Goal: Task Accomplishment & Management: Manage account settings

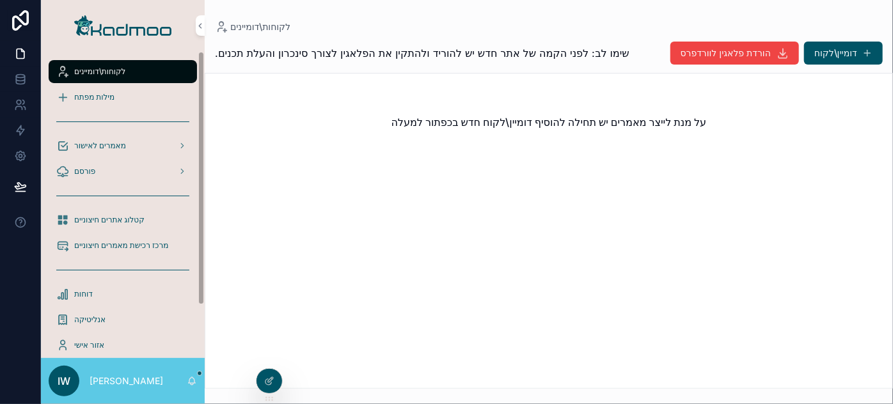
click at [285, 335] on div "על מנת לייצר מאמרים יש תחילה להוסיף דומיין\לקוח חדש בכפתור למעלה" at bounding box center [549, 231] width 688 height 316
click at [0, 0] on icon at bounding box center [0, 0] width 0 height 0
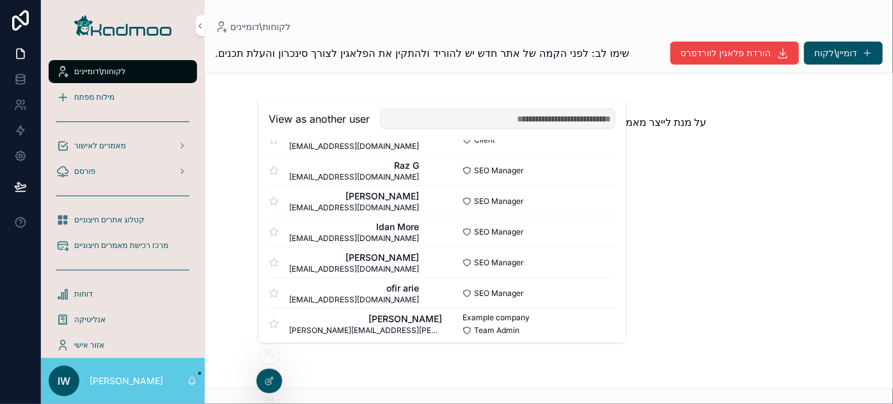
scroll to position [830, 0]
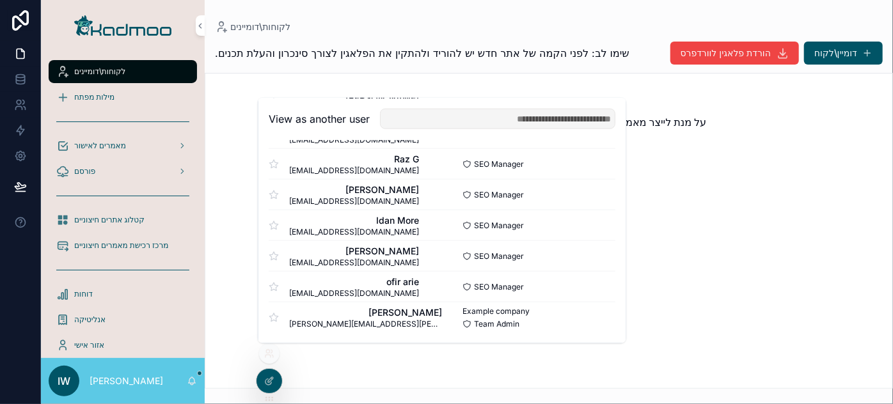
click at [0, 0] on button "Select" at bounding box center [0, 0] width 0 height 0
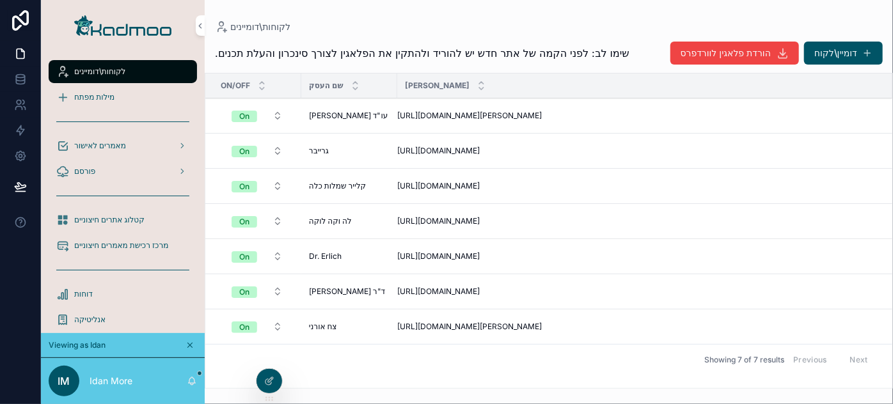
click at [113, 97] on span "מילות מפתח" at bounding box center [94, 97] width 40 height 10
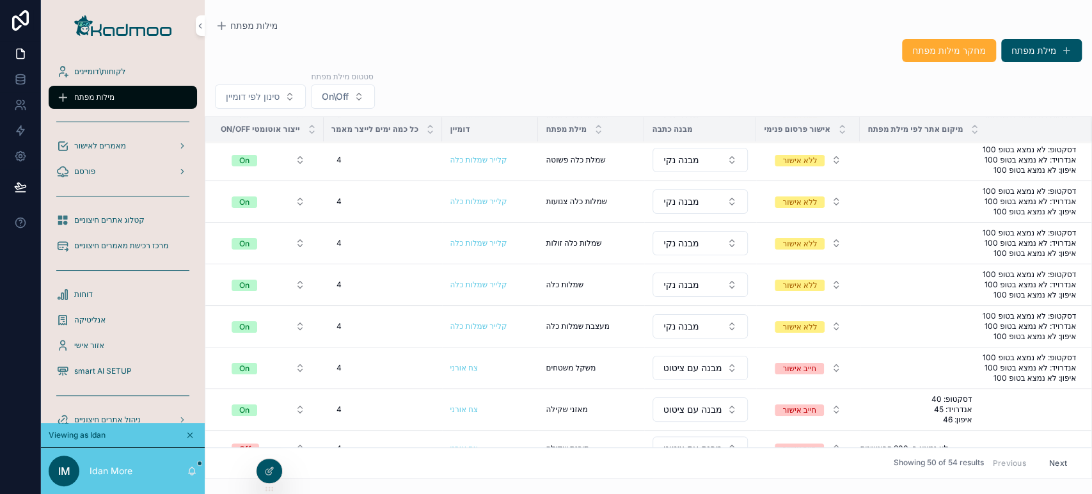
scroll to position [213, 0]
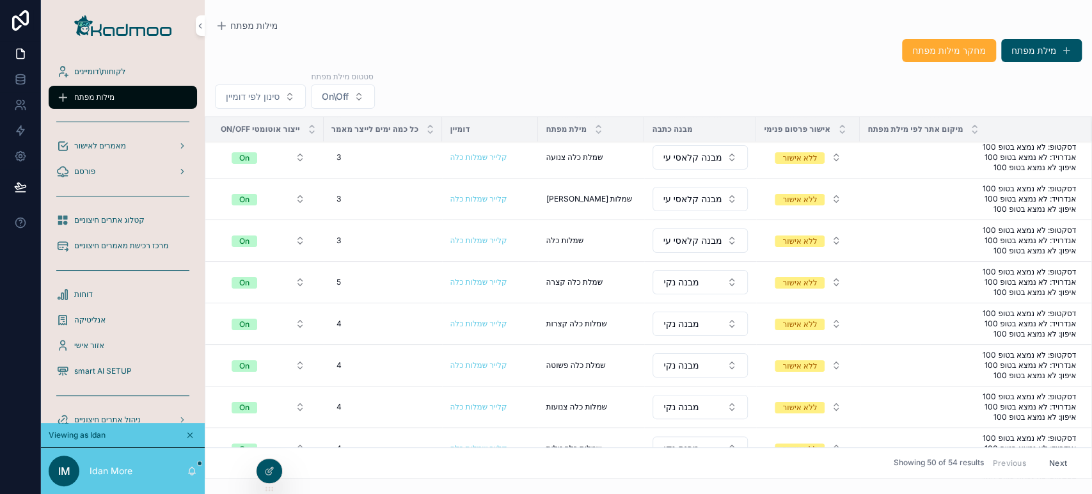
click at [271, 97] on span "סינון לפי דומיין" at bounding box center [253, 96] width 54 height 13
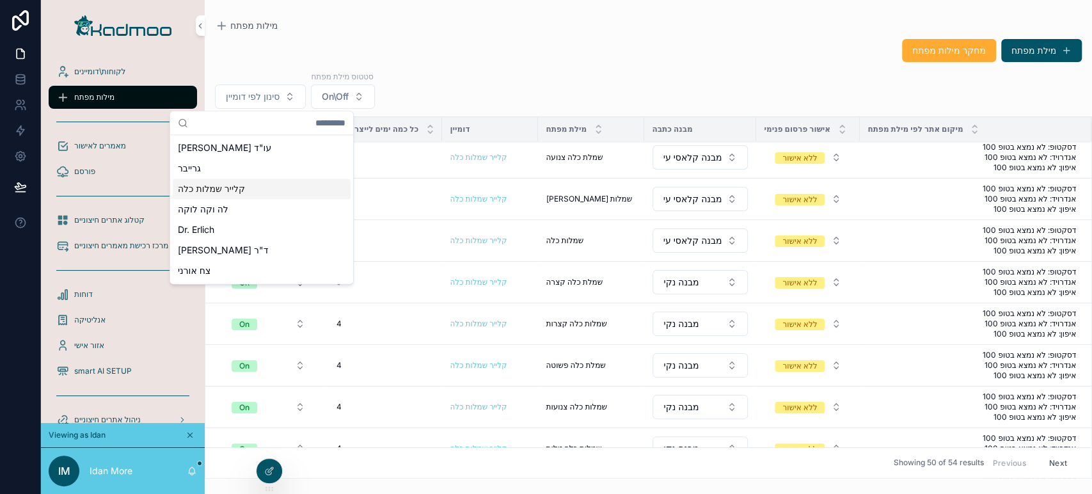
click at [228, 185] on span "קלייר שמלות כלה" at bounding box center [211, 188] width 67 height 13
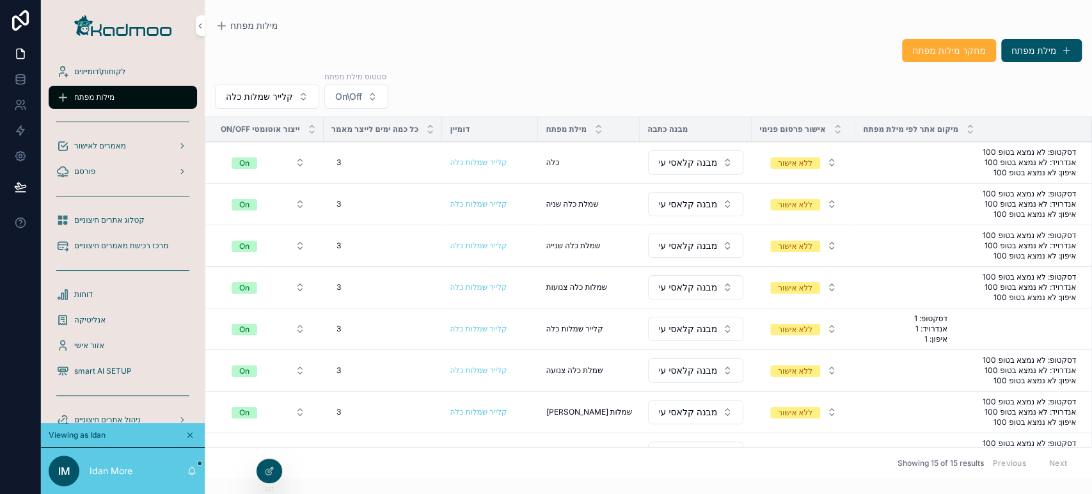
click at [250, 200] on span "On" at bounding box center [245, 205] width 26 height 12
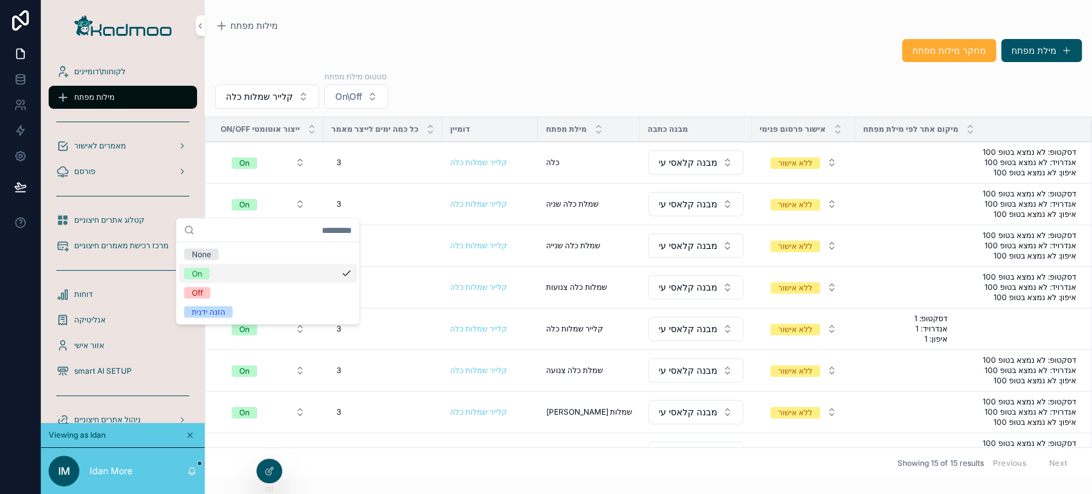
click at [0, 0] on span "מחיקה" at bounding box center [0, 0] width 0 height 0
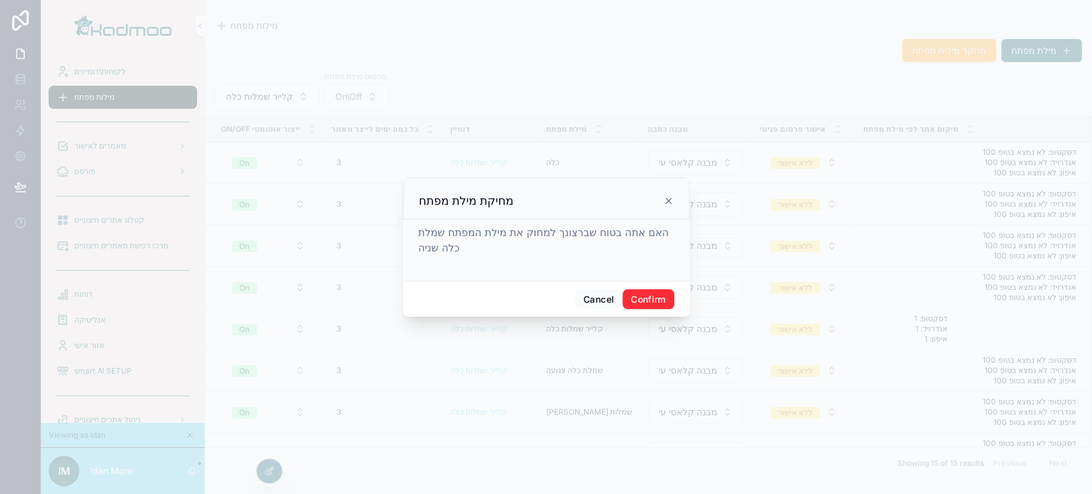
drag, startPoint x: 1058, startPoint y: 180, endPoint x: 652, endPoint y: 292, distance: 420.8
click at [652, 292] on button "Confirm" at bounding box center [647, 299] width 51 height 20
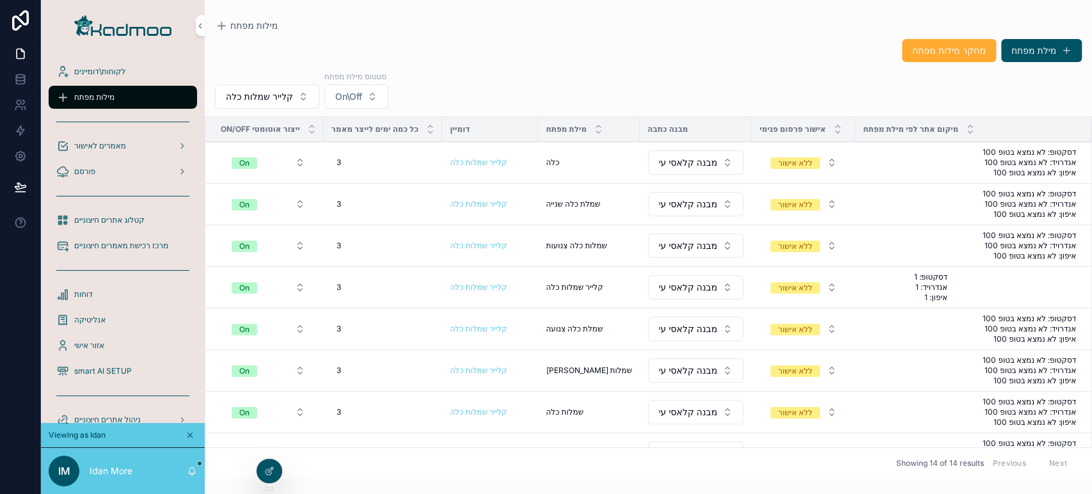
click at [0, 0] on span "מחיקה" at bounding box center [0, 0] width 0 height 0
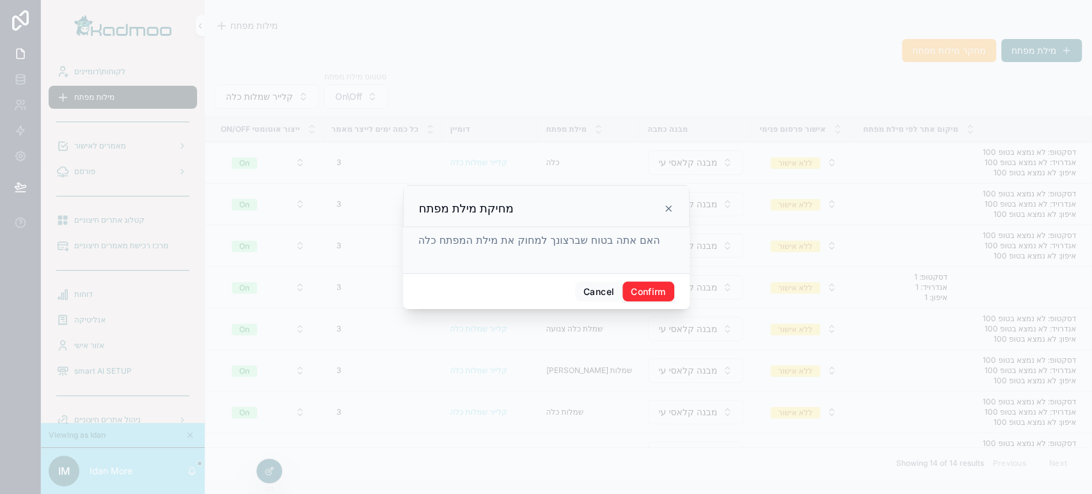
click at [655, 287] on button "Confirm" at bounding box center [647, 291] width 51 height 20
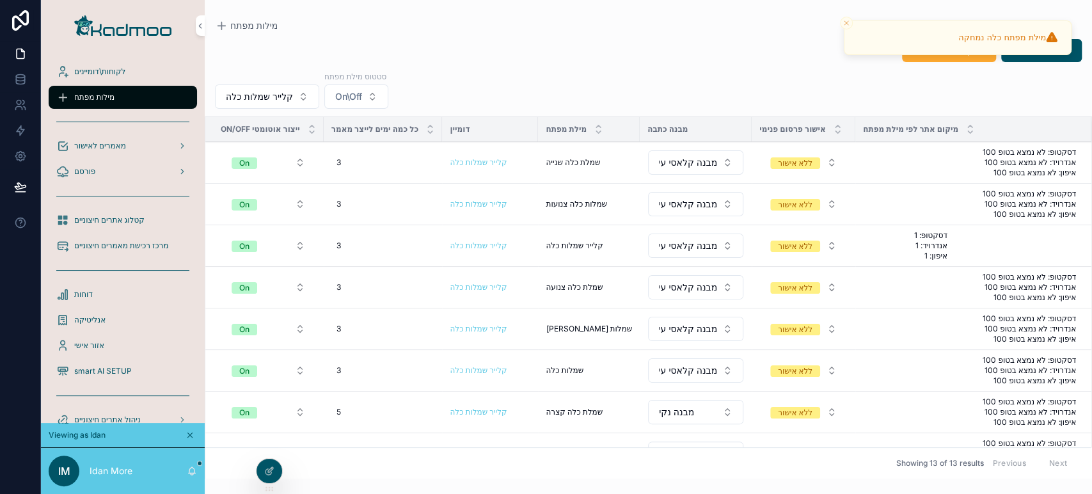
click at [342, 157] on div "3 3" at bounding box center [383, 162] width 104 height 20
drag, startPoint x: 404, startPoint y: 178, endPoint x: 506, endPoint y: 170, distance: 103.2
click at [506, 171] on div "*" at bounding box center [417, 180] width 184 height 47
type input "**"
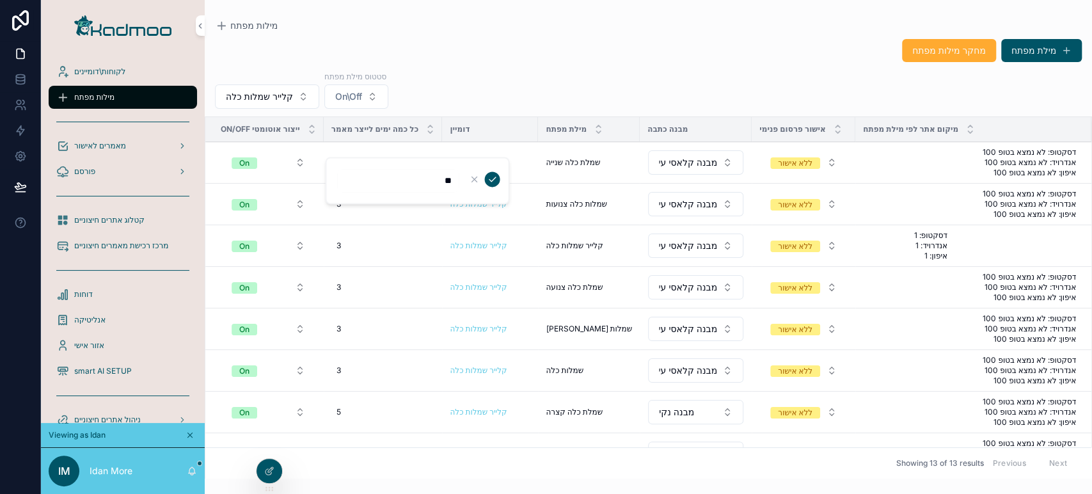
click at [494, 178] on icon "scrollable content" at bounding box center [492, 179] width 6 height 4
click at [340, 199] on span "3" at bounding box center [338, 204] width 4 height 10
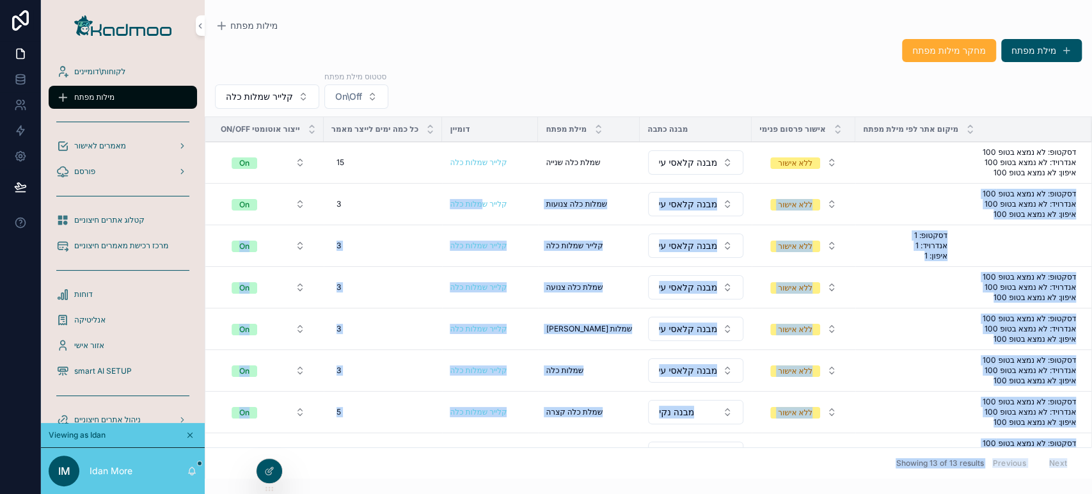
drag, startPoint x: 405, startPoint y: 216, endPoint x: 483, endPoint y: 216, distance: 78.0
click at [347, 203] on div "3 3" at bounding box center [383, 204] width 104 height 20
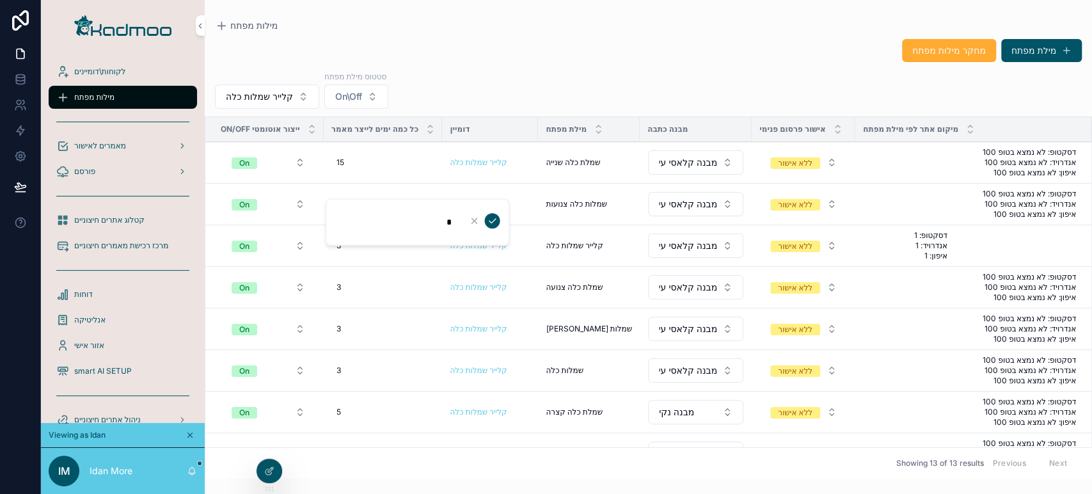
drag, startPoint x: 448, startPoint y: 223, endPoint x: 531, endPoint y: 217, distance: 83.4
click at [531, 217] on div "לקוחות\דומיינים מילות מפתח מאמרים לאישור פורסם קטלוג אתרים חיצוניים מרכז רכישת …" at bounding box center [566, 247] width 1051 height 494
type input "*"
type input "**"
click at [495, 221] on icon "scrollable content" at bounding box center [492, 221] width 10 height 10
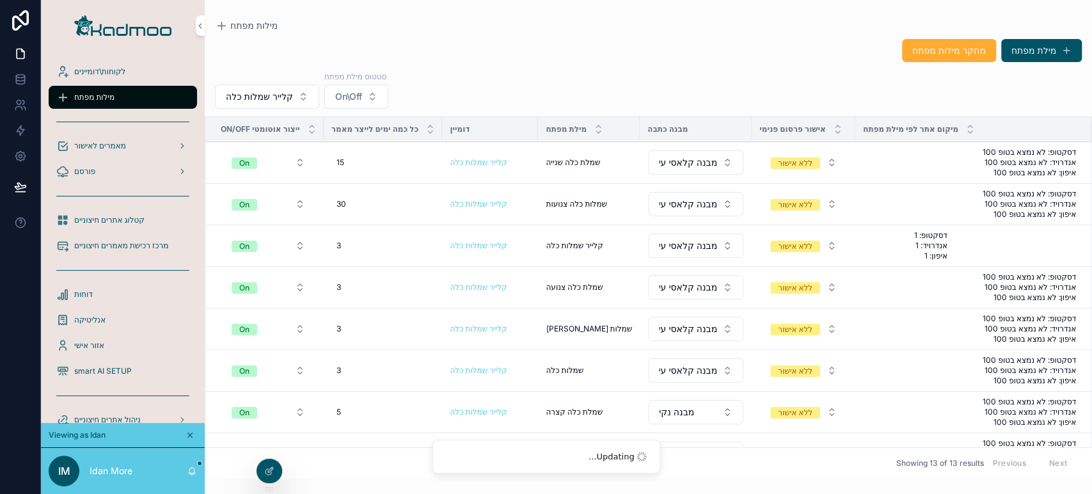
click at [334, 245] on div "3 3" at bounding box center [383, 245] width 104 height 20
drag, startPoint x: 427, startPoint y: 265, endPoint x: 512, endPoint y: 265, distance: 84.4
click at [512, 265] on div "לקוחות\דומיינים מילות מפתח מאמרים לאישור פורסם קטלוג אתרים חיצוניים מרכז רכישת …" at bounding box center [566, 247] width 1051 height 494
type input "*"
click at [382, 240] on div "3 3" at bounding box center [383, 245] width 104 height 20
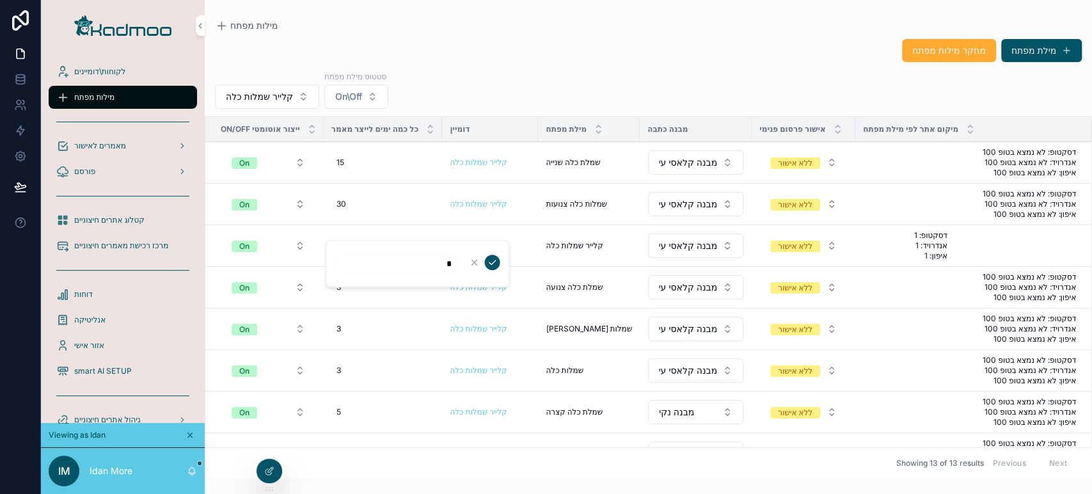
drag, startPoint x: 414, startPoint y: 269, endPoint x: 471, endPoint y: 271, distance: 56.9
click at [471, 271] on form "*" at bounding box center [418, 263] width 164 height 24
type input "**"
click at [498, 256] on div "scrollable content" at bounding box center [482, 262] width 33 height 15
click at [491, 261] on icon "scrollable content" at bounding box center [492, 262] width 10 height 10
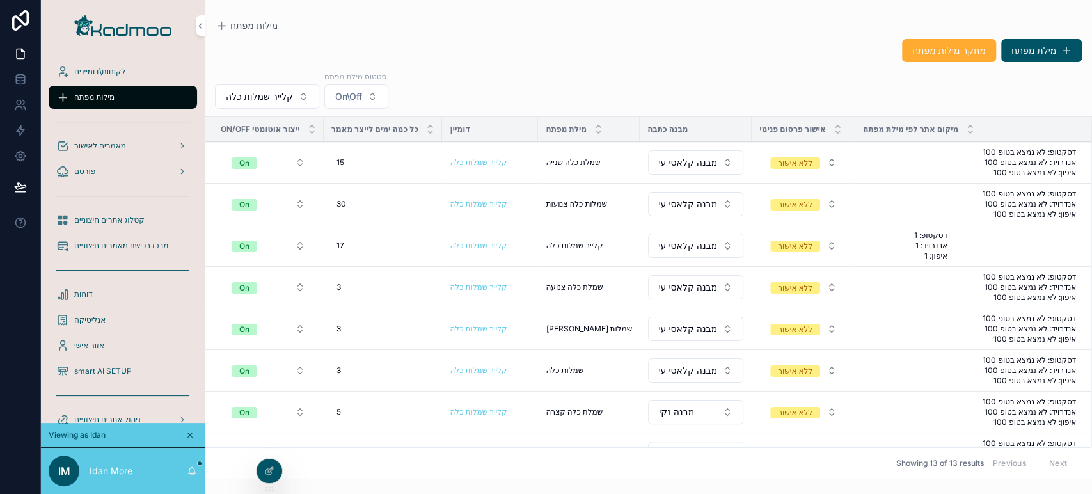
click at [338, 288] on span "3" at bounding box center [338, 287] width 4 height 10
click at [351, 285] on div "3 3" at bounding box center [383, 287] width 104 height 20
drag, startPoint x: 394, startPoint y: 311, endPoint x: 506, endPoint y: 310, distance: 111.9
click at [506, 310] on div "*" at bounding box center [417, 304] width 184 height 47
type input "**"
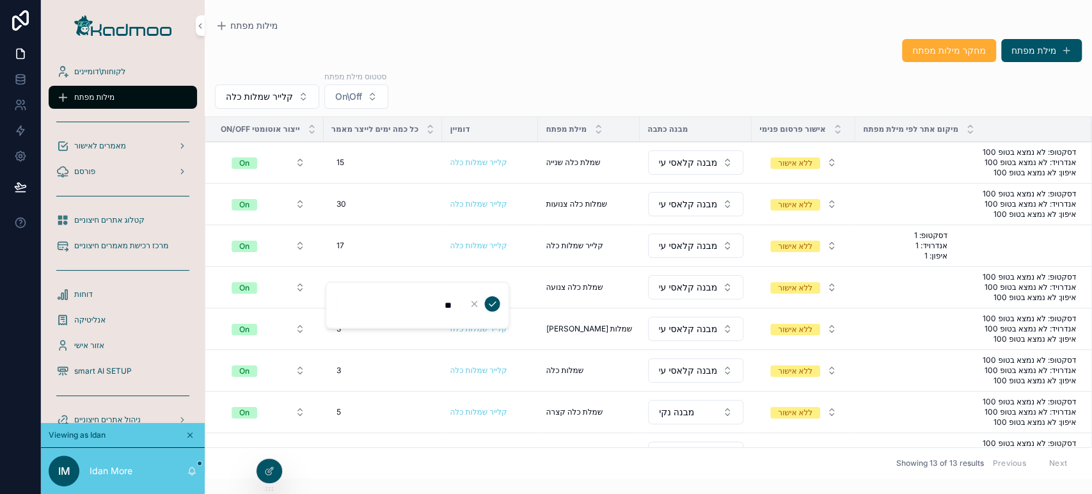
click at [491, 302] on icon "scrollable content" at bounding box center [492, 304] width 10 height 10
click at [341, 326] on div "3 3" at bounding box center [383, 328] width 104 height 20
click at [420, 340] on td "3 3" at bounding box center [383, 329] width 119 height 42
click at [341, 331] on div "3 3" at bounding box center [383, 328] width 104 height 20
drag, startPoint x: 405, startPoint y: 344, endPoint x: 519, endPoint y: 279, distance: 130.6
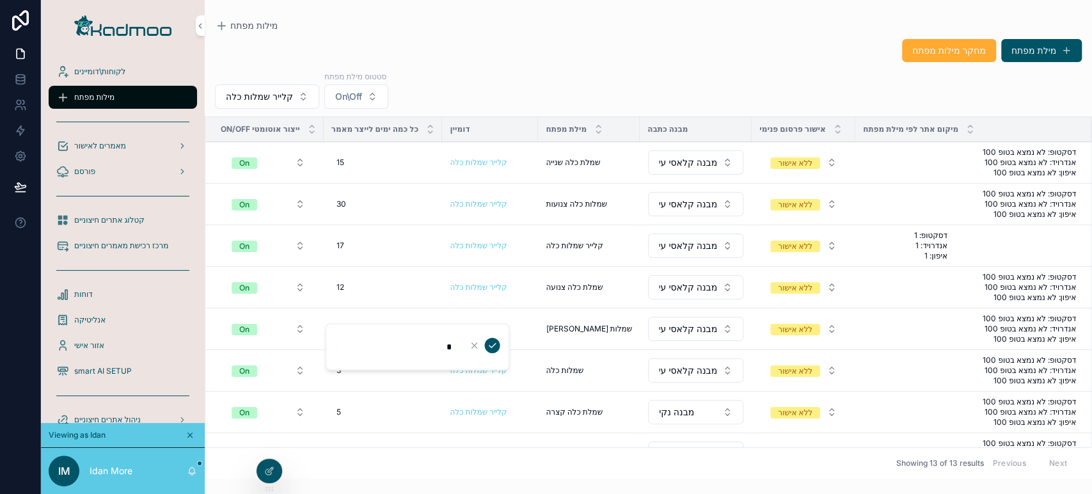
click at [499, 342] on form "*" at bounding box center [418, 346] width 164 height 24
type input "**"
click button "scrollable content" at bounding box center [491, 345] width 15 height 15
click at [336, 372] on span "3" at bounding box center [338, 370] width 4 height 10
drag, startPoint x: 394, startPoint y: 391, endPoint x: 483, endPoint y: 382, distance: 90.0
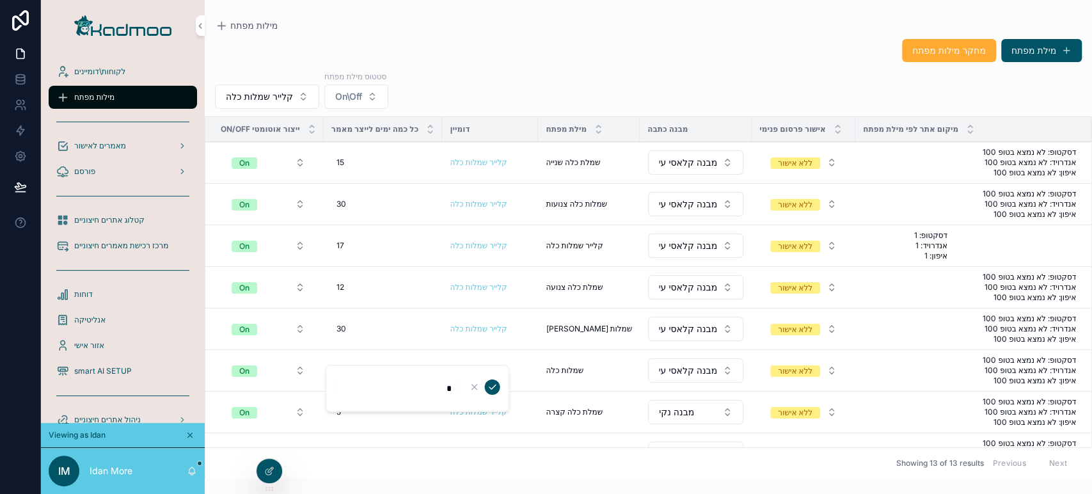
click at [483, 382] on form "*" at bounding box center [418, 388] width 164 height 24
type input "**"
click button "scrollable content" at bounding box center [491, 386] width 15 height 15
click at [338, 404] on span "5" at bounding box center [338, 412] width 4 height 10
drag, startPoint x: 409, startPoint y: 429, endPoint x: 479, endPoint y: 434, distance: 69.9
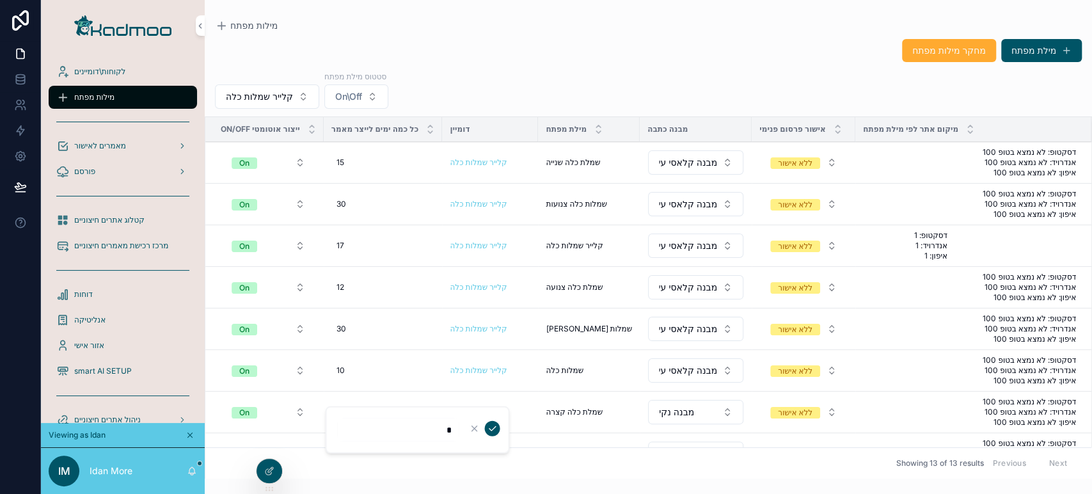
click at [479, 404] on form "*" at bounding box center [418, 430] width 164 height 24
click at [340, 404] on div "5 5" at bounding box center [383, 412] width 104 height 20
drag, startPoint x: 414, startPoint y: 422, endPoint x: 517, endPoint y: 421, distance: 102.3
click at [517, 404] on div "לקוחות\דומיינים מילות מפתח מאמרים לאישור פורסם קטלוג אתרים חיצוניים מרכז רכישת …" at bounding box center [566, 247] width 1051 height 494
type input "**"
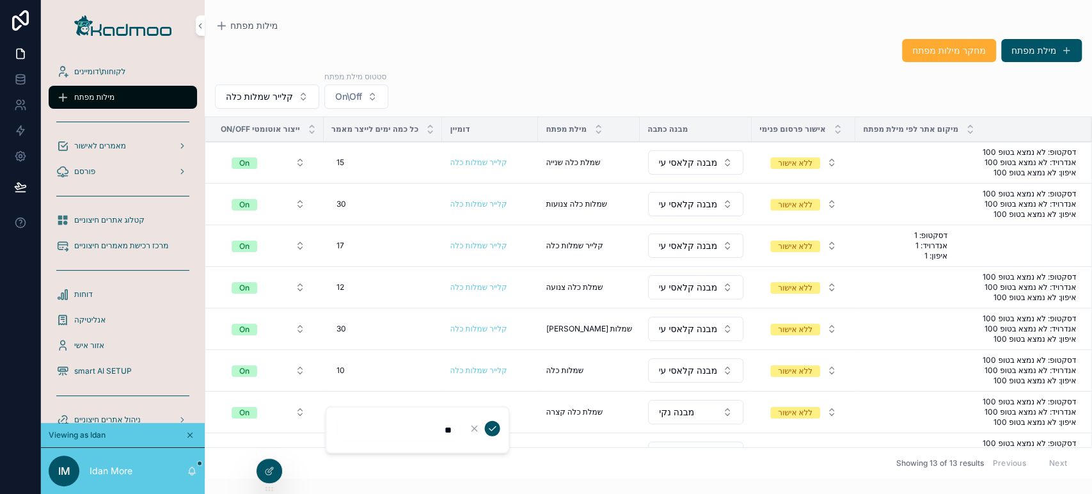
click at [495, 404] on icon "scrollable content" at bounding box center [492, 428] width 6 height 4
click at [284, 88] on button "קלייר שמלות כלה" at bounding box center [267, 96] width 104 height 24
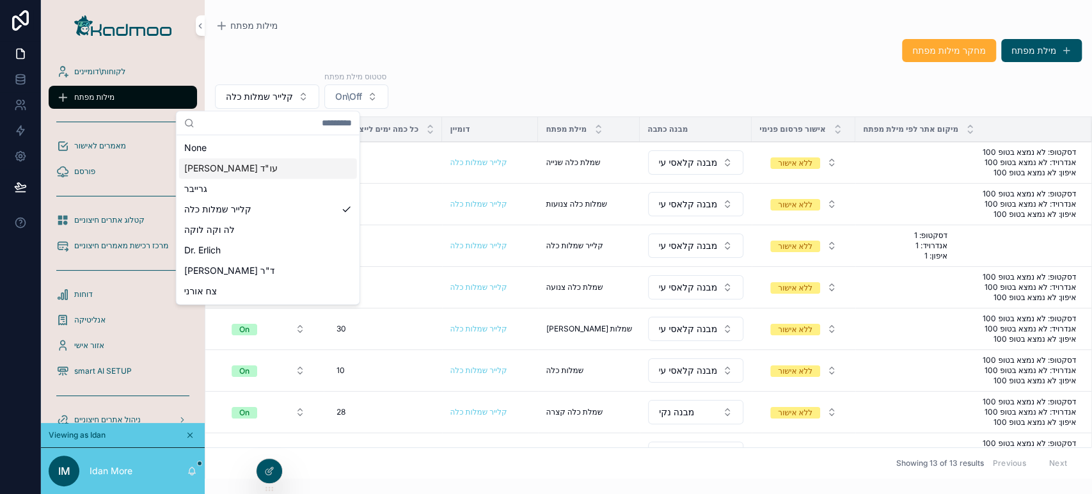
click at [269, 169] on div "עו"ד מוטי אדטו" at bounding box center [268, 168] width 178 height 20
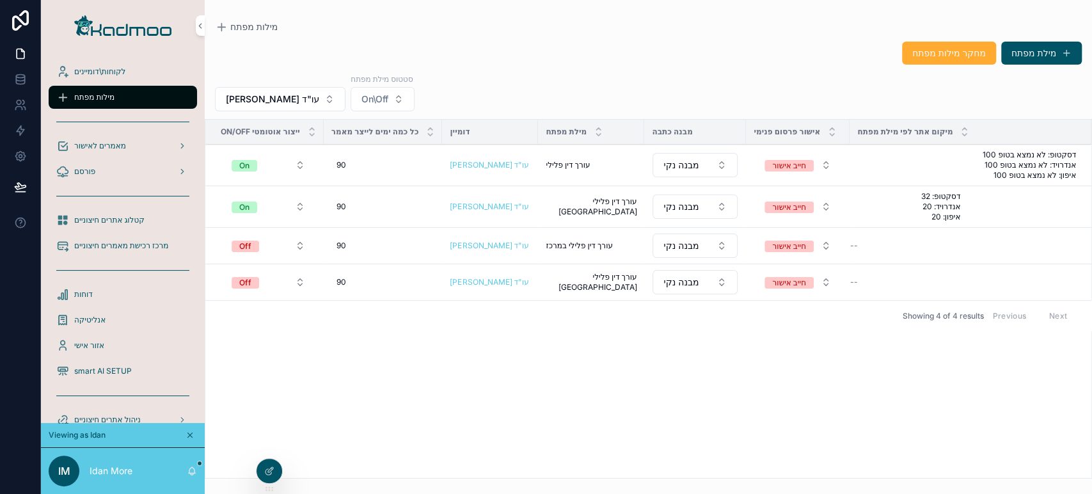
click at [283, 102] on span "עו"ד מוטי אדטו" at bounding box center [272, 99] width 93 height 13
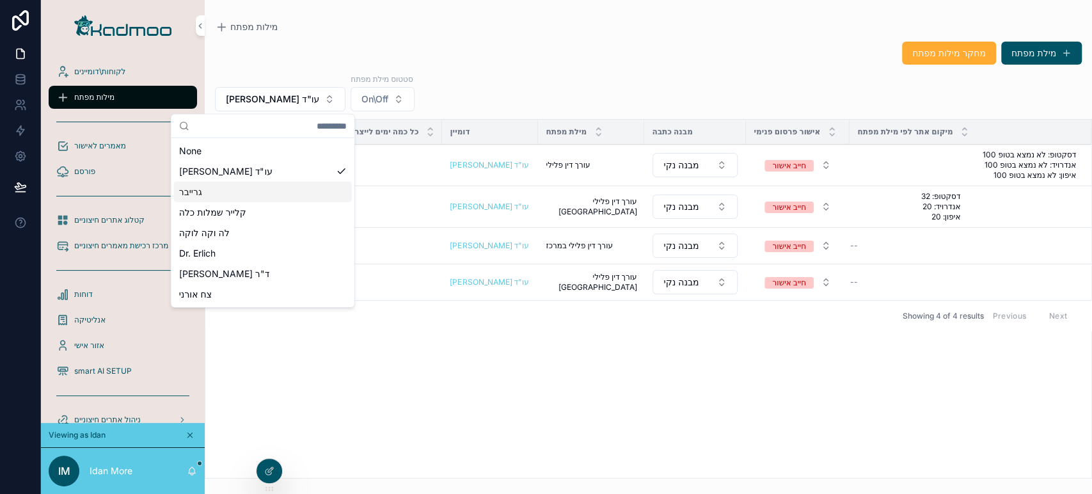
click at [262, 188] on div "גרייבר" at bounding box center [263, 192] width 178 height 20
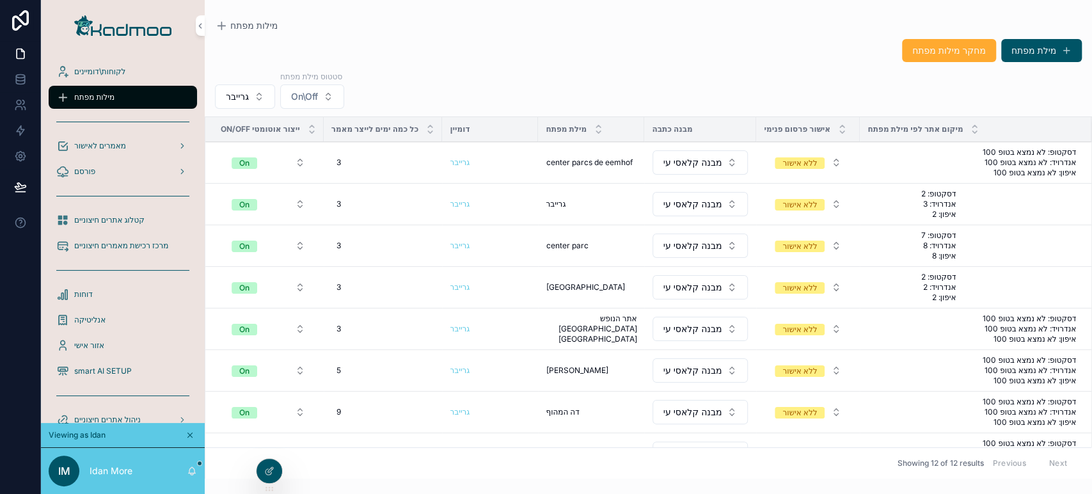
click at [349, 164] on div "3 3" at bounding box center [383, 162] width 104 height 20
drag, startPoint x: 367, startPoint y: 177, endPoint x: 435, endPoint y: 175, distance: 67.8
click at [435, 175] on input "*" at bounding box center [398, 180] width 122 height 18
drag, startPoint x: 435, startPoint y: 178, endPoint x: 501, endPoint y: 178, distance: 66.5
click at [501, 178] on div "*" at bounding box center [417, 180] width 184 height 47
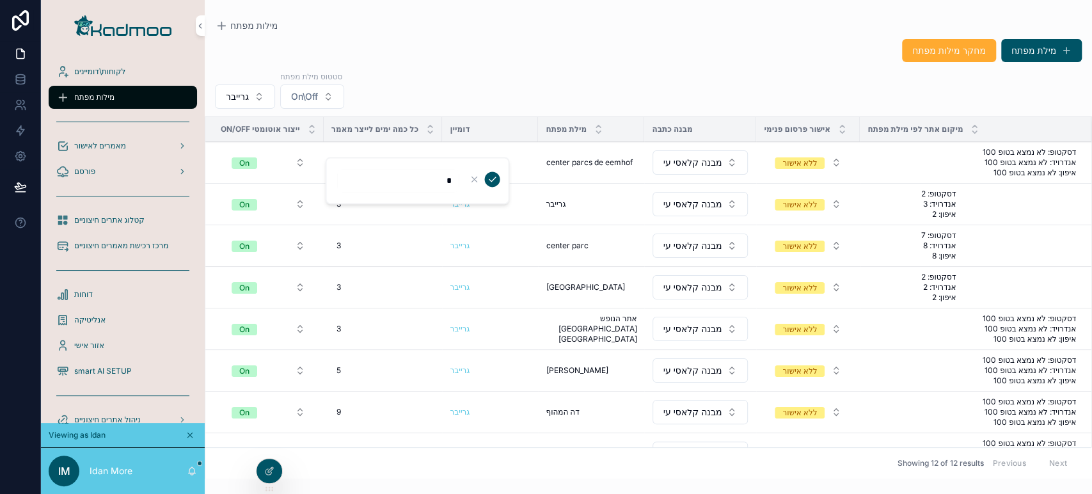
type input "**"
click button "scrollable content" at bounding box center [491, 178] width 15 height 15
click at [352, 198] on div "3 3" at bounding box center [383, 204] width 104 height 20
drag, startPoint x: 389, startPoint y: 223, endPoint x: 534, endPoint y: 223, distance: 145.2
click at [534, 223] on div "לקוחות\דומיינים מילות מפתח מאמרים לאישור פורסם קטלוג אתרים חיצוניים מרכז רכישת …" at bounding box center [566, 247] width 1051 height 494
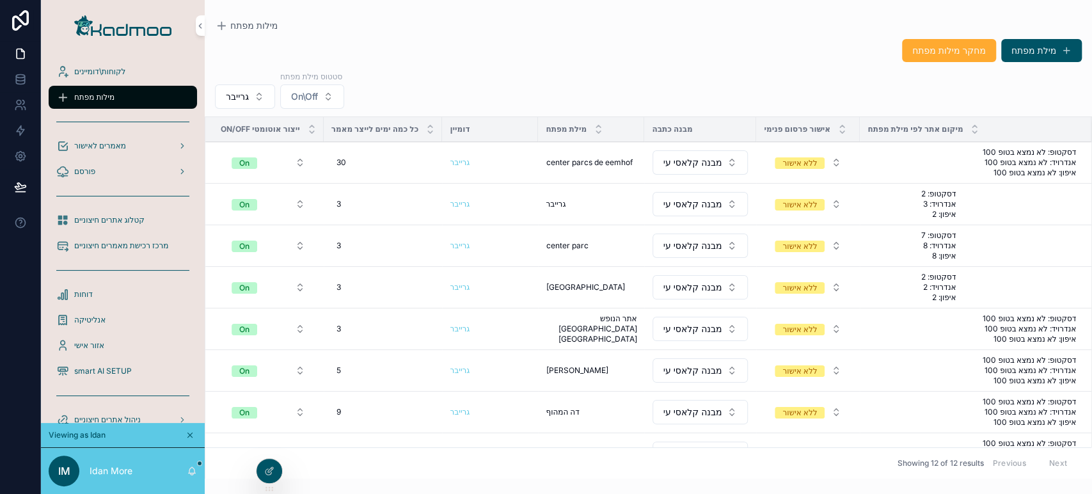
click at [366, 198] on div "3 3" at bounding box center [383, 204] width 104 height 20
drag, startPoint x: 412, startPoint y: 224, endPoint x: 460, endPoint y: 223, distance: 48.6
click at [460, 223] on form "*" at bounding box center [418, 222] width 164 height 24
type input "**"
click button "scrollable content" at bounding box center [491, 220] width 15 height 15
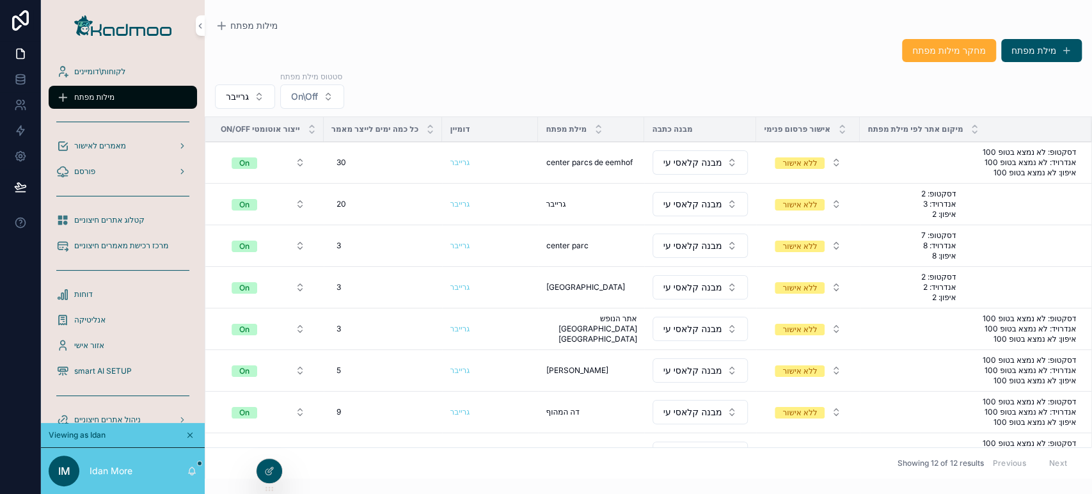
click at [343, 236] on div "3 3" at bounding box center [383, 245] width 104 height 20
click at [352, 243] on div "3 3" at bounding box center [383, 245] width 104 height 20
drag, startPoint x: 361, startPoint y: 256, endPoint x: 486, endPoint y: 257, distance: 124.7
click at [486, 257] on form "*" at bounding box center [418, 263] width 164 height 24
type input "**"
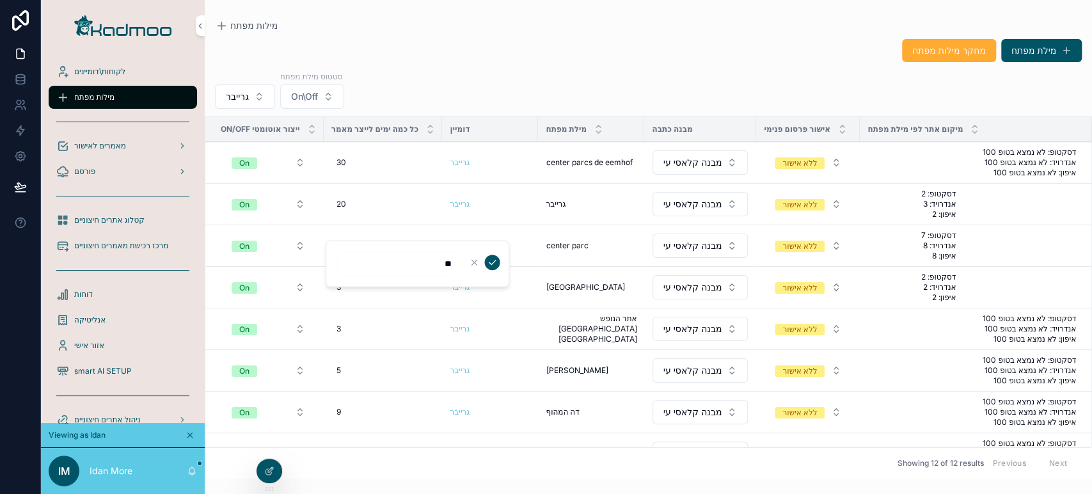
click button "scrollable content" at bounding box center [491, 262] width 15 height 15
click at [353, 294] on div "3 3" at bounding box center [383, 287] width 104 height 20
click at [360, 287] on div "3 3" at bounding box center [383, 287] width 104 height 20
drag, startPoint x: 433, startPoint y: 303, endPoint x: 494, endPoint y: 267, distance: 70.9
click at [446, 301] on input "*" at bounding box center [398, 305] width 122 height 18
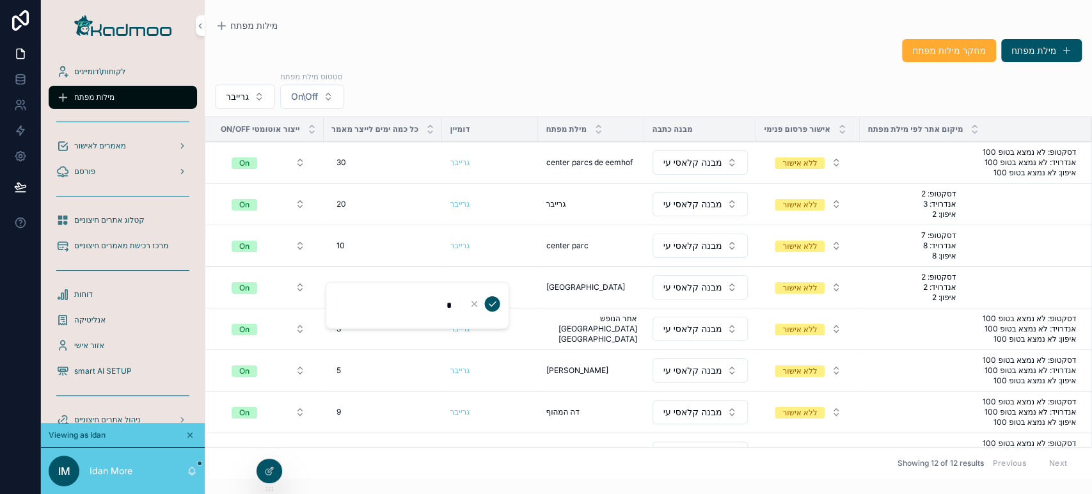
type input "**"
click button "scrollable content" at bounding box center [491, 303] width 15 height 15
click at [358, 326] on div "3 3" at bounding box center [383, 328] width 104 height 20
drag, startPoint x: 379, startPoint y: 347, endPoint x: 519, endPoint y: 331, distance: 141.0
click at [394, 339] on td "3 3" at bounding box center [383, 329] width 119 height 42
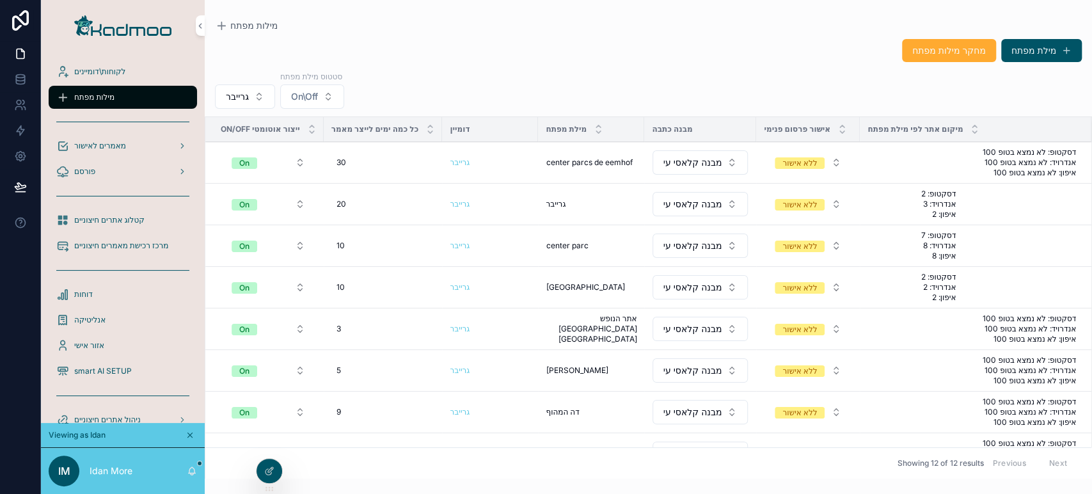
click at [384, 333] on div "3 3" at bounding box center [383, 328] width 104 height 20
type input "**"
click button "scrollable content" at bounding box center [491, 345] width 15 height 15
click at [346, 375] on div "5 5" at bounding box center [383, 370] width 104 height 20
drag, startPoint x: 372, startPoint y: 393, endPoint x: 551, endPoint y: 369, distance: 180.7
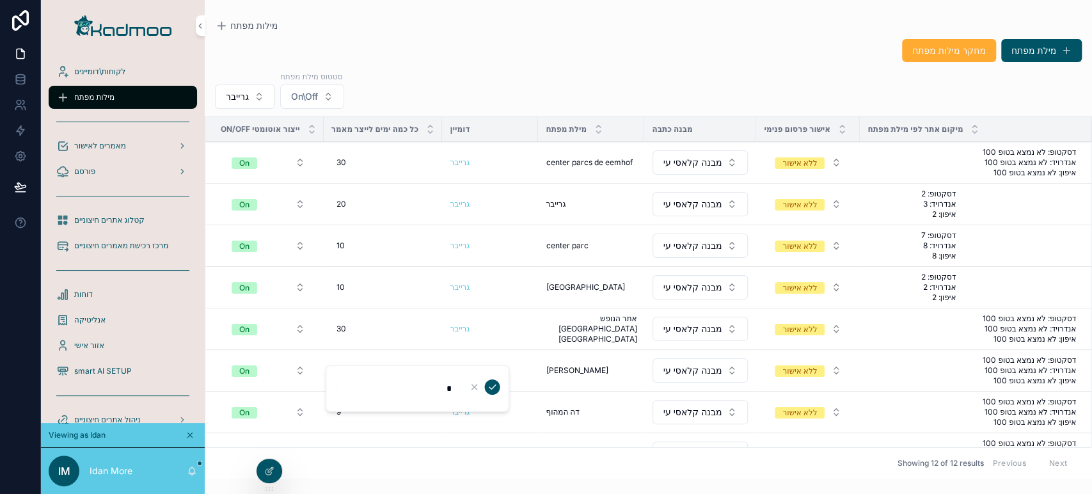
click at [551, 369] on div "לקוחות\דומיינים מילות מפתח מאמרים לאישור פורסם קטלוג אתרים חיצוניים מרכז רכישת …" at bounding box center [566, 247] width 1051 height 494
type input "**"
click button "scrollable content" at bounding box center [491, 386] width 15 height 15
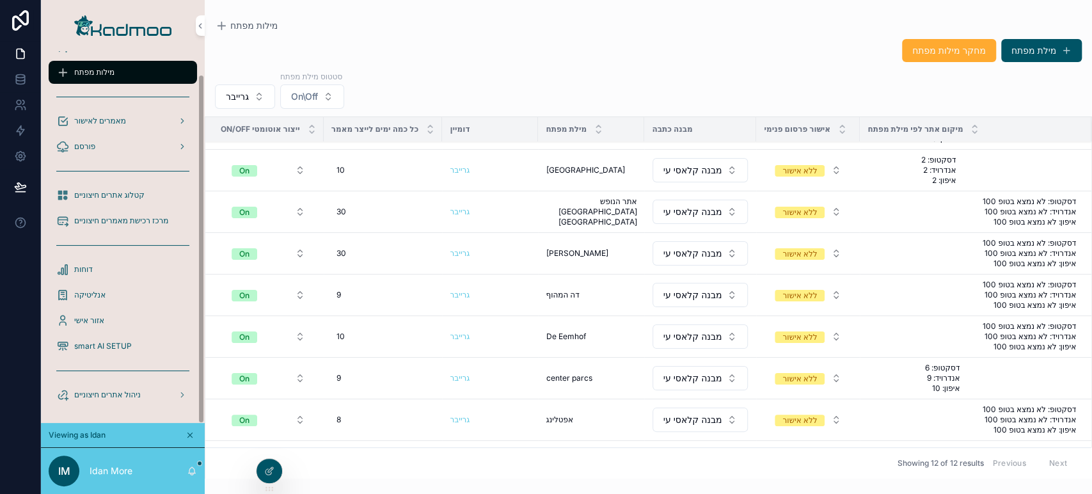
scroll to position [142, 0]
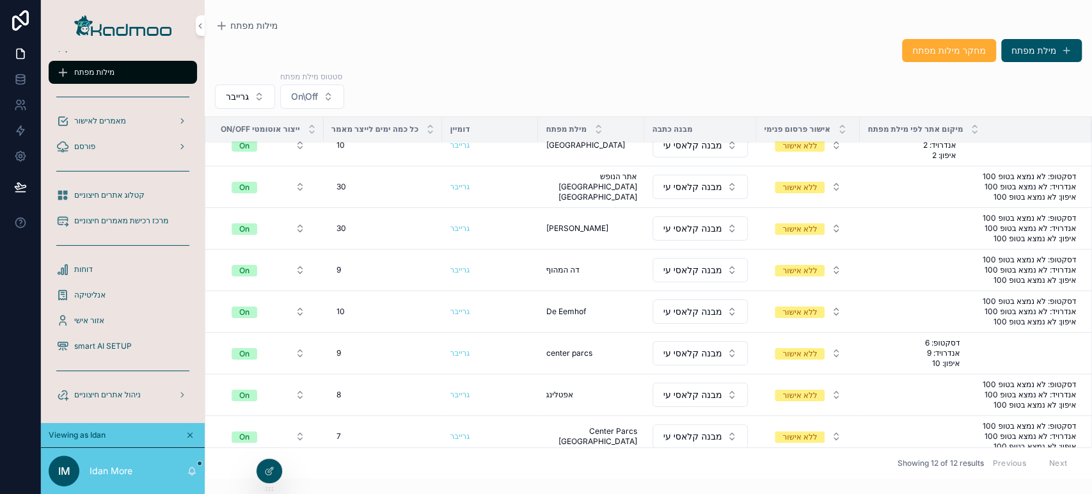
click at [360, 270] on div "9 9" at bounding box center [383, 270] width 104 height 20
drag, startPoint x: 381, startPoint y: 290, endPoint x: 460, endPoint y: 276, distance: 79.9
click at [460, 276] on form "*" at bounding box center [418, 287] width 164 height 24
type input "**"
click button "scrollable content" at bounding box center [491, 285] width 15 height 15
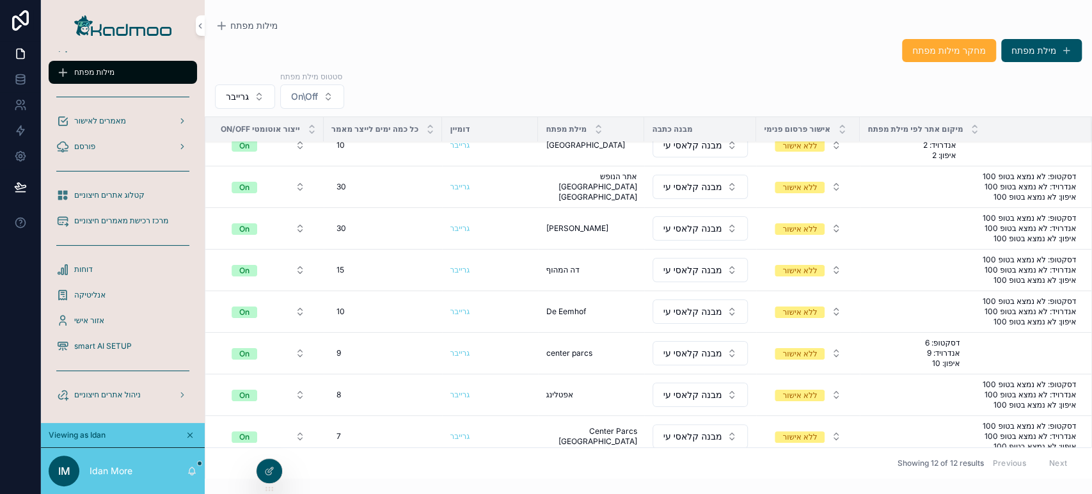
click at [360, 306] on div "10 10" at bounding box center [383, 311] width 104 height 20
drag, startPoint x: 389, startPoint y: 326, endPoint x: 404, endPoint y: 323, distance: 15.6
click at [404, 323] on td "10 10" at bounding box center [383, 312] width 119 height 42
click at [356, 308] on div "10 10" at bounding box center [383, 311] width 104 height 20
type input "*"
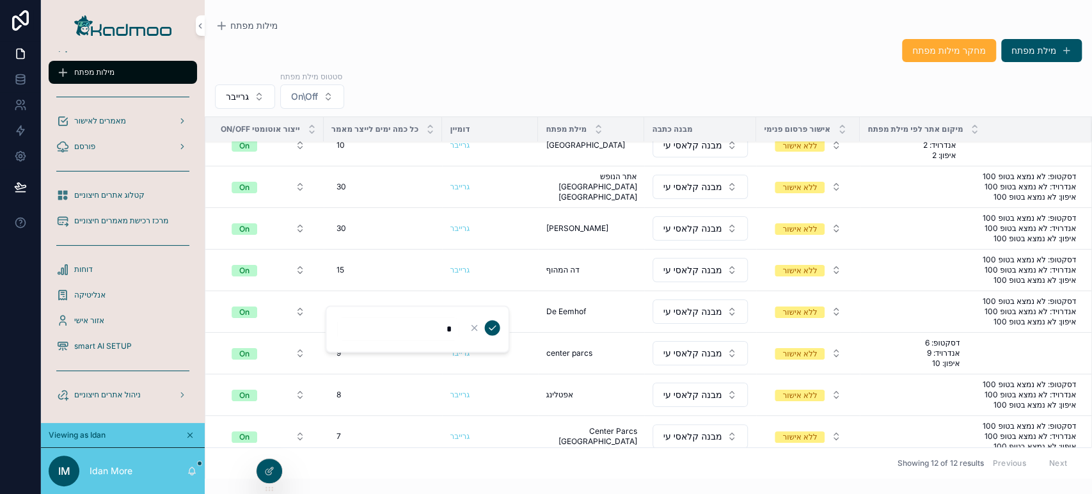
type input "**"
click button "scrollable content" at bounding box center [491, 327] width 15 height 15
click at [356, 358] on div "9 9" at bounding box center [383, 353] width 104 height 20
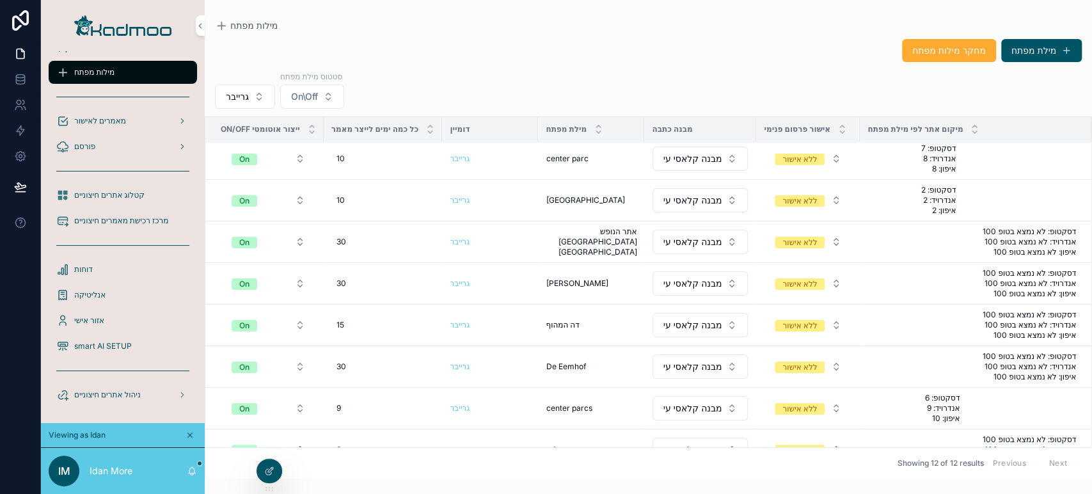
scroll to position [71, 0]
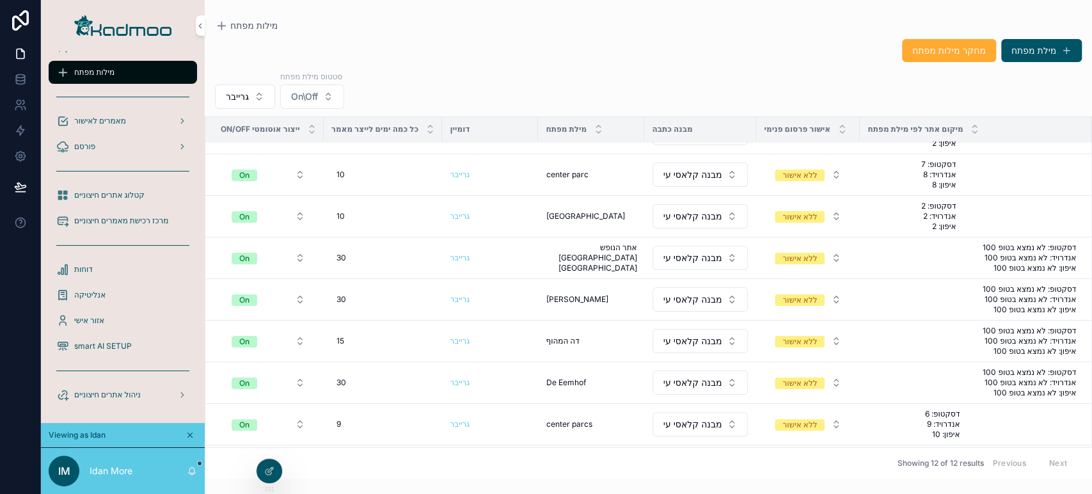
click at [353, 404] on div "9 9" at bounding box center [383, 424] width 104 height 20
type input "**"
click button "scrollable content" at bounding box center [491, 439] width 15 height 15
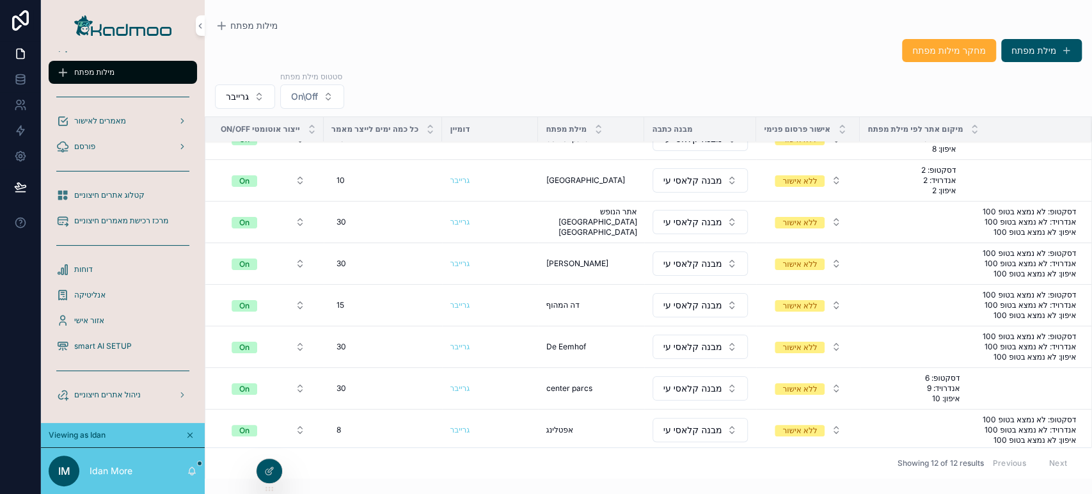
scroll to position [191, 0]
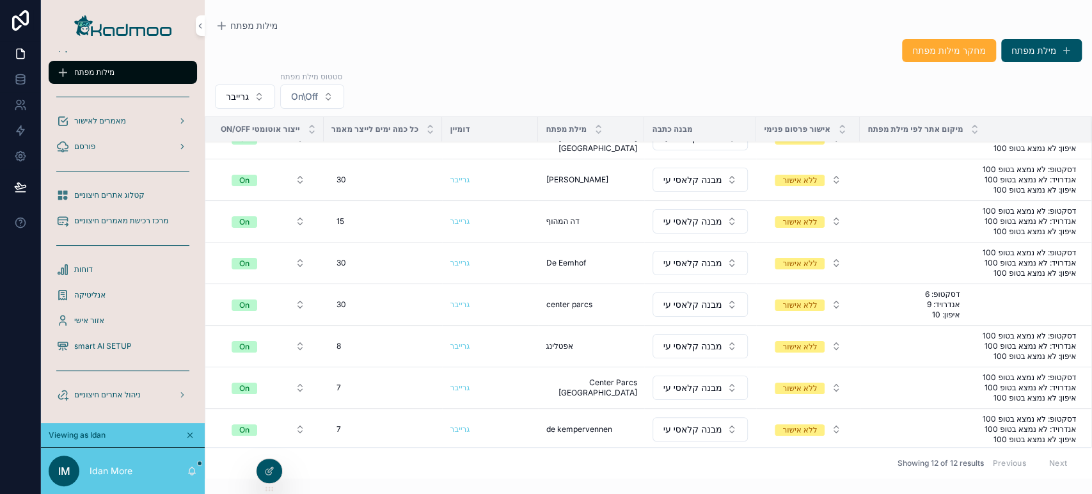
click at [357, 342] on div "8 8" at bounding box center [383, 346] width 104 height 20
type input "**"
click button "scrollable content" at bounding box center [491, 361] width 15 height 15
click at [386, 379] on div "7 7" at bounding box center [383, 387] width 104 height 20
type input "**"
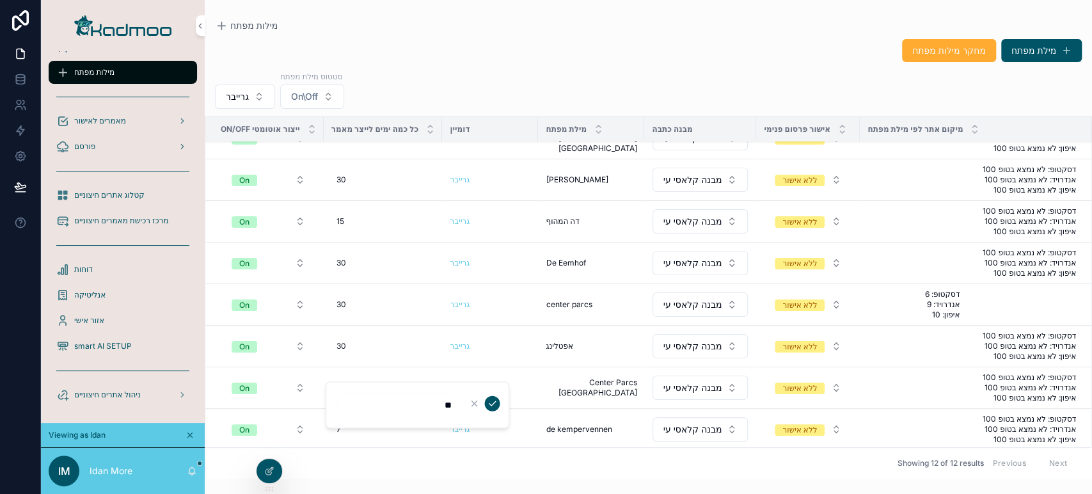
click button "scrollable content" at bounding box center [491, 403] width 15 height 15
click at [363, 404] on div "7 7" at bounding box center [383, 429] width 104 height 20
type input "**"
click button "scrollable content" at bounding box center [491, 444] width 15 height 15
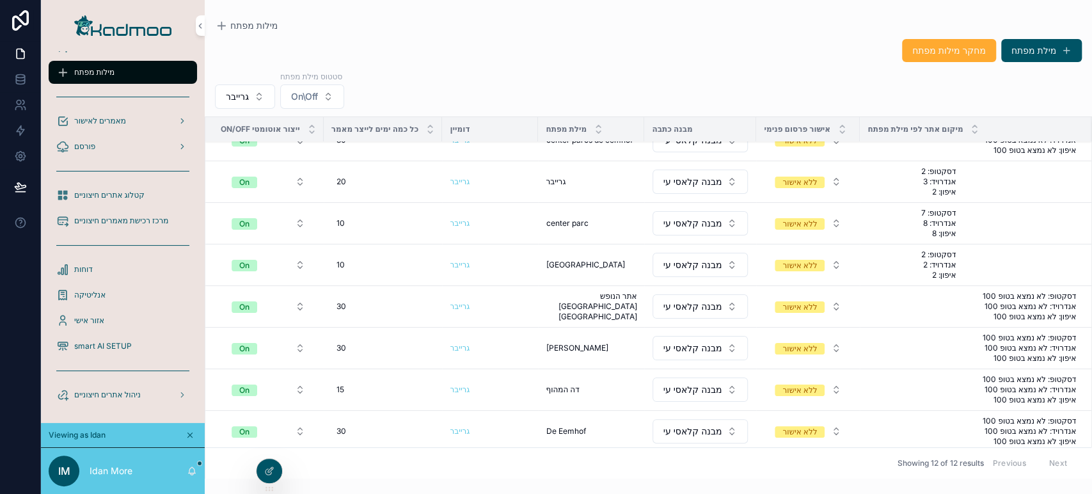
scroll to position [0, 0]
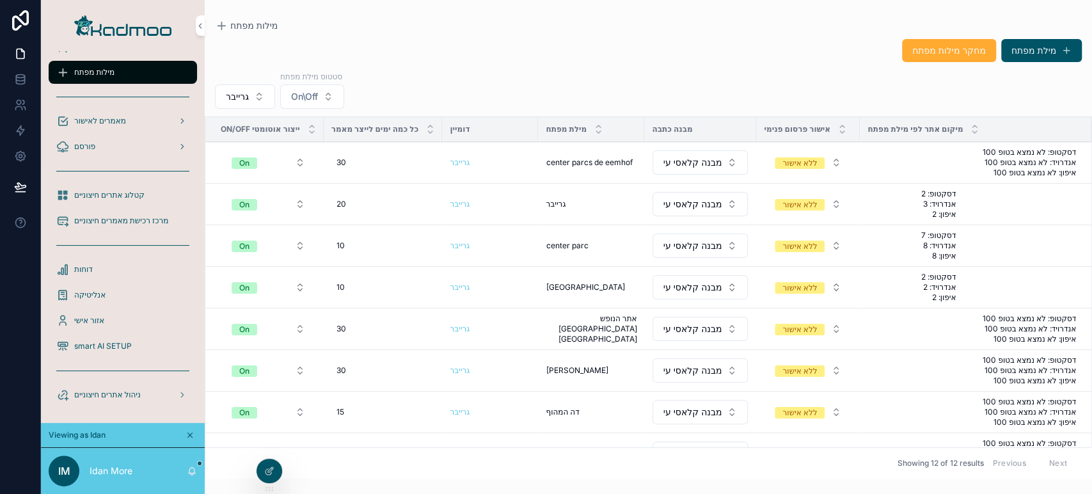
click at [252, 106] on button "גרייבר" at bounding box center [245, 96] width 60 height 24
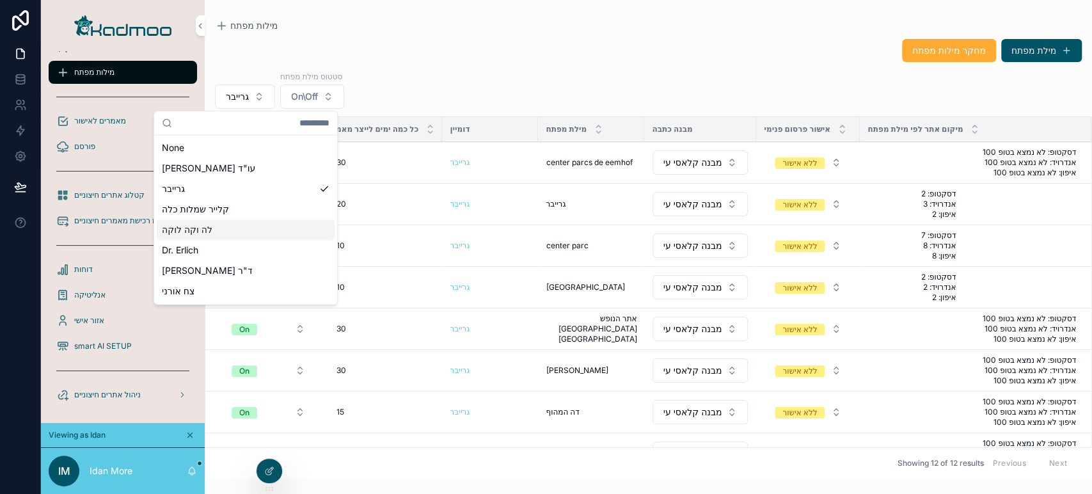
click at [261, 232] on div "לה וקה לוקה" at bounding box center [246, 229] width 178 height 20
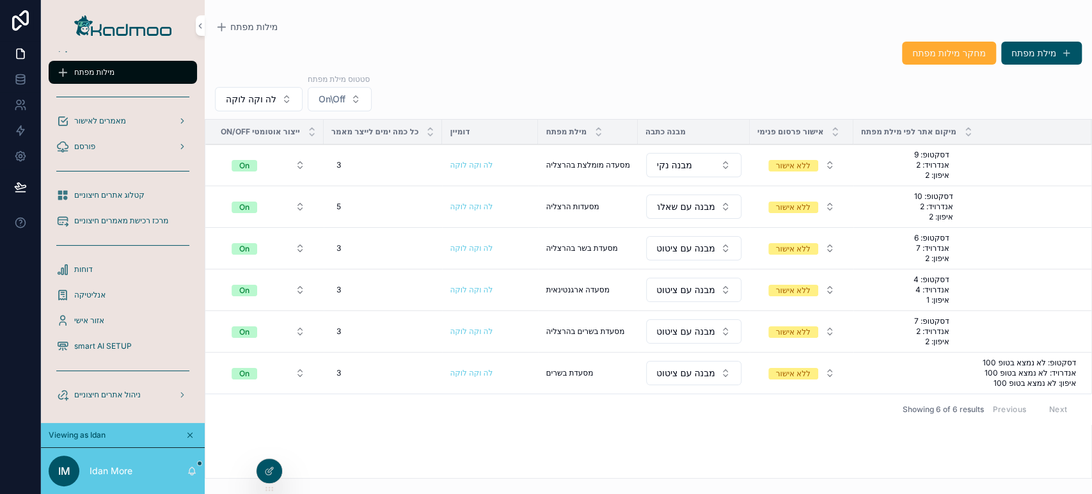
click at [338, 168] on span "3" at bounding box center [338, 165] width 4 height 10
drag, startPoint x: 379, startPoint y: 182, endPoint x: 515, endPoint y: 178, distance: 135.6
click at [515, 178] on div "לקוחות\דומיינים מילות מפתח מאמרים לאישור פורסם קטלוג אתרים חיצוניים מרכז רכישת …" at bounding box center [566, 247] width 1051 height 494
type input "**"
click button "scrollable content" at bounding box center [491, 182] width 15 height 15
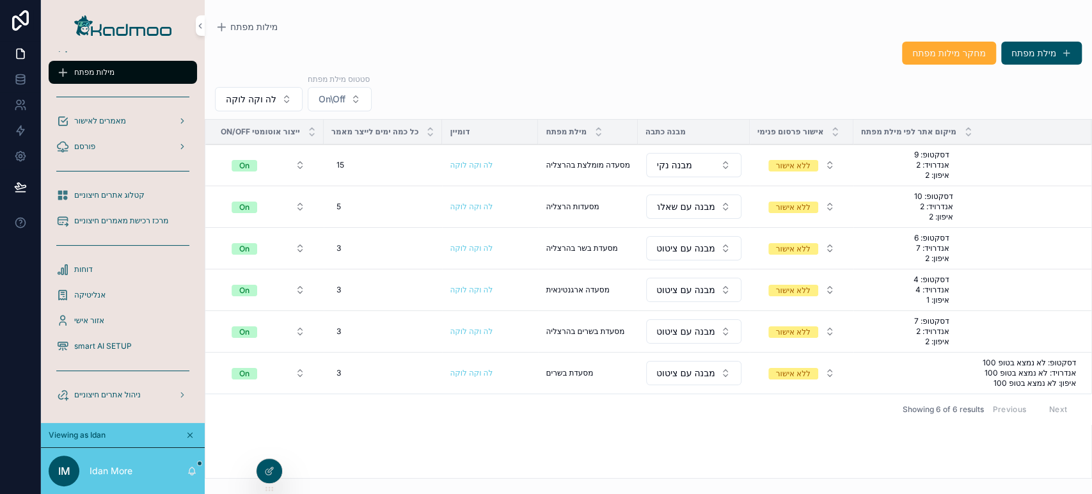
click at [349, 212] on div "5 5" at bounding box center [383, 206] width 104 height 20
drag, startPoint x: 386, startPoint y: 223, endPoint x: 517, endPoint y: 222, distance: 130.5
click at [517, 222] on div "לקוחות\דומיינים מילות מפתח מאמרים לאישור פורסם קטלוג אתרים חיצוניים מרכז רכישת …" at bounding box center [566, 247] width 1051 height 494
type input "**"
click button "scrollable content" at bounding box center [491, 223] width 15 height 15
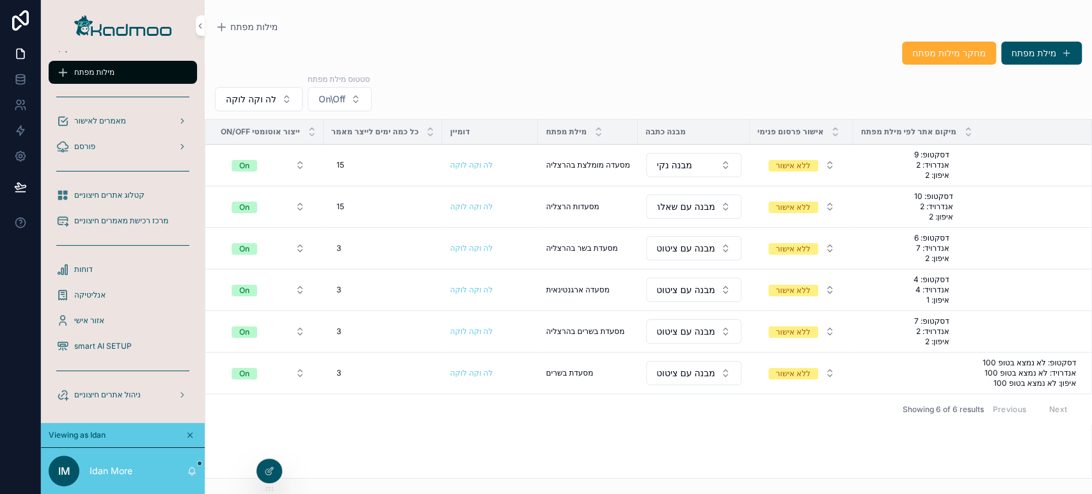
click at [352, 247] on div "3 3" at bounding box center [383, 248] width 104 height 20
type input "*"
click at [384, 253] on div "3 3" at bounding box center [383, 248] width 104 height 20
type input "*"
type input "**"
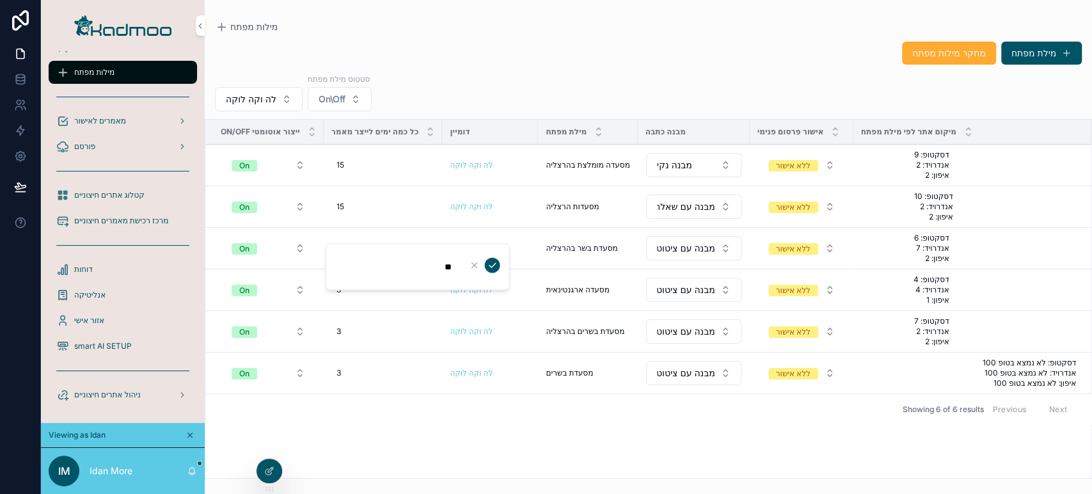
click button "scrollable content" at bounding box center [491, 265] width 15 height 15
click at [368, 283] on div "3 3" at bounding box center [383, 289] width 104 height 20
drag, startPoint x: 378, startPoint y: 306, endPoint x: 471, endPoint y: 299, distance: 93.0
click at [471, 299] on form "*" at bounding box center [418, 307] width 164 height 24
type input "**"
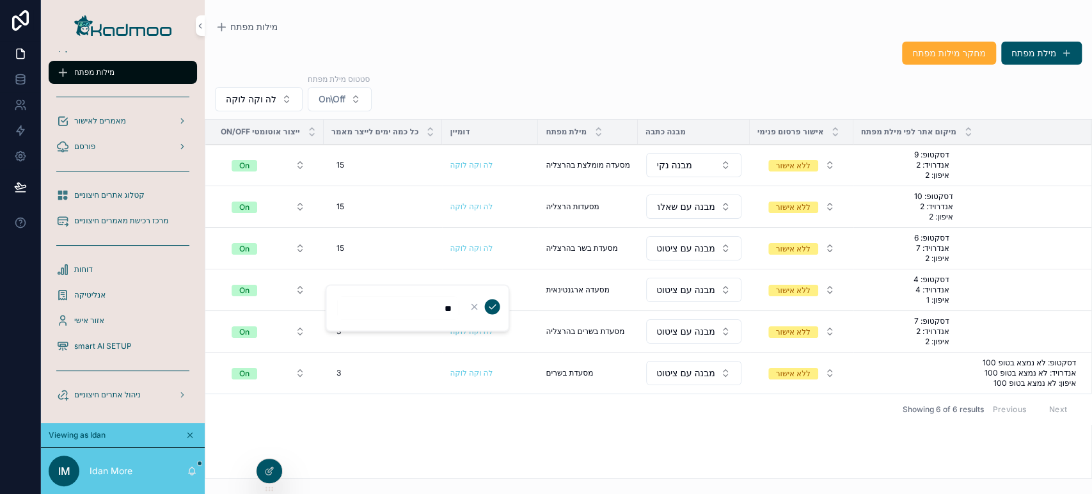
click button "scrollable content" at bounding box center [491, 306] width 15 height 15
click at [344, 203] on div "15 15" at bounding box center [383, 206] width 104 height 20
drag, startPoint x: 412, startPoint y: 220, endPoint x: 462, endPoint y: 217, distance: 50.6
click at [462, 217] on form "**" at bounding box center [418, 225] width 164 height 24
type input "*"
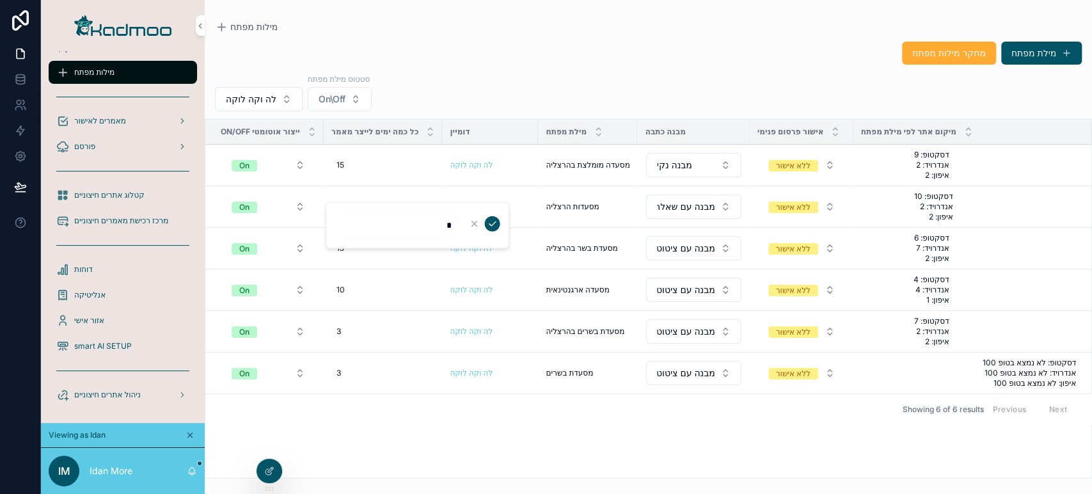
click button "scrollable content" at bounding box center [491, 223] width 15 height 15
click at [350, 336] on div "3 3" at bounding box center [383, 331] width 104 height 20
type input "*"
type input "**"
click button "scrollable content" at bounding box center [491, 347] width 15 height 15
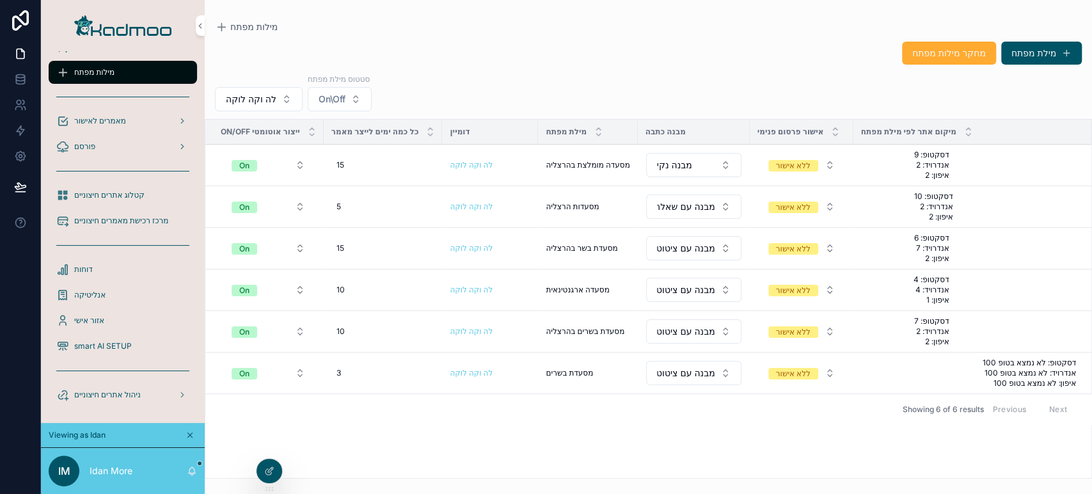
click at [345, 370] on div "3 3" at bounding box center [383, 373] width 104 height 20
click at [345, 370] on div "*" at bounding box center [417, 389] width 184 height 47
click at [347, 368] on div "3 3" at bounding box center [383, 373] width 104 height 20
type input "**"
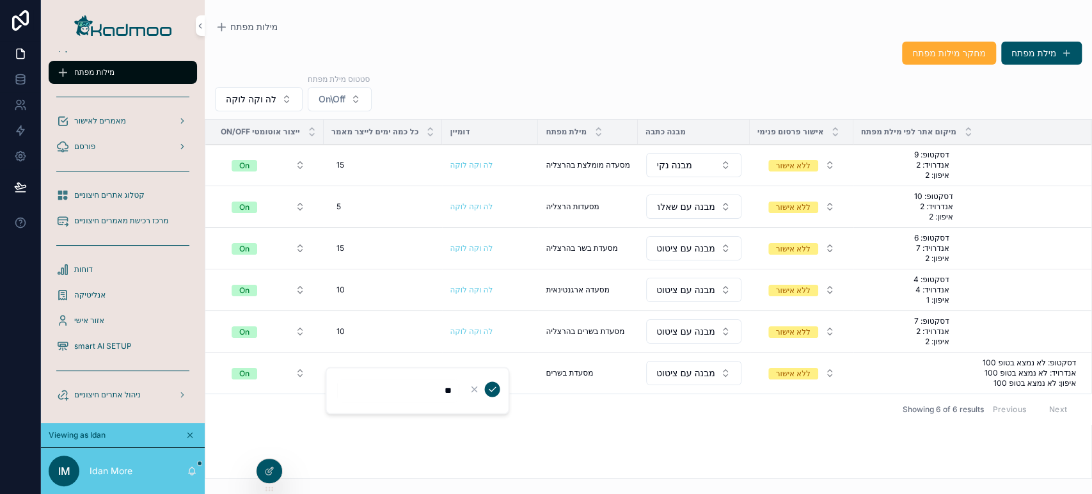
click button "scrollable content" at bounding box center [491, 388] width 15 height 15
click at [348, 208] on div "5 5" at bounding box center [383, 206] width 104 height 20
click at [353, 197] on div "5 5" at bounding box center [383, 206] width 104 height 20
type input "**"
click button "scrollable content" at bounding box center [491, 223] width 15 height 15
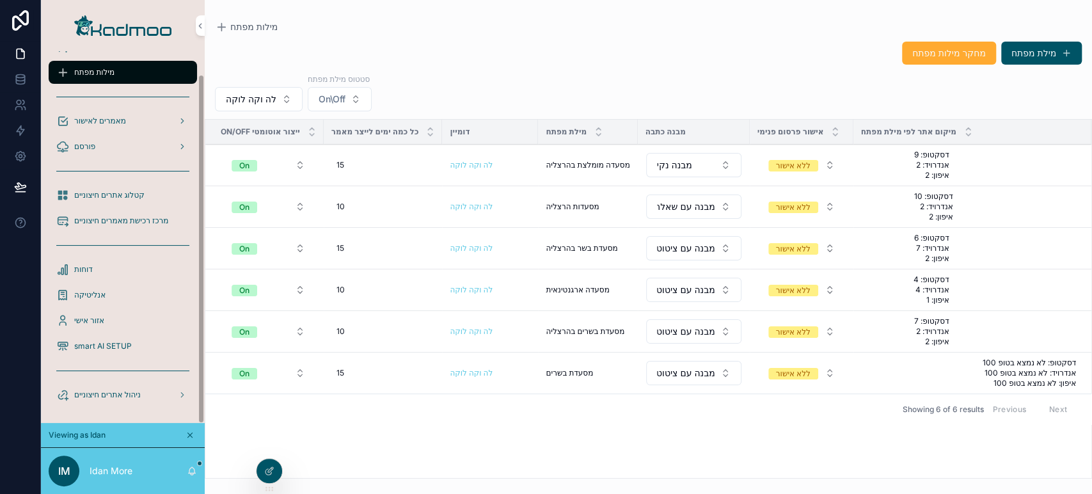
click at [258, 101] on span "לה וקה לוקה" at bounding box center [251, 99] width 51 height 13
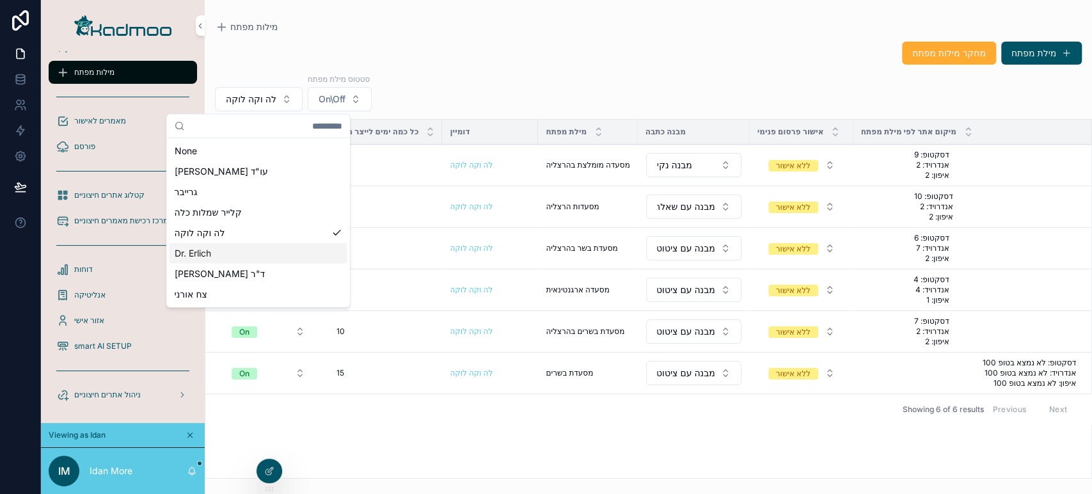
click at [229, 259] on div "Dr. Erlich" at bounding box center [258, 253] width 178 height 20
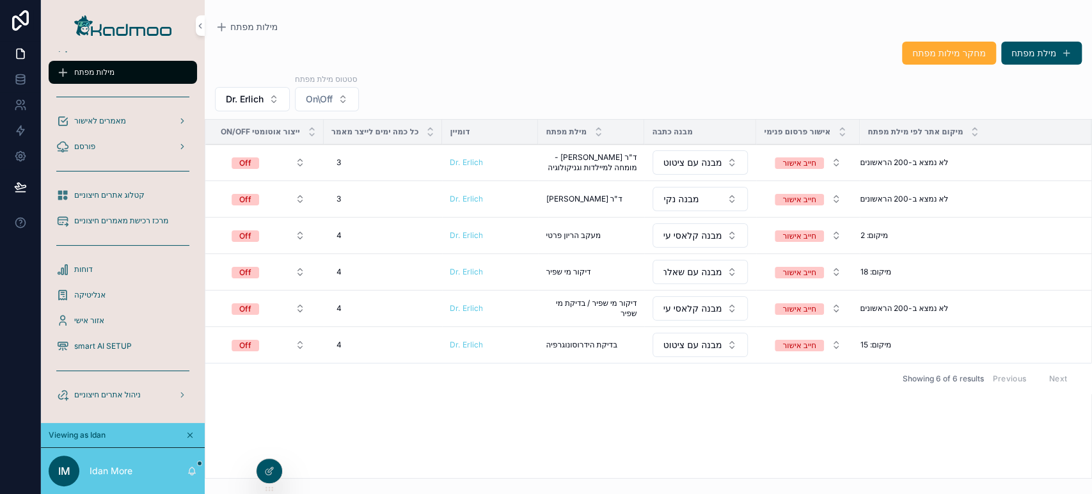
click at [262, 95] on span "Dr. Erlich" at bounding box center [245, 99] width 38 height 13
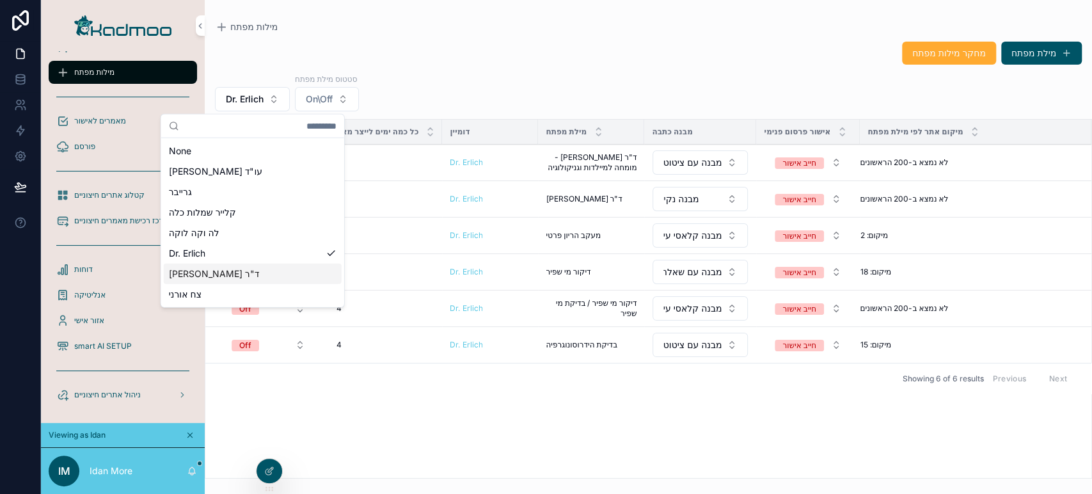
click at [243, 276] on div "ד"ר וולף" at bounding box center [253, 273] width 178 height 20
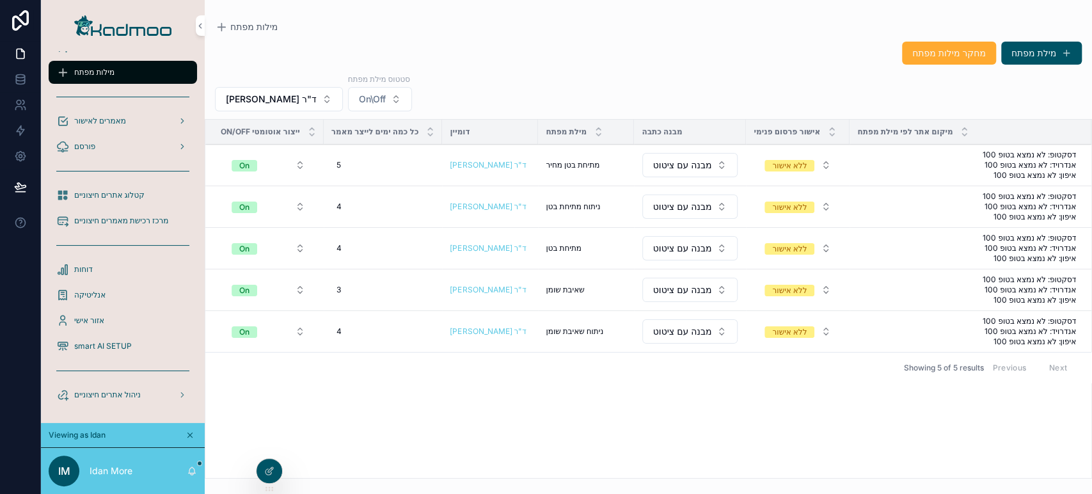
click at [347, 168] on div "5 5" at bounding box center [383, 165] width 104 height 20
type input "**"
click button "scrollable content" at bounding box center [491, 182] width 15 height 15
click at [362, 207] on div "4 4" at bounding box center [383, 206] width 104 height 20
type input "**"
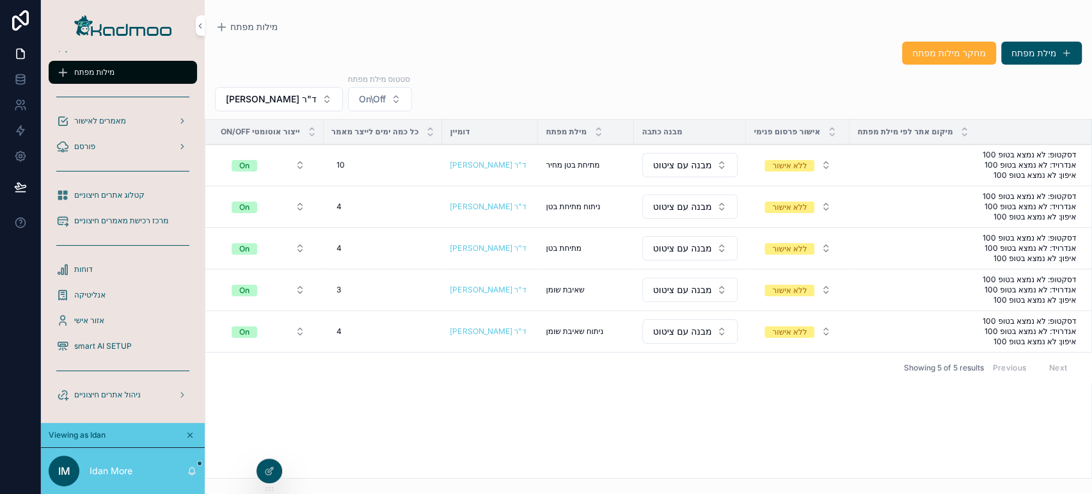
click at [354, 244] on div "4 4" at bounding box center [383, 248] width 104 height 20
type input "**"
click button "scrollable content" at bounding box center [491, 265] width 15 height 15
click at [358, 204] on div "4 4" at bounding box center [383, 206] width 104 height 20
click at [357, 206] on div "4 4" at bounding box center [383, 206] width 104 height 20
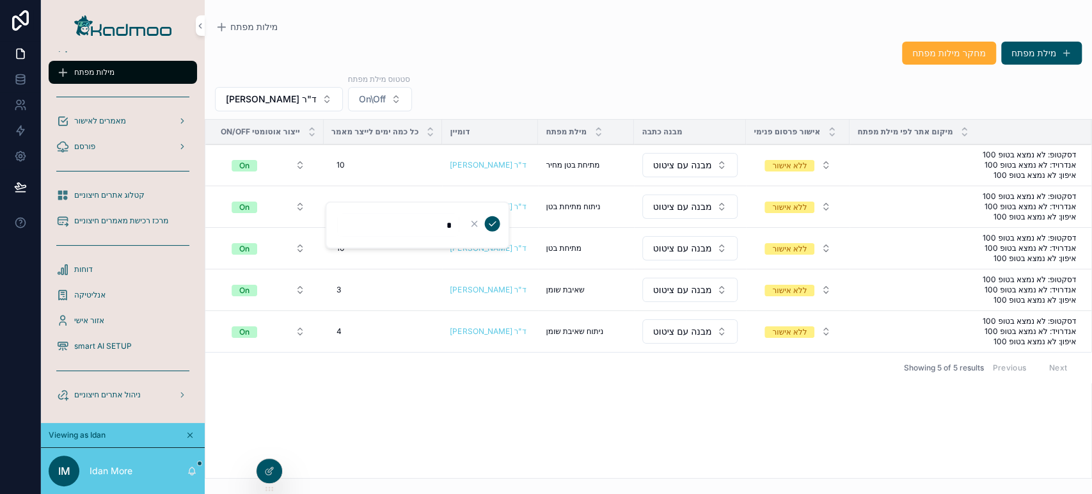
type input "**"
click at [493, 223] on icon "scrollable content" at bounding box center [492, 223] width 6 height 4
click at [356, 282] on div "3 3" at bounding box center [383, 289] width 104 height 20
type input "**"
click at [344, 285] on div "3 3" at bounding box center [383, 289] width 104 height 20
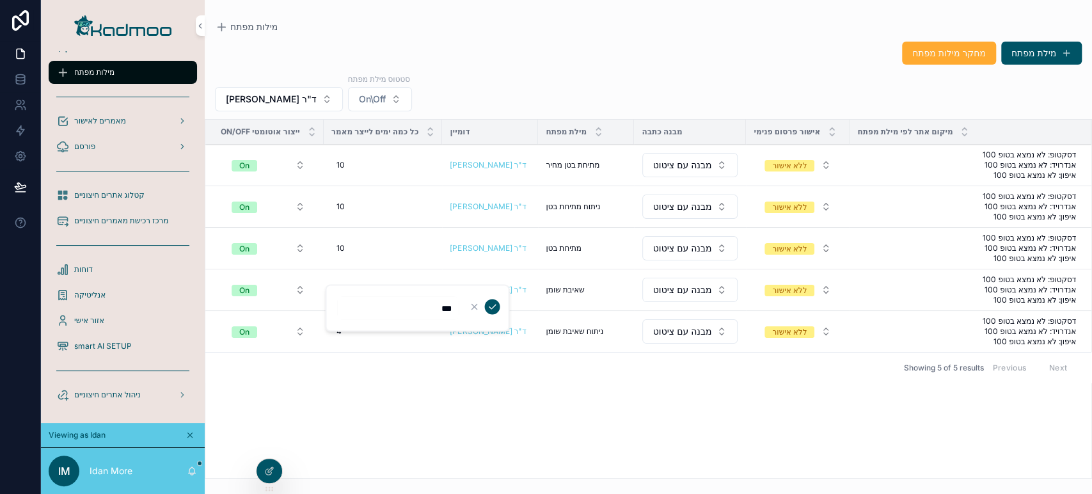
type input "**"
click at [495, 306] on icon "scrollable content" at bounding box center [492, 306] width 10 height 10
click at [340, 331] on span "4" at bounding box center [338, 331] width 5 height 10
type input "**"
click at [366, 335] on div "4 4" at bounding box center [383, 331] width 104 height 20
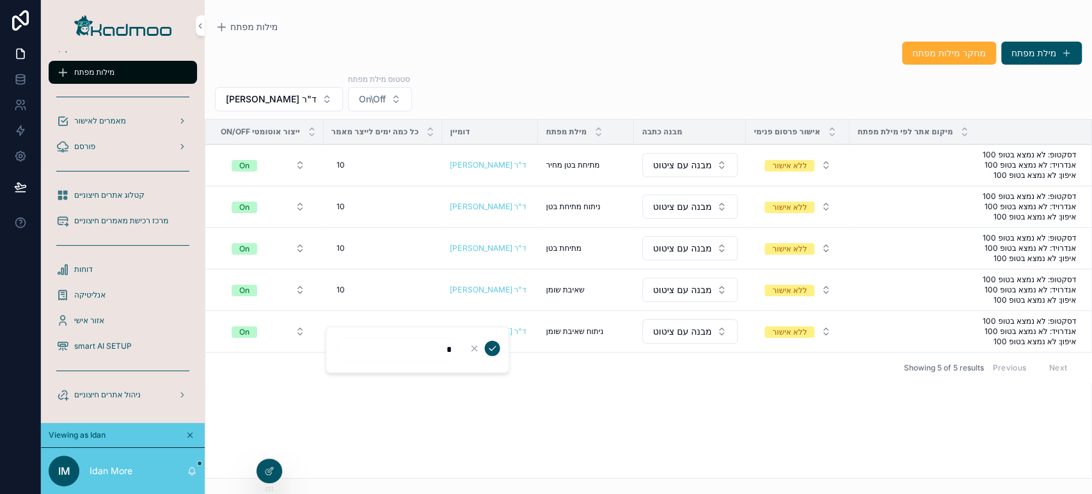
type input "**"
click at [494, 349] on icon "scrollable content" at bounding box center [492, 348] width 10 height 10
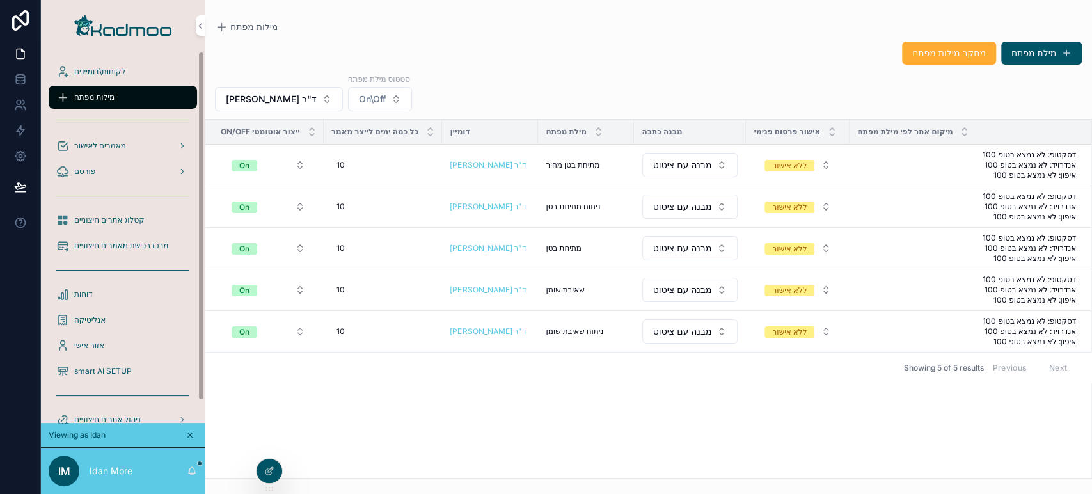
click at [103, 70] on span "לקוחות\דומיינים" at bounding box center [99, 72] width 51 height 10
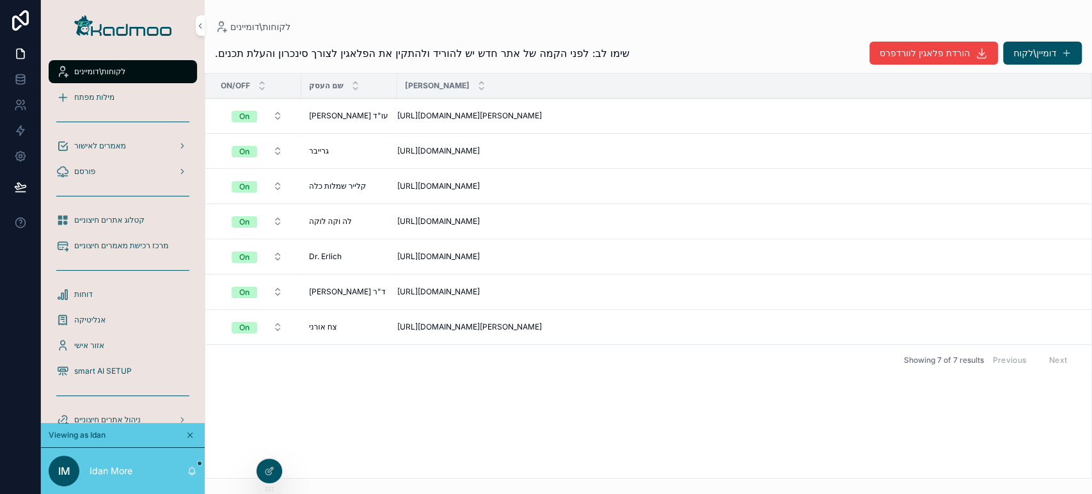
click at [0, 0] on span "הקמה אוטומטית של מילות מפתח" at bounding box center [0, 0] width 0 height 0
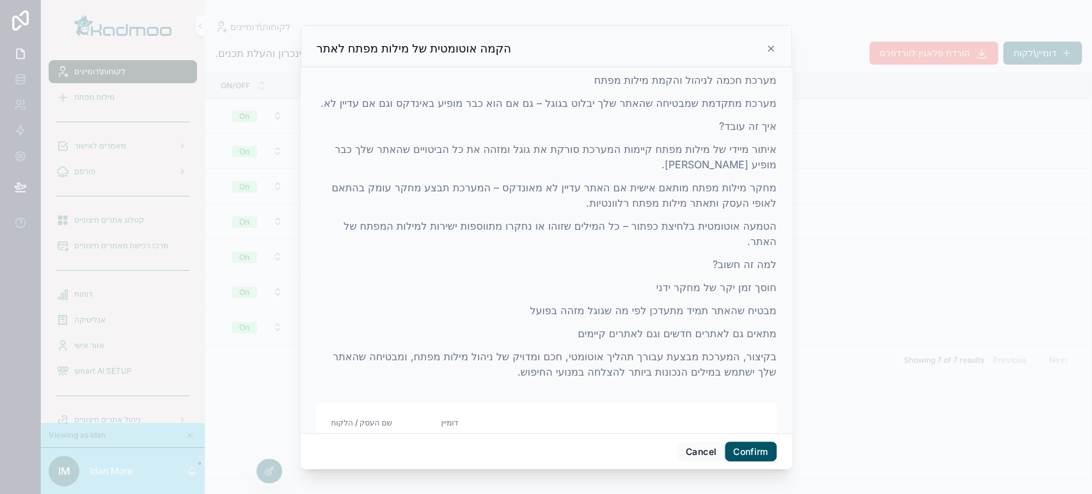
click at [745, 404] on button "Confirm" at bounding box center [750, 451] width 51 height 20
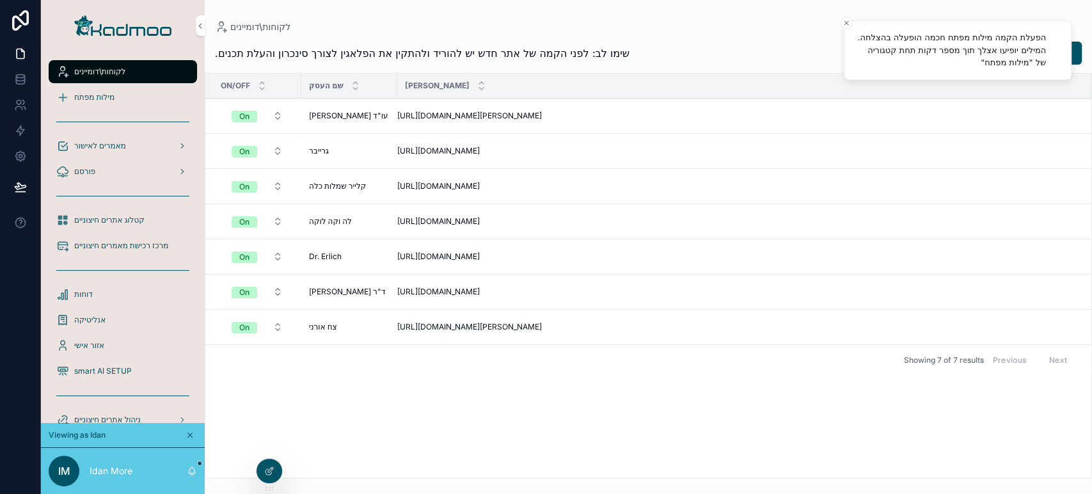
click at [118, 92] on div "מילות מפתח" at bounding box center [122, 97] width 133 height 20
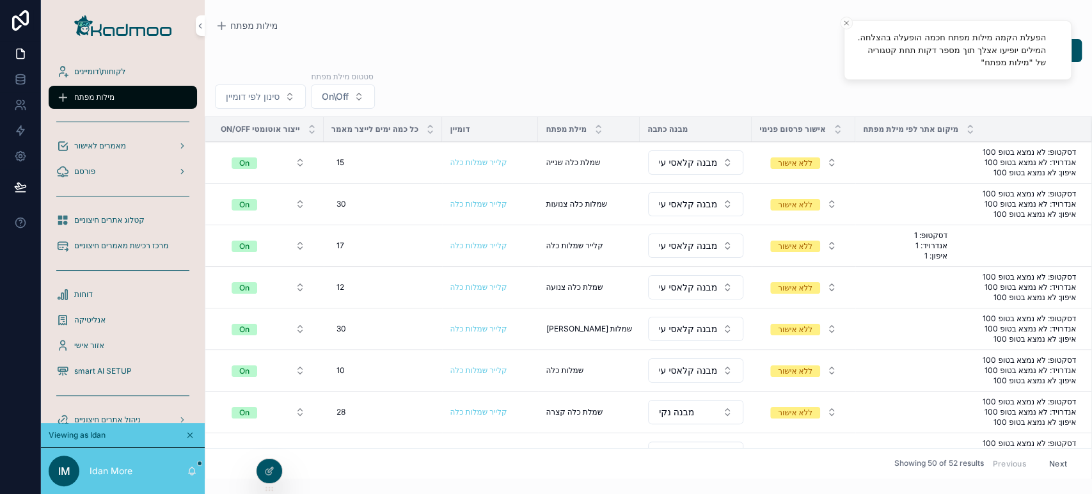
click at [290, 102] on button "סינון לפי דומיין" at bounding box center [260, 96] width 91 height 24
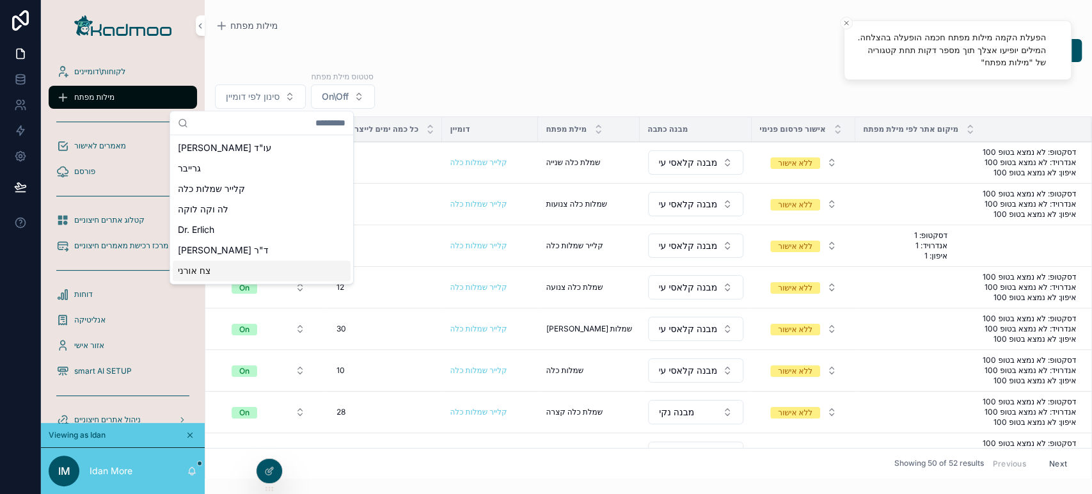
click at [224, 274] on div "צח אורני" at bounding box center [262, 270] width 178 height 20
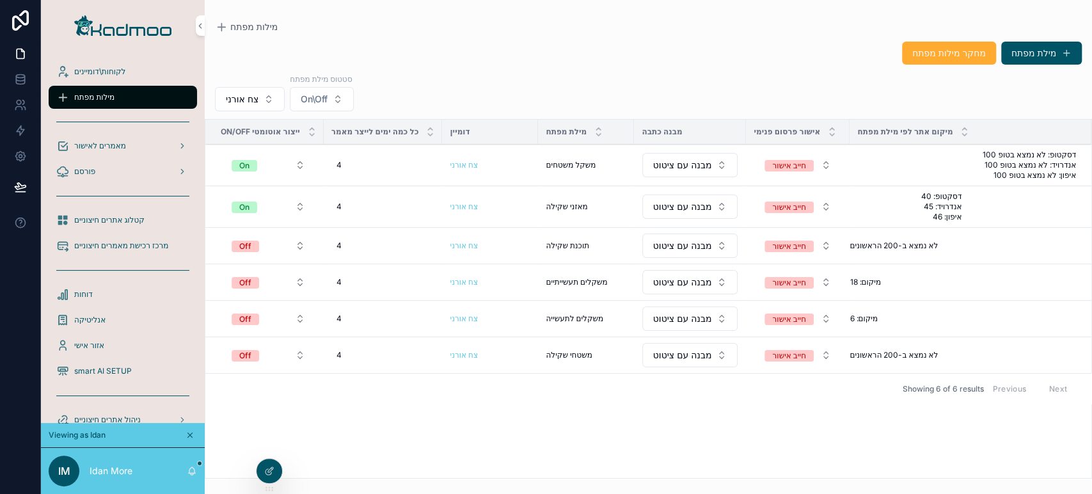
click at [271, 246] on button "Off" at bounding box center [268, 245] width 94 height 23
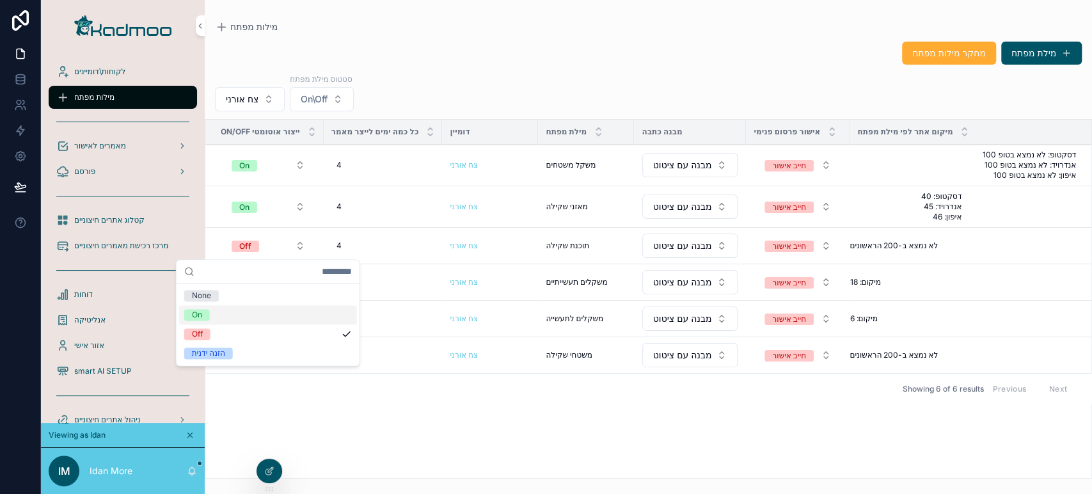
click at [221, 319] on div "On" at bounding box center [268, 314] width 178 height 19
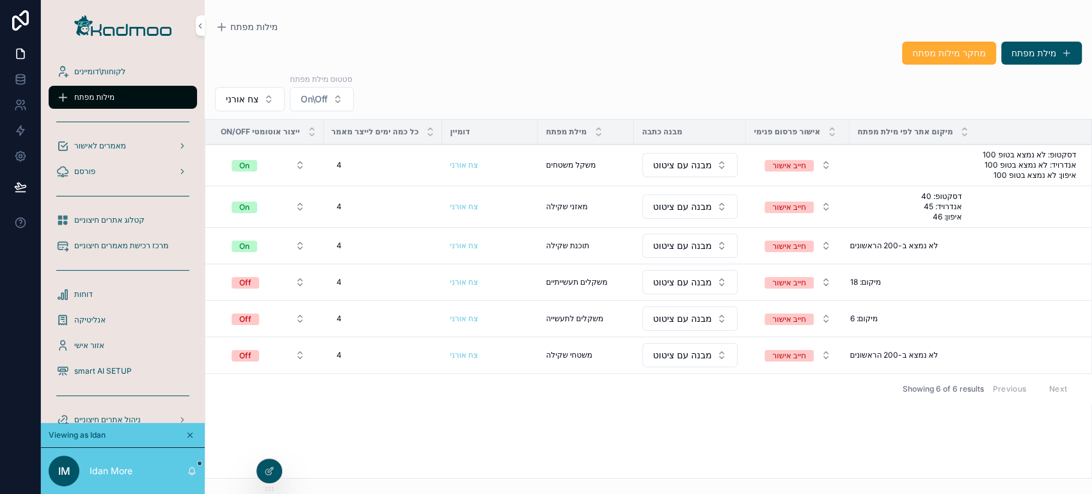
click at [262, 283] on button "Off" at bounding box center [268, 282] width 94 height 23
click at [258, 276] on span "Off" at bounding box center [245, 282] width 27 height 13
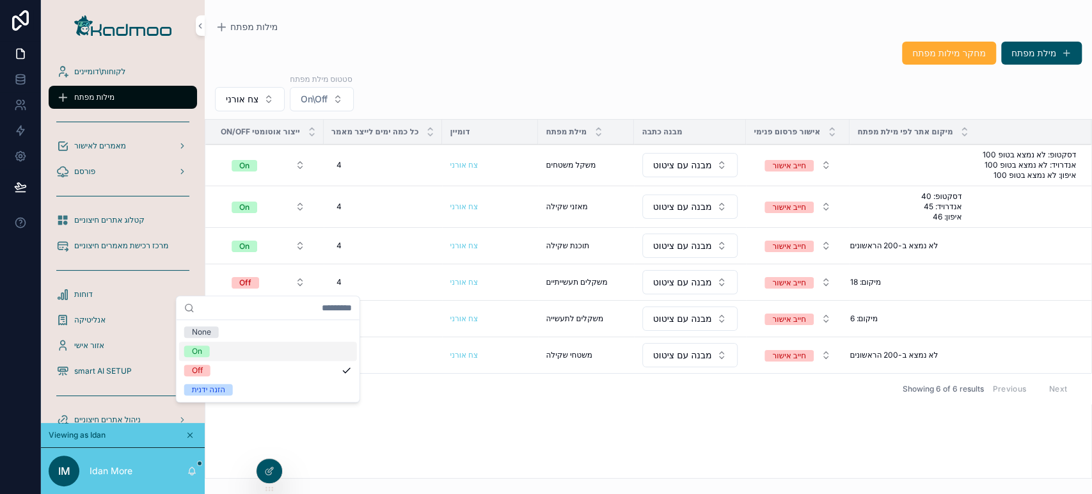
click at [225, 356] on div "On" at bounding box center [268, 351] width 178 height 19
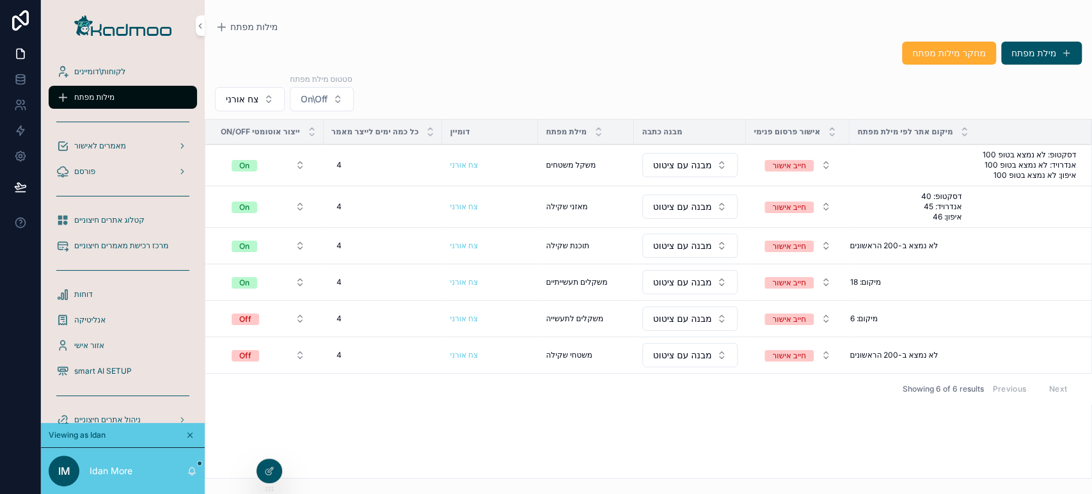
click at [254, 318] on span "Off" at bounding box center [245, 319] width 27 height 12
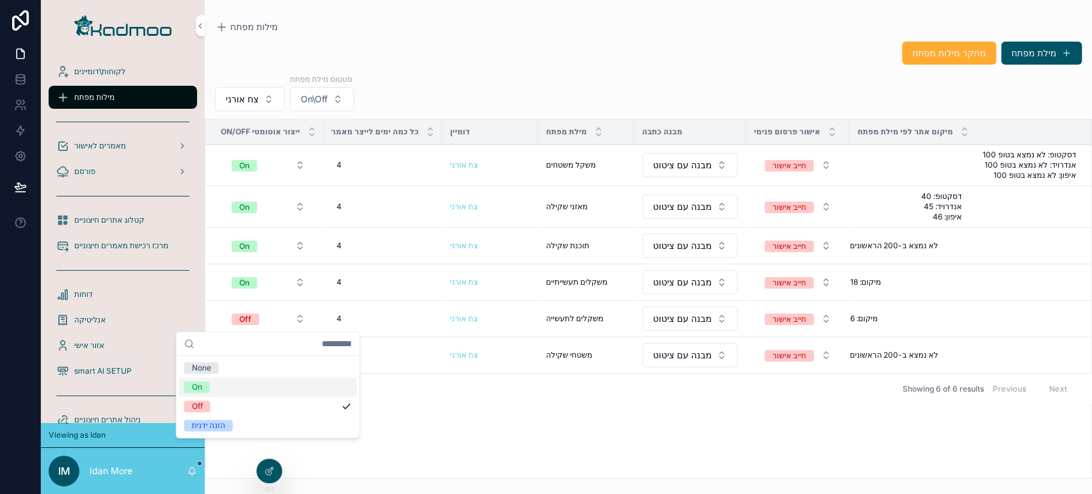
click at [236, 391] on div "On" at bounding box center [268, 386] width 178 height 19
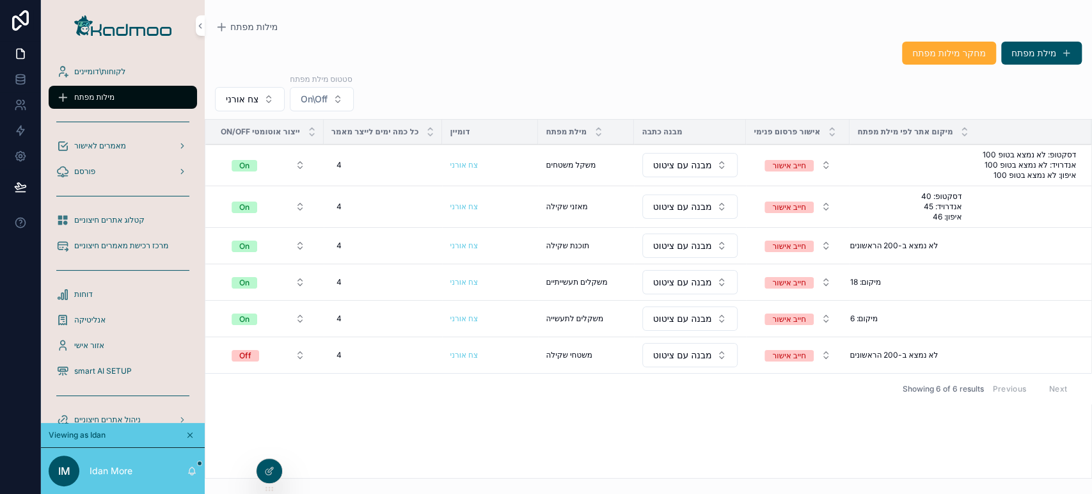
click at [254, 352] on span "Off" at bounding box center [245, 356] width 27 height 12
click at [226, 404] on div "On" at bounding box center [268, 423] width 178 height 19
click at [343, 166] on div "4 4" at bounding box center [383, 165] width 104 height 20
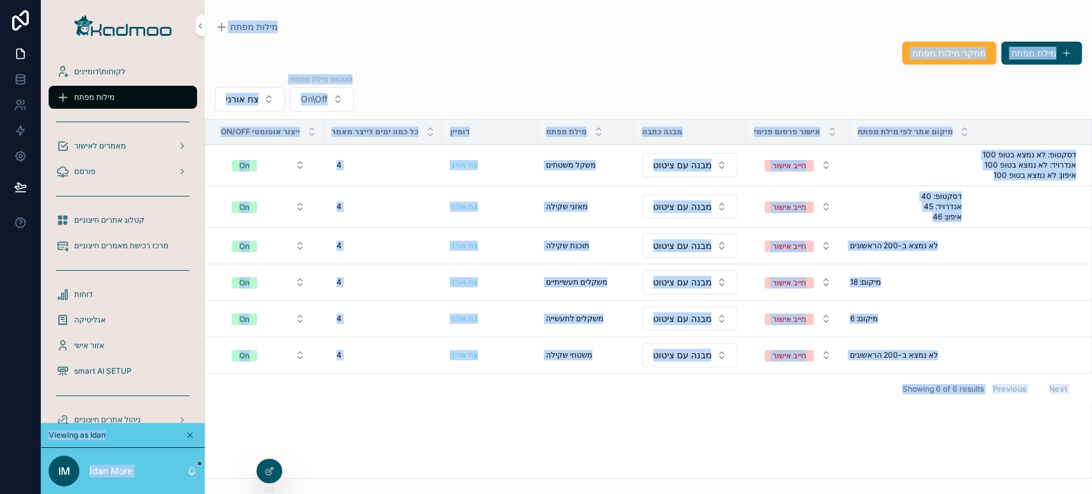
click at [368, 162] on div "4 4" at bounding box center [383, 165] width 104 height 20
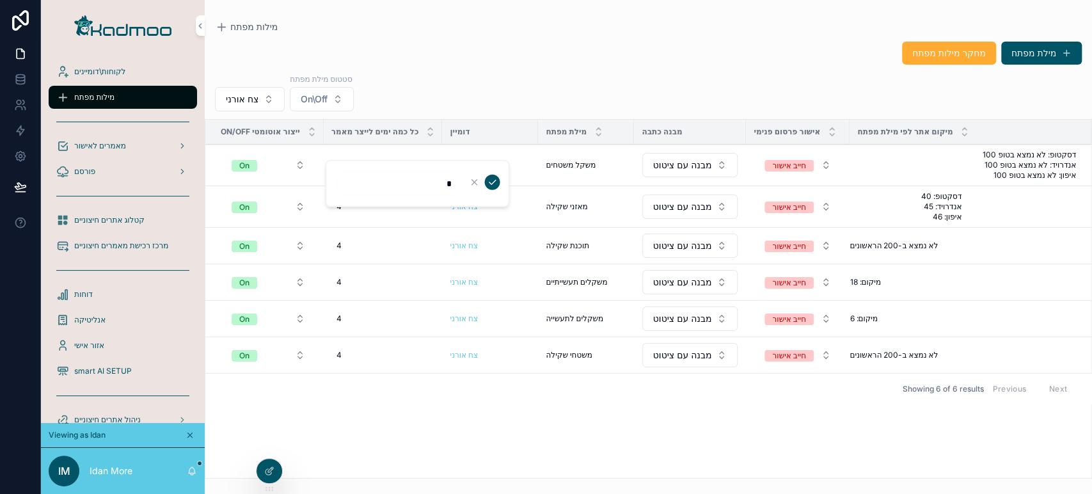
type input "**"
click button "scrollable content" at bounding box center [491, 182] width 15 height 15
click at [388, 214] on div "4 4" at bounding box center [383, 206] width 104 height 20
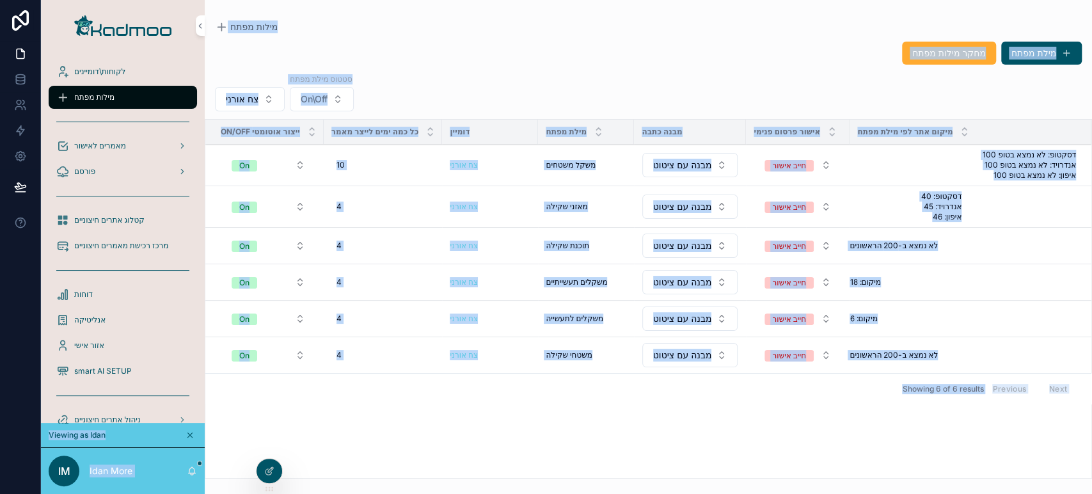
click at [388, 213] on div "4 4" at bounding box center [383, 206] width 104 height 20
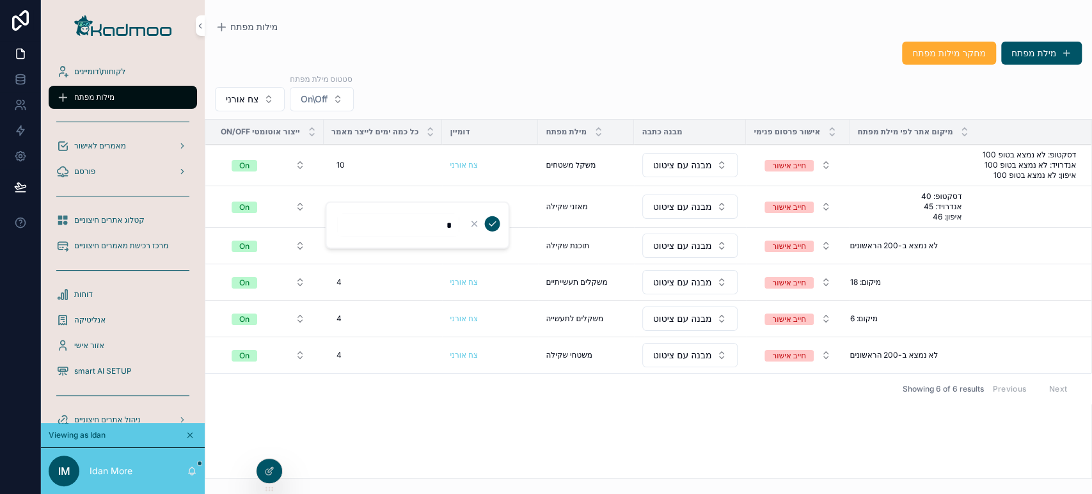
type input "**"
click button "scrollable content" at bounding box center [491, 223] width 15 height 15
click at [384, 249] on div "4 4" at bounding box center [383, 245] width 104 height 20
type input "**"
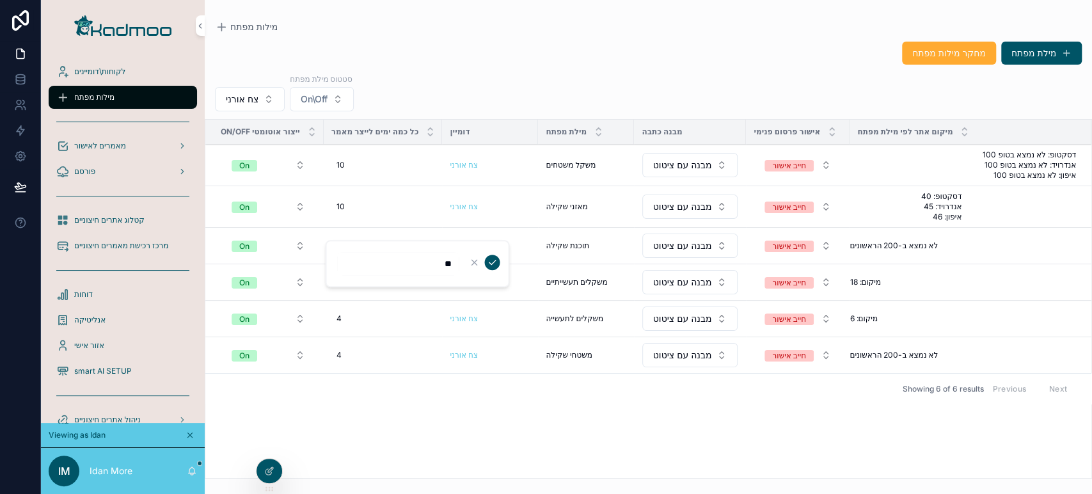
click button "scrollable content" at bounding box center [491, 262] width 15 height 15
click at [372, 281] on div "4 4" at bounding box center [383, 282] width 104 height 20
type input "*"
click at [372, 280] on div "4 4" at bounding box center [383, 282] width 104 height 20
type input "**"
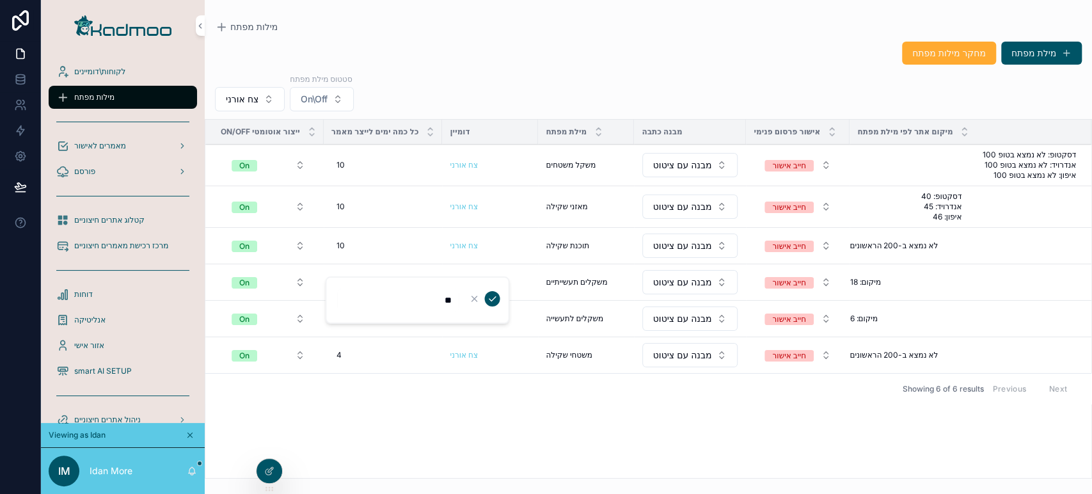
click button "scrollable content" at bounding box center [491, 298] width 15 height 15
click at [359, 317] on div "4 4" at bounding box center [383, 318] width 104 height 20
click at [359, 316] on div "4 4" at bounding box center [383, 318] width 104 height 20
type input "**"
click button "scrollable content" at bounding box center [491, 334] width 15 height 15
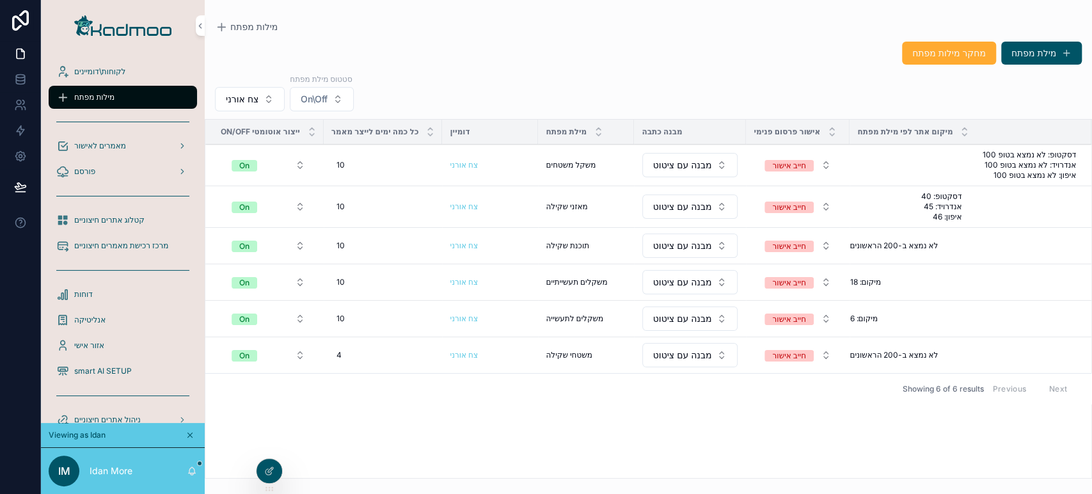
click at [354, 348] on div "4 4" at bounding box center [383, 355] width 104 height 20
type input "**"
click at [354, 347] on div "4 4" at bounding box center [383, 355] width 104 height 20
type input "*"
type input "**"
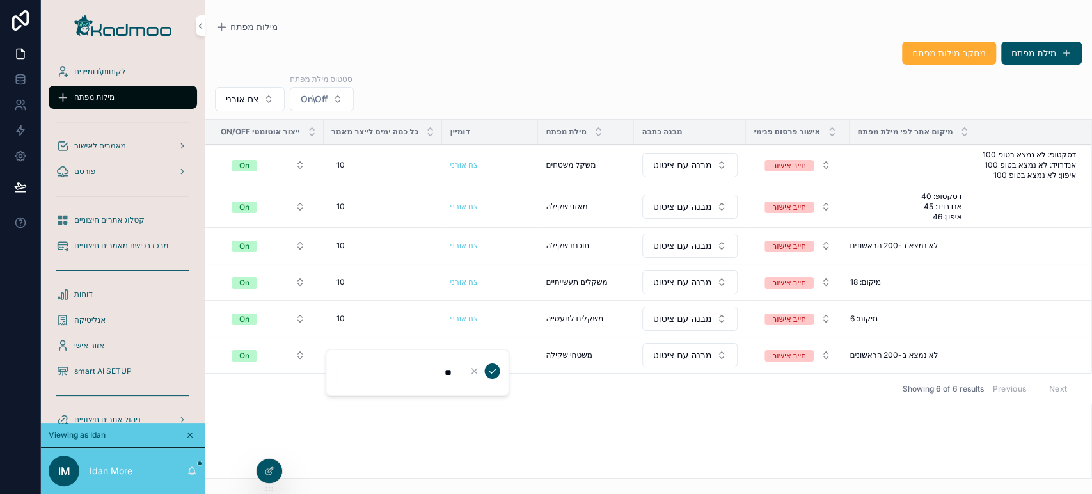
click button "scrollable content" at bounding box center [491, 370] width 15 height 15
click at [255, 98] on span "צח אורני" at bounding box center [242, 99] width 33 height 13
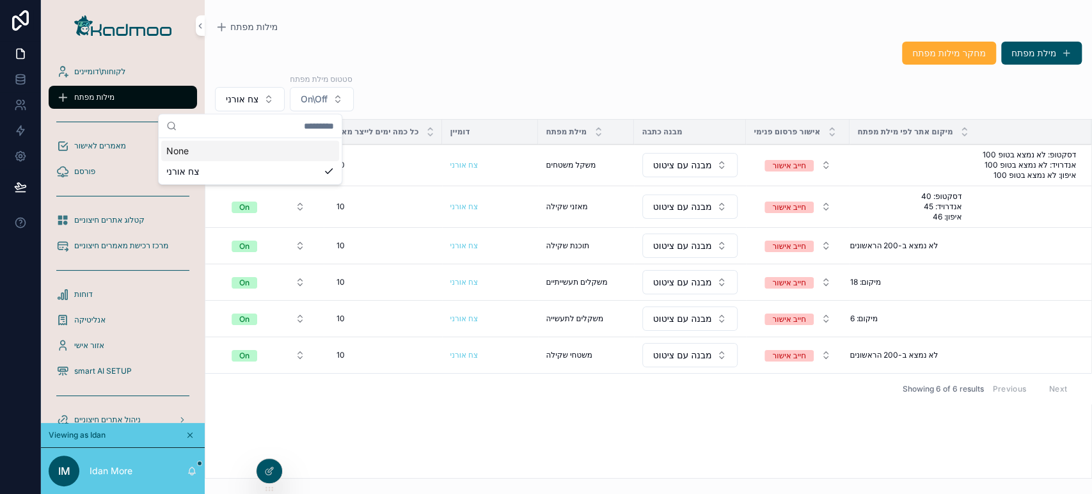
click at [0, 0] on icon at bounding box center [0, 0] width 0 height 0
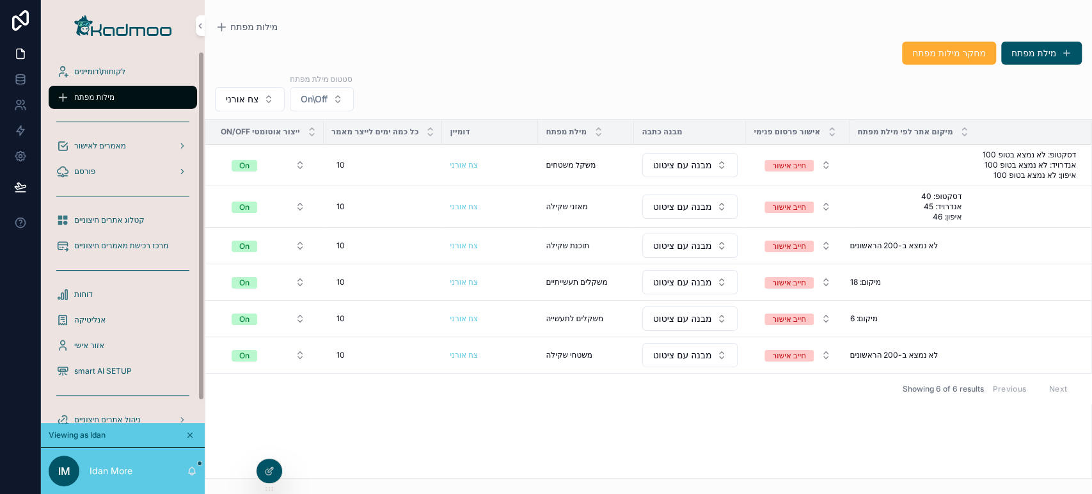
click at [134, 72] on div "לקוחות\דומיינים" at bounding box center [122, 71] width 133 height 20
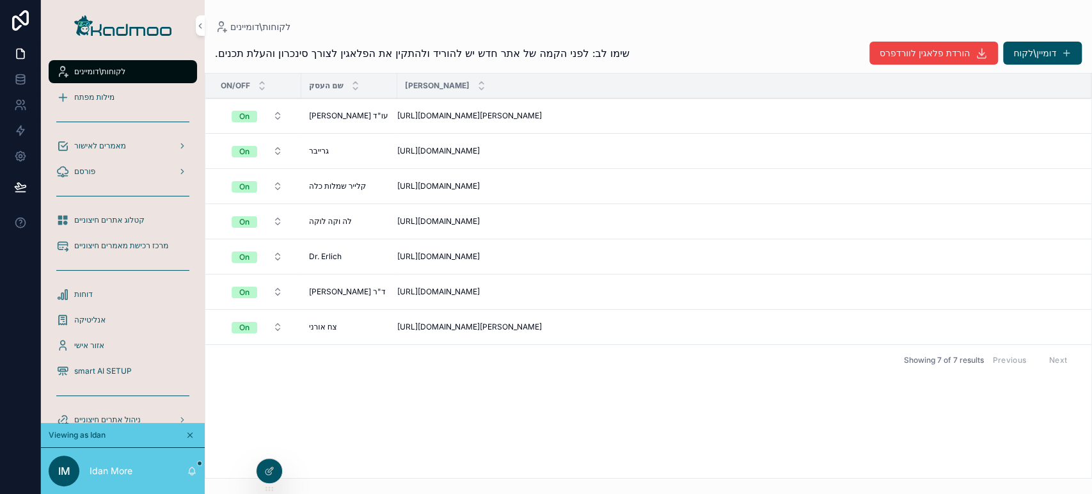
click at [140, 98] on div "מילות מפתח" at bounding box center [122, 97] width 133 height 20
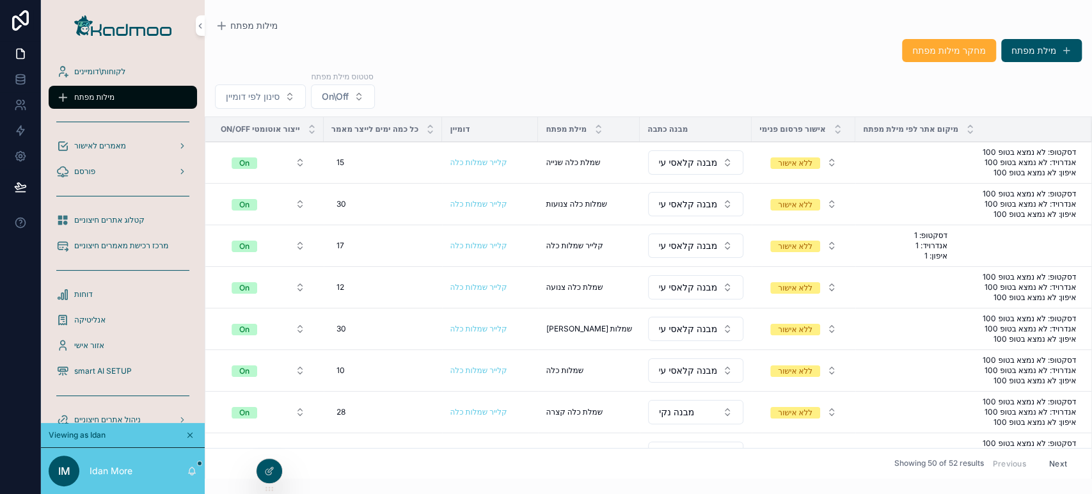
click at [248, 98] on span "סינון לפי דומיין" at bounding box center [253, 96] width 54 height 13
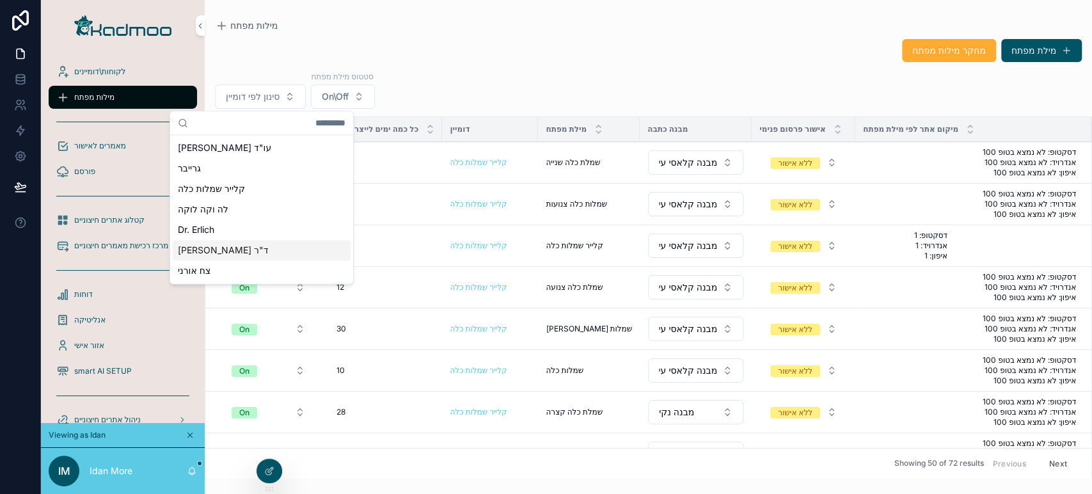
click at [239, 256] on div "ד"ר וולף" at bounding box center [262, 250] width 178 height 20
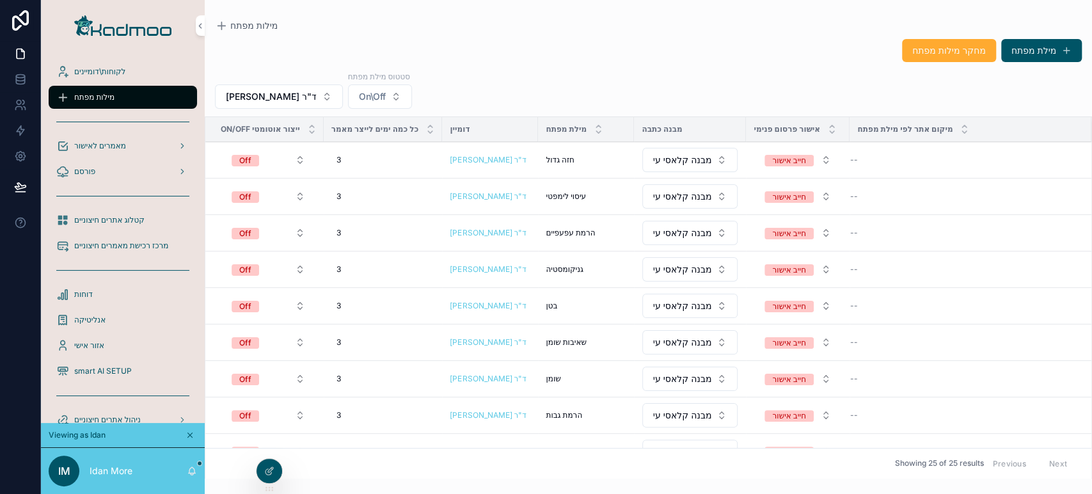
click at [0, 0] on span "מחיקה" at bounding box center [0, 0] width 0 height 0
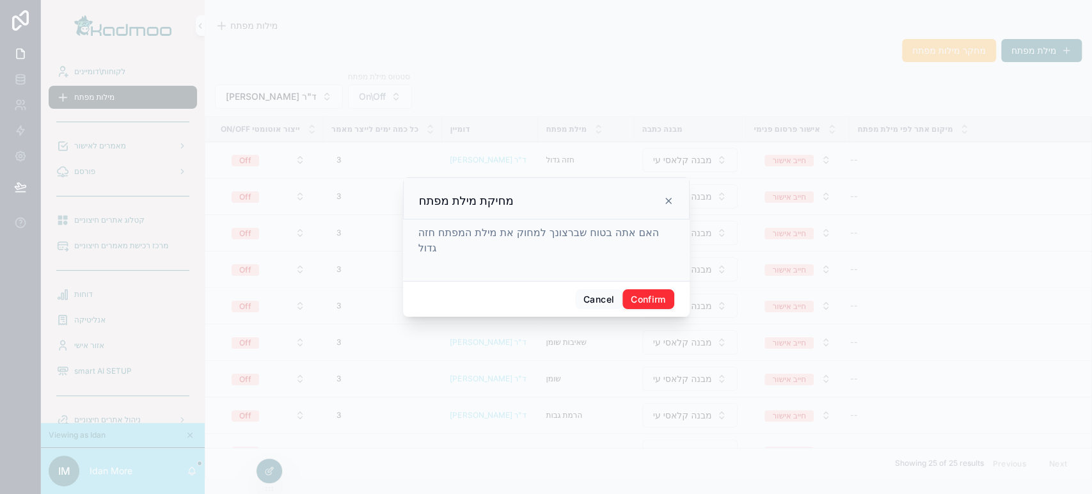
click at [671, 302] on button "Confirm" at bounding box center [647, 299] width 51 height 20
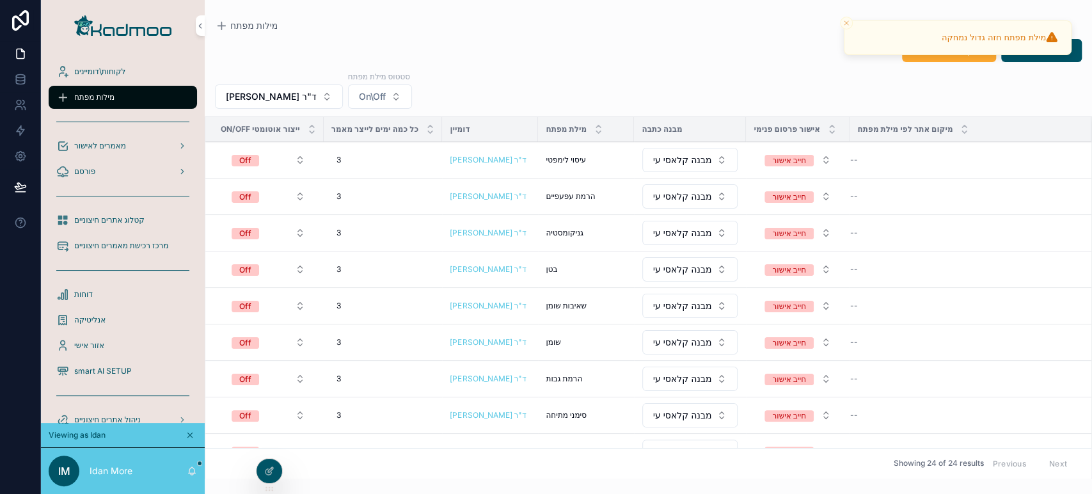
click at [262, 158] on button "Off" at bounding box center [268, 159] width 94 height 23
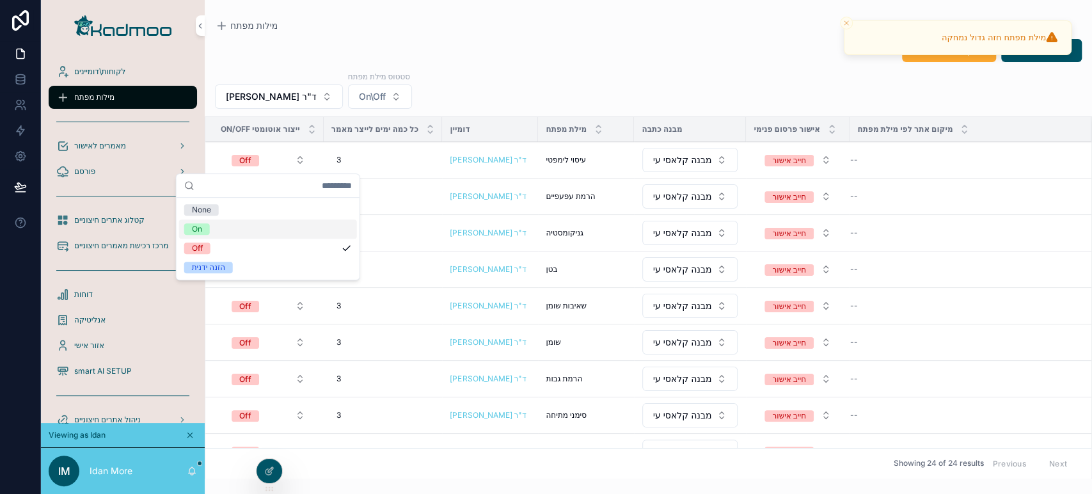
click at [227, 230] on div "On" at bounding box center [268, 228] width 178 height 19
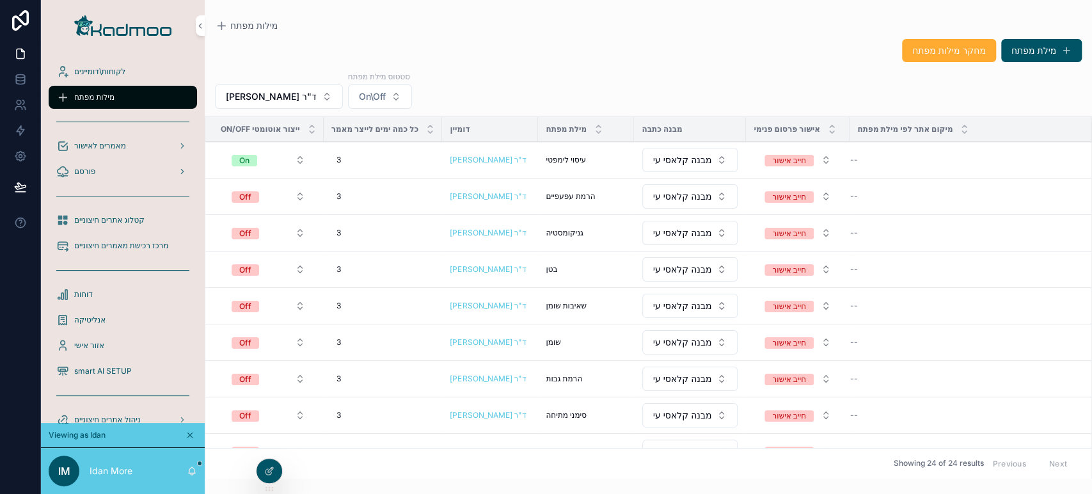
drag, startPoint x: 771, startPoint y: 171, endPoint x: 787, endPoint y: 162, distance: 18.0
click at [787, 162] on div "חייב אישור" at bounding box center [788, 161] width 33 height 12
click at [740, 230] on div "ללא אישור" at bounding box center [736, 229] width 35 height 12
click at [343, 157] on div "3 3" at bounding box center [383, 160] width 104 height 20
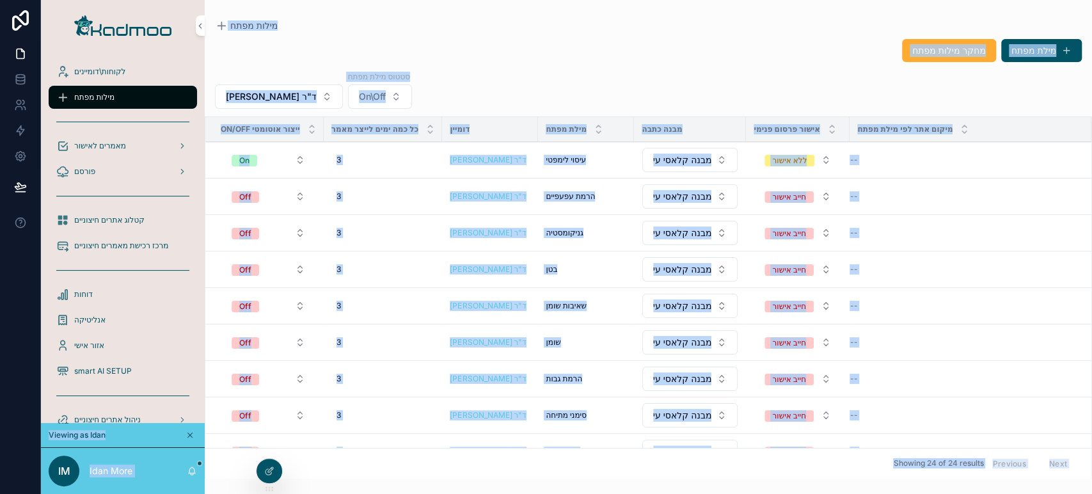
click at [342, 157] on div "3 3" at bounding box center [383, 160] width 104 height 20
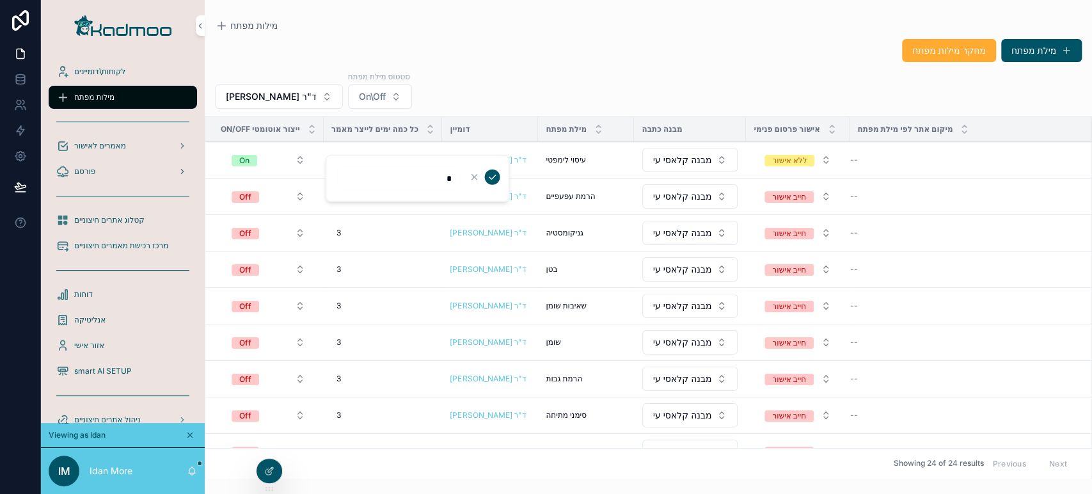
type input "**"
click button "scrollable content" at bounding box center [491, 176] width 15 height 15
click at [363, 154] on div "10 10" at bounding box center [383, 160] width 104 height 20
type input "*"
type input "**"
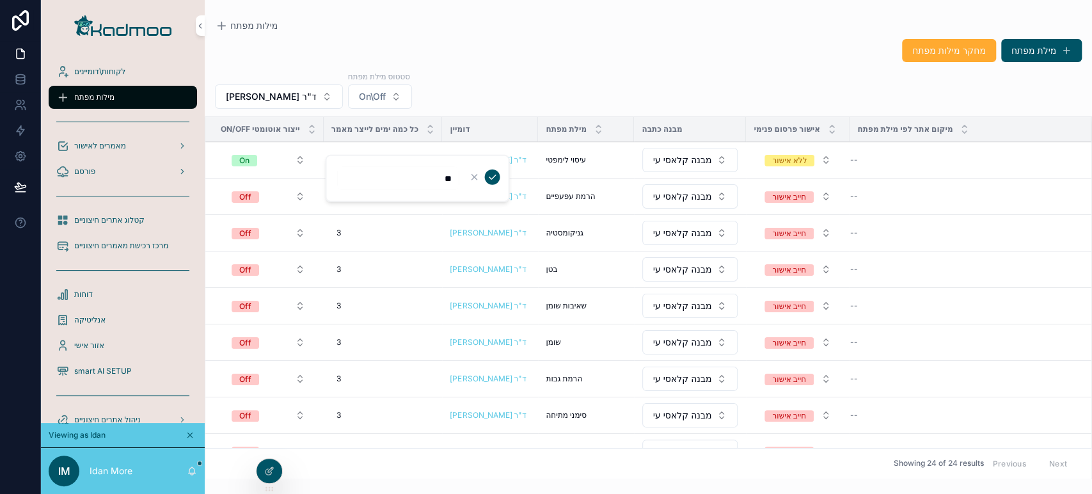
click button "scrollable content" at bounding box center [491, 176] width 15 height 15
click at [343, 192] on div "3 3" at bounding box center [383, 196] width 104 height 20
type input "**"
click button "scrollable content" at bounding box center [491, 212] width 15 height 15
click at [272, 192] on button "Off" at bounding box center [268, 196] width 94 height 23
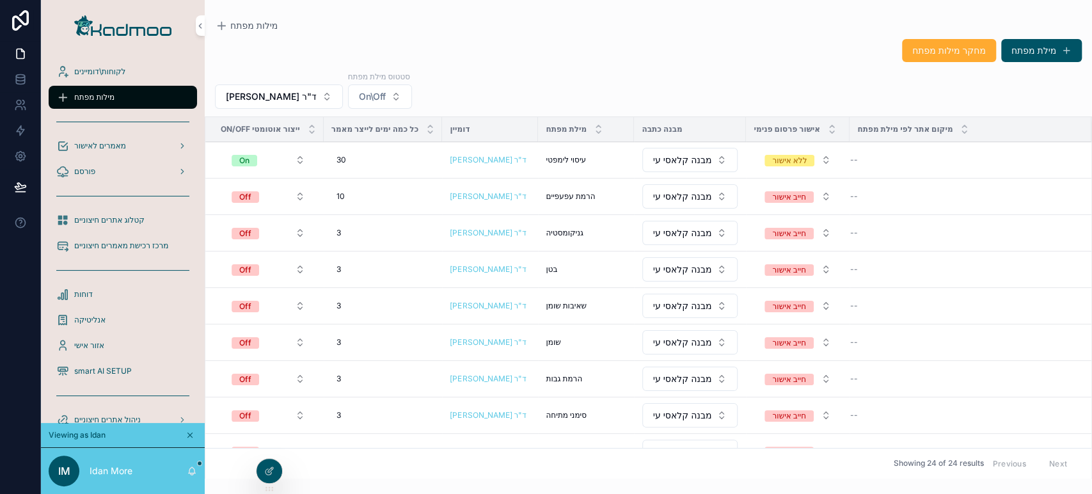
click at [256, 264] on span "Off" at bounding box center [245, 270] width 27 height 12
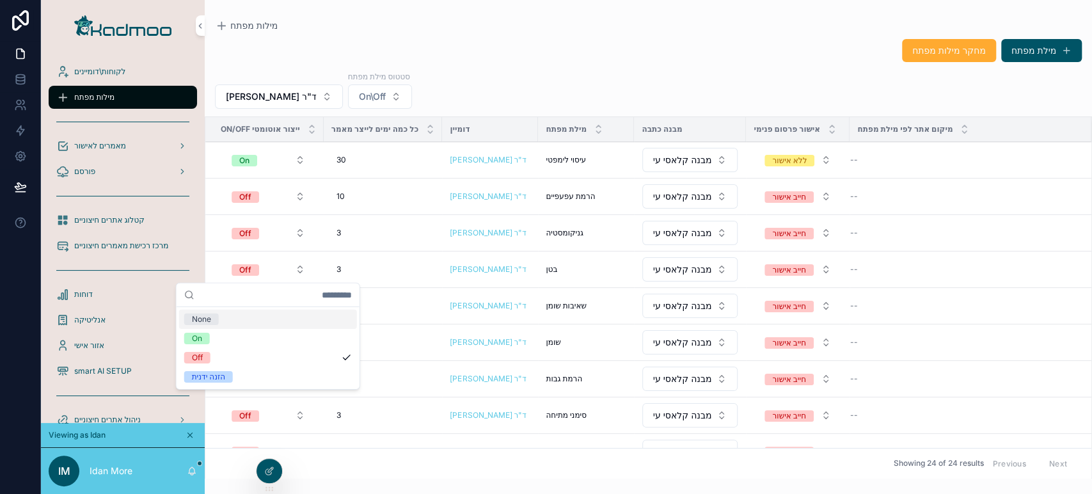
click at [258, 201] on span "Off" at bounding box center [245, 196] width 27 height 13
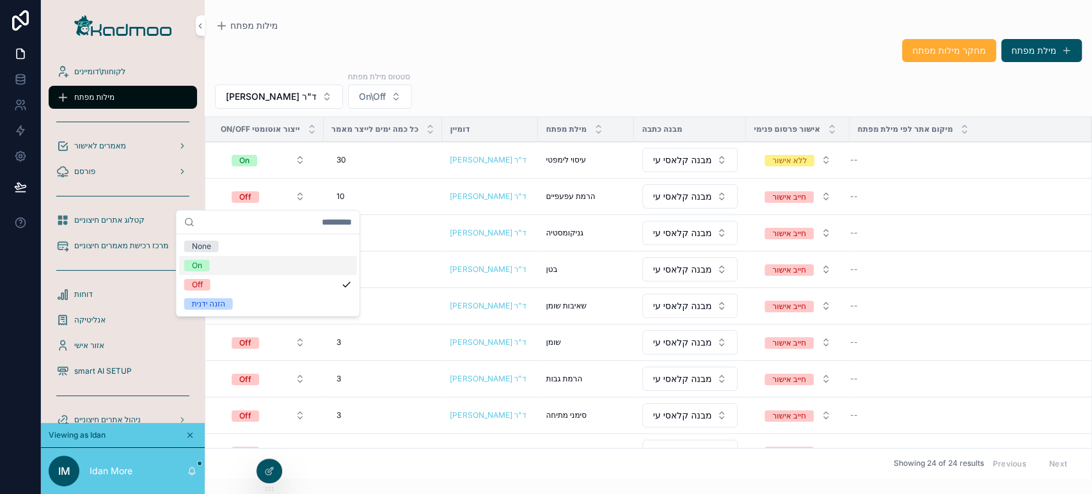
click at [234, 271] on div "On" at bounding box center [268, 265] width 178 height 19
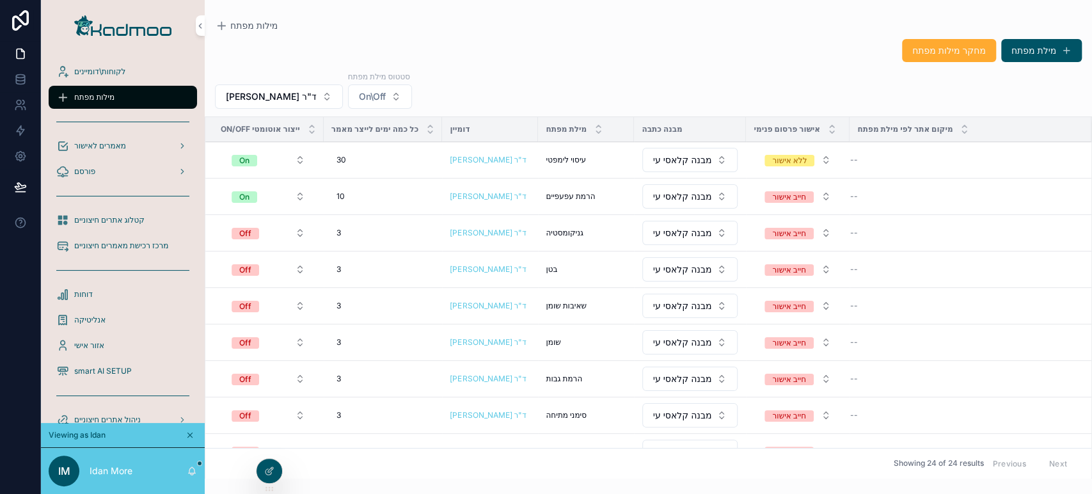
click at [798, 196] on div "חייב אישור" at bounding box center [788, 197] width 33 height 12
click at [755, 264] on button "חייב אישור" at bounding box center [797, 269] width 87 height 23
click at [358, 226] on div "3 3" at bounding box center [383, 233] width 104 height 20
type input "**"
click at [496, 246] on icon "scrollable content" at bounding box center [492, 249] width 10 height 10
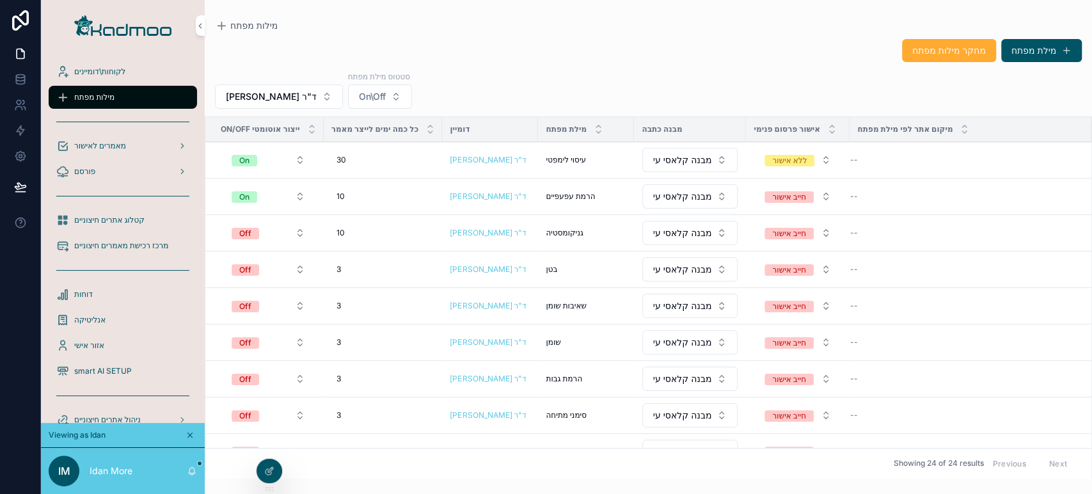
click at [256, 237] on span "Off" at bounding box center [245, 234] width 27 height 12
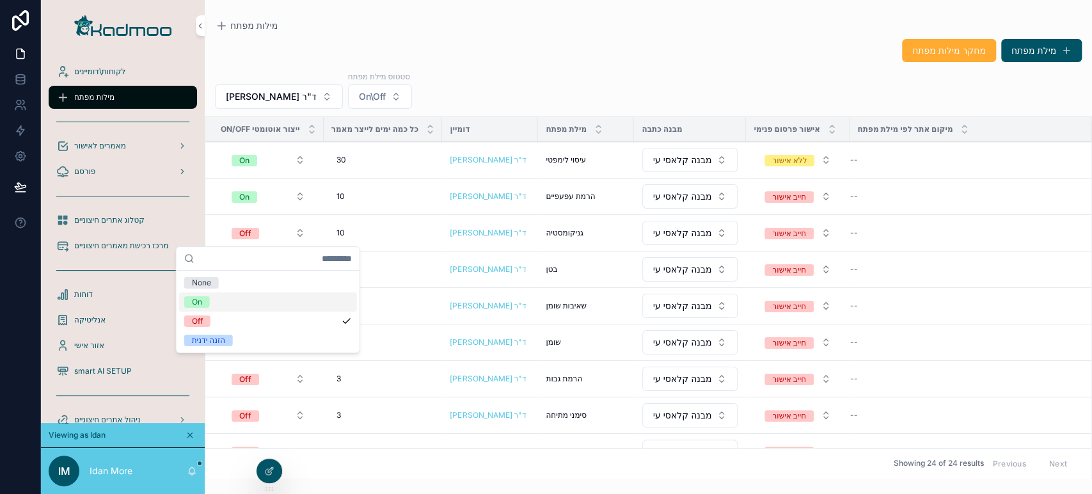
click at [233, 304] on div "On" at bounding box center [268, 301] width 178 height 19
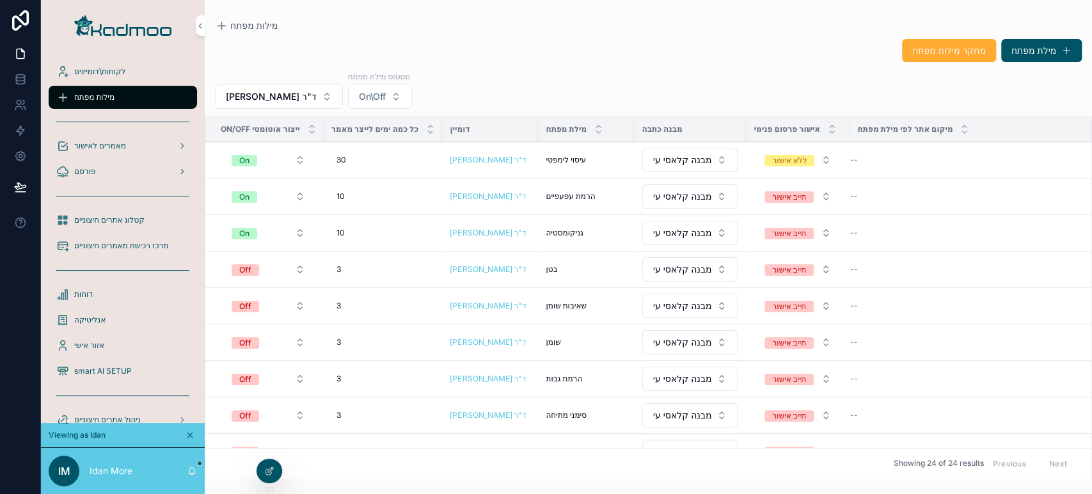
click at [792, 223] on button "חייב אישור" at bounding box center [797, 232] width 87 height 23
click at [766, 302] on div "ללא אישור" at bounding box center [796, 301] width 178 height 19
click at [803, 198] on div "חייב אישור" at bounding box center [788, 197] width 33 height 12
click at [775, 263] on div "ללא אישור" at bounding box center [796, 265] width 178 height 19
click at [235, 268] on span "Off" at bounding box center [245, 270] width 27 height 12
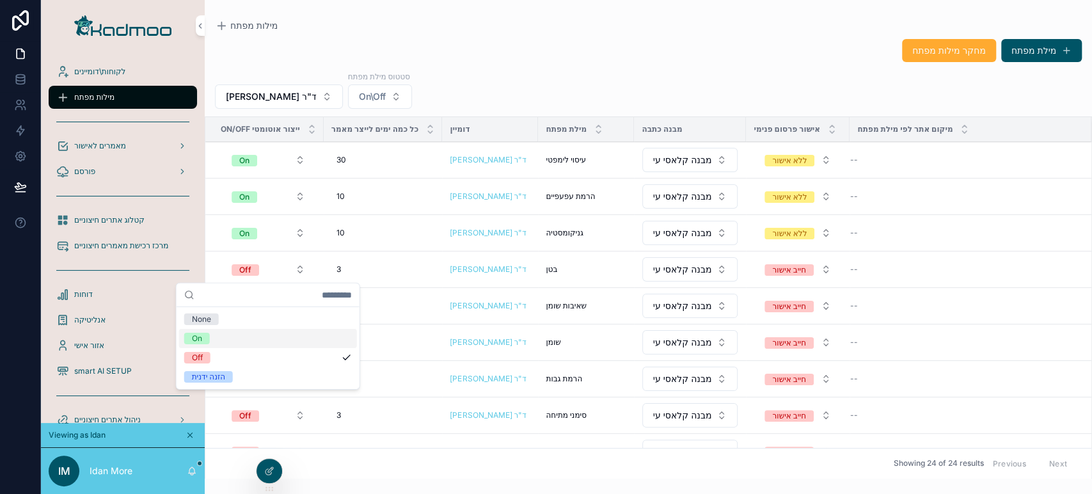
click at [223, 339] on div "On" at bounding box center [268, 338] width 178 height 19
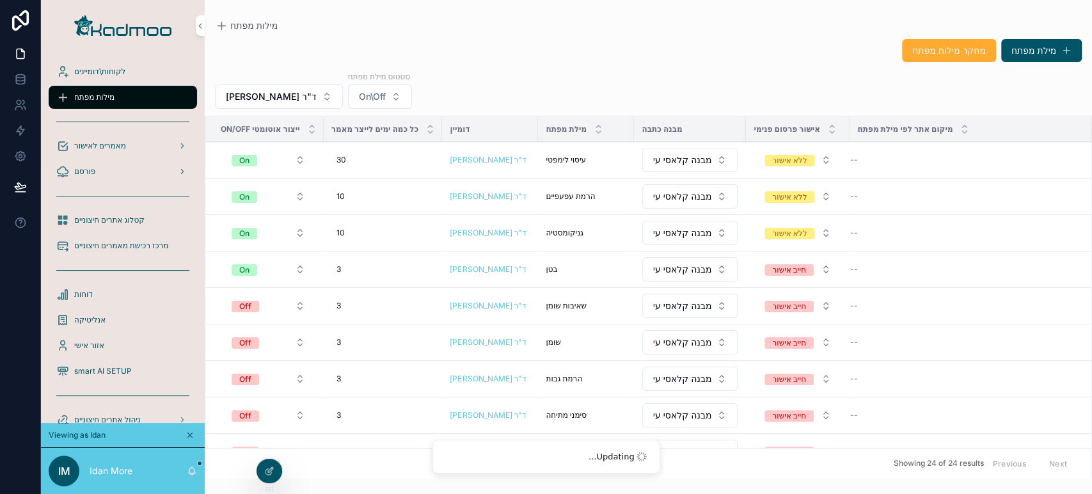
click at [347, 271] on div "3 3" at bounding box center [383, 269] width 104 height 20
type input "**"
click button "scrollable content" at bounding box center [491, 285] width 15 height 15
click at [804, 267] on div "חייב אישור" at bounding box center [788, 270] width 33 height 12
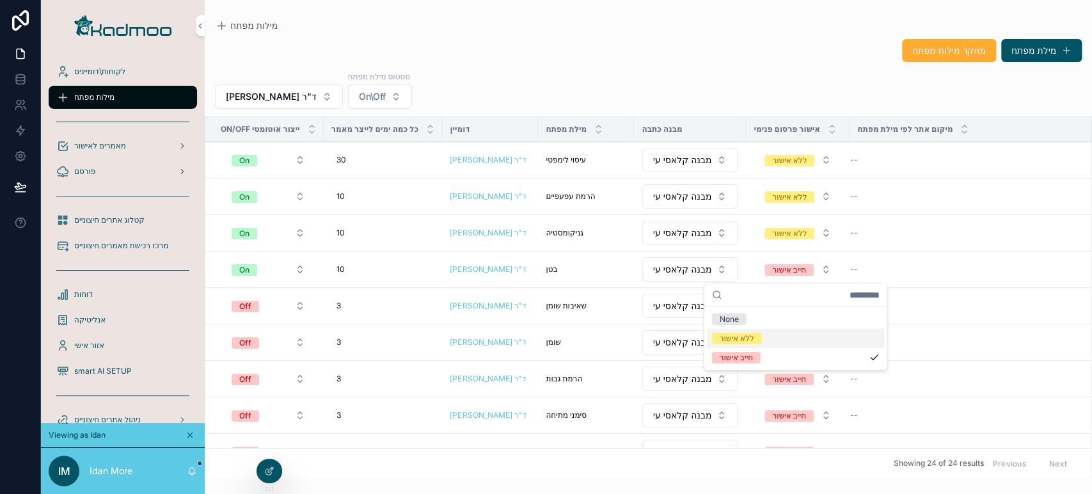
click at [762, 338] on div "ללא אישור" at bounding box center [796, 338] width 178 height 19
click at [343, 302] on div "3 3" at bounding box center [383, 305] width 104 height 20
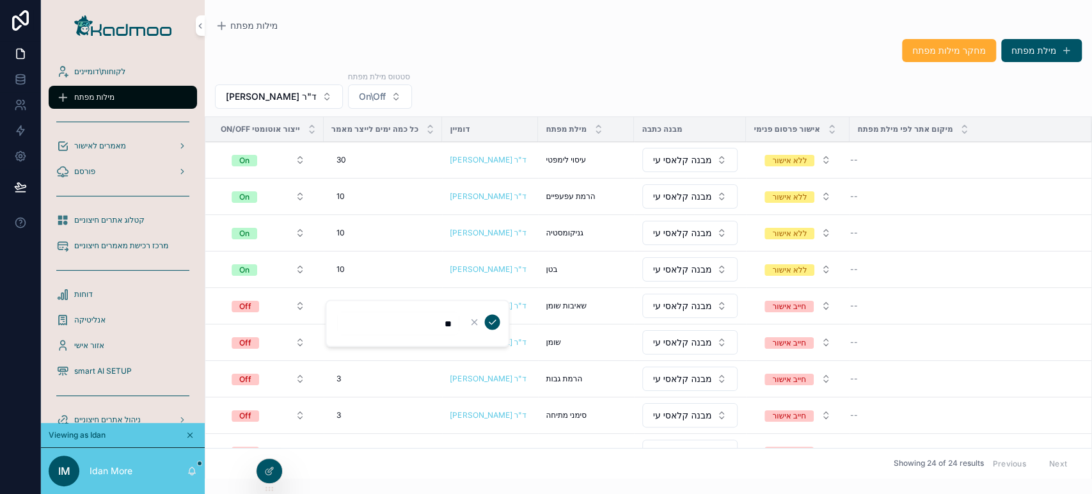
type input "**"
click at [382, 284] on td "10 10" at bounding box center [383, 269] width 119 height 36
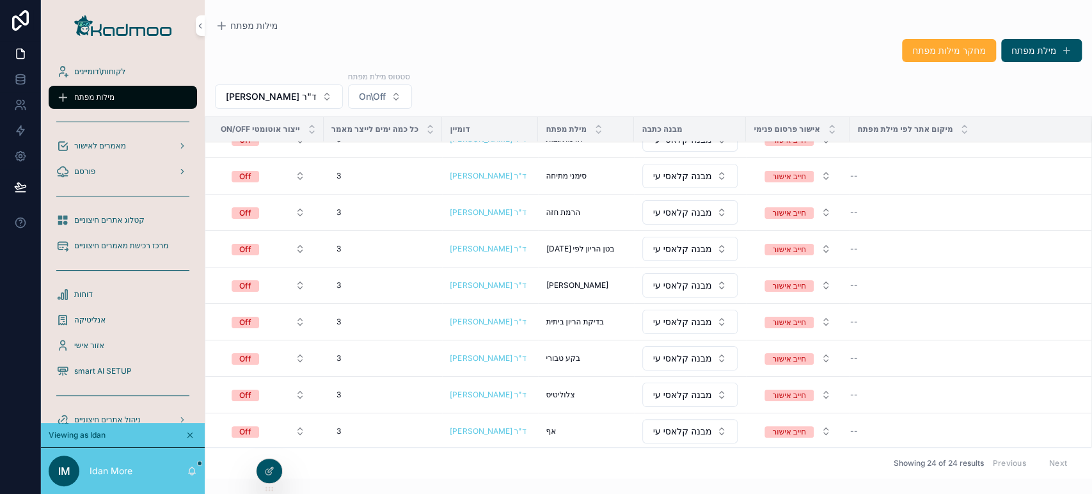
scroll to position [26, 0]
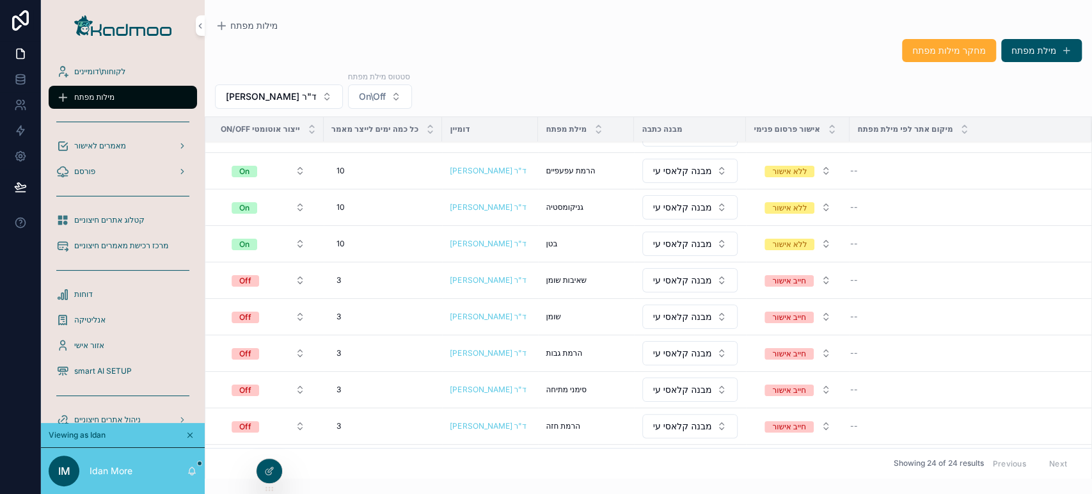
click at [0, 0] on span "מחיקה" at bounding box center [0, 0] width 0 height 0
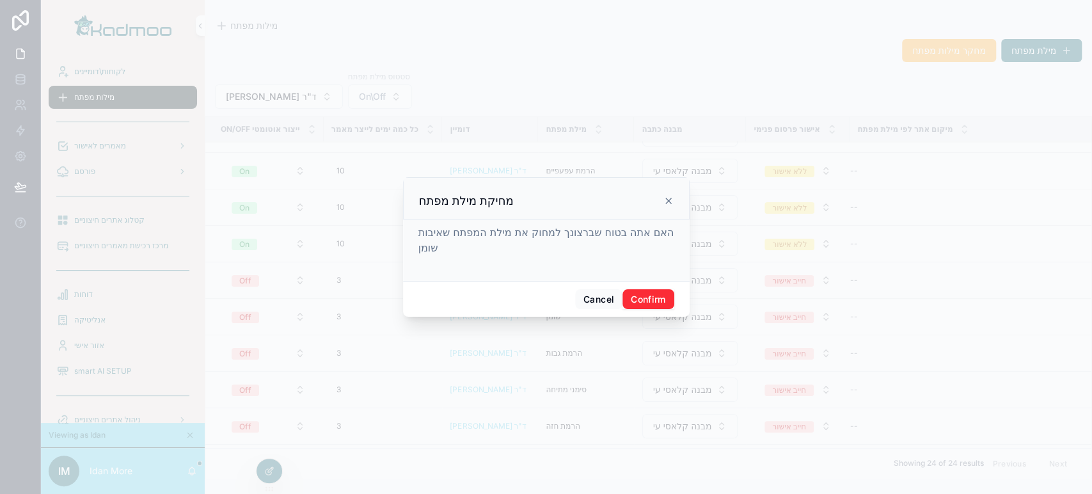
click at [650, 295] on button "Confirm" at bounding box center [647, 299] width 51 height 20
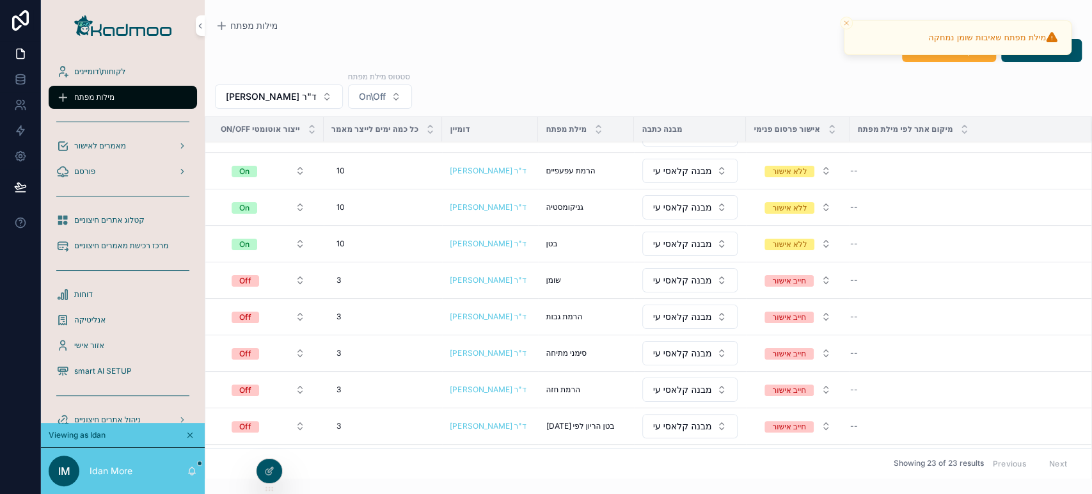
click at [0, 0] on span "מחיקה" at bounding box center [0, 0] width 0 height 0
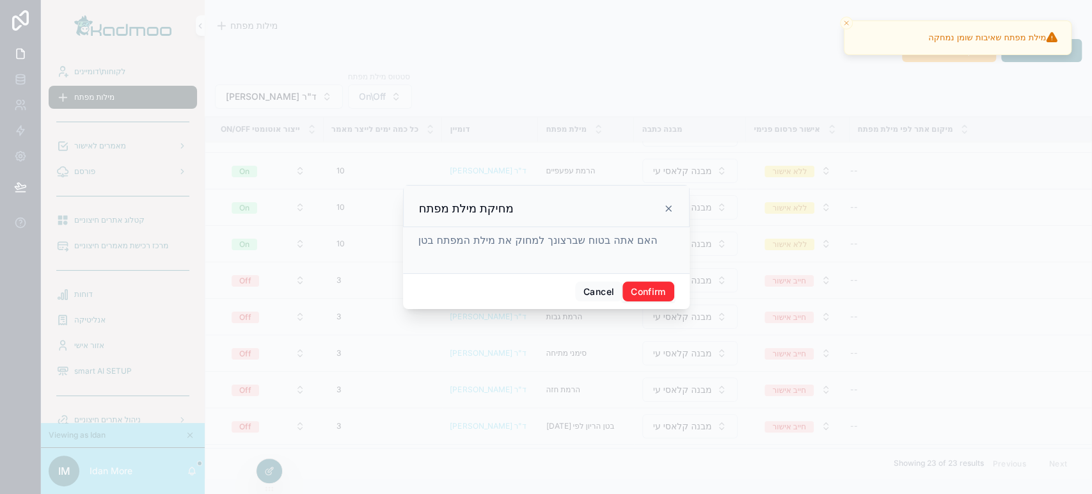
click at [657, 287] on button "Confirm" at bounding box center [647, 291] width 51 height 20
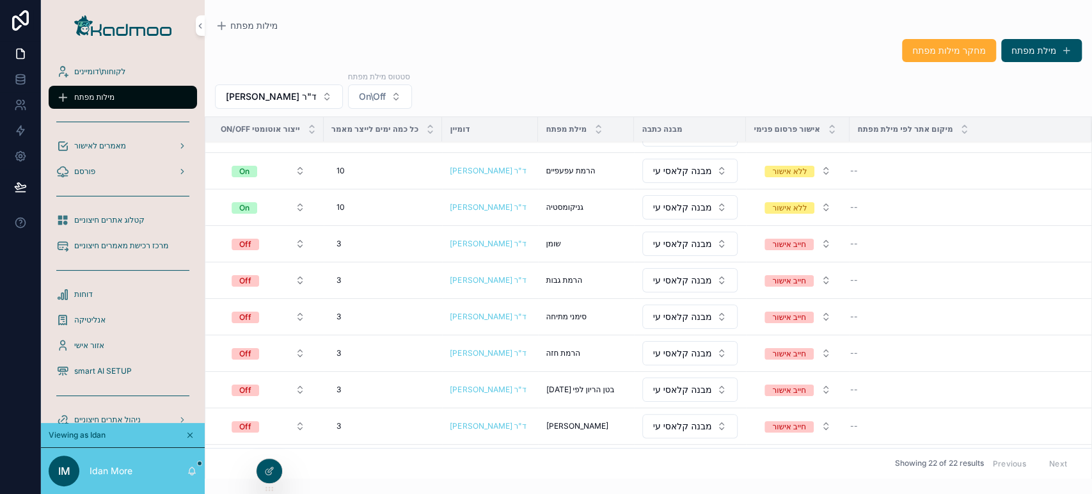
click at [368, 276] on div "3 3" at bounding box center [383, 280] width 104 height 20
type input "**"
click button "scrollable content" at bounding box center [491, 295] width 15 height 15
click at [373, 201] on div "10 10" at bounding box center [383, 207] width 104 height 20
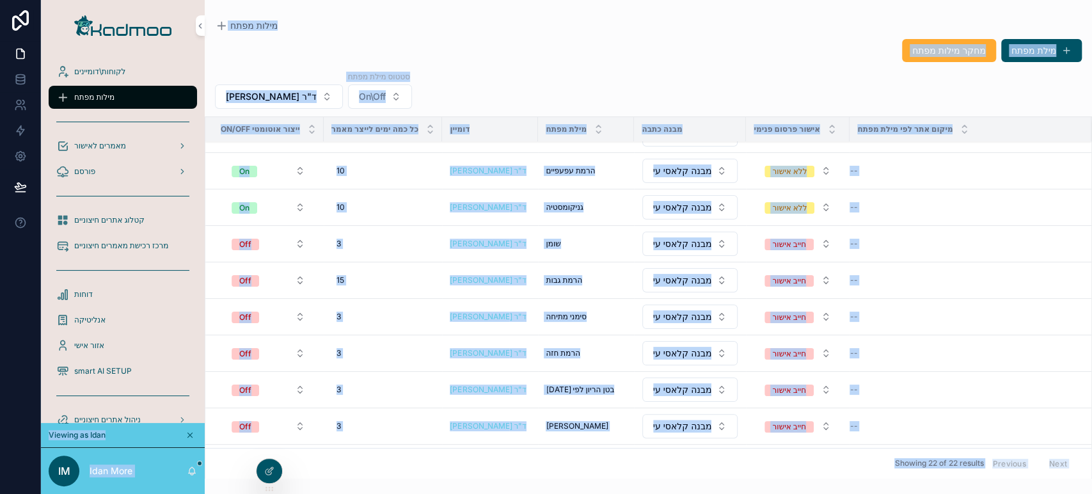
click at [373, 199] on div "10 10" at bounding box center [383, 207] width 104 height 20
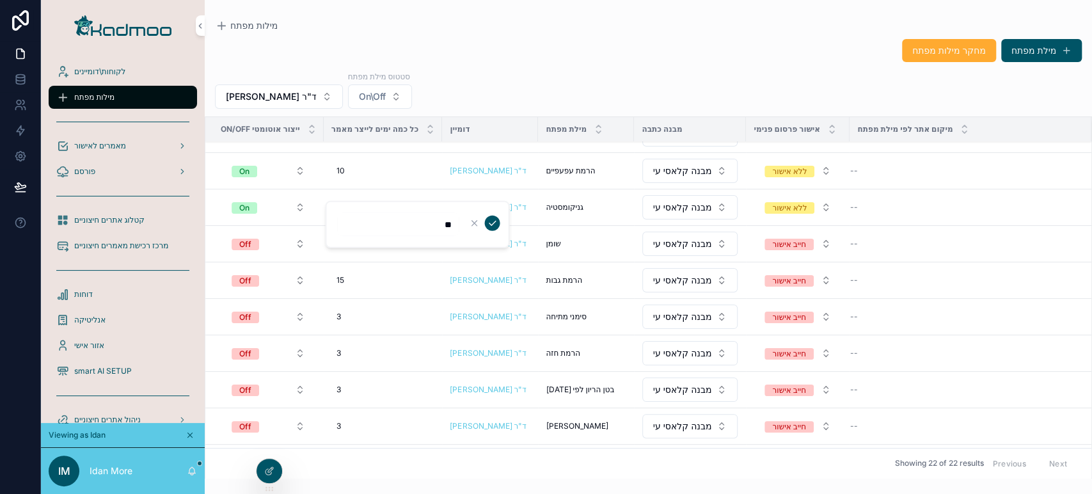
type input "*"
type input "**"
click button "scrollable content" at bounding box center [491, 223] width 15 height 15
click at [371, 173] on div "10 10" at bounding box center [383, 171] width 104 height 20
type input "*"
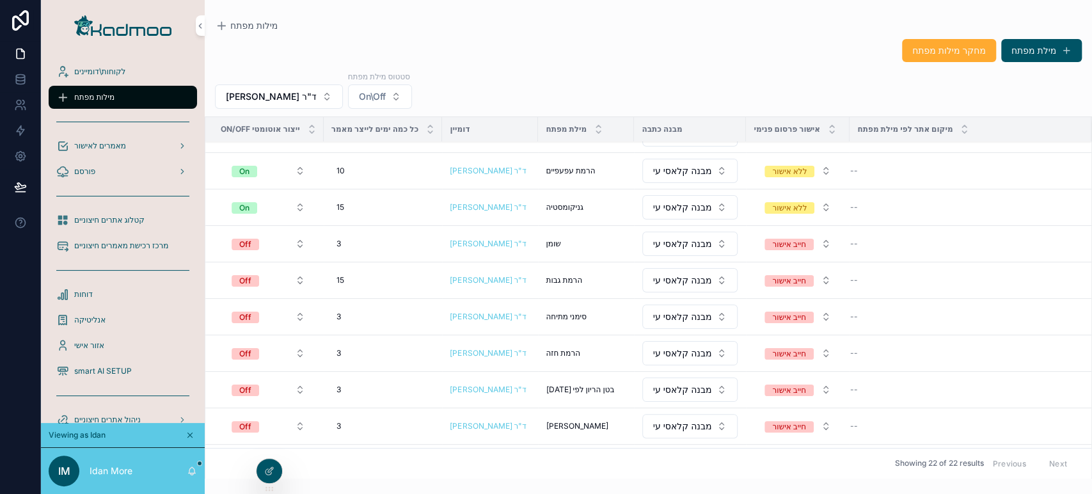
click at [378, 168] on div "10 10" at bounding box center [383, 171] width 104 height 20
type input "**"
click button "scrollable content" at bounding box center [491, 186] width 15 height 15
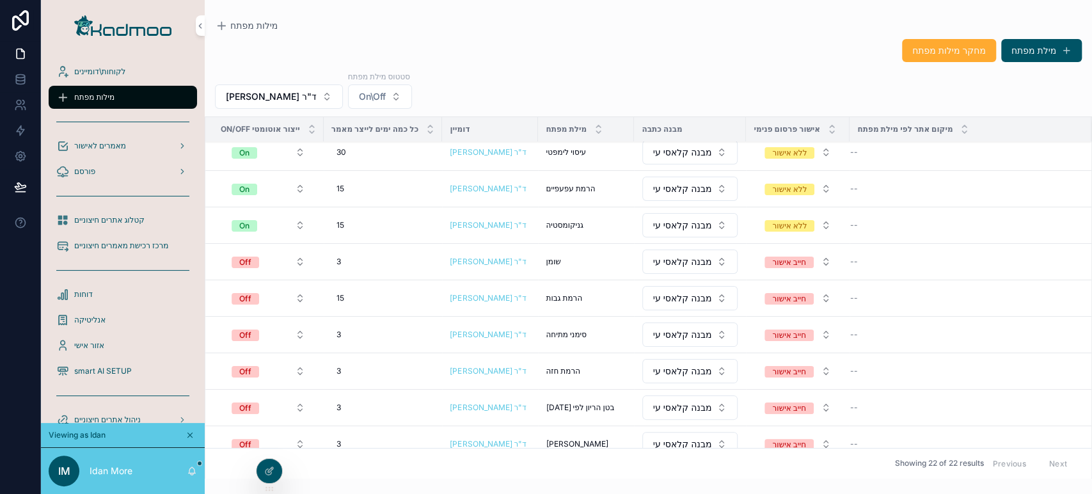
scroll to position [0, 0]
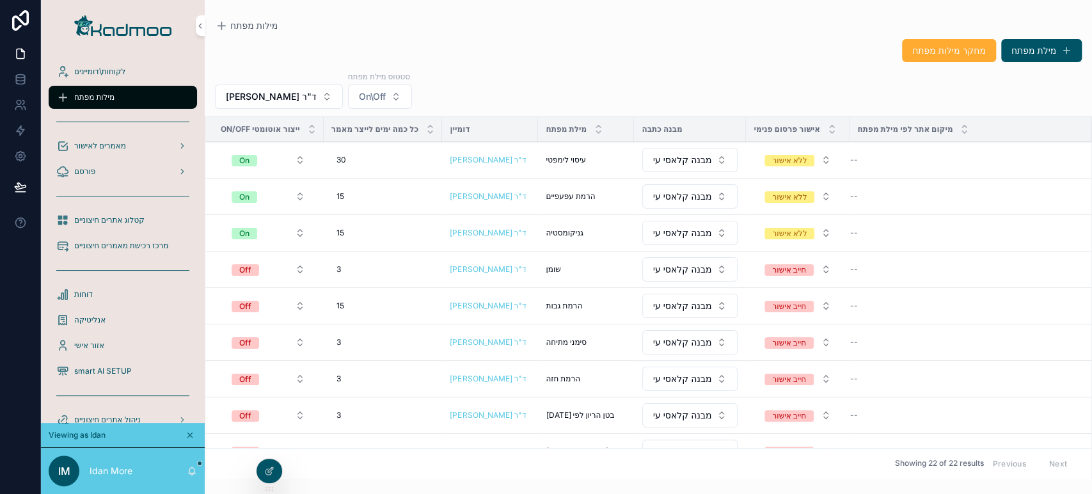
click at [390, 269] on div "3 3" at bounding box center [383, 269] width 104 height 20
click at [0, 0] on button "מחיקה" at bounding box center [0, 0] width 0 height 0
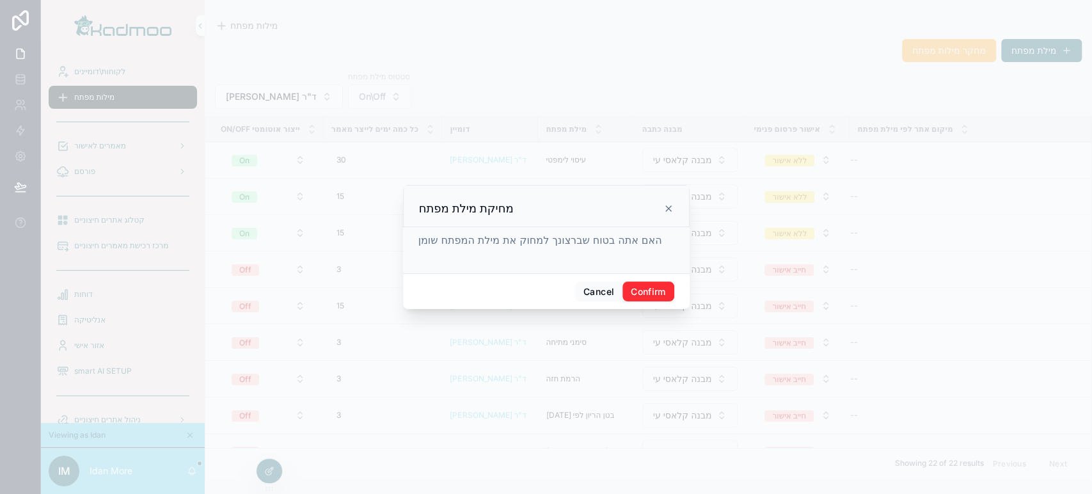
click at [655, 295] on button "Confirm" at bounding box center [647, 291] width 51 height 20
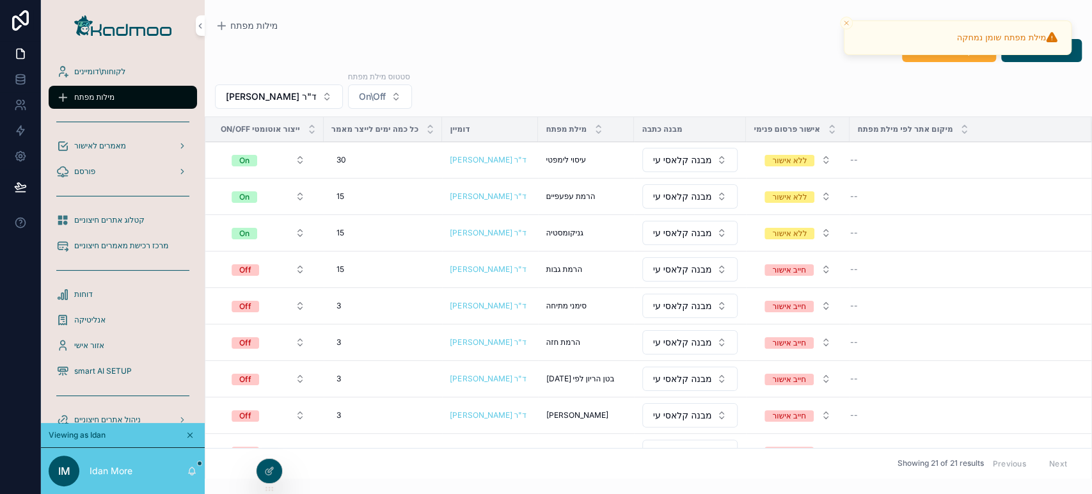
click at [255, 267] on span "Off" at bounding box center [245, 270] width 27 height 12
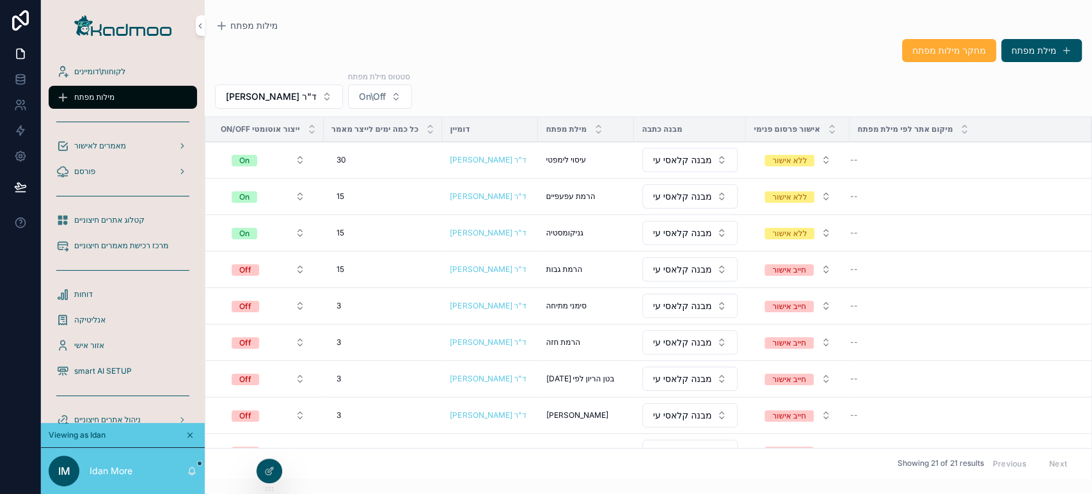
click at [0, 0] on span "מחיקה" at bounding box center [0, 0] width 0 height 0
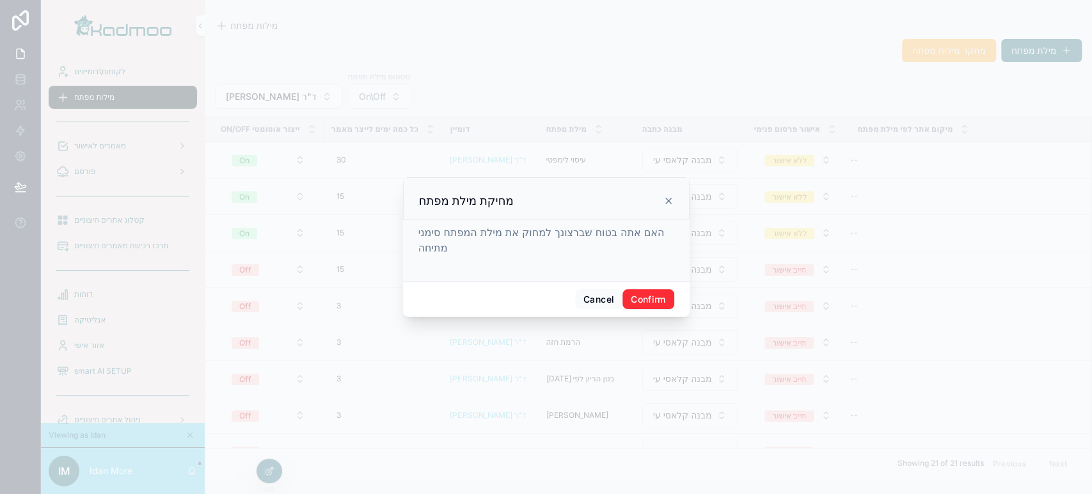
click at [632, 295] on button "Confirm" at bounding box center [647, 299] width 51 height 20
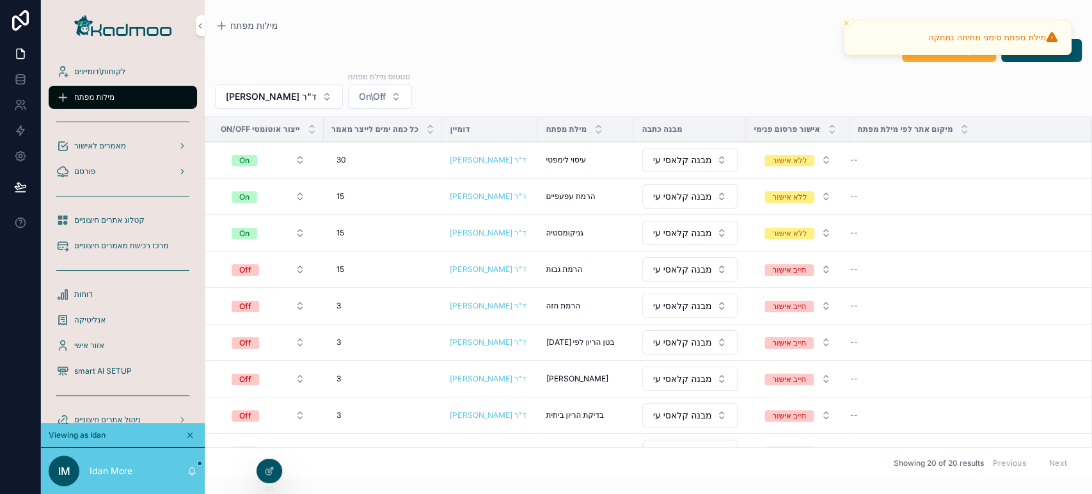
click at [357, 309] on div "3 3" at bounding box center [383, 305] width 104 height 20
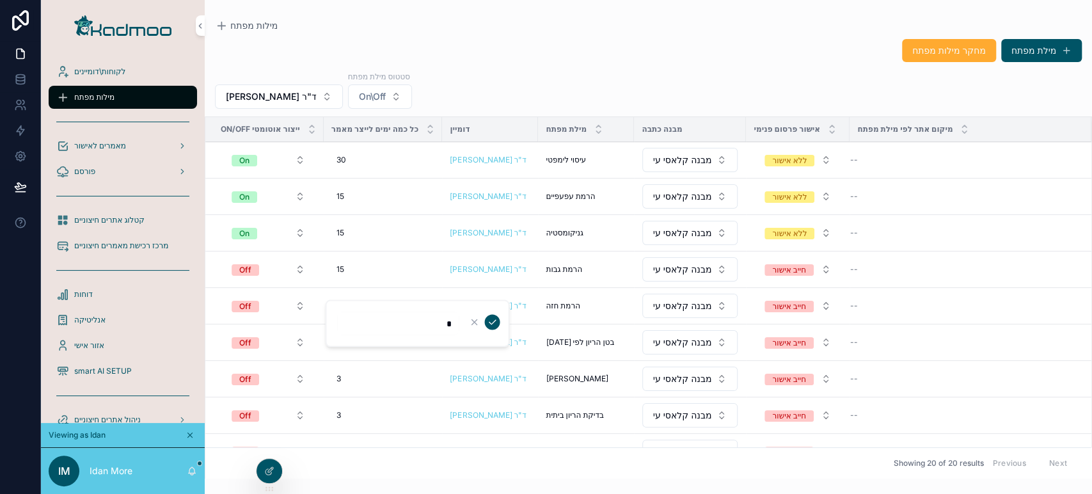
type input "**"
click button "scrollable content" at bounding box center [491, 321] width 15 height 15
click at [259, 304] on button "Off" at bounding box center [268, 305] width 94 height 23
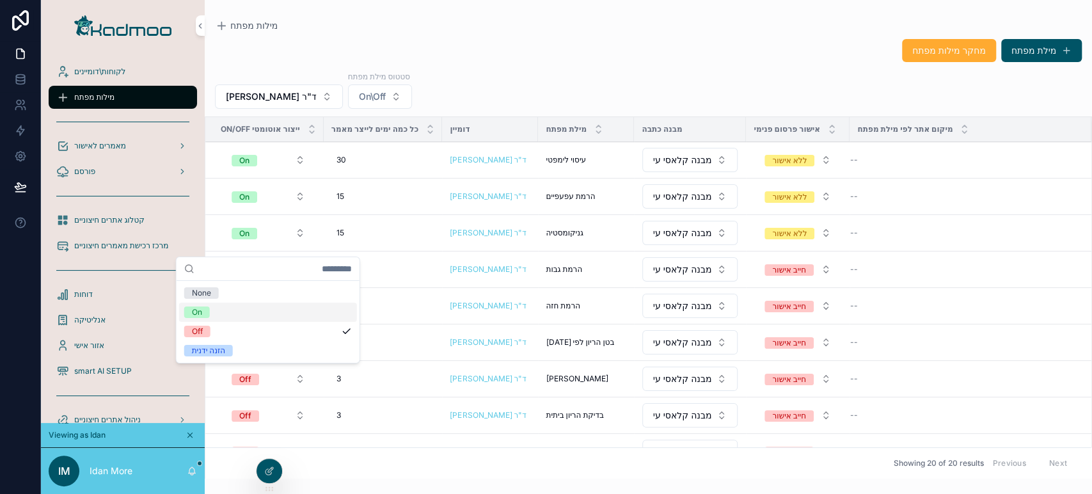
click at [224, 311] on div "On" at bounding box center [268, 311] width 178 height 19
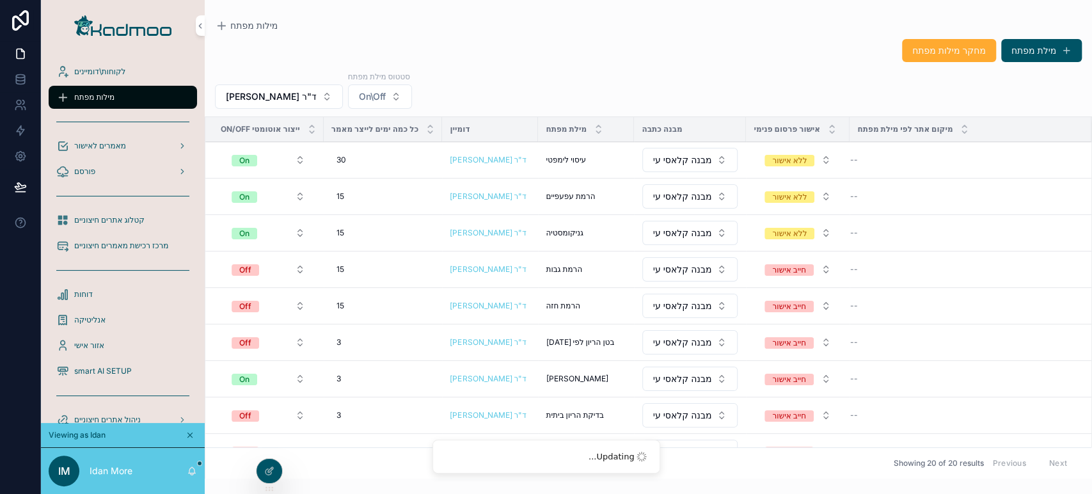
click at [271, 266] on button "Off" at bounding box center [268, 269] width 94 height 23
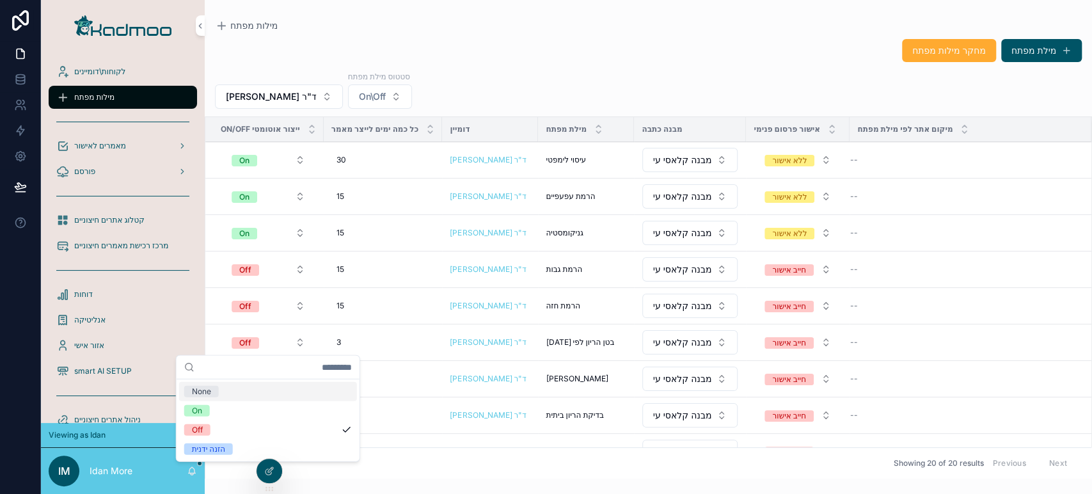
click at [258, 310] on span "Off" at bounding box center [245, 305] width 27 height 13
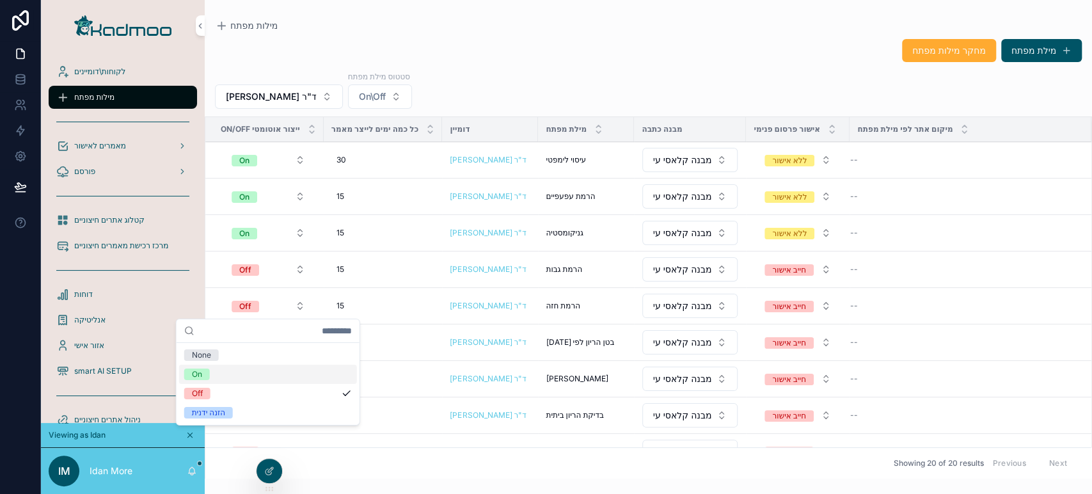
click at [246, 374] on div "On" at bounding box center [268, 374] width 178 height 19
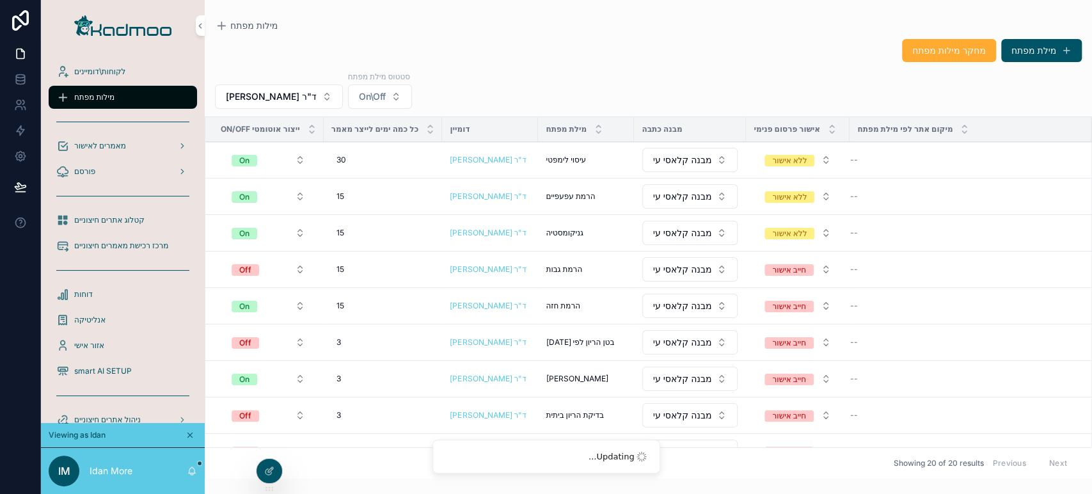
click at [258, 341] on span "Off" at bounding box center [245, 343] width 27 height 12
click at [250, 404] on div "Off" at bounding box center [245, 416] width 12 height 12
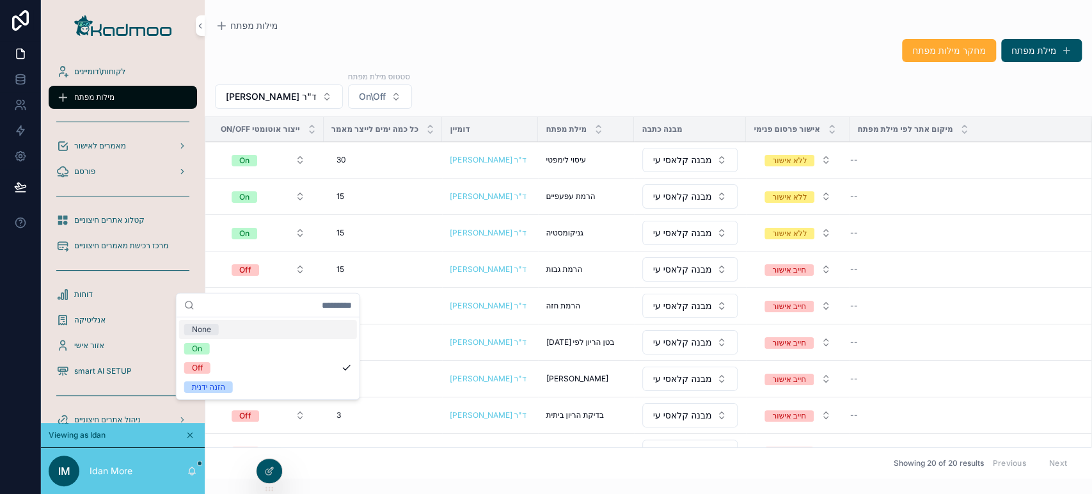
click at [0, 0] on span "מחיקה" at bounding box center [0, 0] width 0 height 0
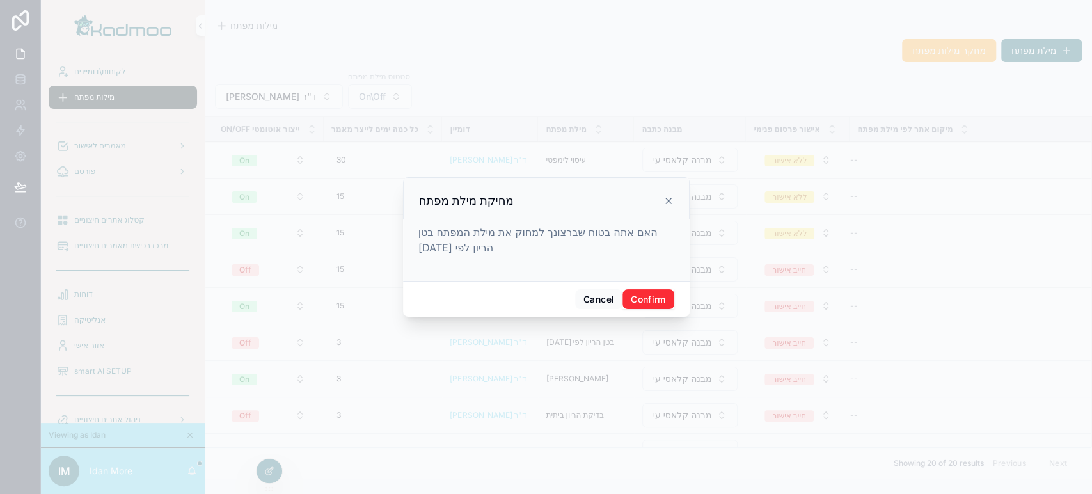
drag, startPoint x: 1058, startPoint y: 325, endPoint x: 653, endPoint y: 294, distance: 406.6
click at [653, 294] on button "Confirm" at bounding box center [647, 299] width 51 height 20
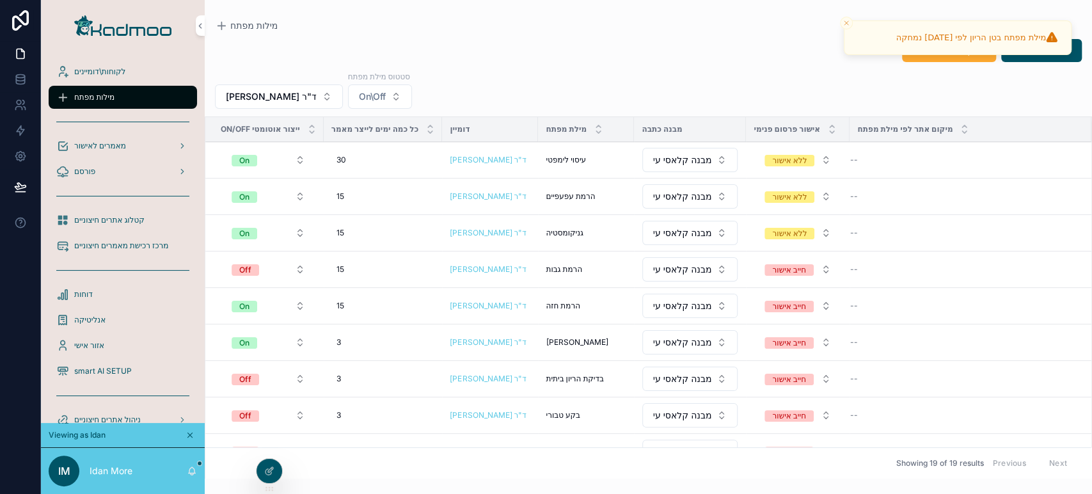
click at [0, 0] on span "מחיקה" at bounding box center [0, 0] width 0 height 0
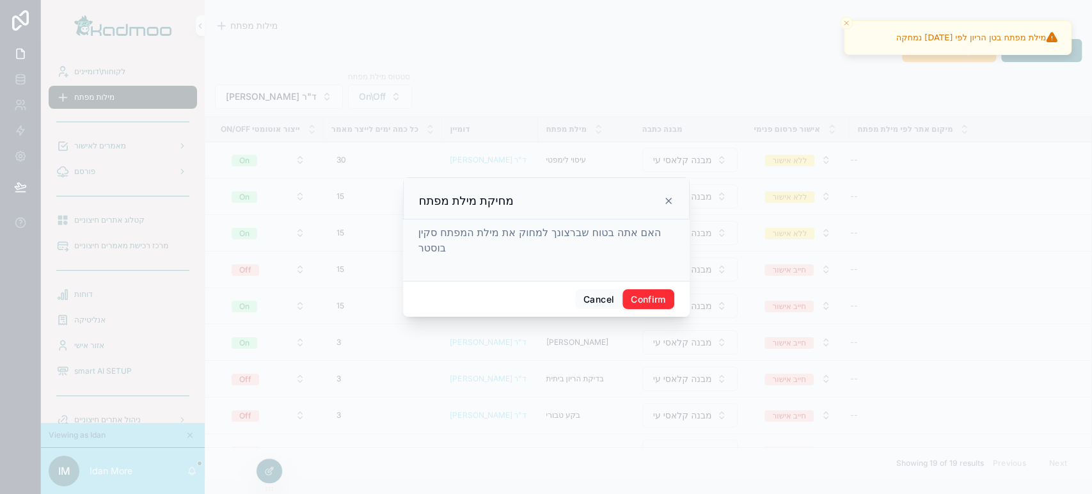
click at [646, 301] on button "Confirm" at bounding box center [647, 299] width 51 height 20
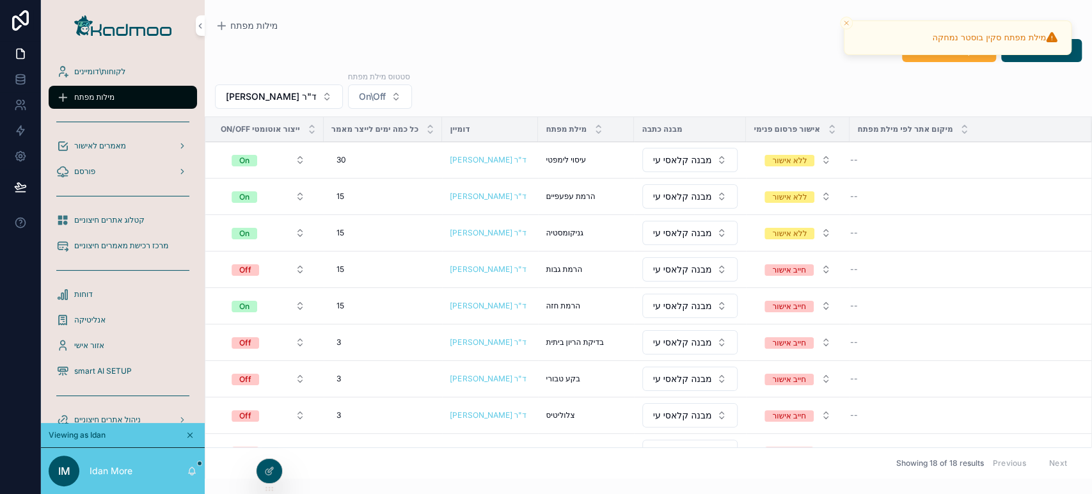
click at [0, 0] on button "מחיקה" at bounding box center [0, 0] width 0 height 0
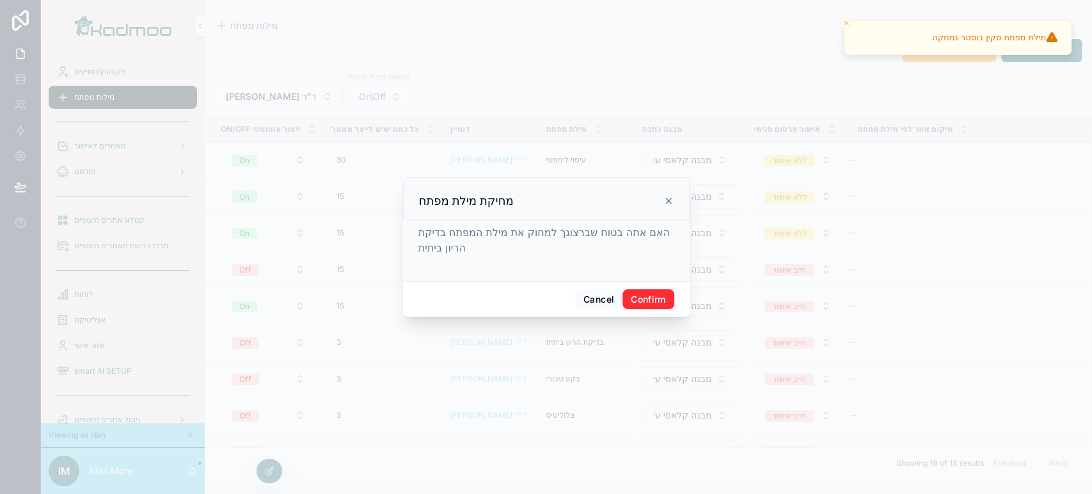
click at [649, 294] on button "Confirm" at bounding box center [647, 299] width 51 height 20
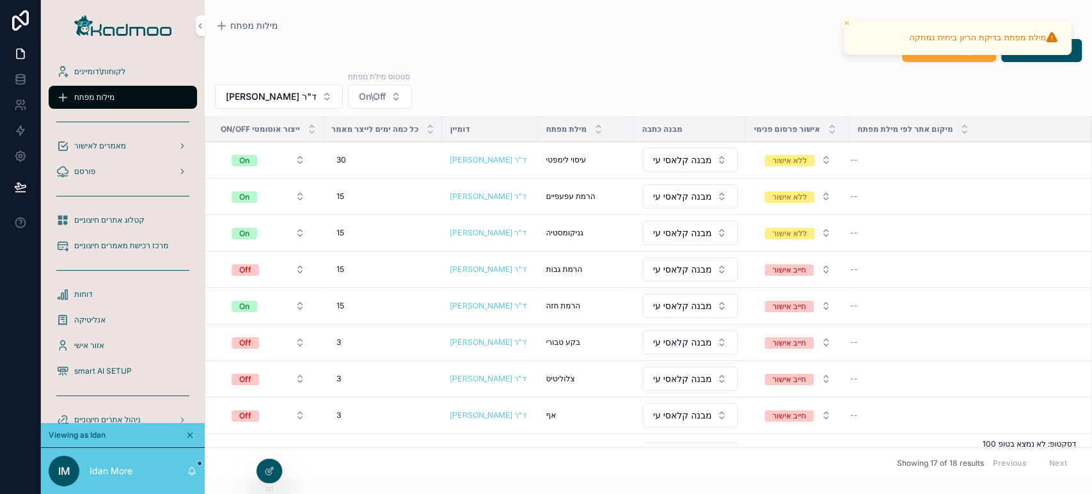
click at [0, 0] on span "מחיקה" at bounding box center [0, 0] width 0 height 0
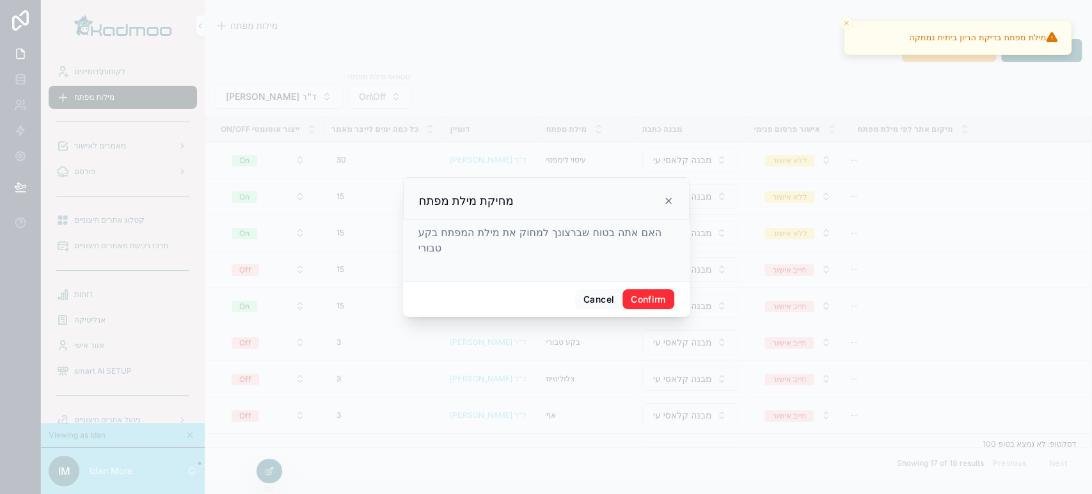
click at [646, 302] on button "Confirm" at bounding box center [647, 299] width 51 height 20
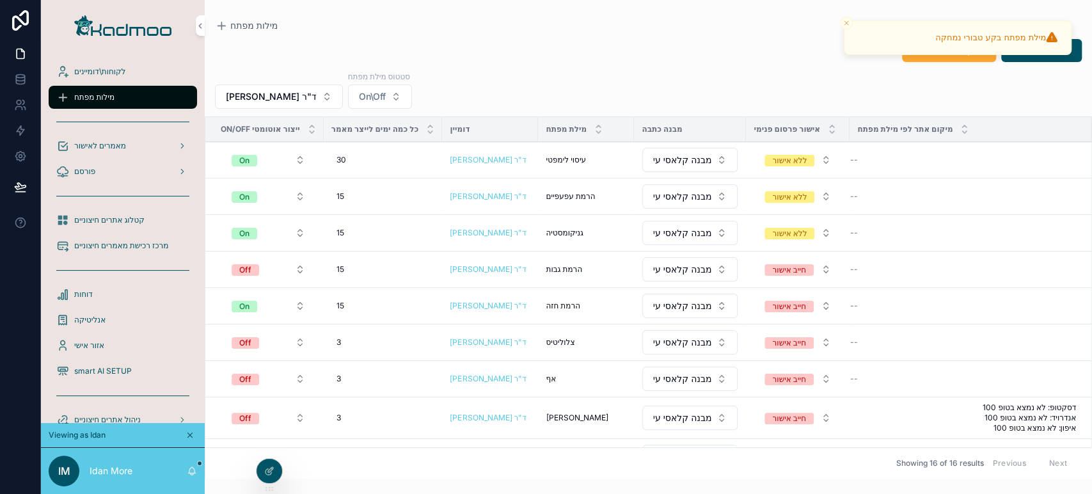
click at [244, 338] on div "Off" at bounding box center [245, 343] width 12 height 12
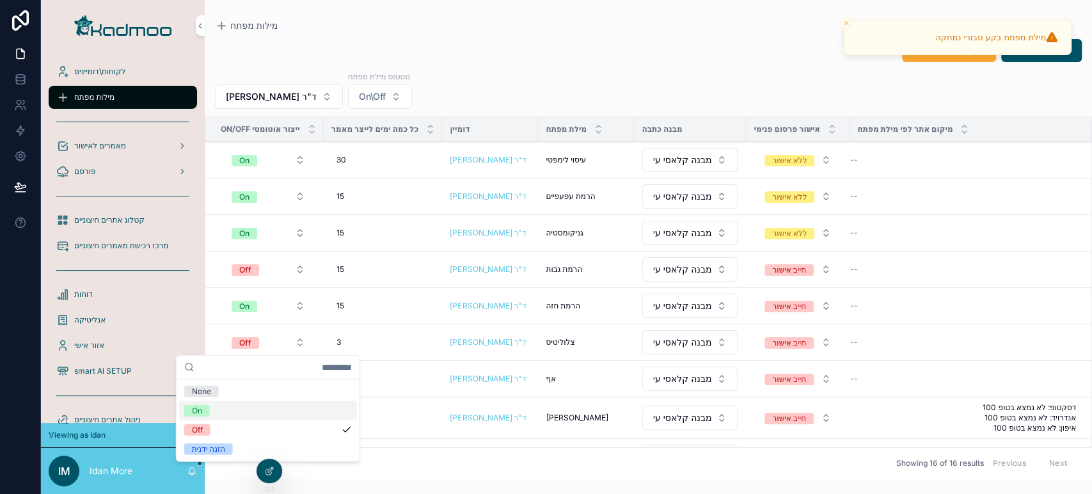
click at [246, 404] on div "On" at bounding box center [268, 410] width 178 height 19
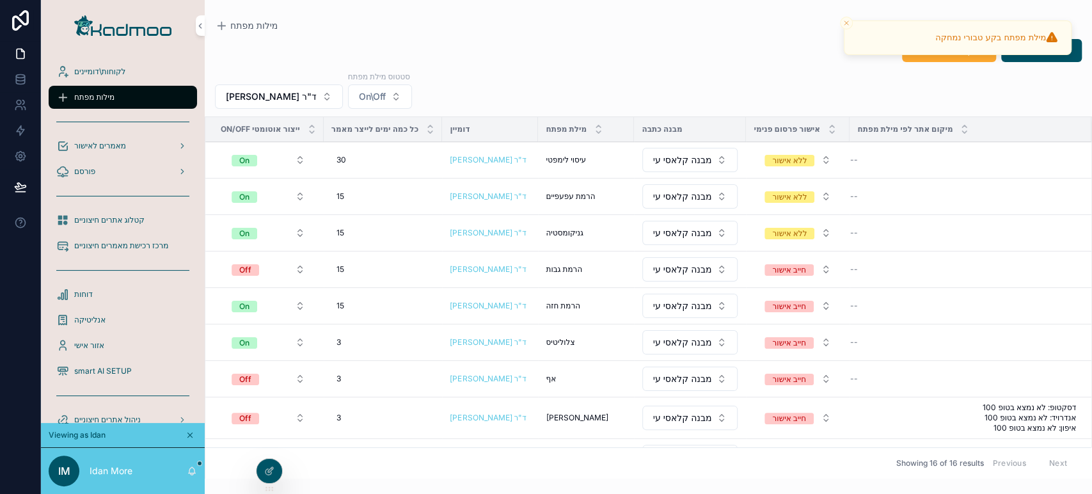
click at [259, 271] on button "Off" at bounding box center [268, 269] width 94 height 23
drag, startPoint x: 233, startPoint y: 324, endPoint x: 226, endPoint y: 333, distance: 11.9
click at [226, 333] on button "On" at bounding box center [268, 342] width 94 height 23
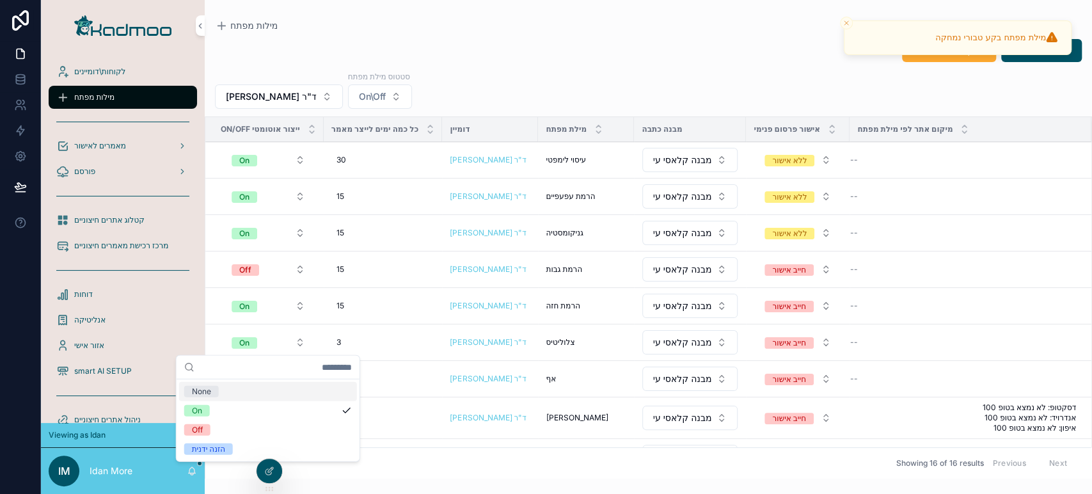
click at [356, 342] on div "3 3" at bounding box center [383, 342] width 104 height 20
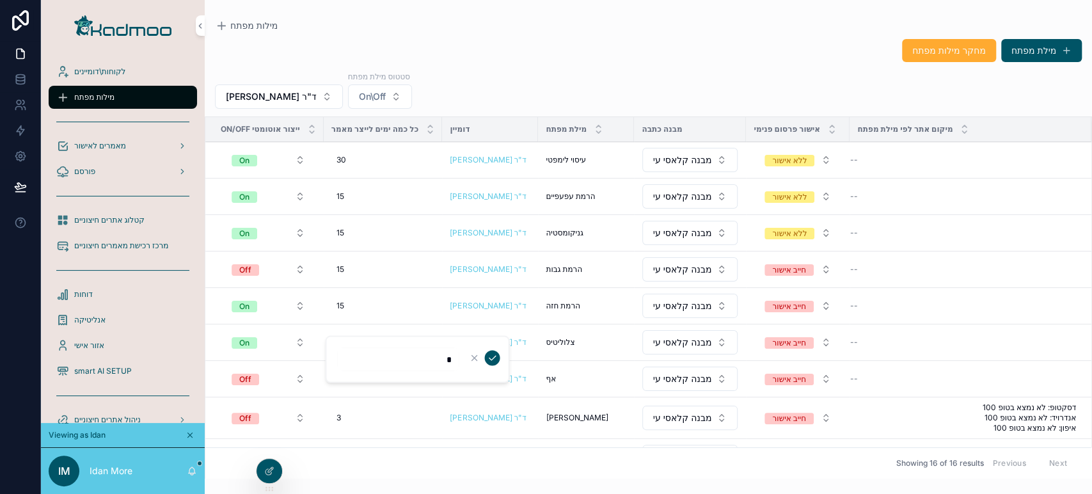
type input "**"
click button "scrollable content" at bounding box center [491, 357] width 15 height 15
click at [356, 373] on div "3 3" at bounding box center [383, 378] width 104 height 20
click at [0, 0] on button "מחיקה" at bounding box center [0, 0] width 0 height 0
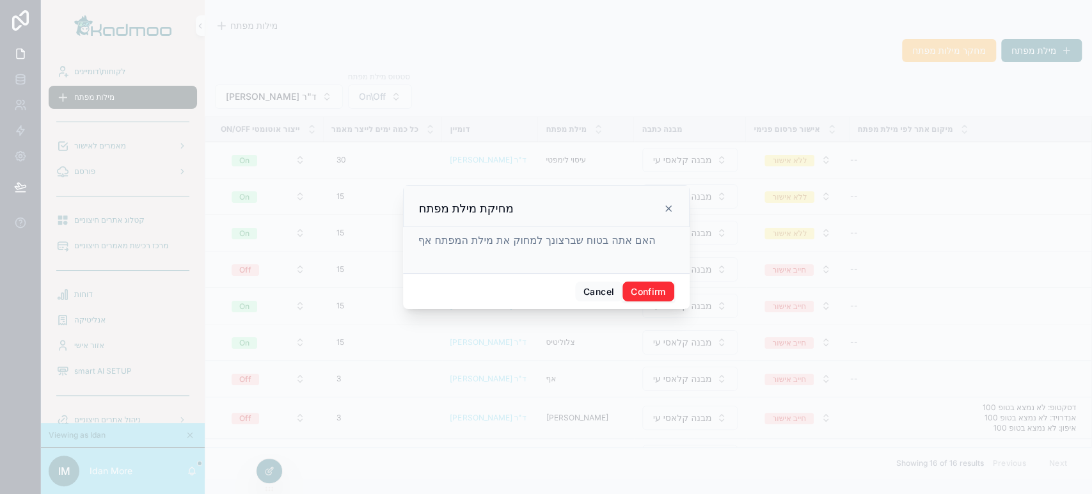
click at [652, 287] on button "Confirm" at bounding box center [647, 291] width 51 height 20
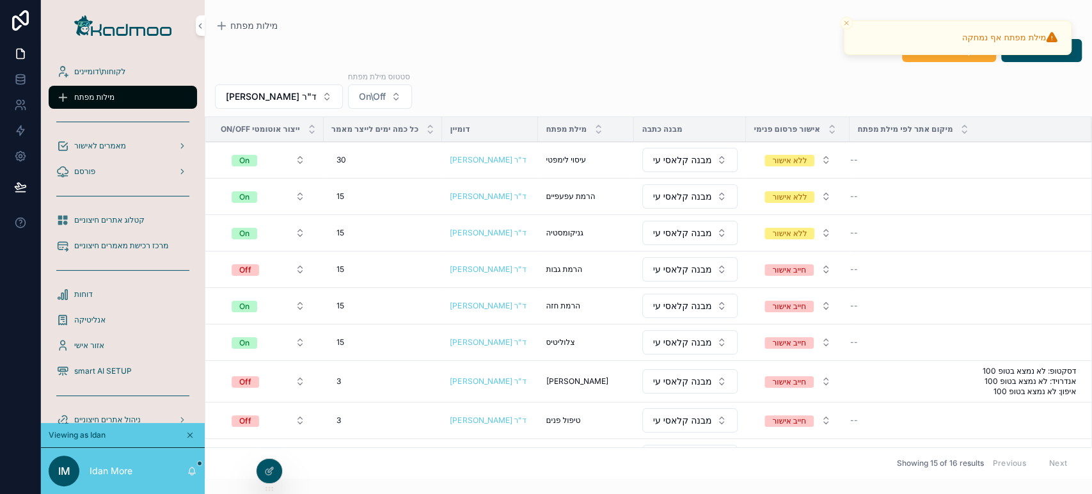
scroll to position [71, 0]
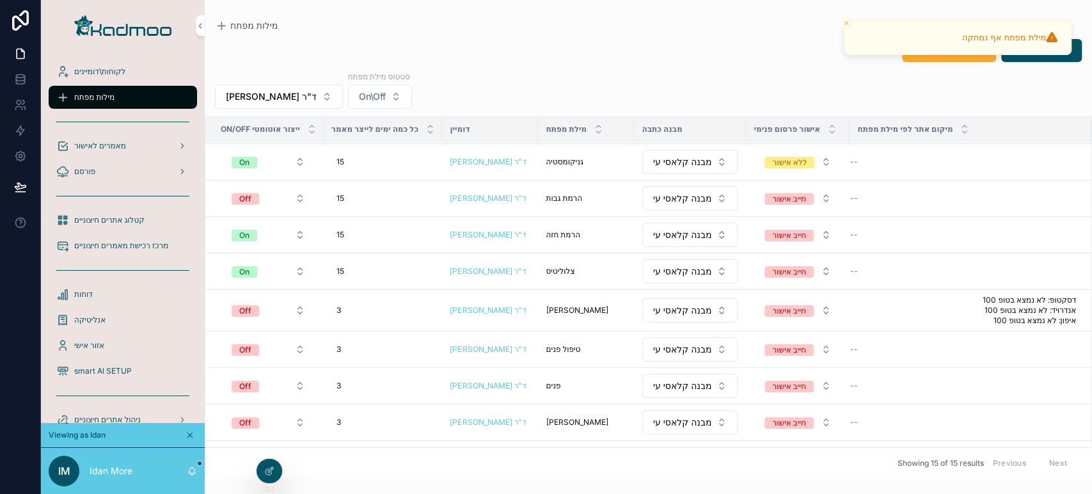
click at [0, 0] on span "מחיקה" at bounding box center [0, 0] width 0 height 0
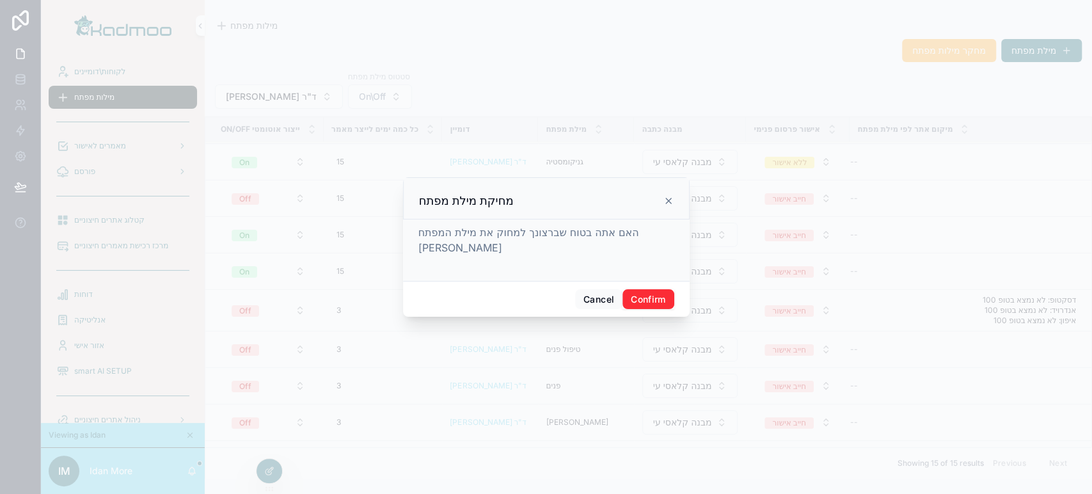
click at [647, 299] on button "Confirm" at bounding box center [647, 299] width 51 height 20
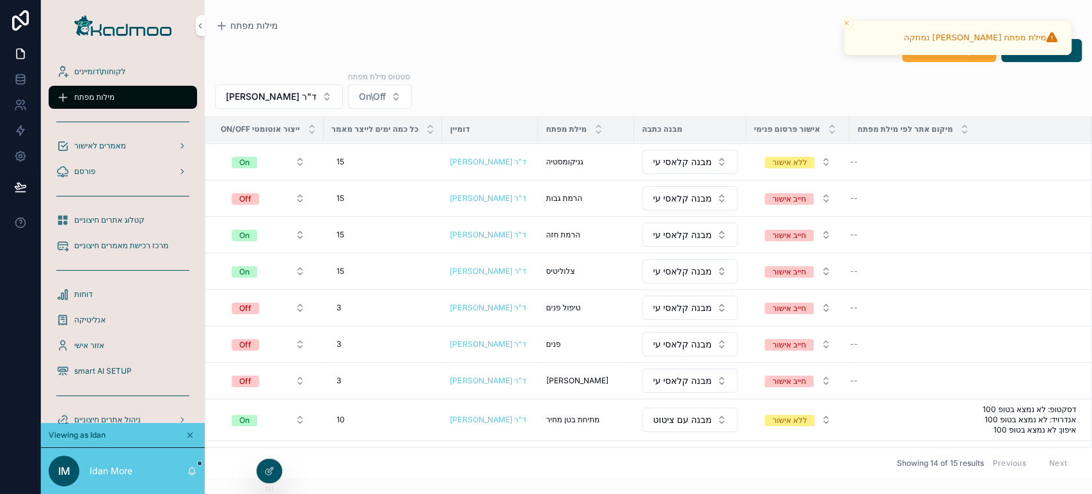
click at [327, 305] on td "3 3" at bounding box center [383, 308] width 119 height 36
click at [333, 309] on div "3 3" at bounding box center [383, 307] width 104 height 20
type input "**"
click button "scrollable content" at bounding box center [491, 322] width 15 height 15
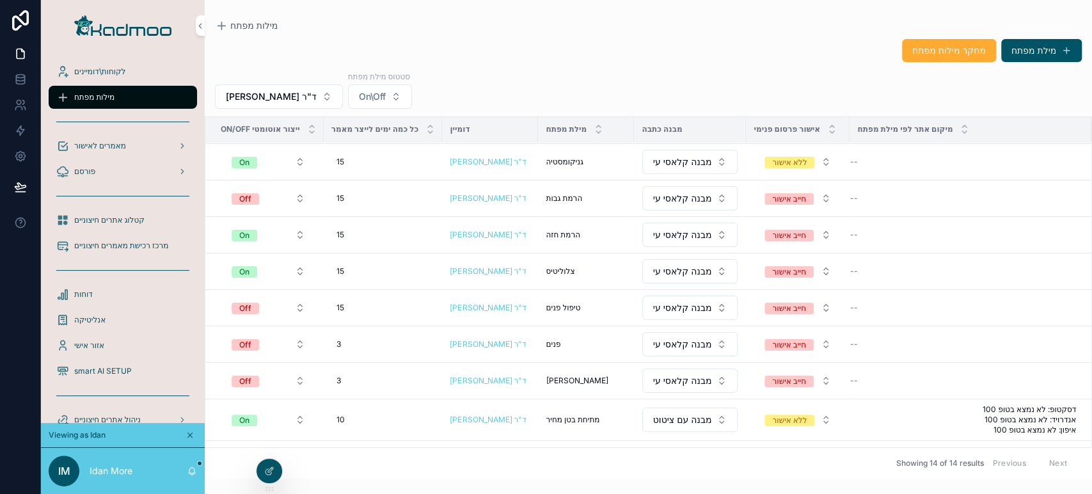
click at [0, 0] on span "מחיקה" at bounding box center [0, 0] width 0 height 0
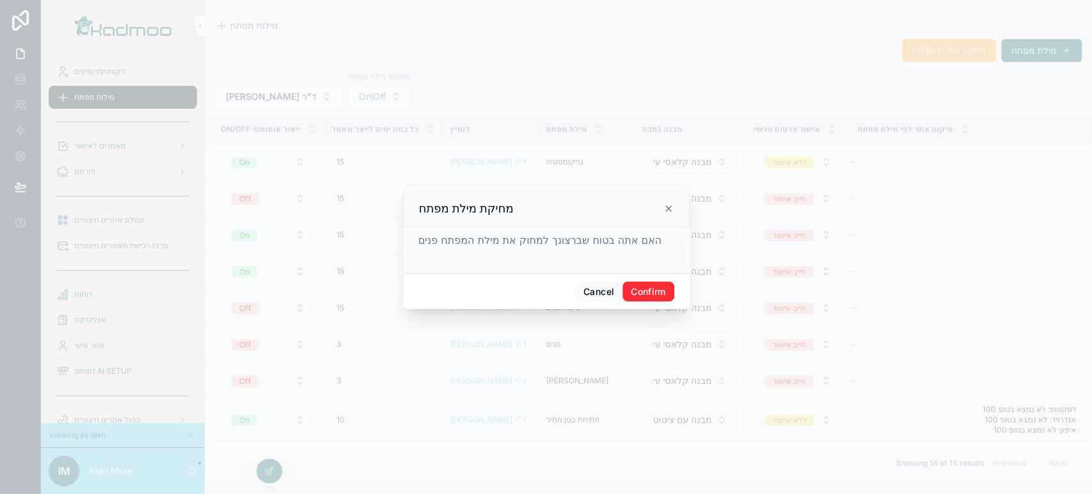
click at [646, 285] on button "Confirm" at bounding box center [647, 291] width 51 height 20
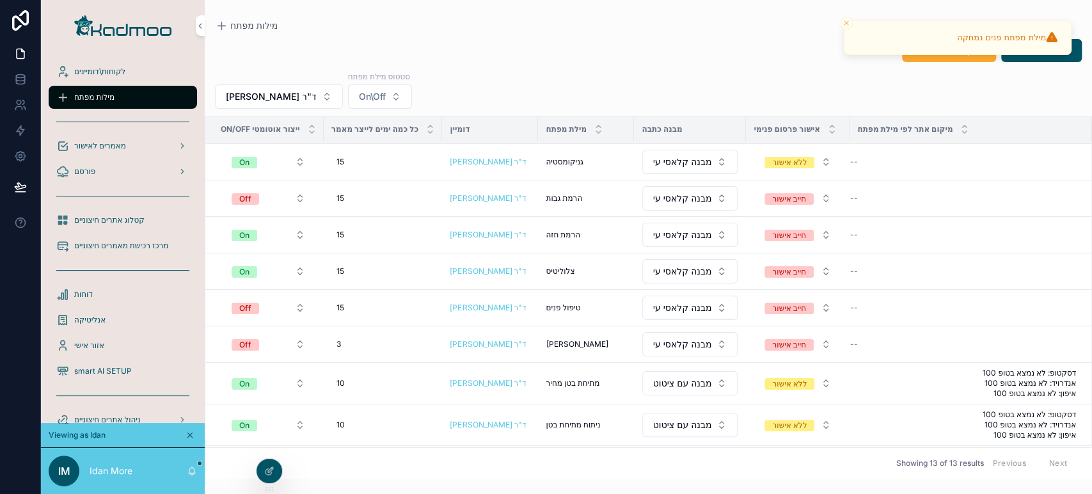
click at [0, 0] on button "מחיקה" at bounding box center [0, 0] width 0 height 0
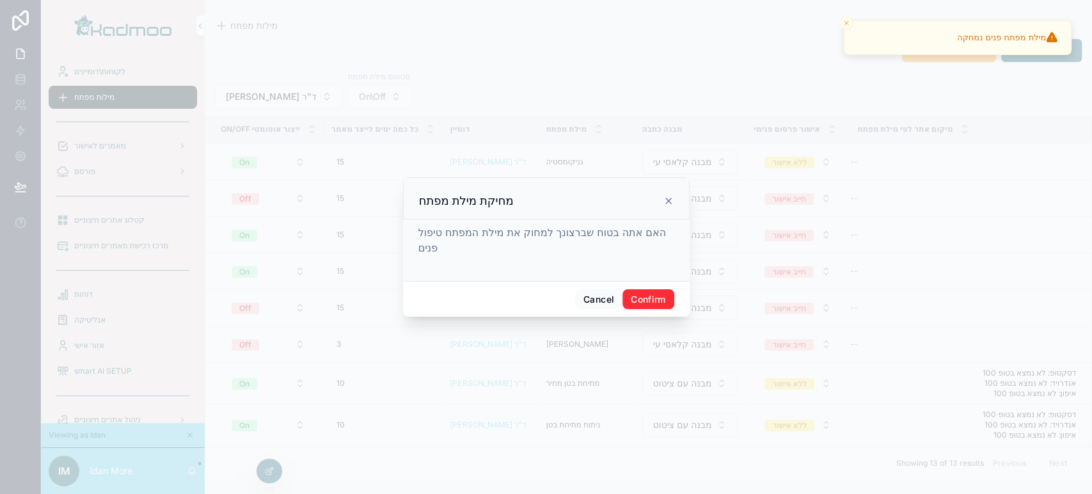
click at [660, 301] on button "Confirm" at bounding box center [647, 299] width 51 height 20
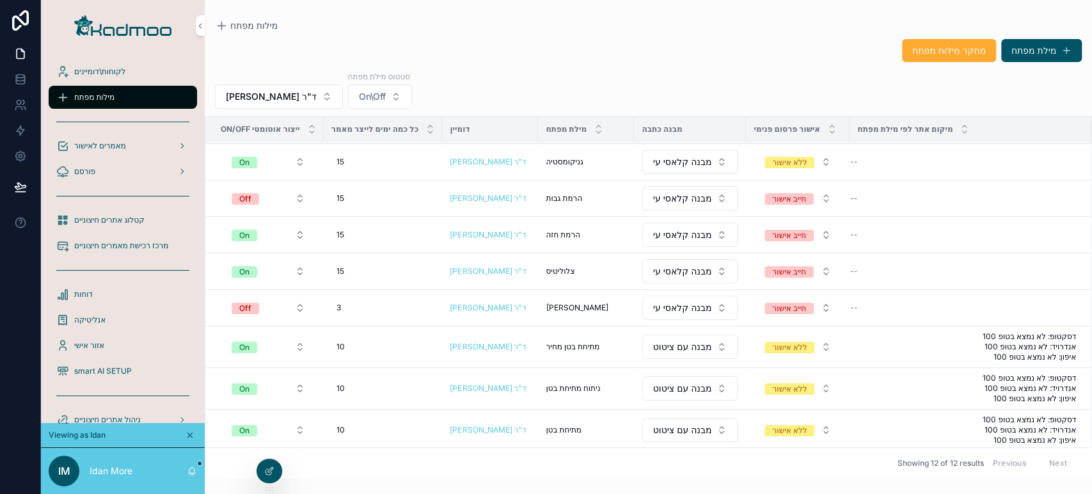
click at [0, 0] on span "מחיקה" at bounding box center [0, 0] width 0 height 0
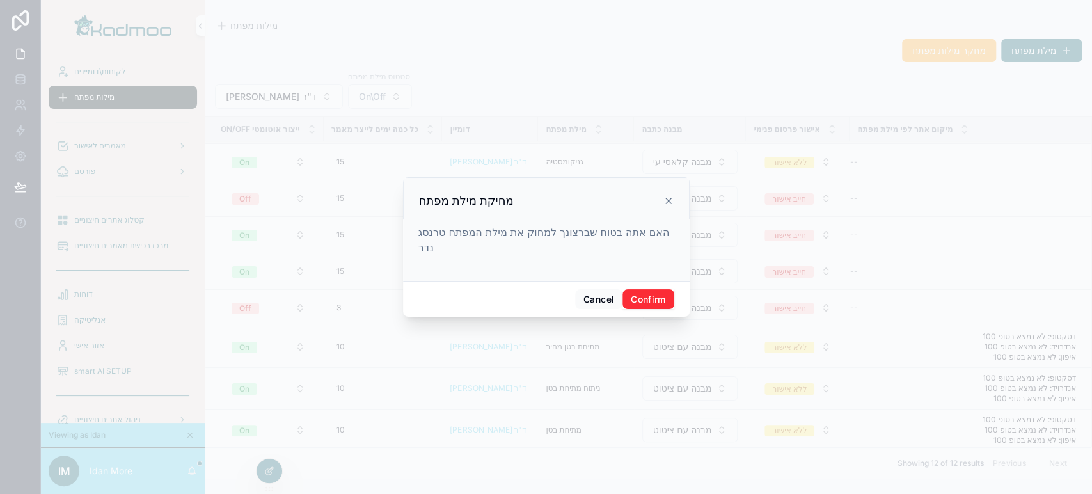
click at [656, 292] on button "Confirm" at bounding box center [647, 299] width 51 height 20
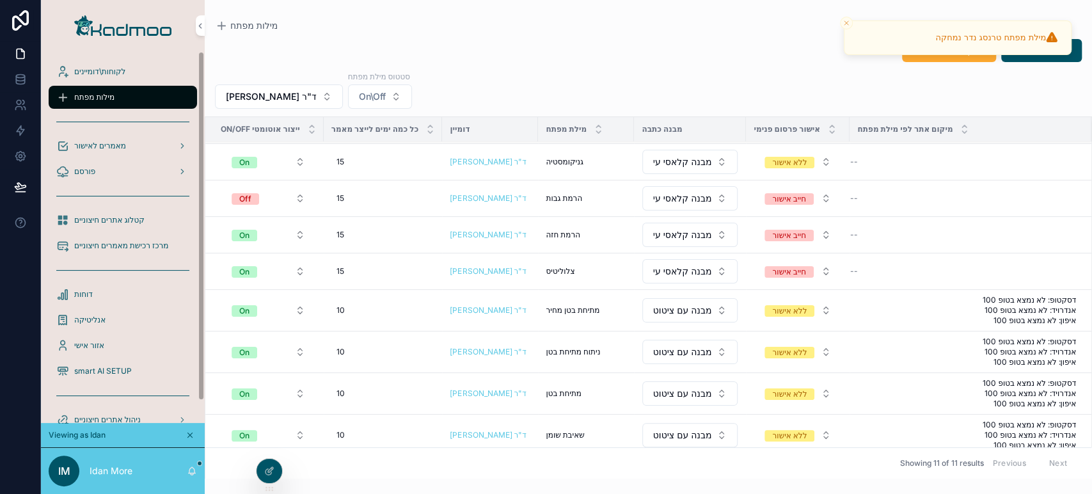
click at [236, 194] on span "Off" at bounding box center [245, 199] width 27 height 12
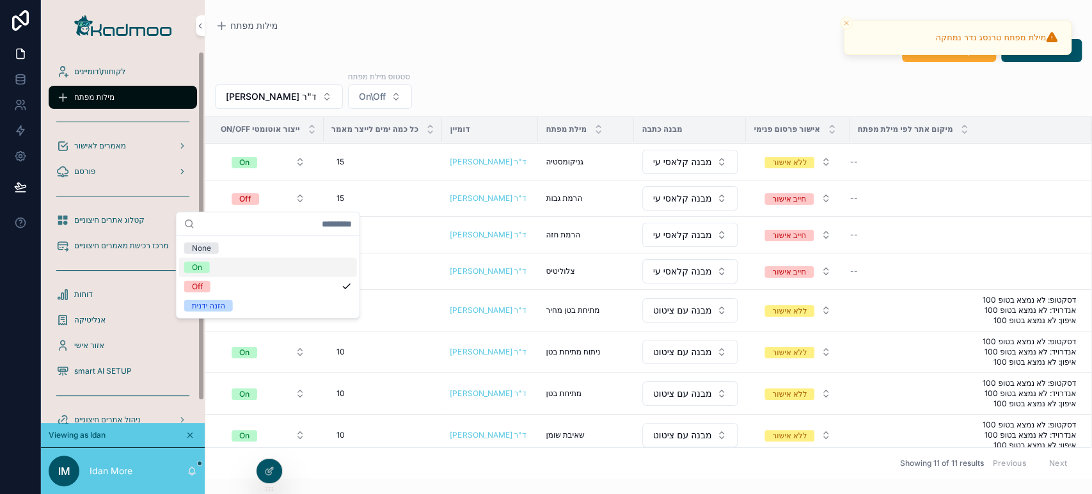
click at [228, 269] on div "On" at bounding box center [268, 267] width 178 height 19
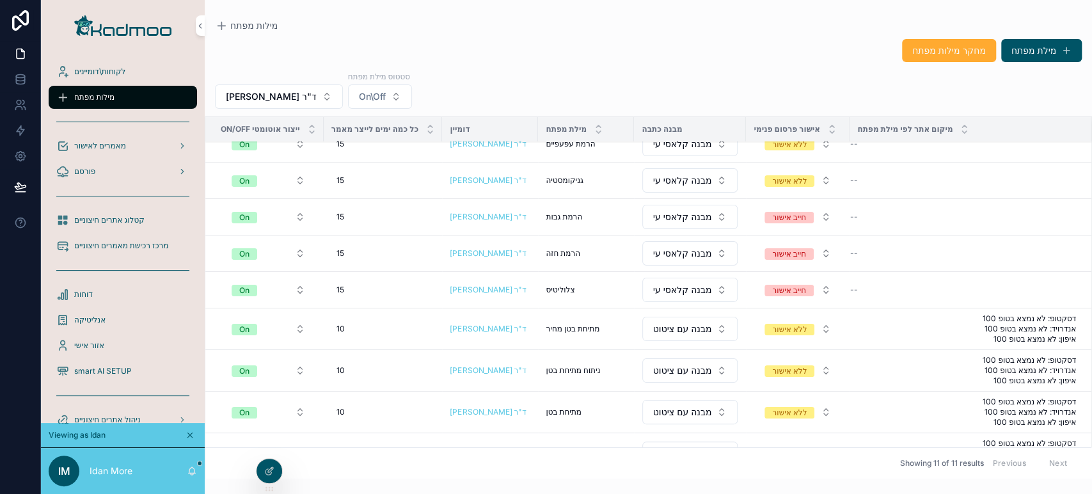
scroll to position [0, 0]
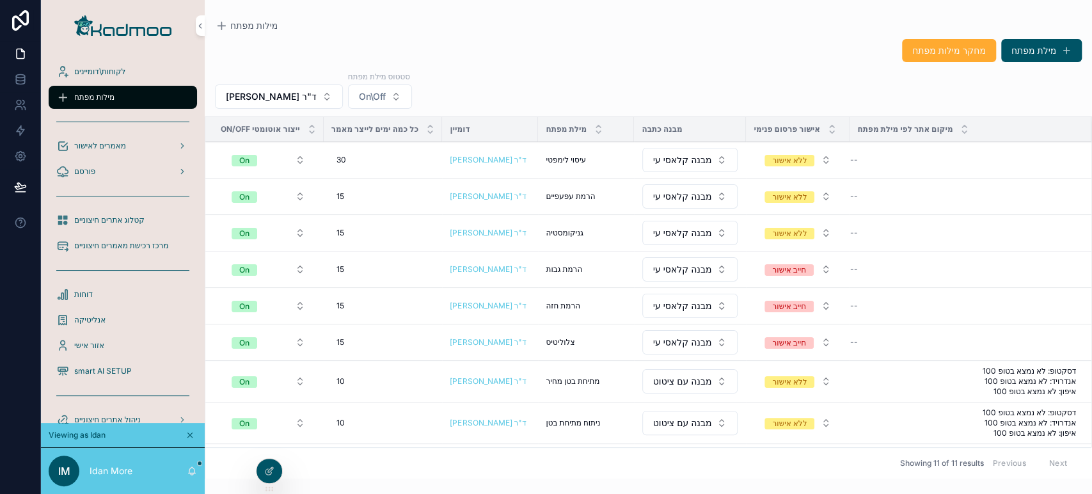
click at [360, 155] on div "30 30" at bounding box center [383, 160] width 104 height 20
click at [374, 224] on div "15 15" at bounding box center [383, 233] width 104 height 20
type input "*"
type input "**"
click button "scrollable content" at bounding box center [491, 249] width 15 height 15
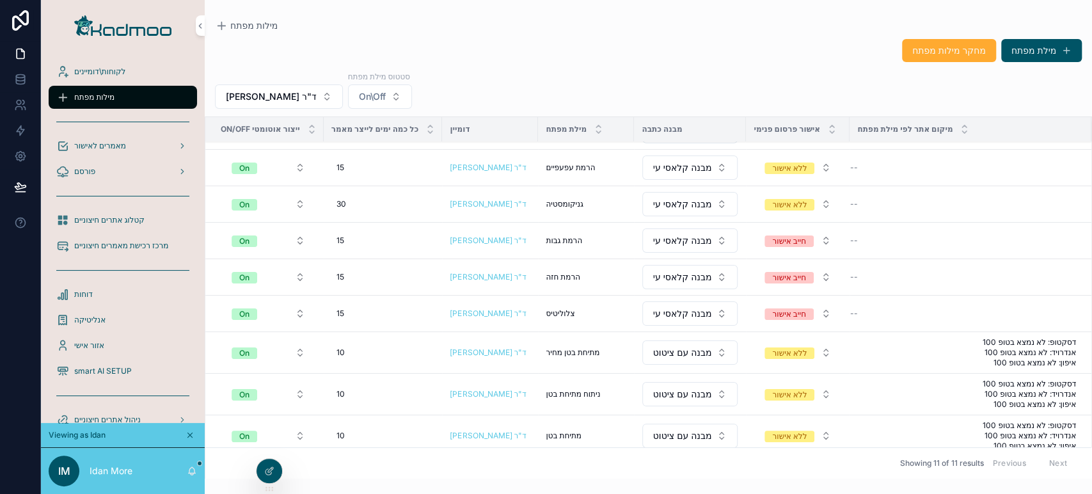
scroll to position [118, 0]
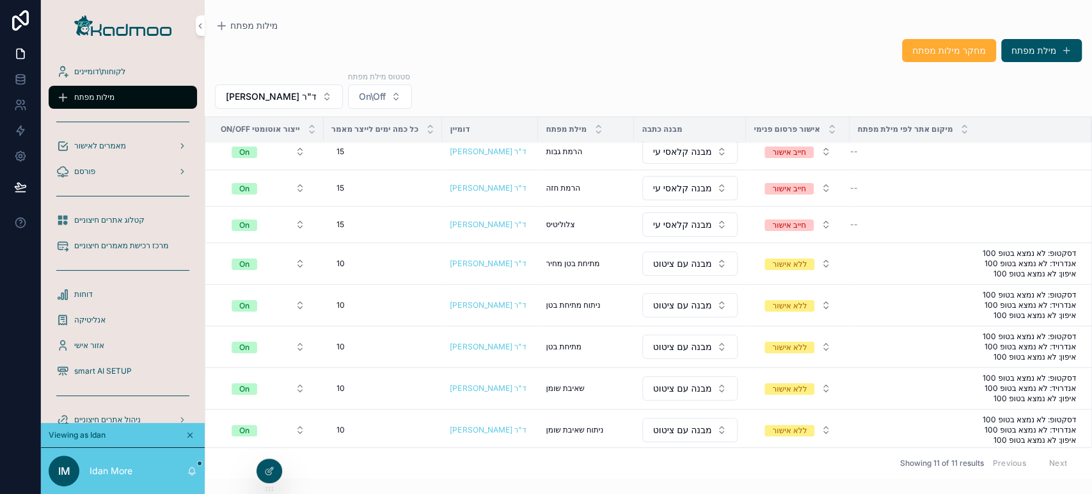
click at [370, 261] on div "10 10" at bounding box center [383, 263] width 104 height 20
type input "**"
click button "scrollable content" at bounding box center [491, 279] width 15 height 15
click at [338, 301] on span "10" at bounding box center [340, 305] width 8 height 10
drag, startPoint x: 517, startPoint y: 322, endPoint x: 528, endPoint y: 321, distance: 10.9
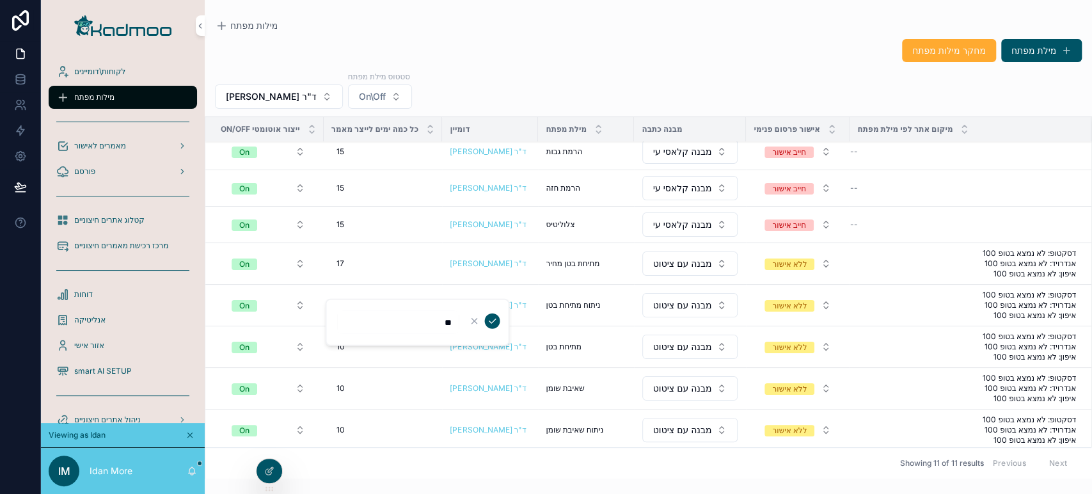
click at [528, 321] on div "לקוחות\דומיינים מילות מפתח מאמרים לאישור פורסם קטלוג אתרים חיצוניים מרכז רכישת …" at bounding box center [566, 247] width 1051 height 494
type input "**"
click at [366, 305] on div "10 10" at bounding box center [383, 305] width 104 height 20
drag, startPoint x: 425, startPoint y: 329, endPoint x: 466, endPoint y: 321, distance: 41.6
click at [466, 321] on form "**" at bounding box center [418, 322] width 164 height 24
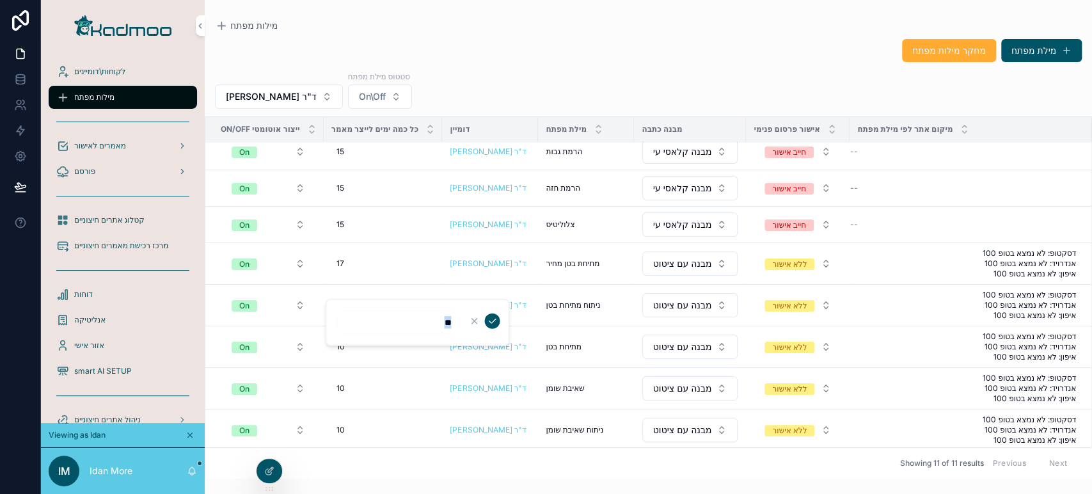
click at [356, 349] on div "10 10" at bounding box center [383, 346] width 104 height 20
type input "**"
click button "scrollable content" at bounding box center [491, 362] width 15 height 15
click at [350, 369] on td "10 10" at bounding box center [383, 389] width 119 height 42
click at [350, 381] on div "10 10" at bounding box center [383, 388] width 104 height 20
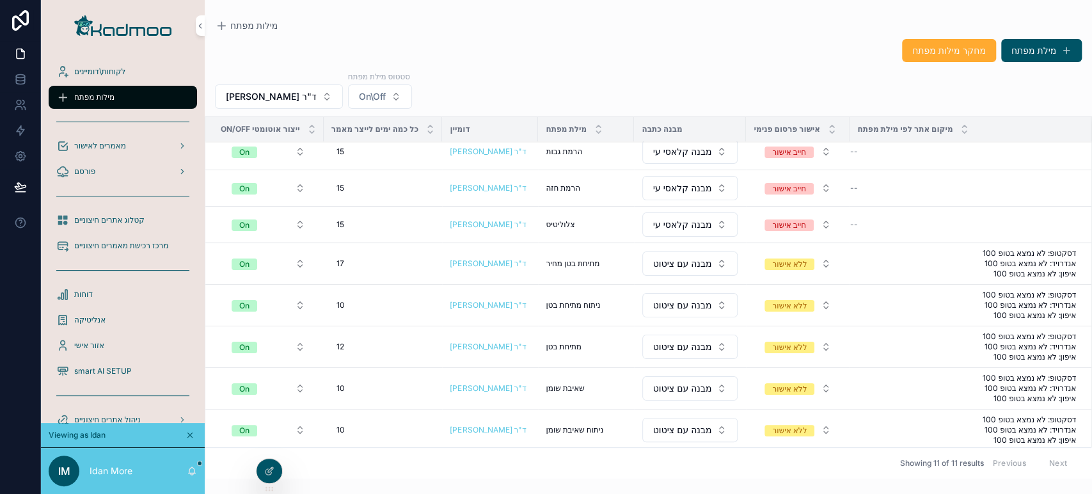
click at [381, 389] on div "10 10" at bounding box center [383, 388] width 104 height 20
type input "*"
type input "**"
click button "scrollable content" at bounding box center [491, 403] width 15 height 15
click at [343, 305] on span "10" at bounding box center [340, 305] width 8 height 10
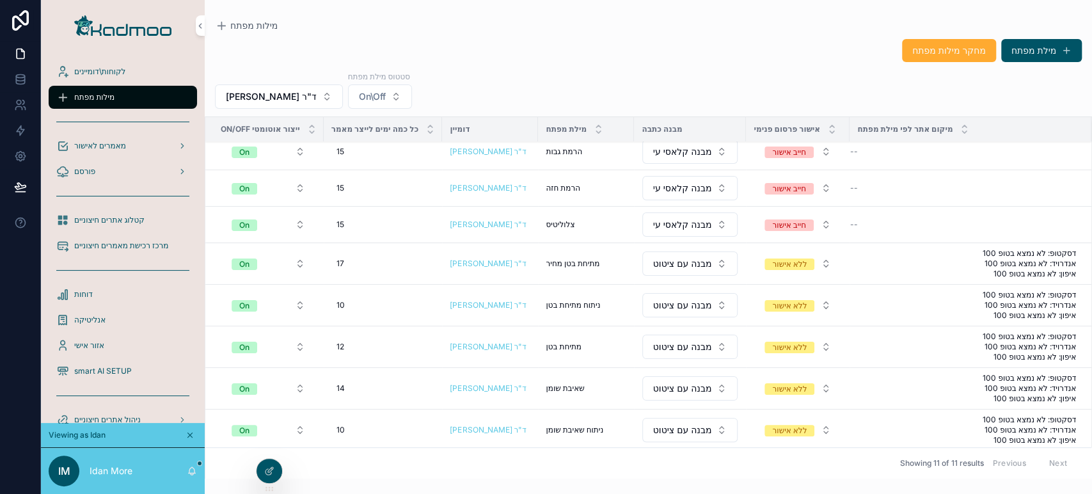
click at [360, 228] on div "15 15" at bounding box center [383, 224] width 104 height 20
type input "*"
type input "**"
click button "scrollable content" at bounding box center [491, 239] width 15 height 15
click at [377, 187] on div "15 15" at bounding box center [383, 188] width 104 height 20
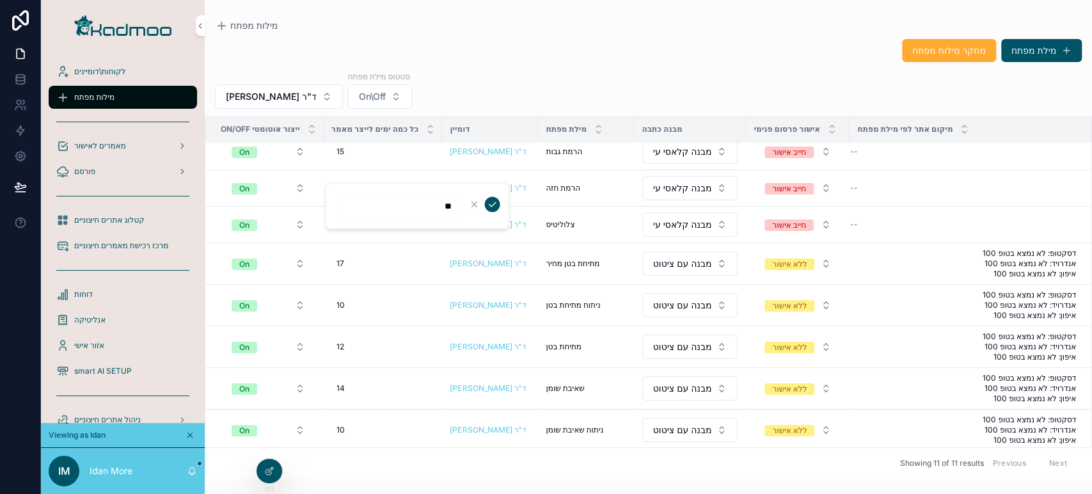
type input "*"
type input "**"
click button "scrollable content" at bounding box center [491, 203] width 15 height 15
click at [381, 157] on div "15 15" at bounding box center [383, 151] width 104 height 20
click at [382, 157] on div "15 15" at bounding box center [383, 151] width 104 height 20
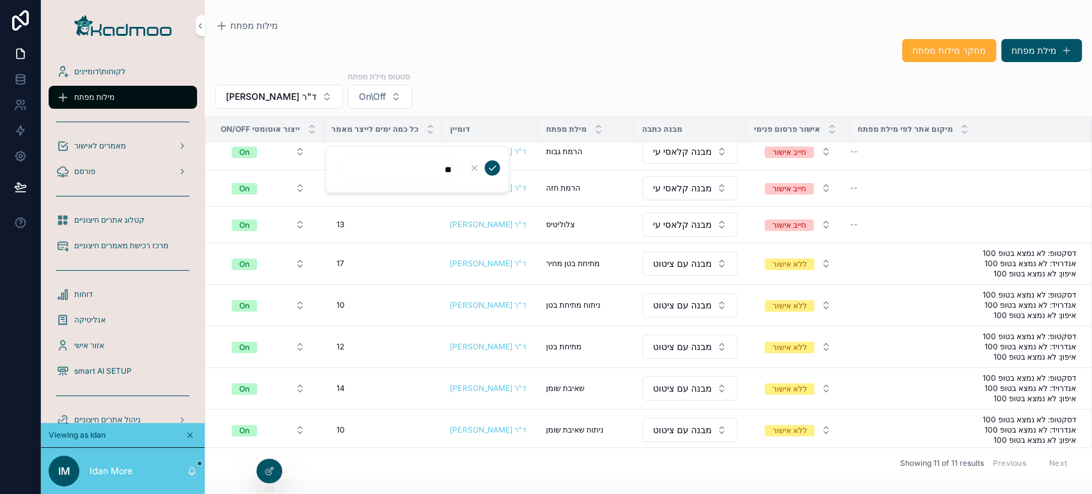
type input "*"
type input "**"
click button "scrollable content" at bounding box center [491, 168] width 15 height 15
click at [370, 404] on div "10 10" at bounding box center [383, 430] width 104 height 20
type input "*"
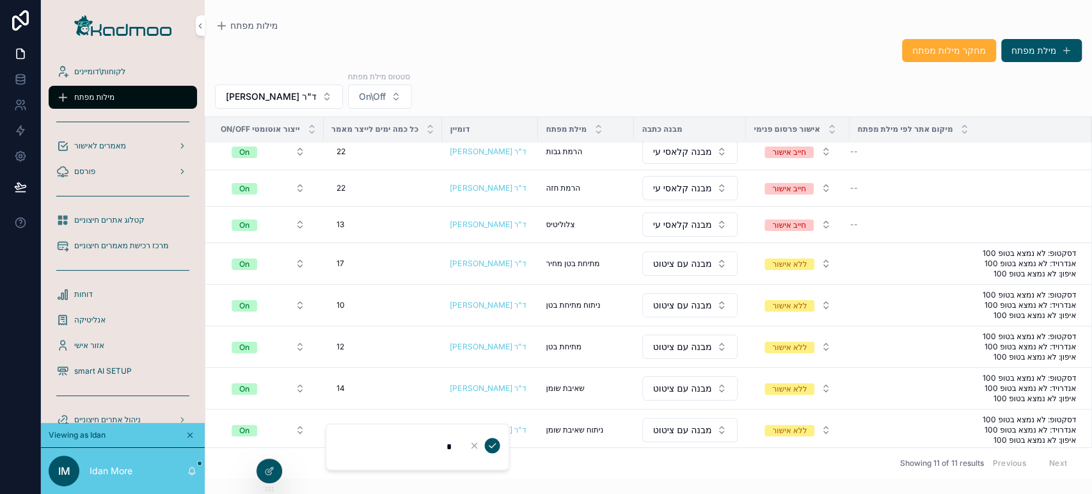
type input "**"
click button "scrollable content" at bounding box center [491, 444] width 15 height 15
click at [363, 372] on td "14 14" at bounding box center [383, 389] width 119 height 42
click at [359, 395] on div "14 14" at bounding box center [383, 388] width 104 height 20
type input "*"
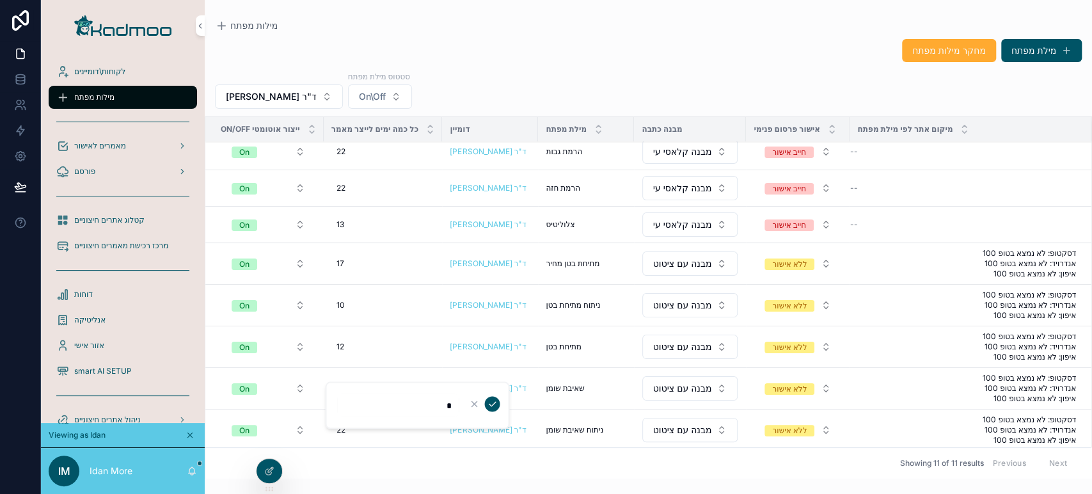
type input "**"
click button "scrollable content" at bounding box center [491, 403] width 15 height 15
click at [386, 338] on div "12 12" at bounding box center [383, 346] width 104 height 20
click at [384, 338] on div "12 12" at bounding box center [383, 346] width 104 height 20
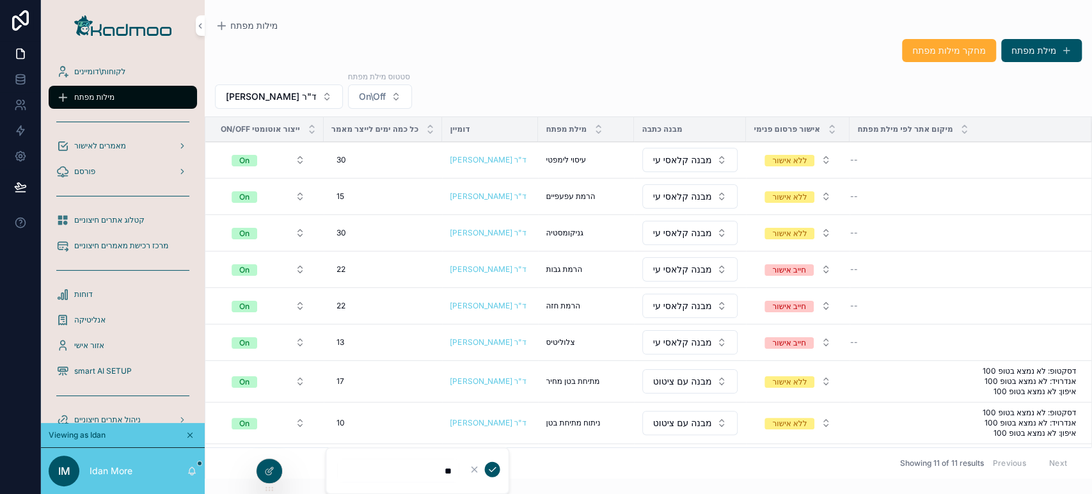
drag, startPoint x: 416, startPoint y: 69, endPoint x: 195, endPoint y: 93, distance: 222.6
click at [415, 70] on div "מחקר מילות מפתח מילת מפתח ד"ר וולף סטטוס מילת מפתח On\Off On/Off ייצור אוטומטי …" at bounding box center [648, 255] width 887 height 448
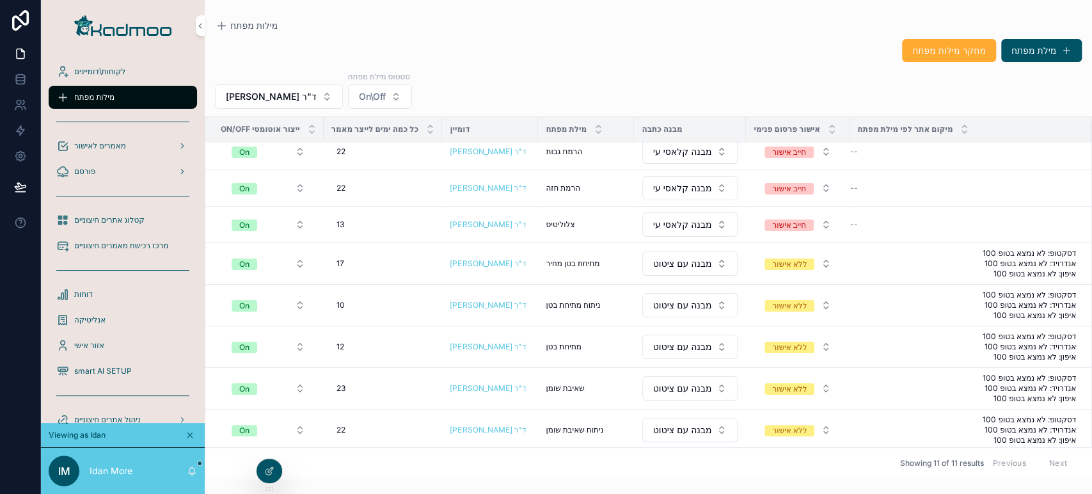
click at [0, 0] on icon at bounding box center [0, 0] width 0 height 0
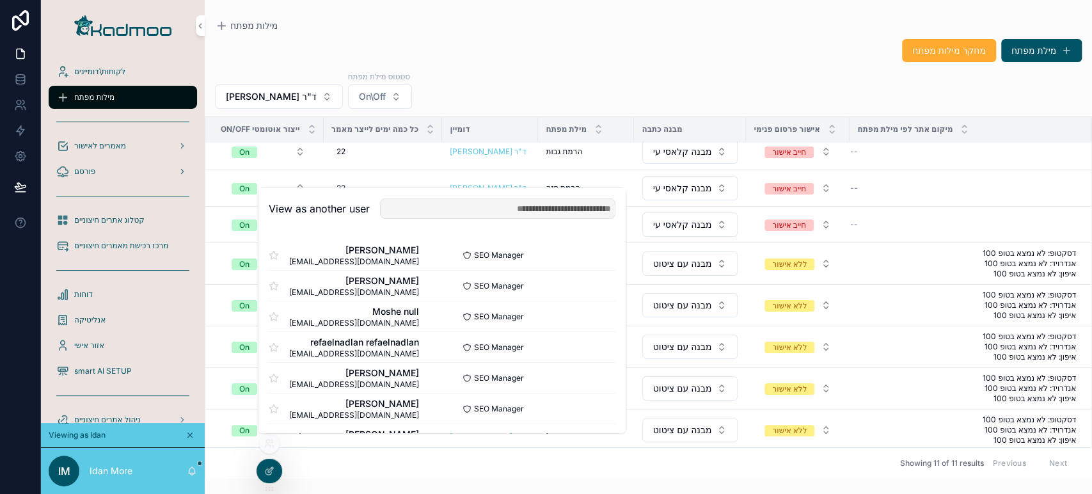
click at [0, 0] on button "Select" at bounding box center [0, 0] width 0 height 0
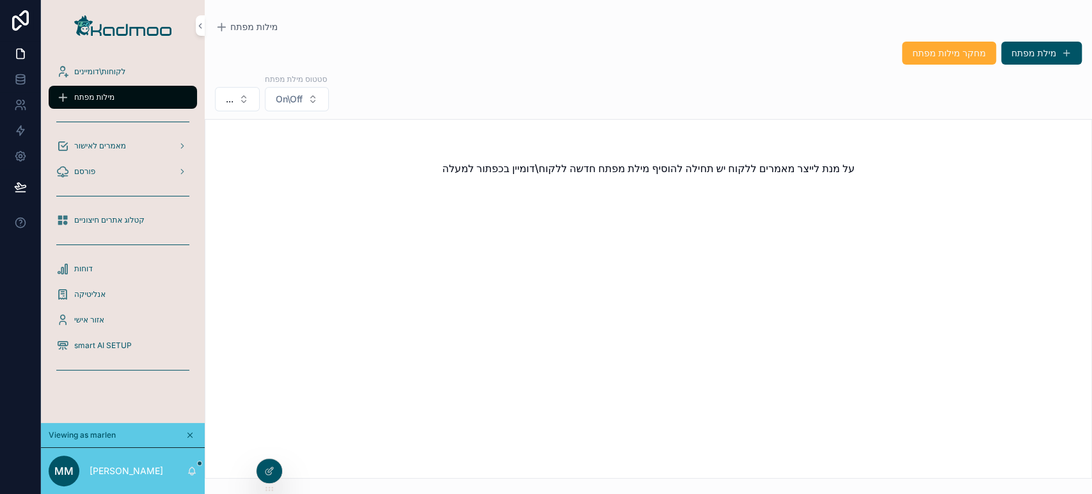
click at [107, 74] on span "לקוחות\דומיינים" at bounding box center [99, 72] width 51 height 10
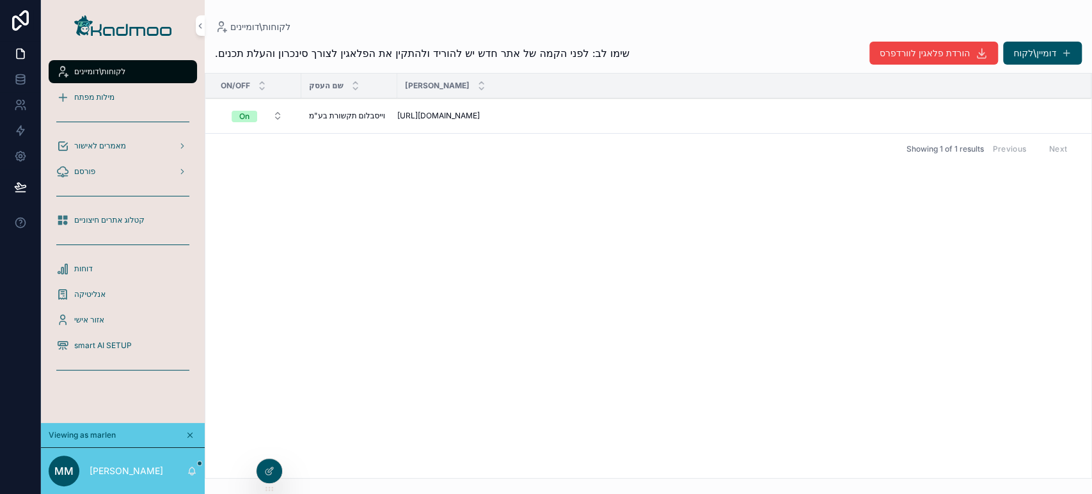
click at [107, 99] on span "מילות מפתח" at bounding box center [94, 97] width 40 height 10
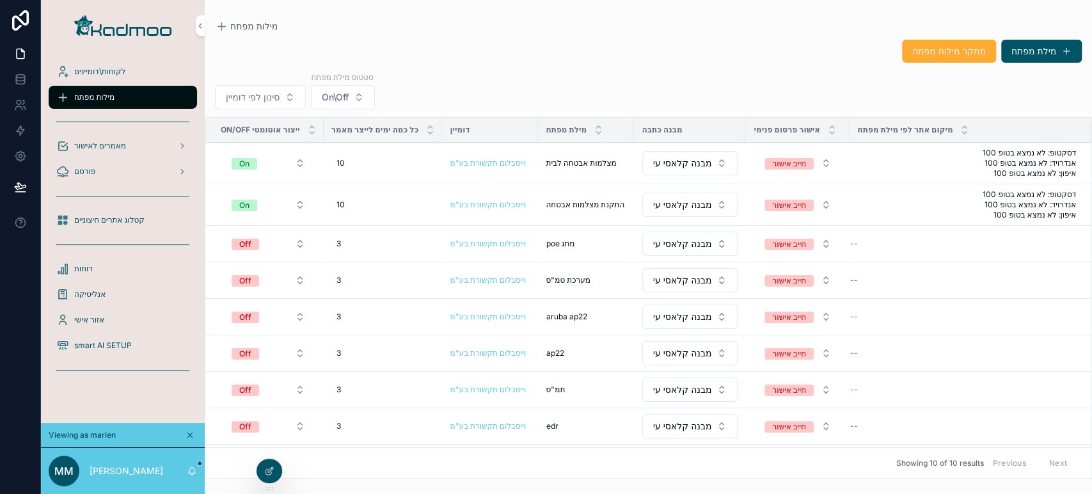
click at [239, 168] on span "On" at bounding box center [245, 164] width 26 height 12
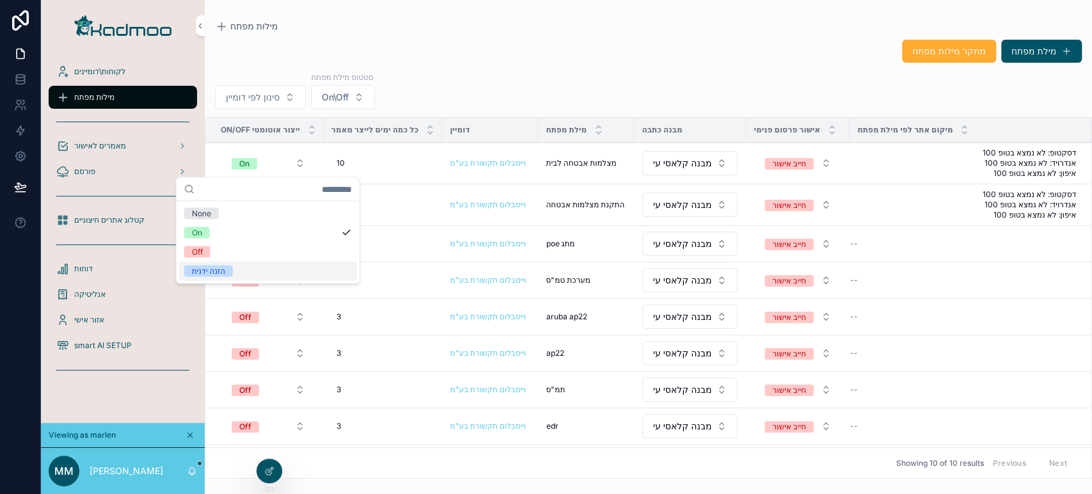
click at [132, 469] on p "[PERSON_NAME]" at bounding box center [127, 470] width 74 height 13
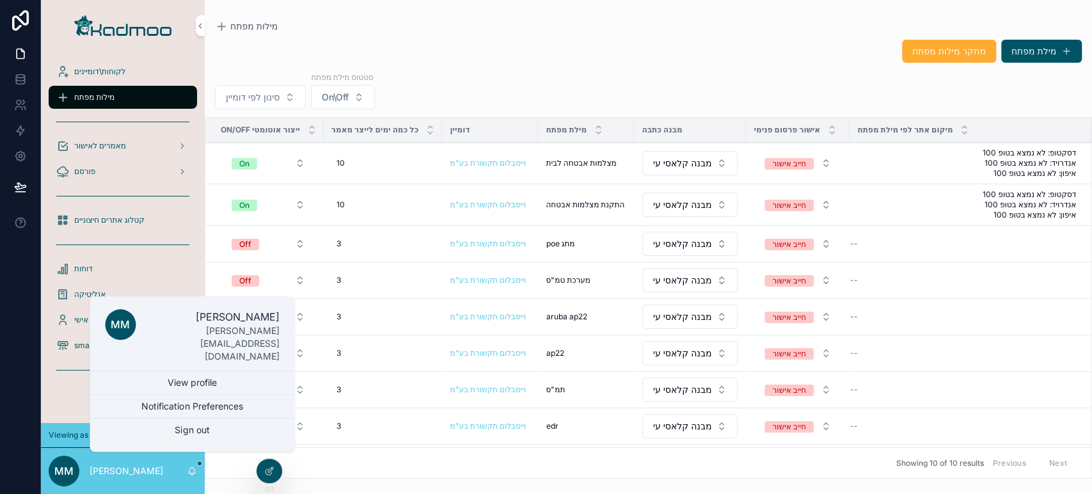
click at [181, 381] on link "View profile" at bounding box center [192, 382] width 205 height 23
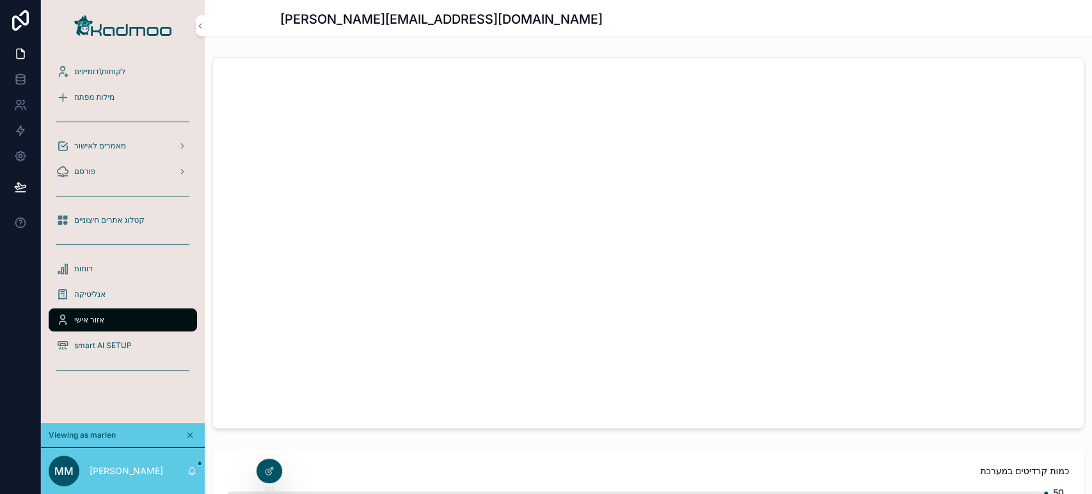
click at [113, 60] on link "לקוחות\דומיינים" at bounding box center [123, 71] width 148 height 23
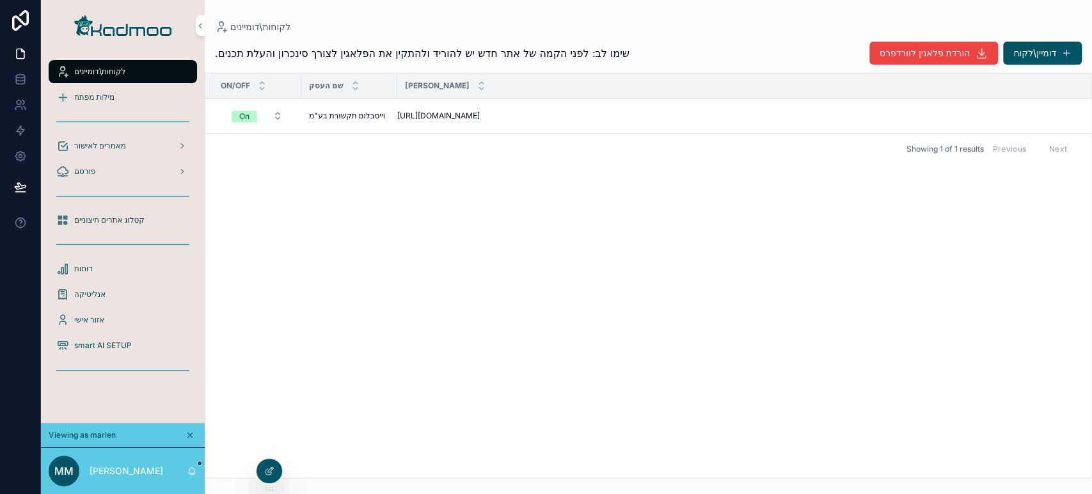
click at [118, 97] on div "מילות מפתח" at bounding box center [122, 97] width 133 height 20
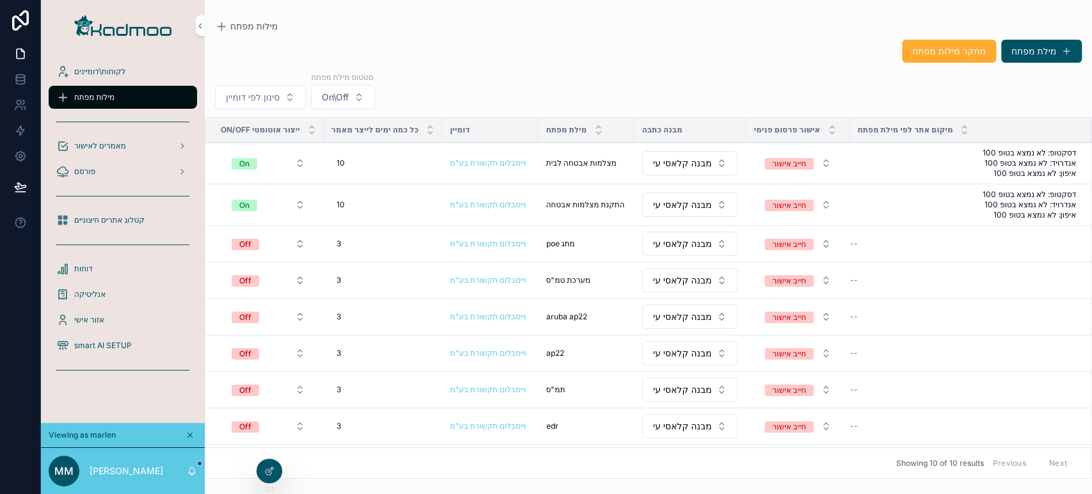
click at [98, 324] on span "אזור אישי" at bounding box center [89, 320] width 30 height 10
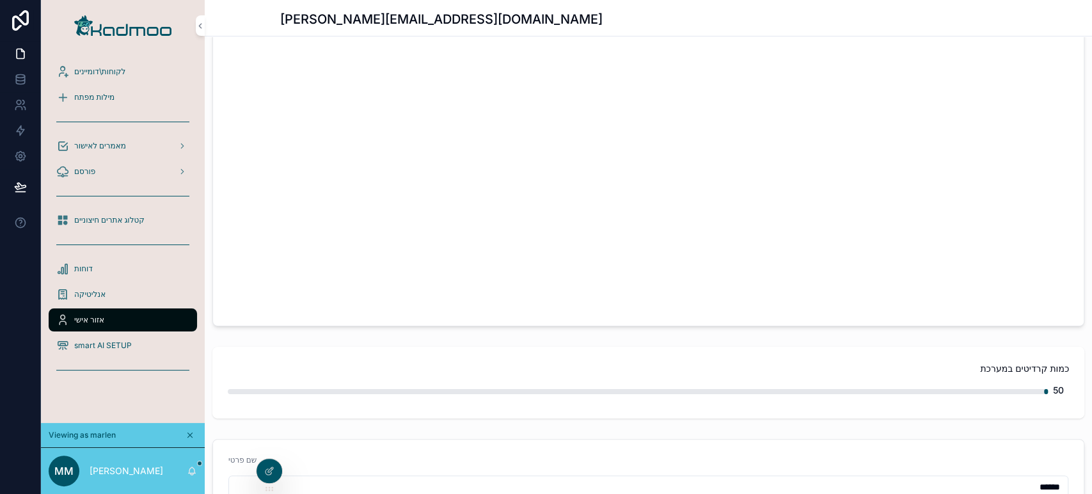
scroll to position [71, 0]
click at [86, 93] on span "מילות מפתח" at bounding box center [94, 97] width 40 height 10
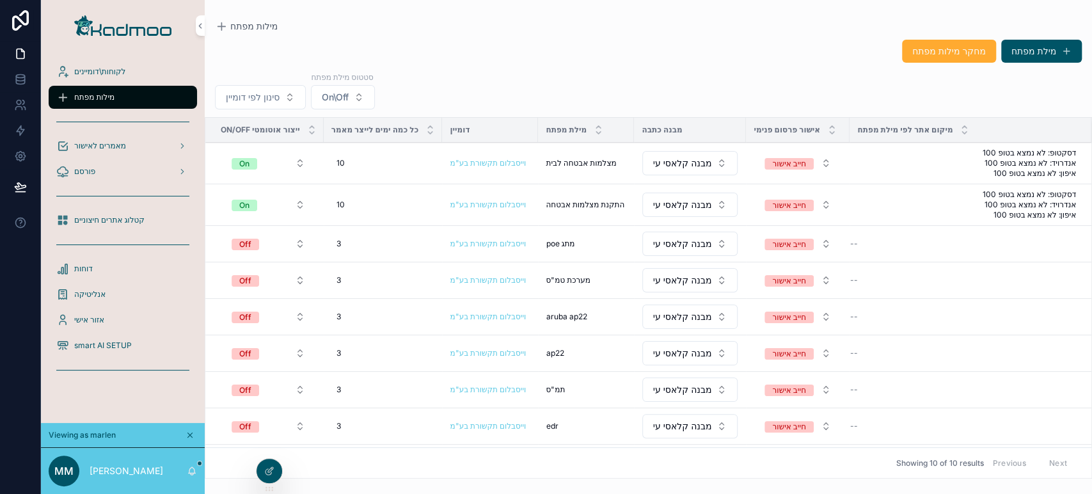
click at [246, 166] on div "On" at bounding box center [244, 164] width 10 height 12
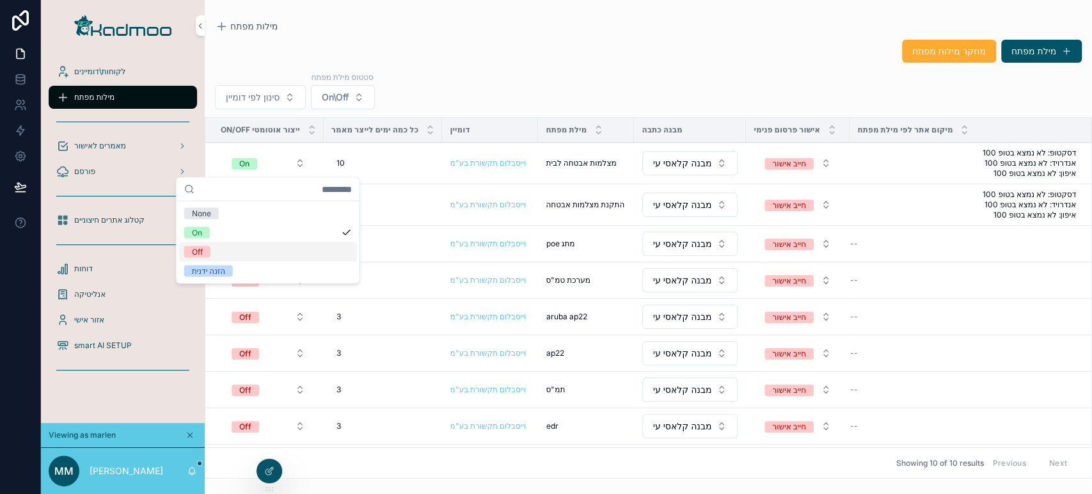
click at [220, 248] on div "Off" at bounding box center [268, 251] width 178 height 19
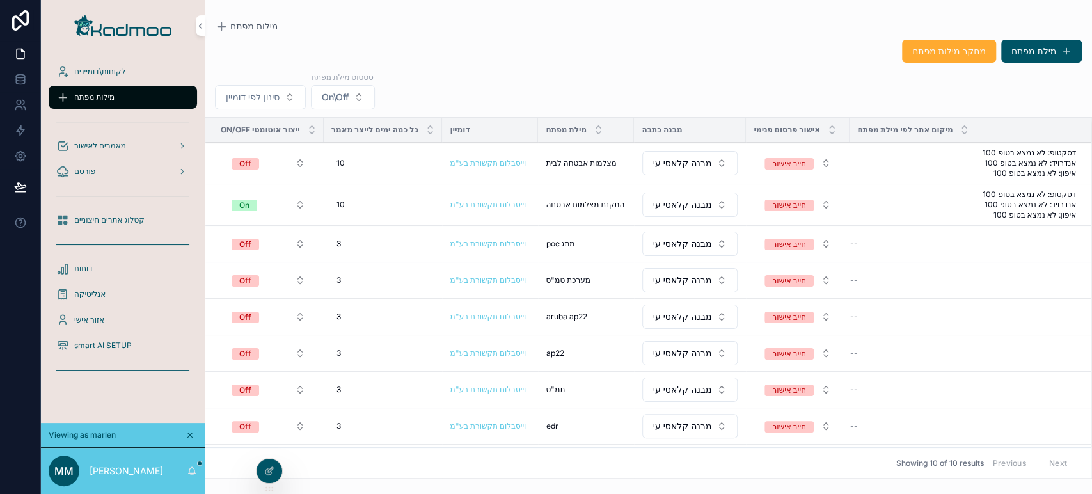
click at [251, 207] on span "On" at bounding box center [245, 206] width 26 height 12
click at [210, 290] on td "Off" at bounding box center [264, 280] width 118 height 36
click at [253, 207] on span "On" at bounding box center [245, 206] width 26 height 12
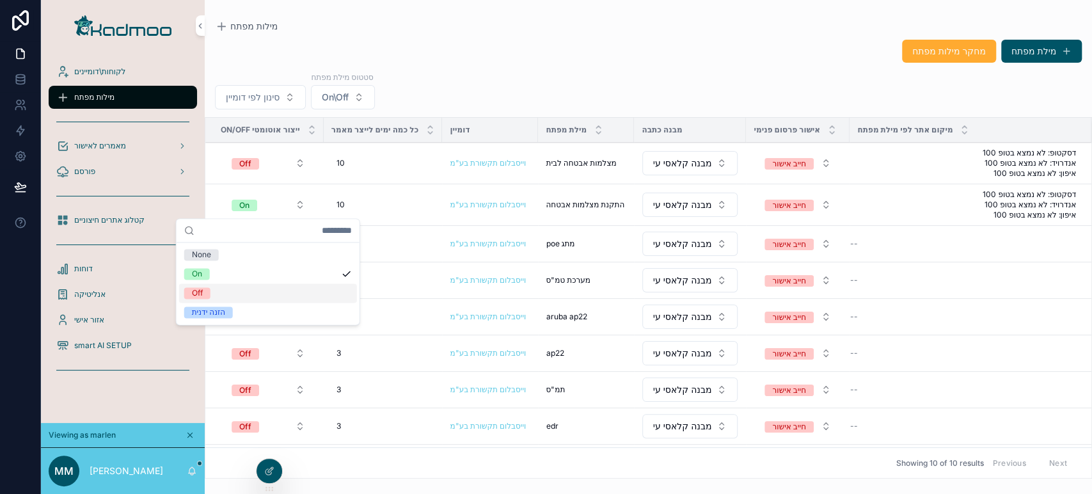
click at [224, 289] on div "Off" at bounding box center [268, 292] width 178 height 19
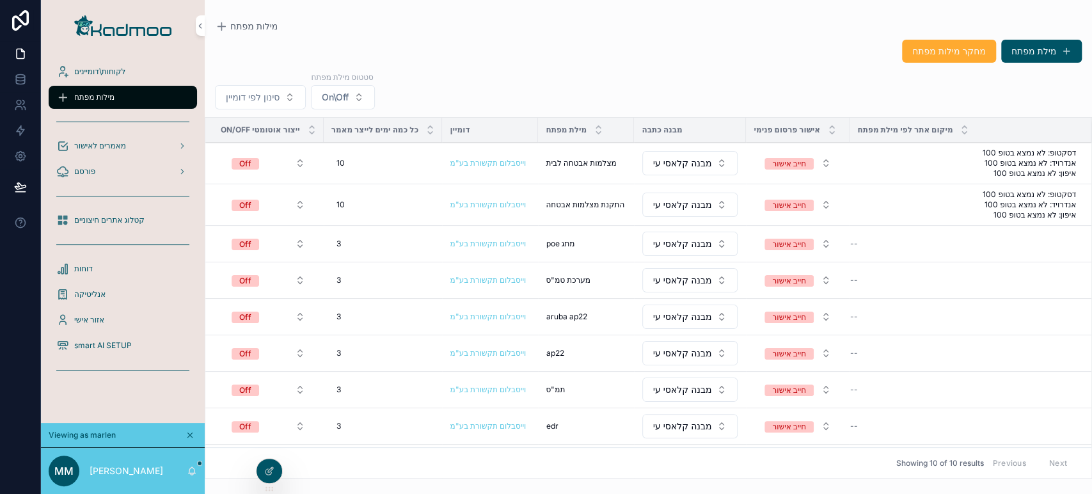
click at [246, 200] on div "Off" at bounding box center [245, 206] width 12 height 12
click at [206, 274] on span "On" at bounding box center [197, 274] width 26 height 12
click at [260, 162] on button "Off" at bounding box center [268, 163] width 94 height 23
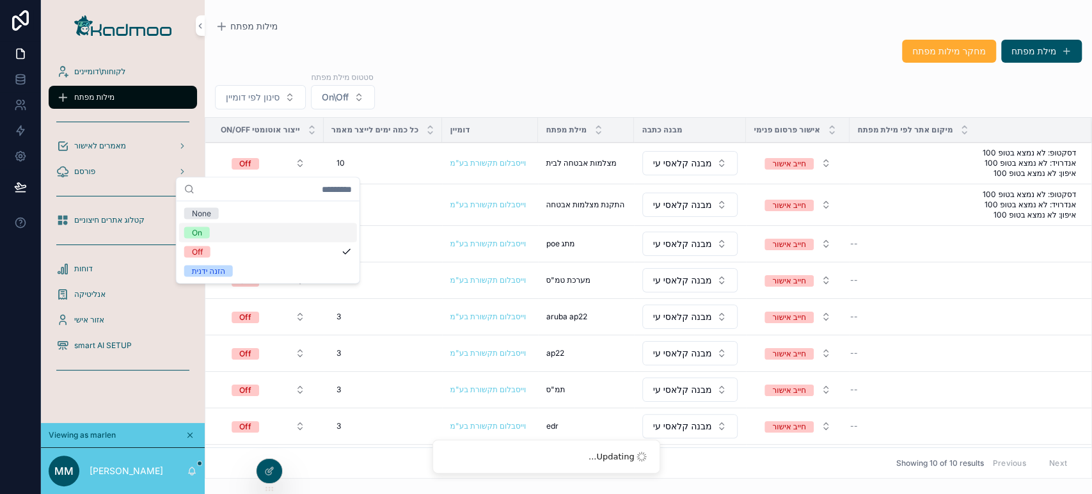
click at [217, 229] on div "On" at bounding box center [268, 232] width 178 height 19
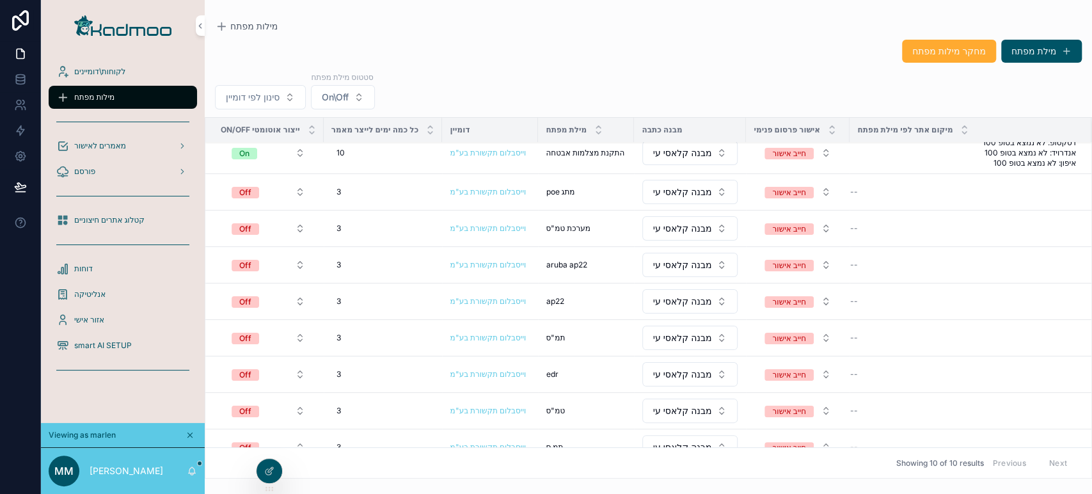
scroll to position [67, 0]
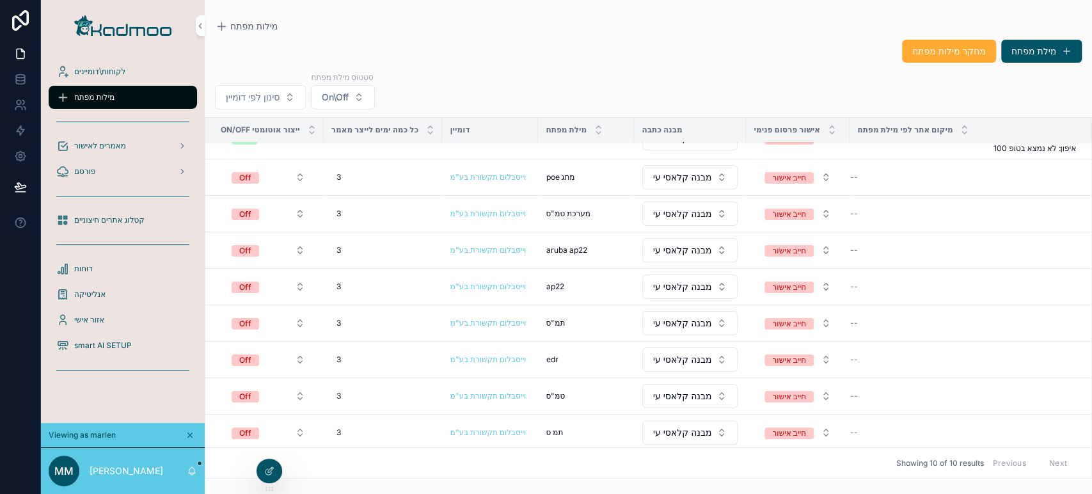
click at [0, 0] on icon at bounding box center [0, 0] width 0 height 0
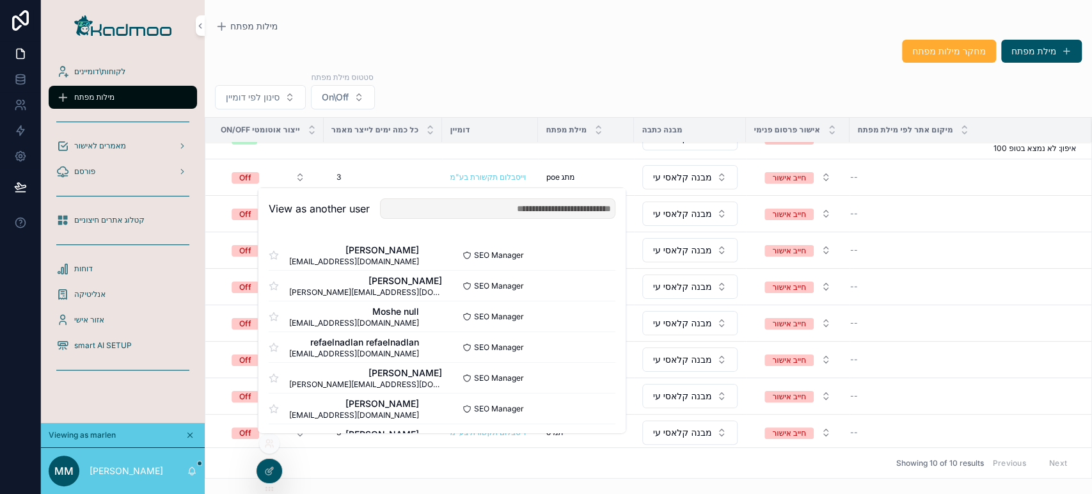
click at [0, 0] on button "Select" at bounding box center [0, 0] width 0 height 0
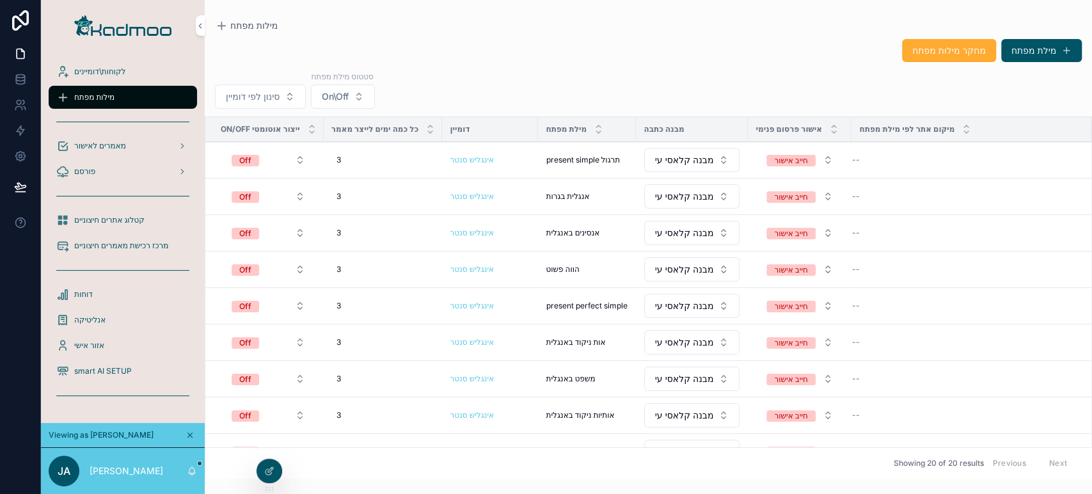
click at [0, 0] on div at bounding box center [0, 0] width 0 height 0
click at [0, 0] on icon at bounding box center [0, 0] width 0 height 0
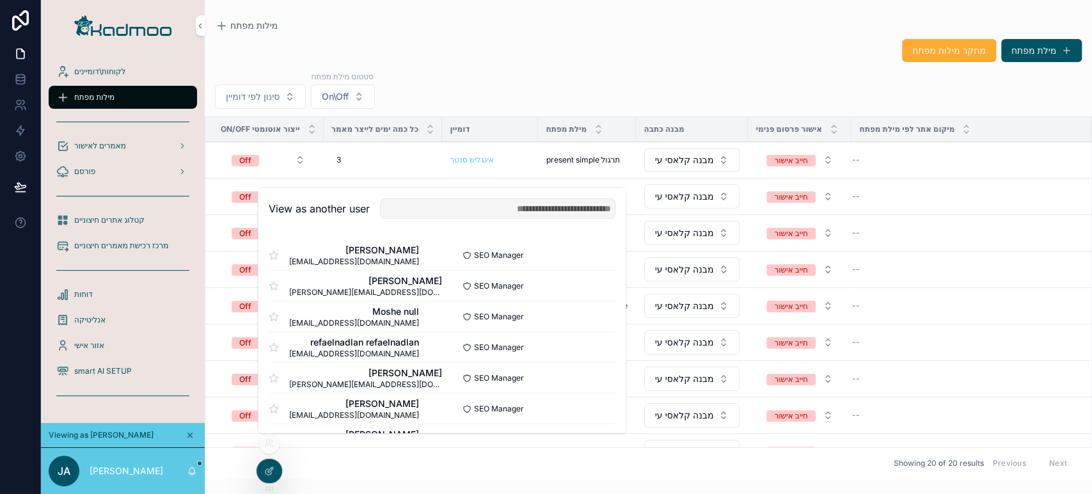
click at [0, 0] on button "Select" at bounding box center [0, 0] width 0 height 0
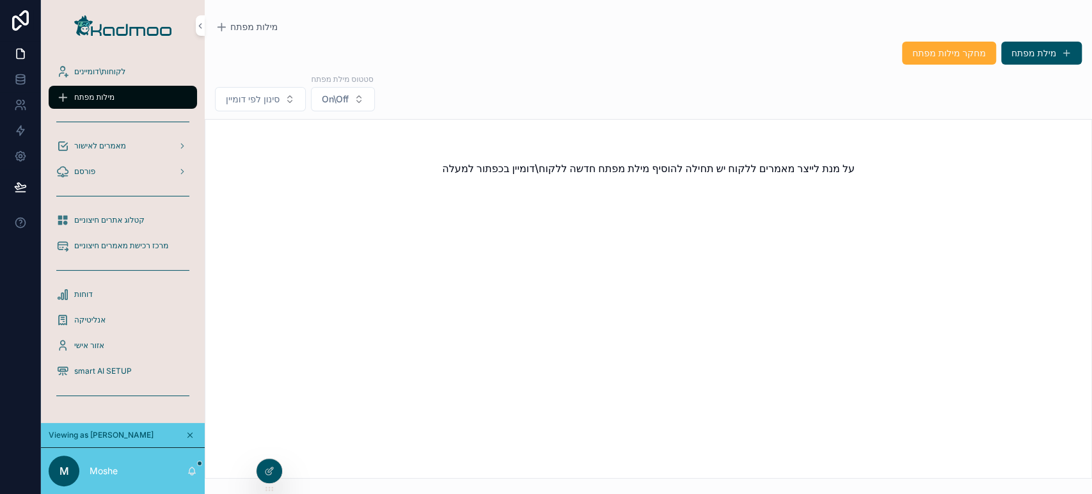
click at [123, 59] on div "לקוחות\דומיינים" at bounding box center [123, 72] width 164 height 26
click at [123, 61] on div "לקוחות\דומיינים" at bounding box center [122, 71] width 133 height 20
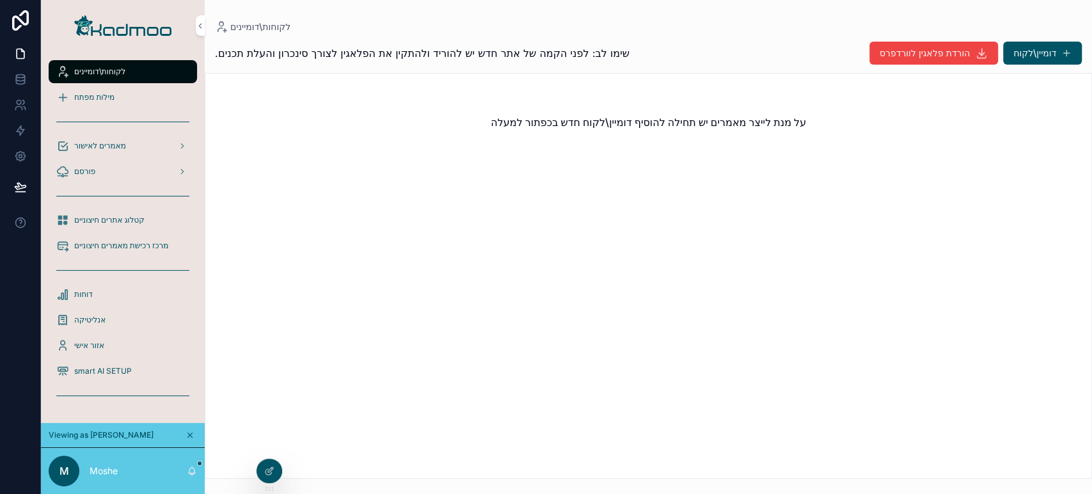
click at [113, 96] on span "מילות מפתח" at bounding box center [94, 97] width 40 height 10
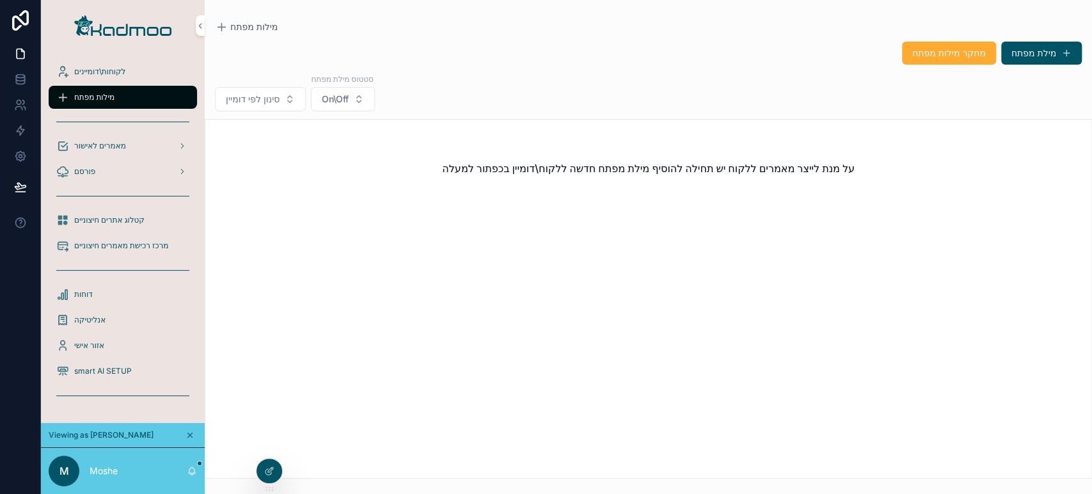
click at [0, 0] on icon at bounding box center [0, 0] width 0 height 0
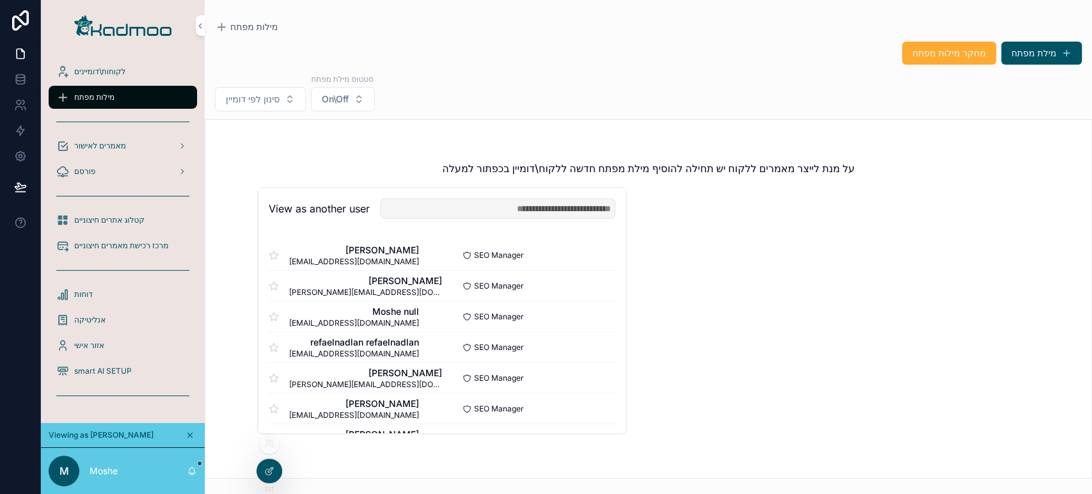
click at [0, 0] on button "Select" at bounding box center [0, 0] width 0 height 0
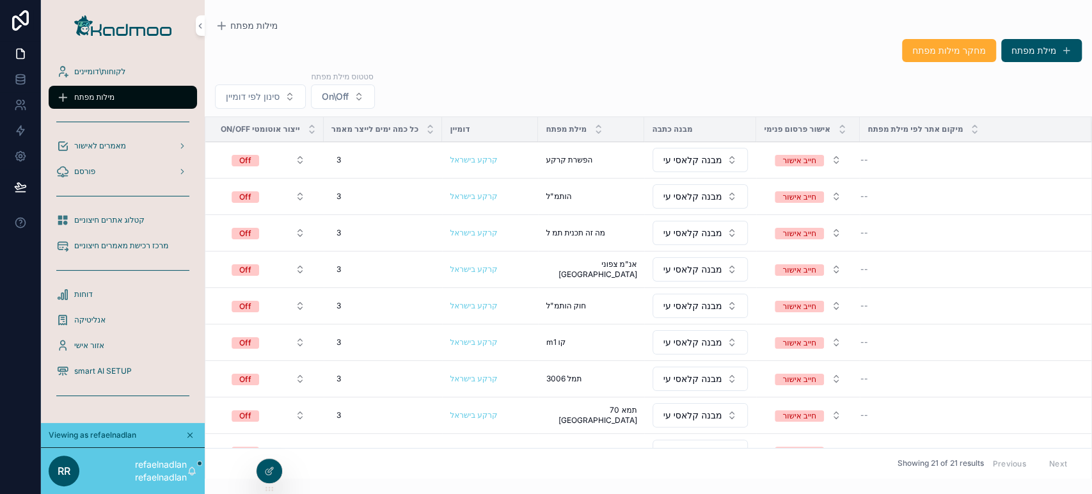
click at [0, 0] on icon at bounding box center [0, 0] width 0 height 0
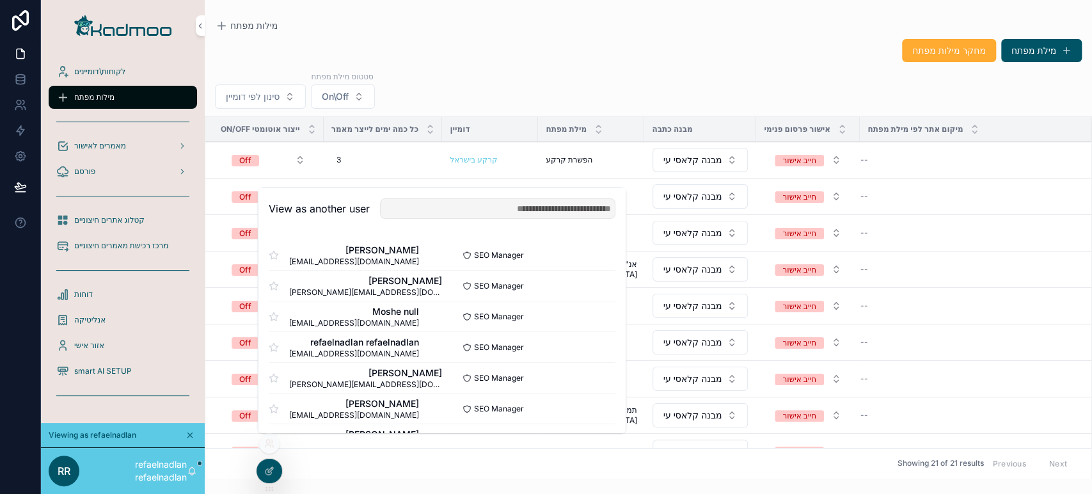
click at [102, 142] on span "מאמרים לאישור" at bounding box center [100, 146] width 52 height 10
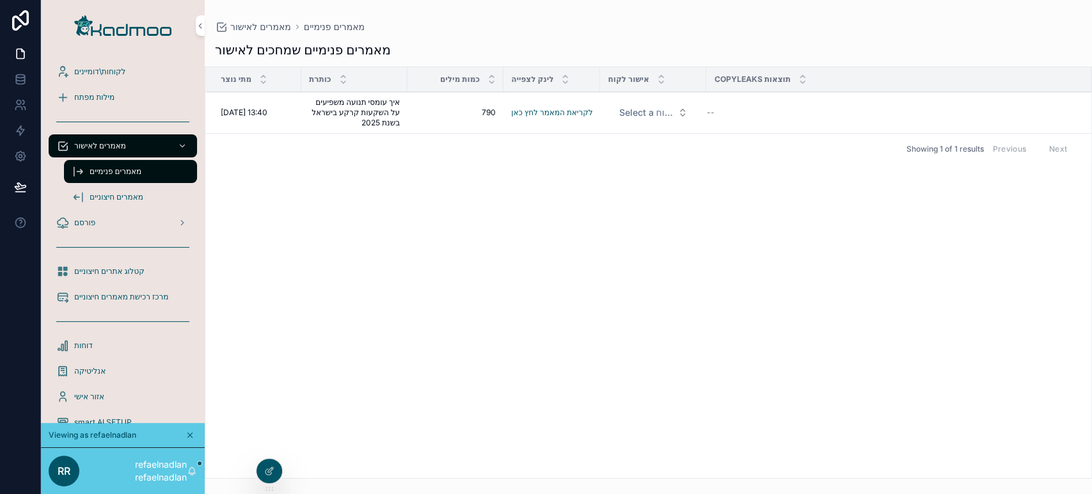
click at [0, 0] on icon at bounding box center [0, 0] width 0 height 0
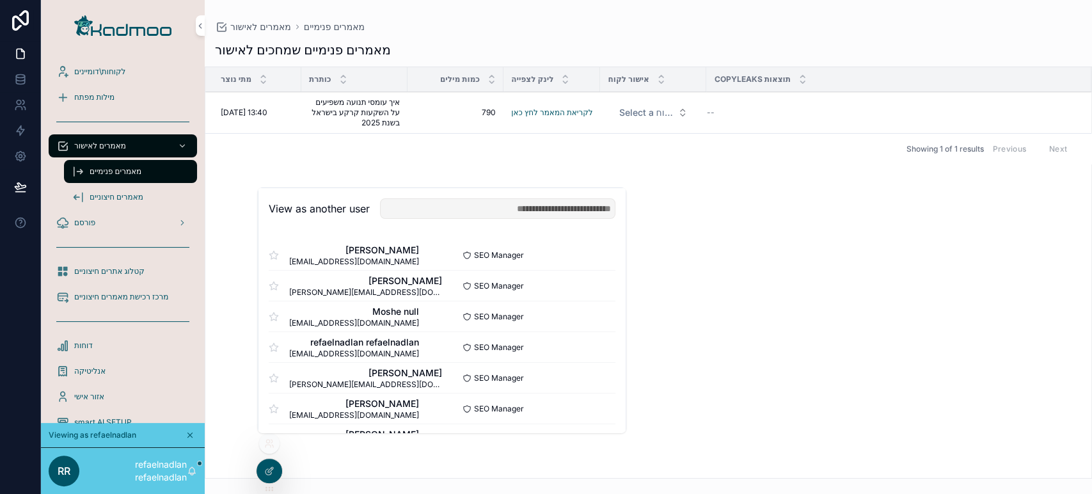
click at [0, 0] on button "Select" at bounding box center [0, 0] width 0 height 0
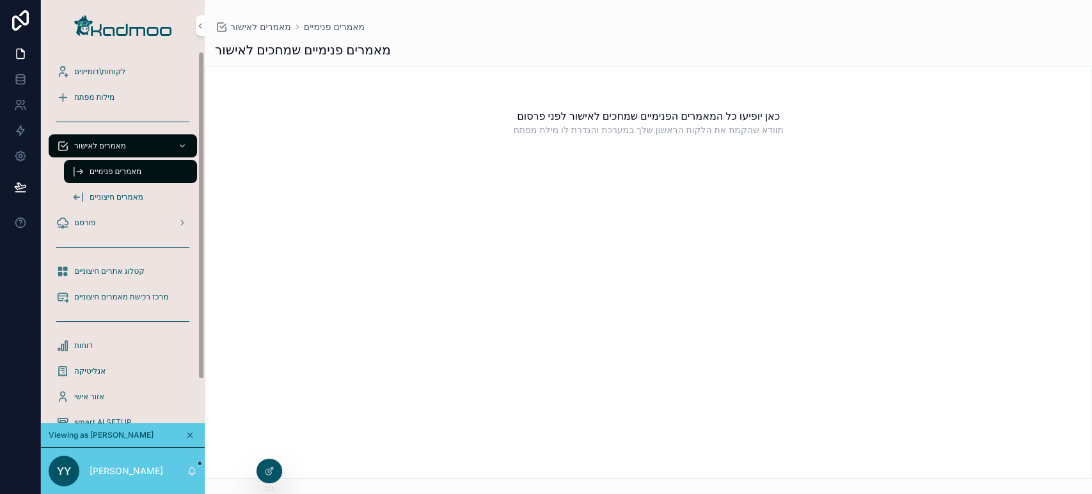
click at [122, 67] on span "לקוחות\דומיינים" at bounding box center [99, 72] width 51 height 10
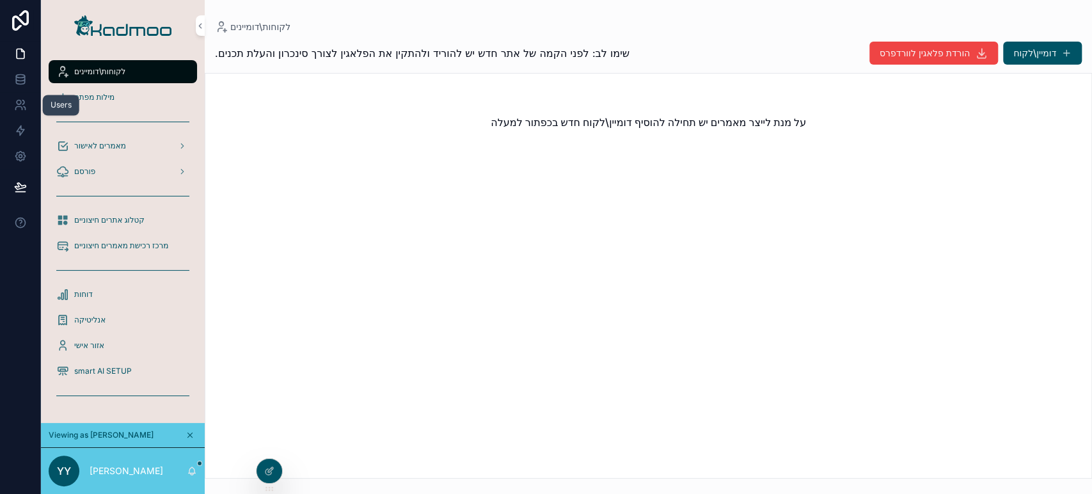
click at [22, 106] on icon at bounding box center [20, 104] width 13 height 13
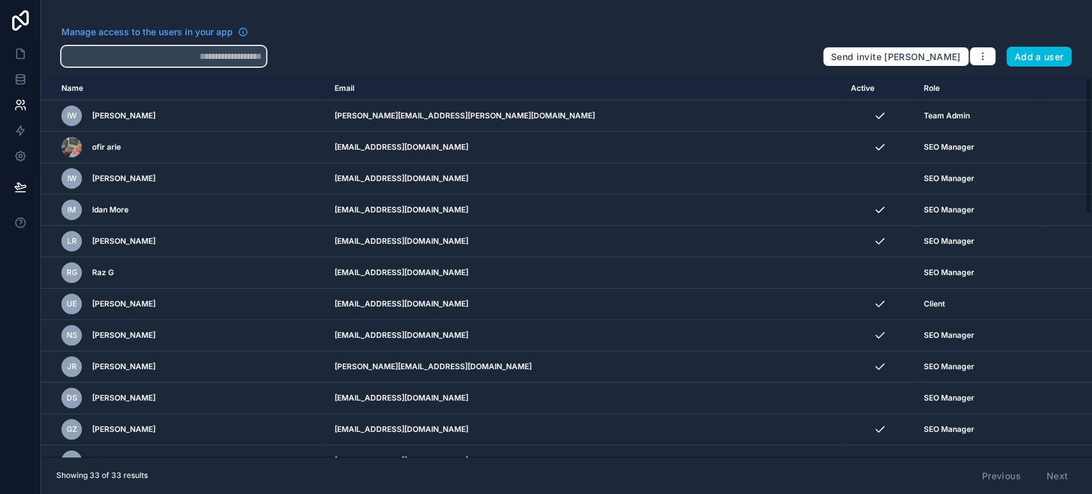
click at [205, 65] on input "text" at bounding box center [163, 56] width 205 height 20
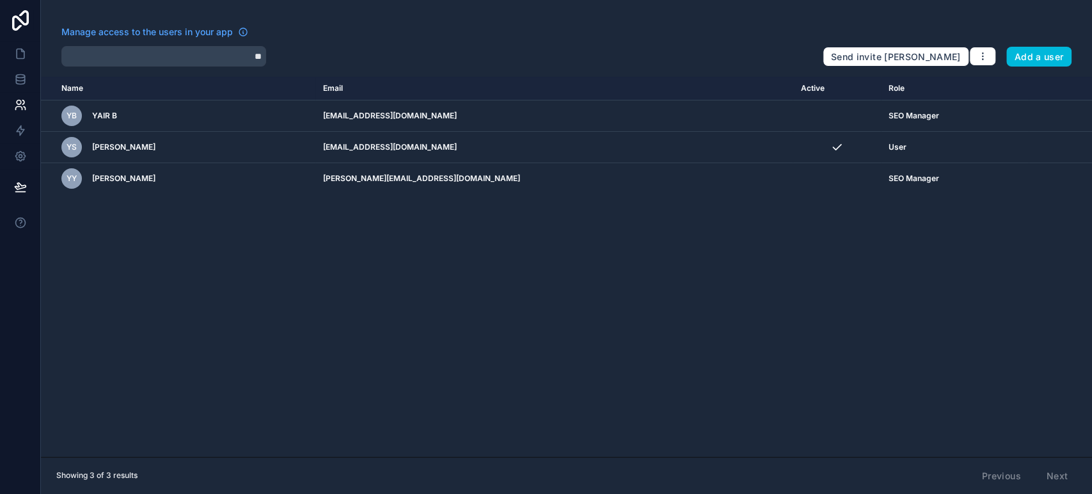
click at [0, 0] on icon "scrollable content" at bounding box center [0, 0] width 0 height 0
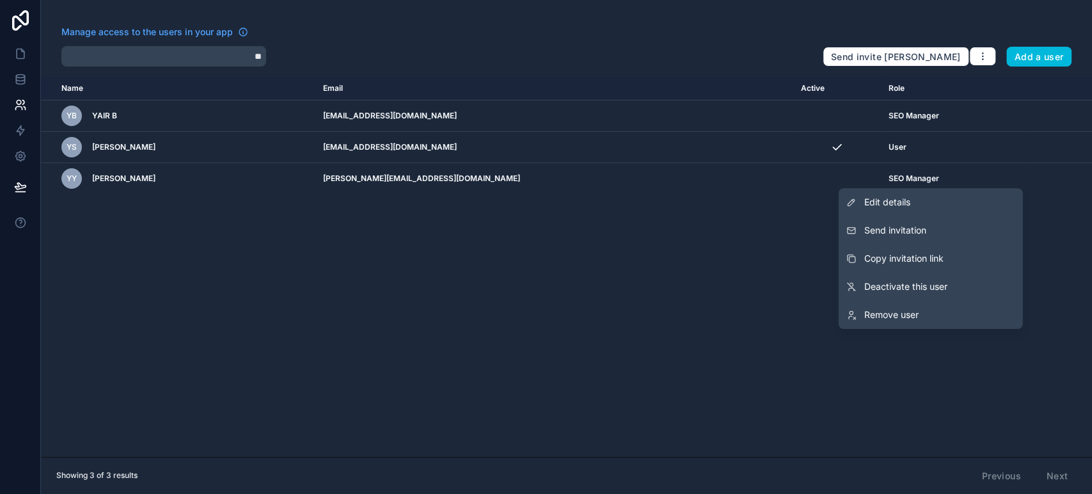
click at [921, 230] on span "Send invitation" at bounding box center [895, 230] width 62 height 13
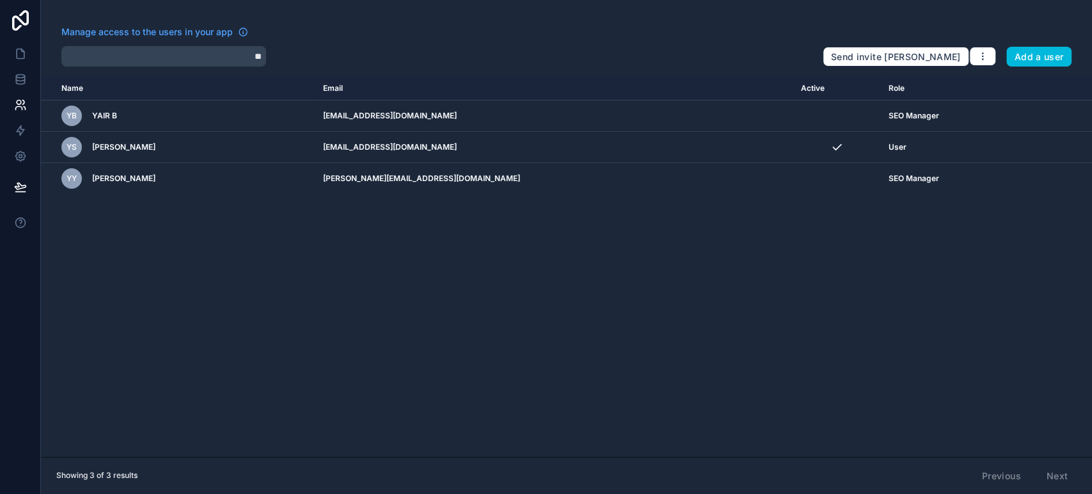
click at [0, 0] on icon "scrollable content" at bounding box center [0, 0] width 0 height 0
drag, startPoint x: 476, startPoint y: 178, endPoint x: 372, endPoint y: 178, distance: 104.2
click at [372, 178] on tr "yy yakov yakov yakov@limudnaim.co.il SEO Manager" at bounding box center [566, 178] width 1051 height 31
copy tr "[PERSON_NAME][EMAIL_ADDRESS][DOMAIN_NAME]"
click at [0, 0] on icon "scrollable content" at bounding box center [0, 0] width 0 height 0
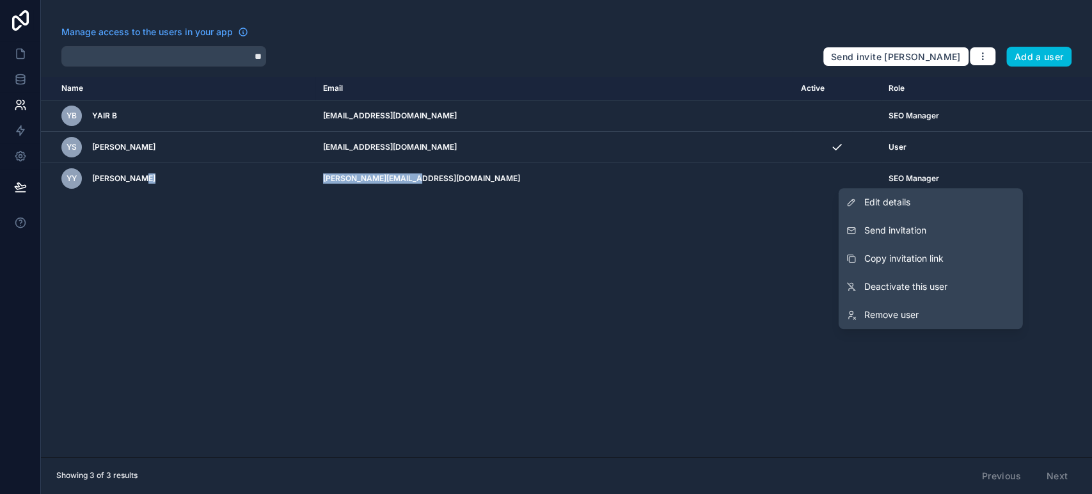
click at [931, 255] on span "Copy invitation link" at bounding box center [903, 258] width 79 height 13
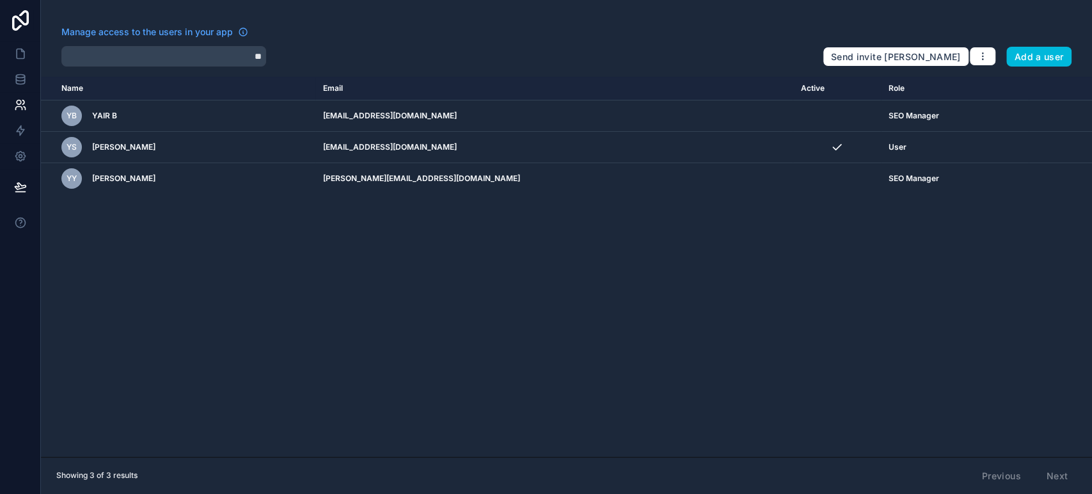
click at [119, 145] on span "[PERSON_NAME]" at bounding box center [123, 147] width 63 height 10
click at [177, 56] on input "**" at bounding box center [163, 56] width 205 height 20
type input "*"
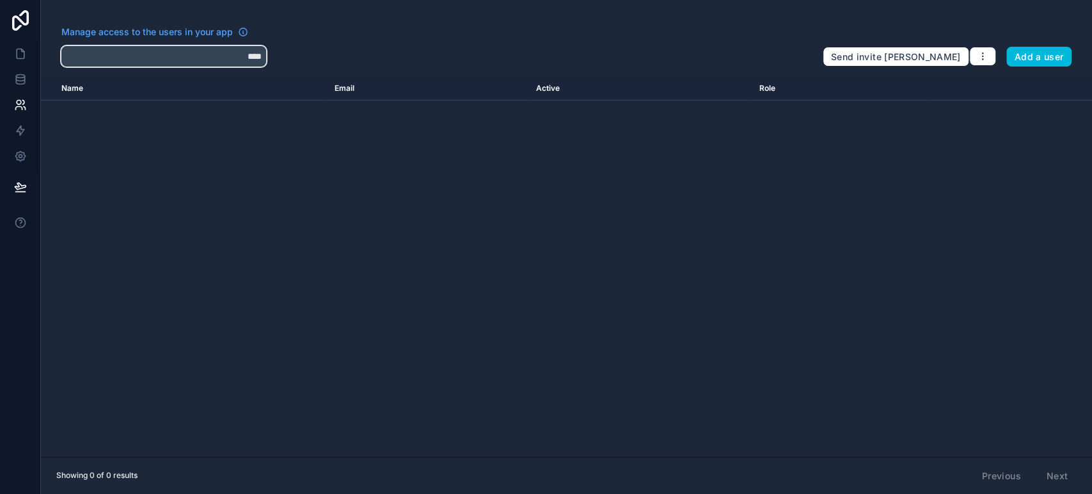
type input "****"
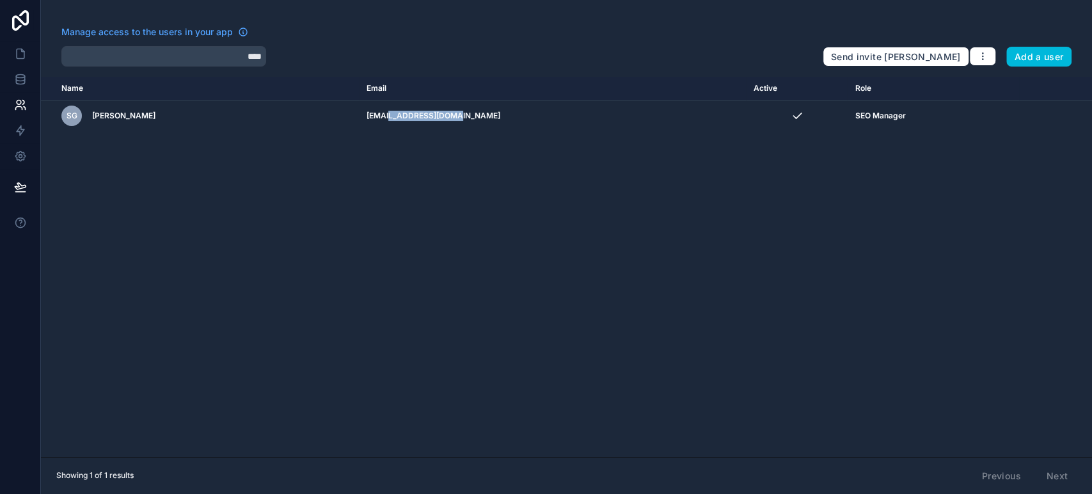
drag, startPoint x: 395, startPoint y: 118, endPoint x: 456, endPoint y: 118, distance: 61.4
click at [456, 118] on td "[EMAIL_ADDRESS][DOMAIN_NAME]" at bounding box center [553, 115] width 388 height 31
copy td "logicping.co.il"
drag, startPoint x: 380, startPoint y: 118, endPoint x: 386, endPoint y: 114, distance: 6.9
click at [386, 114] on td "[EMAIL_ADDRESS][DOMAIN_NAME]" at bounding box center [553, 115] width 388 height 31
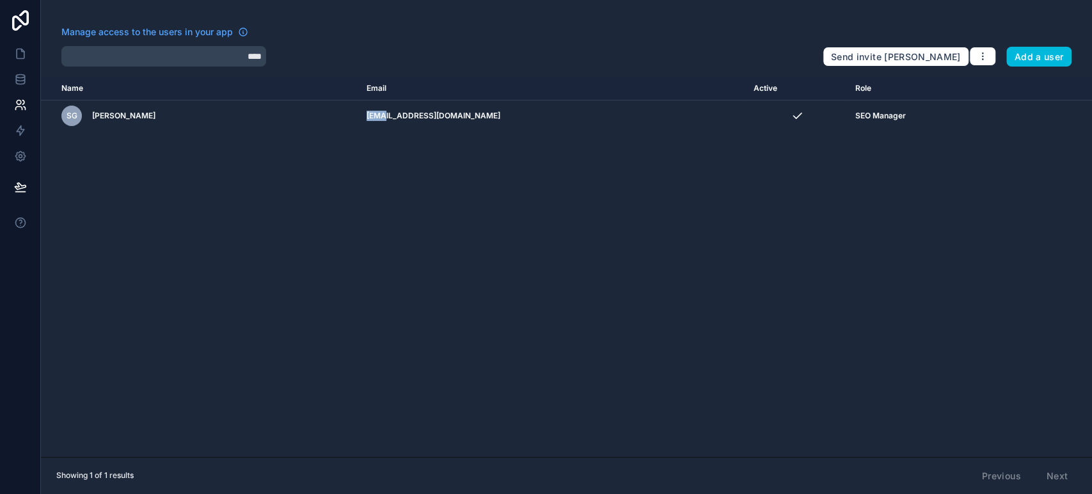
click at [386, 114] on td "[EMAIL_ADDRESS][DOMAIN_NAME]" at bounding box center [553, 115] width 388 height 31
copy tr "[EMAIL_ADDRESS][DOMAIN_NAME]"
click at [179, 65] on input "****" at bounding box center [163, 56] width 205 height 20
click at [0, 0] on icon "scrollable content" at bounding box center [0, 0] width 0 height 0
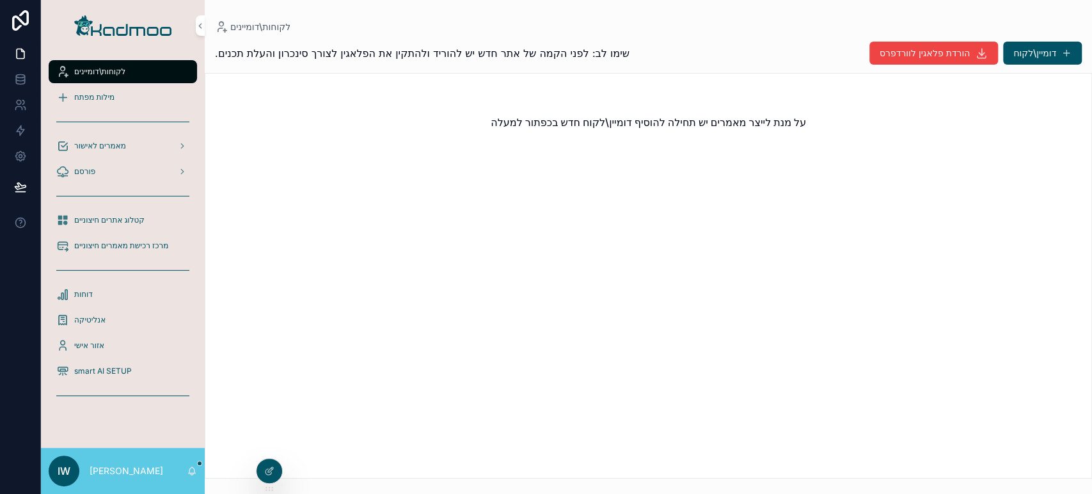
click at [0, 0] on icon at bounding box center [0, 0] width 0 height 0
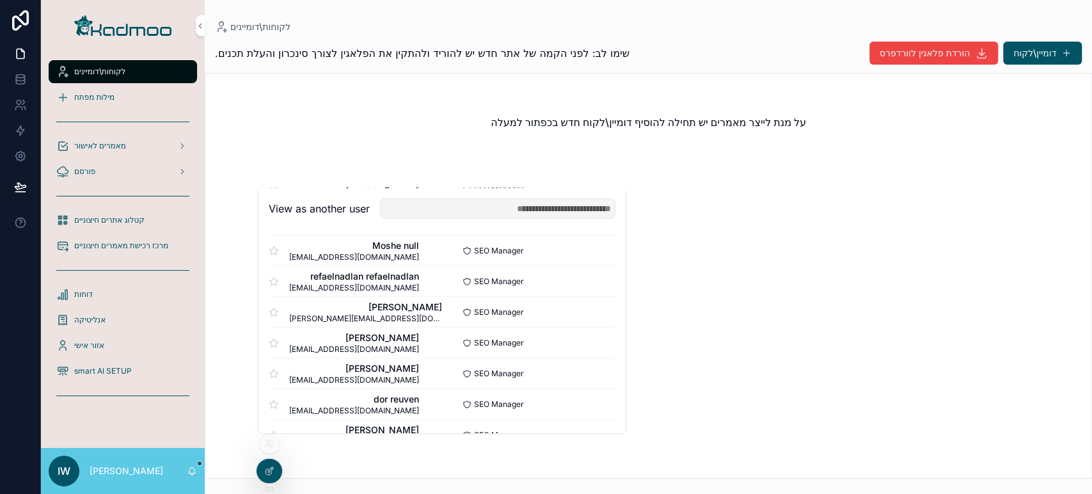
scroll to position [71, 0]
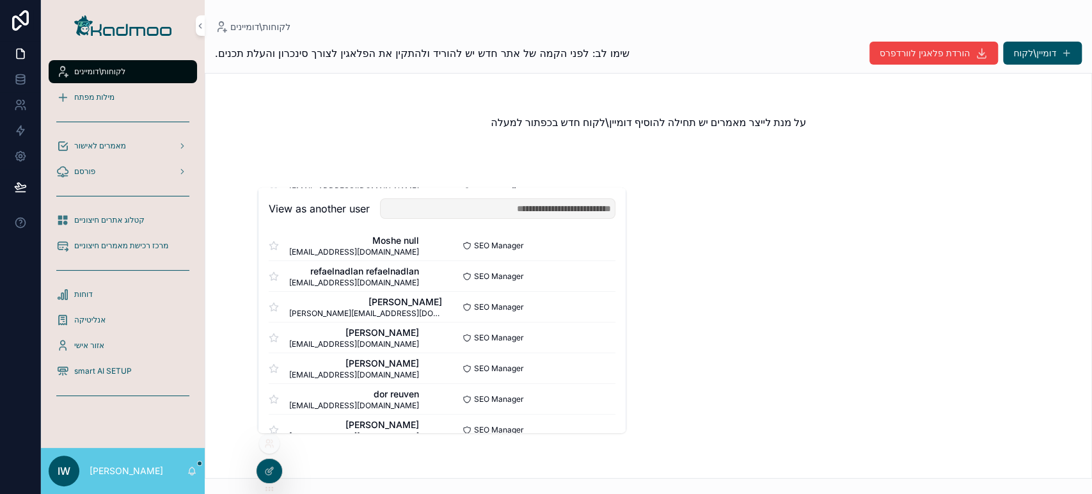
click at [0, 0] on button "Select" at bounding box center [0, 0] width 0 height 0
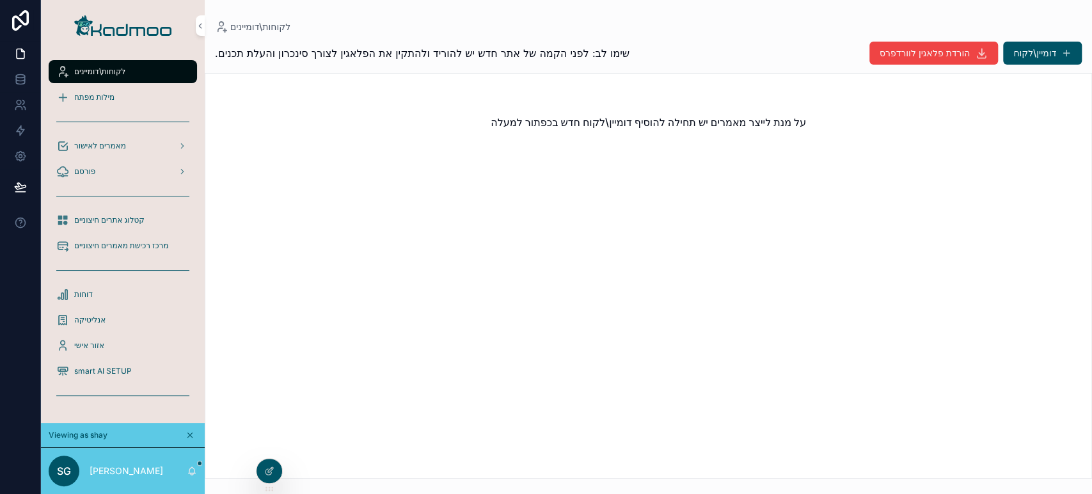
click at [86, 97] on span "מילות מפתח" at bounding box center [94, 97] width 40 height 10
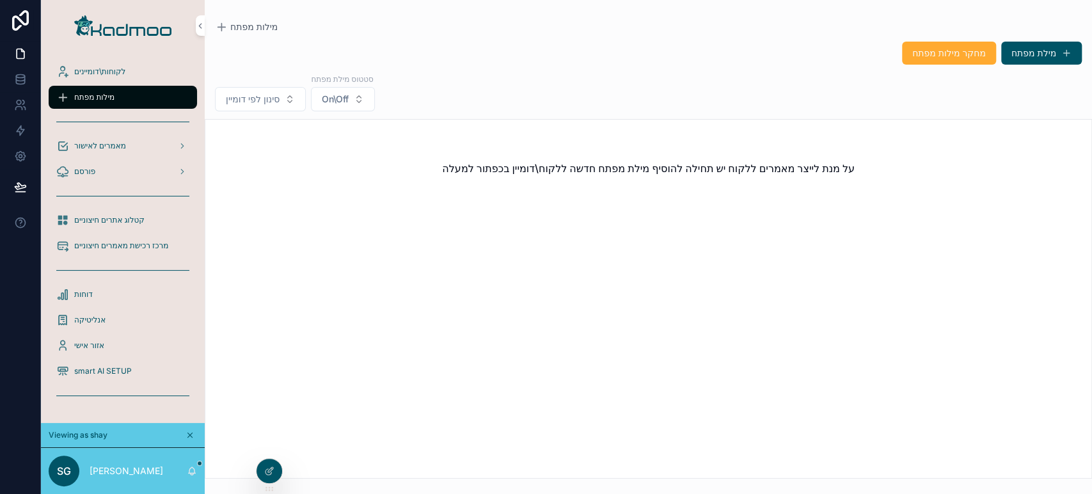
click at [100, 75] on span "לקוחות\דומיינים" at bounding box center [99, 72] width 51 height 10
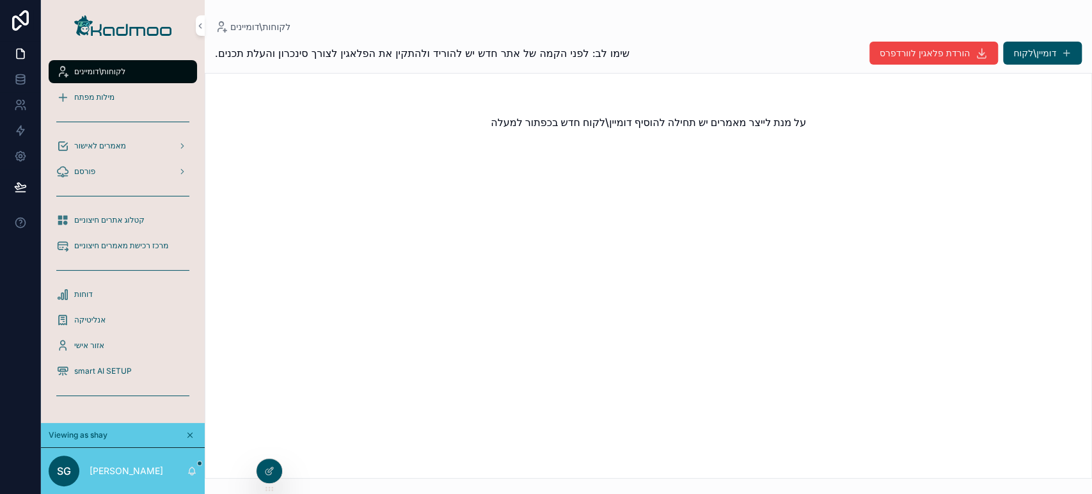
click at [114, 96] on span "מילות מפתח" at bounding box center [94, 97] width 40 height 10
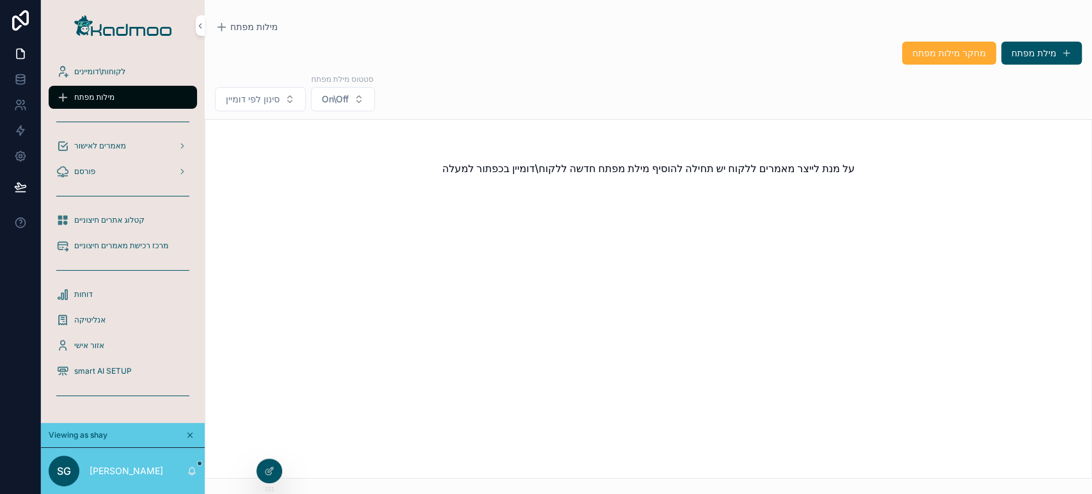
click at [110, 75] on span "לקוחות\דומיינים" at bounding box center [99, 72] width 51 height 10
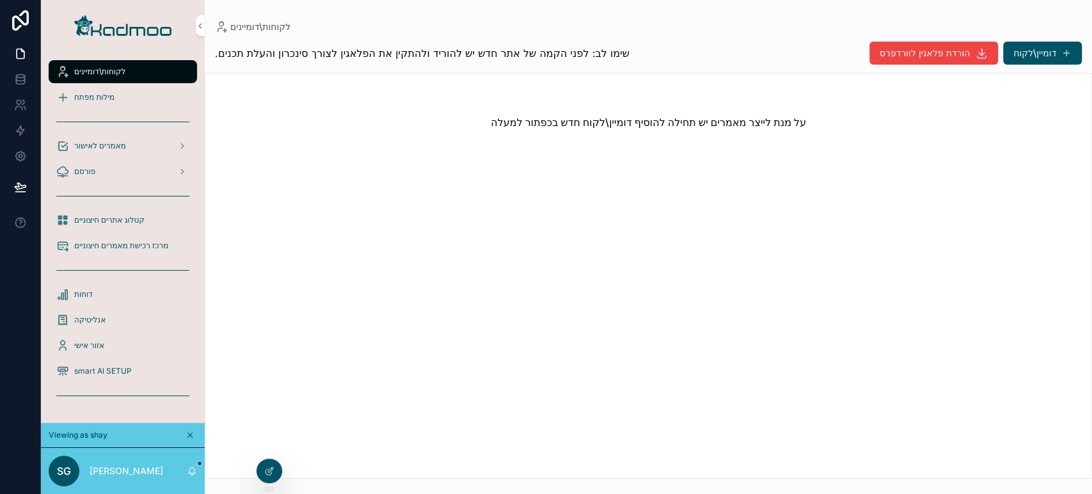
click at [82, 96] on span "מילות מפתח" at bounding box center [94, 97] width 40 height 10
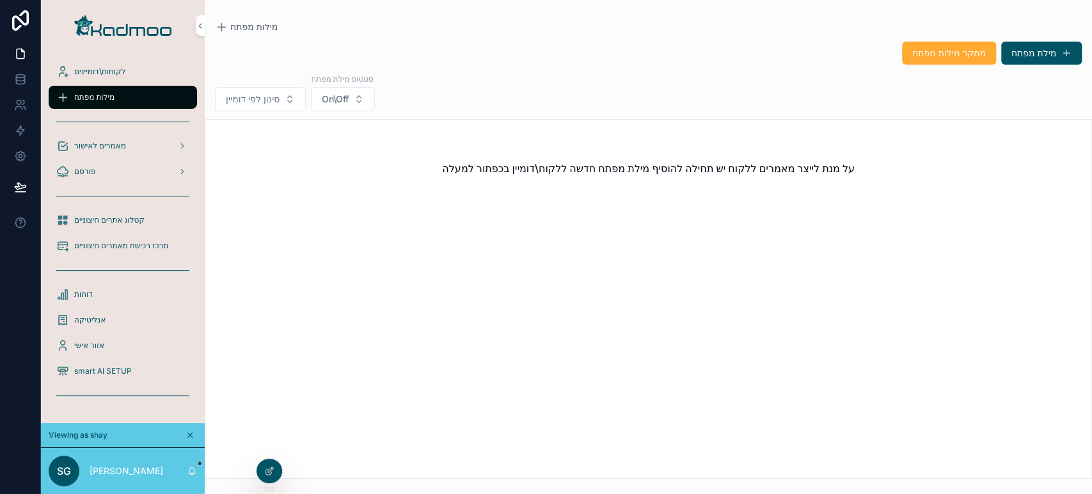
click at [113, 79] on div "לקוחות\דומיינים" at bounding box center [122, 71] width 133 height 20
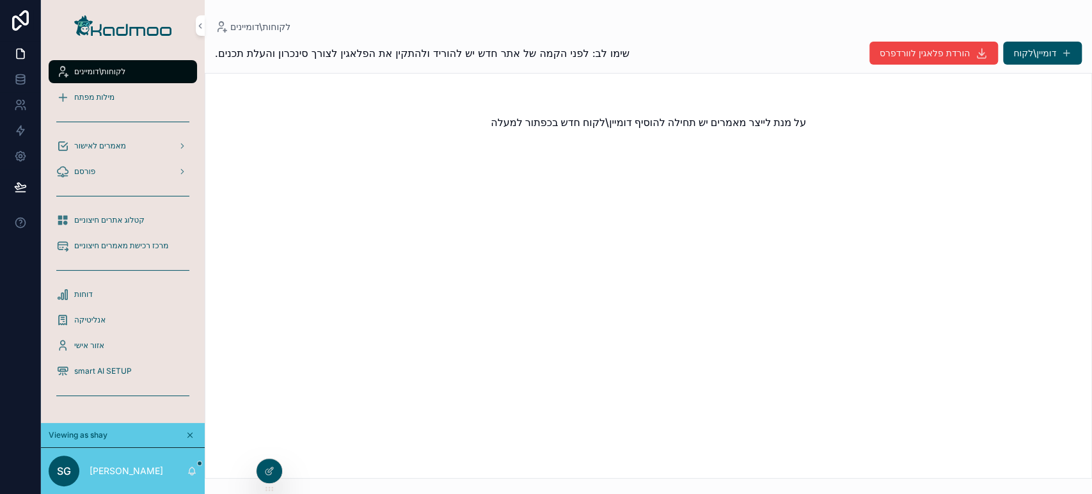
click at [118, 147] on span "מאמרים לאישור" at bounding box center [100, 146] width 52 height 10
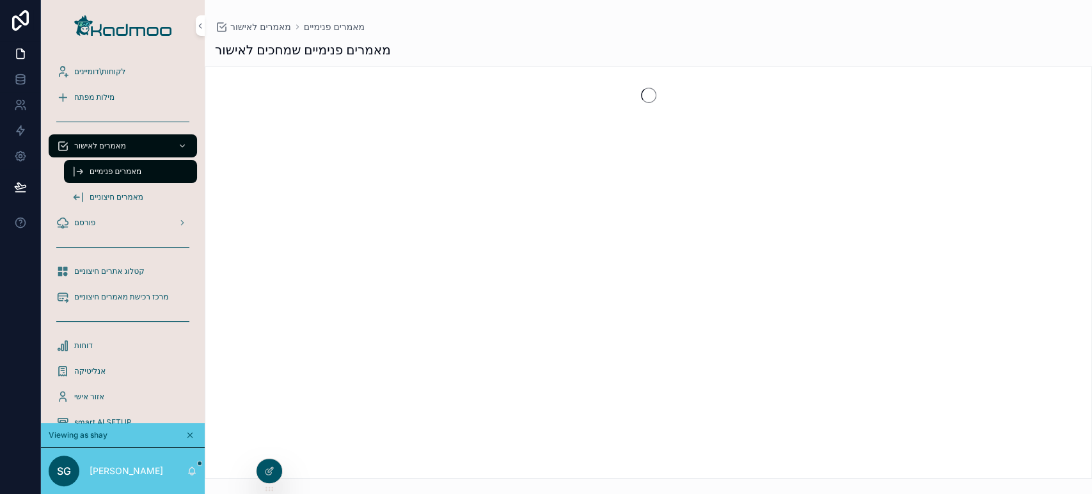
click at [122, 177] on div "מאמרים פנימיים" at bounding box center [131, 171] width 118 height 20
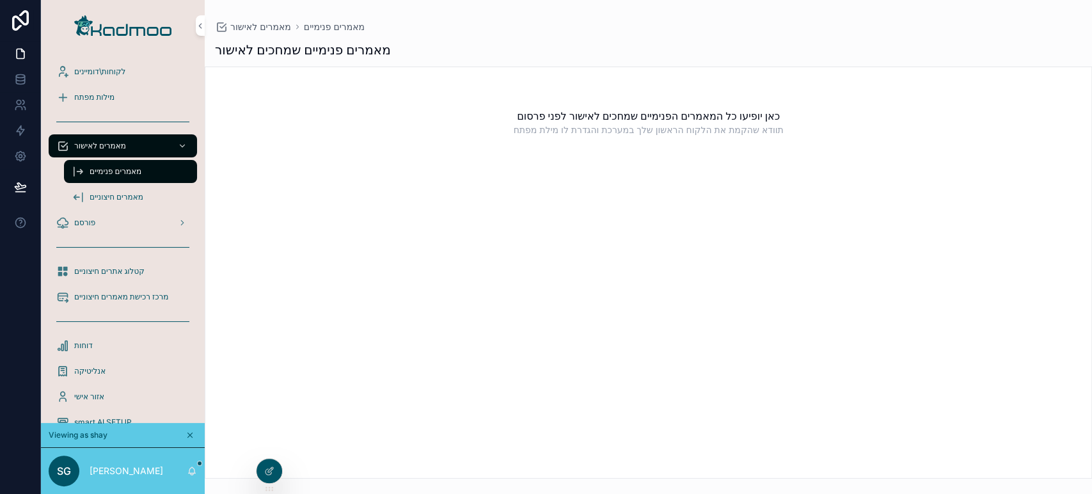
click at [118, 70] on span "לקוחות\דומיינים" at bounding box center [99, 72] width 51 height 10
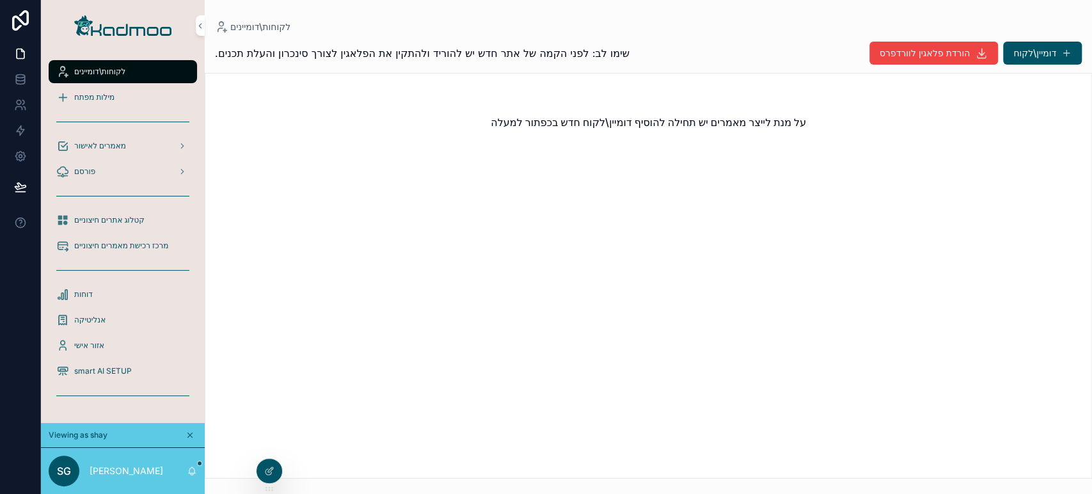
click at [0, 0] on icon at bounding box center [0, 0] width 0 height 0
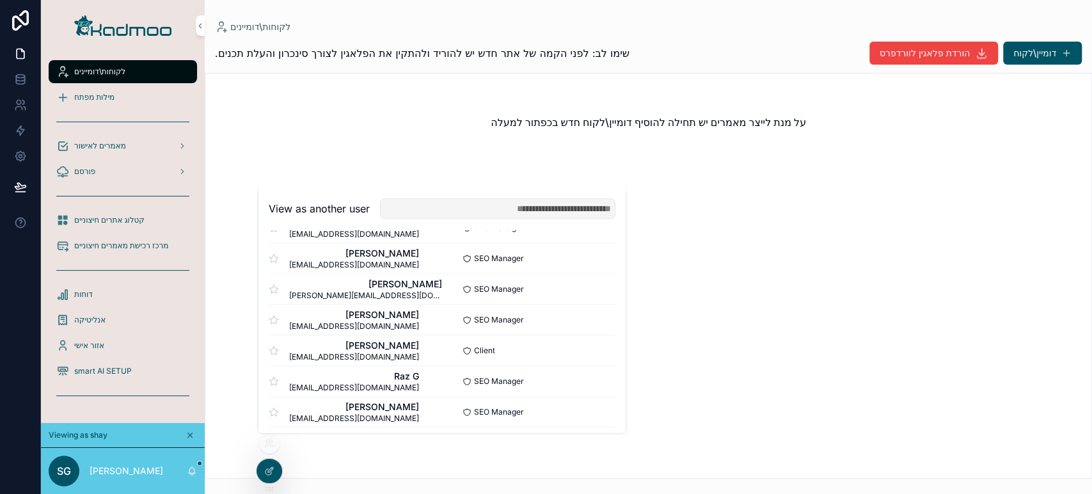
scroll to position [774, 0]
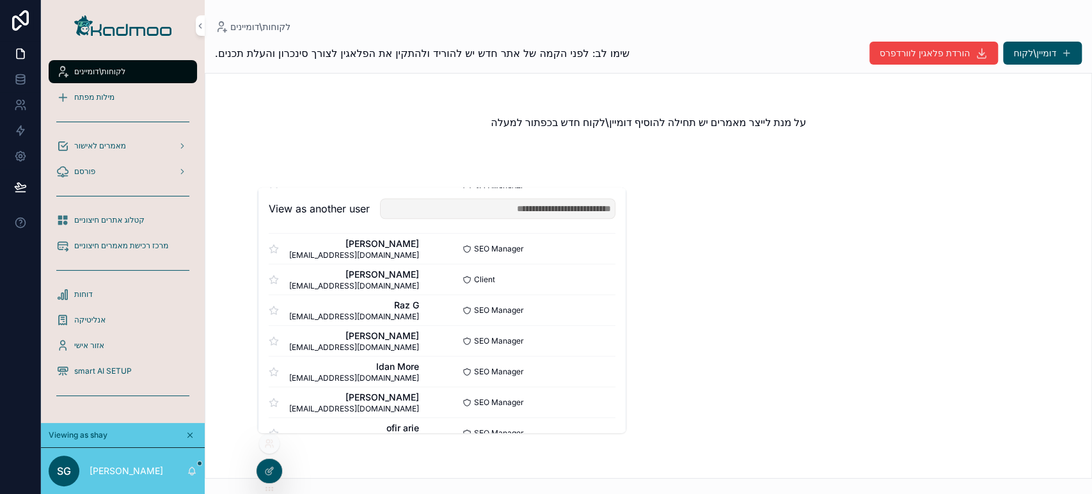
click at [0, 0] on button "Select" at bounding box center [0, 0] width 0 height 0
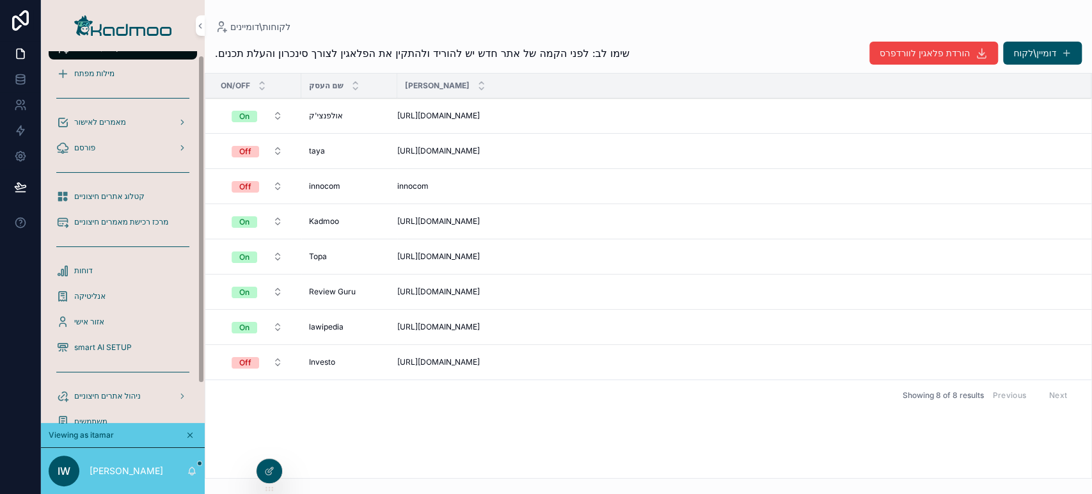
scroll to position [51, 0]
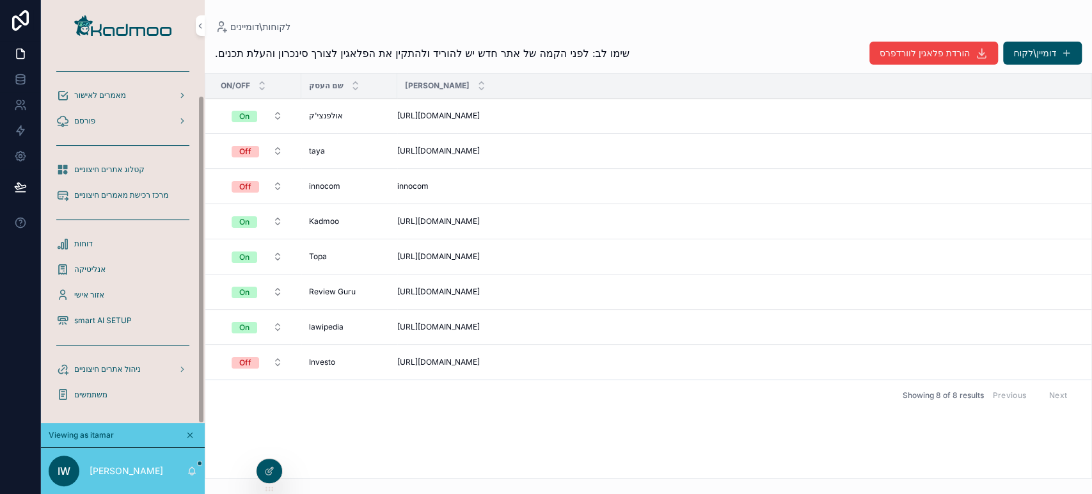
click at [118, 320] on span "smart AI SETUP" at bounding box center [103, 320] width 58 height 10
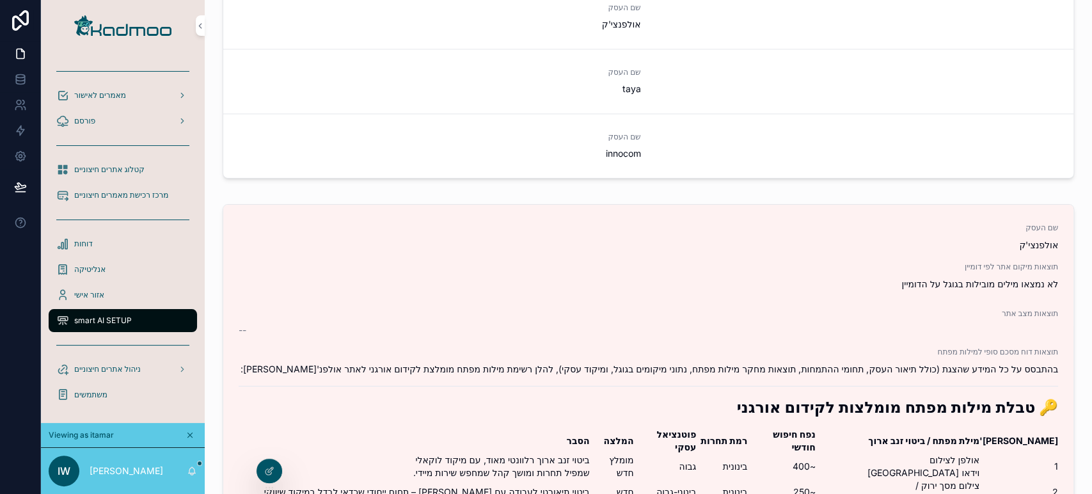
scroll to position [1457, 0]
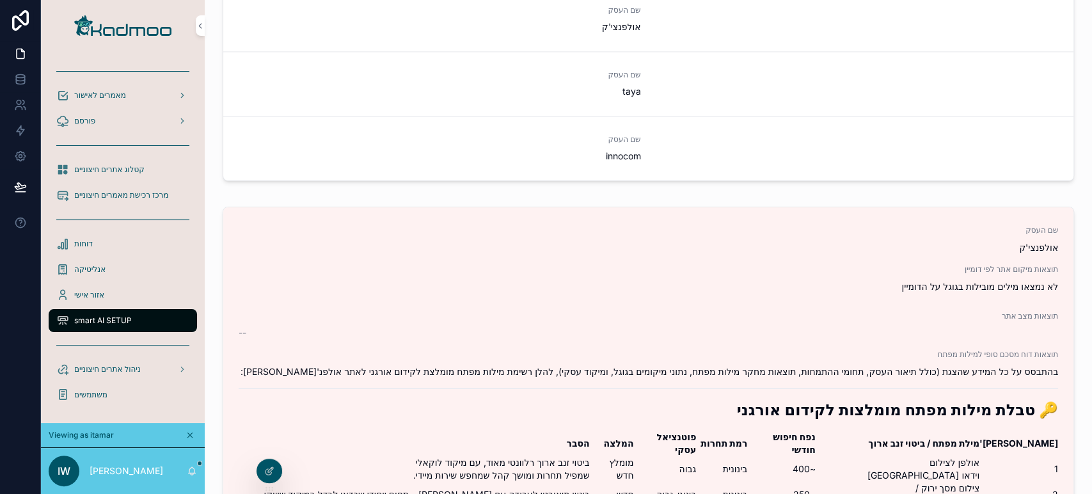
click at [0, 0] on icon at bounding box center [0, 0] width 0 height 0
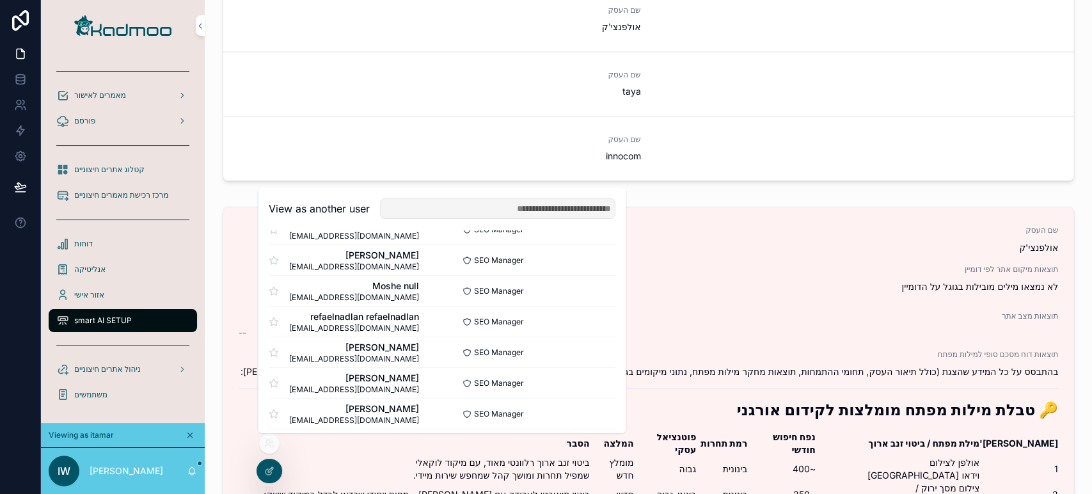
scroll to position [71, 0]
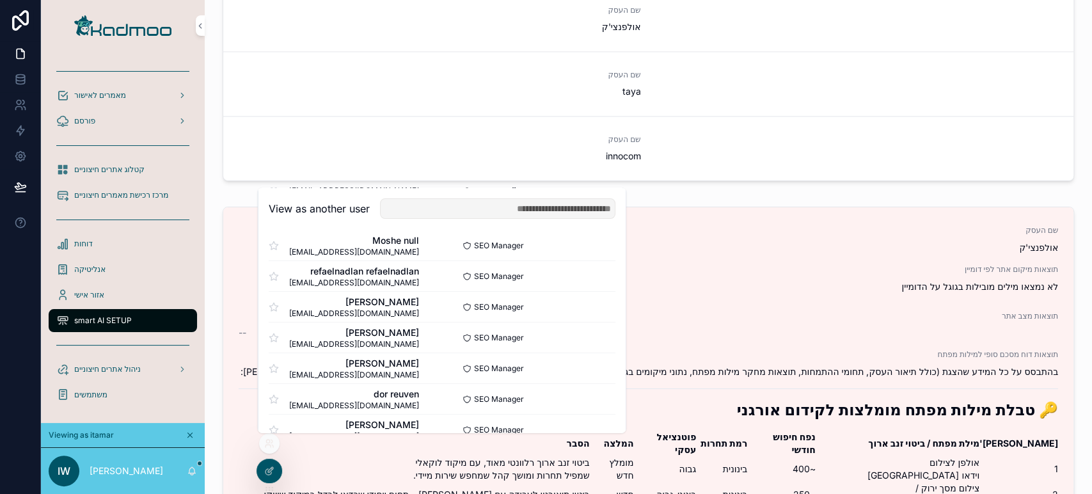
click at [0, 0] on button "Select" at bounding box center [0, 0] width 0 height 0
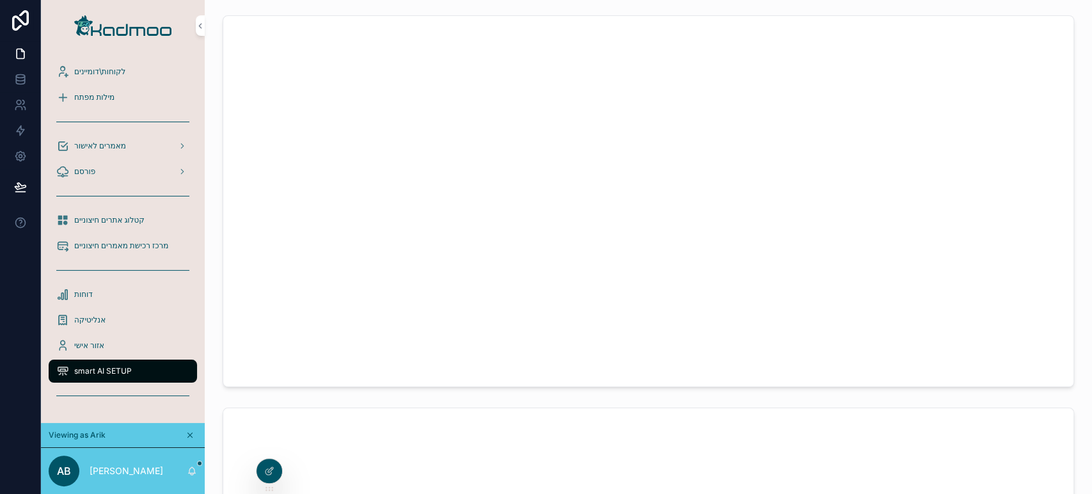
click at [0, 0] on icon at bounding box center [0, 0] width 0 height 0
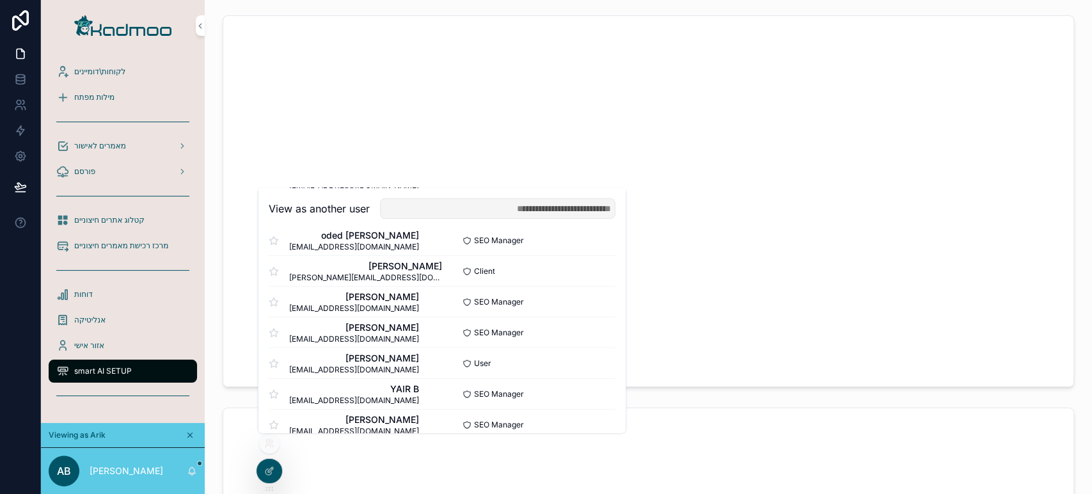
scroll to position [355, 0]
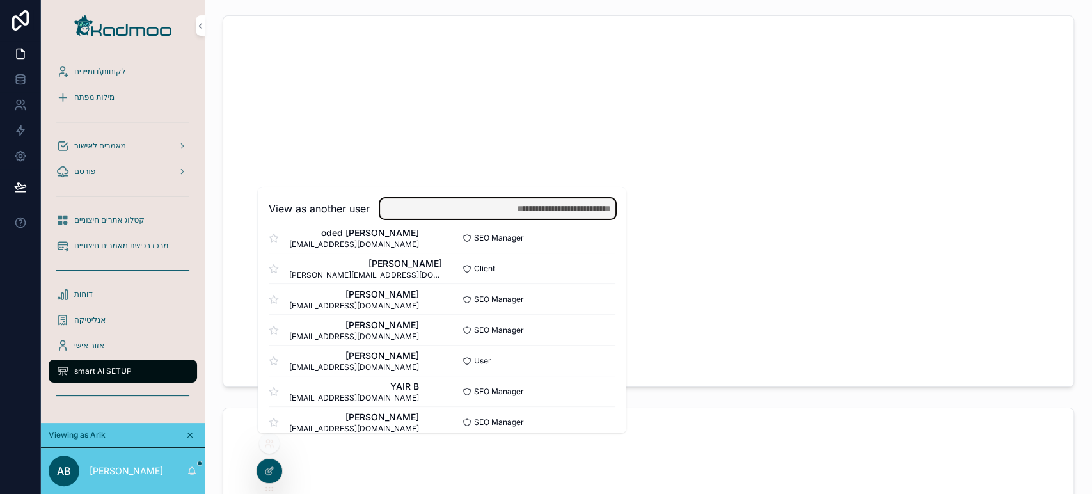
click at [475, 215] on input "text" at bounding box center [497, 208] width 235 height 20
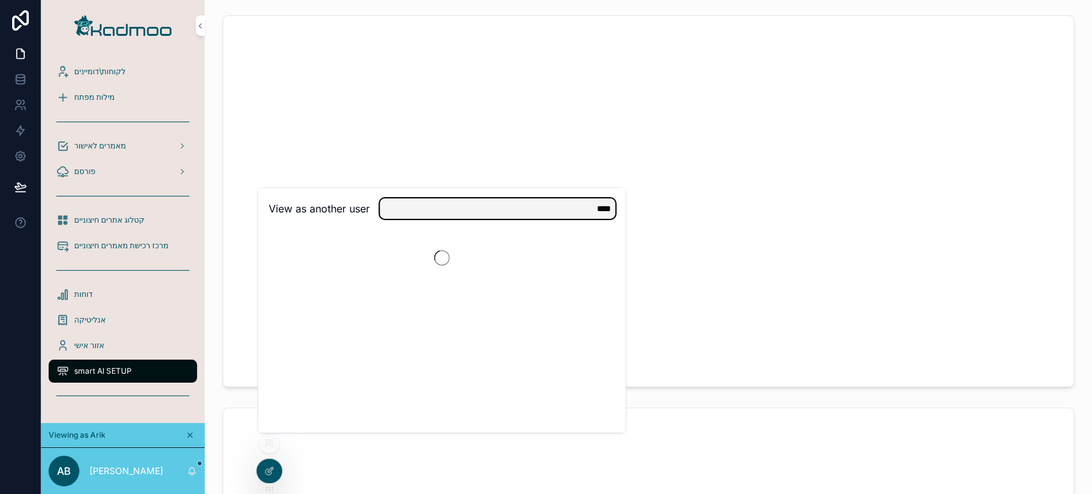
scroll to position [0, 0]
type input "*******"
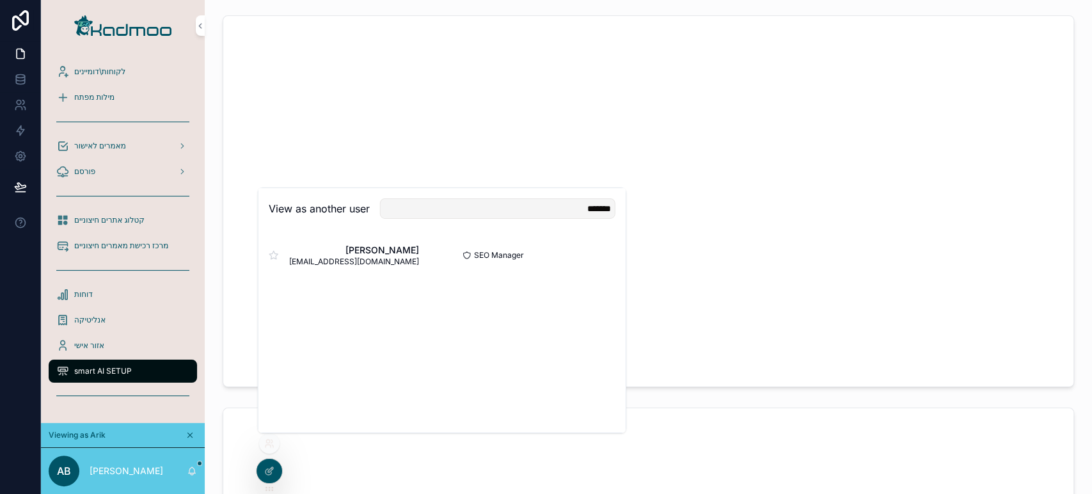
click at [0, 0] on button "Select" at bounding box center [0, 0] width 0 height 0
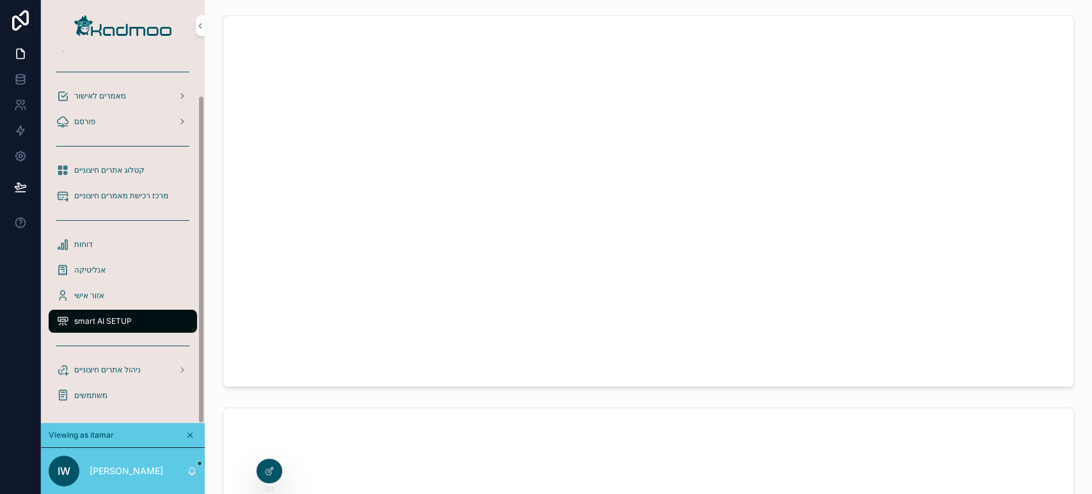
scroll to position [51, 0]
click at [118, 395] on div "משתמשים" at bounding box center [122, 394] width 133 height 20
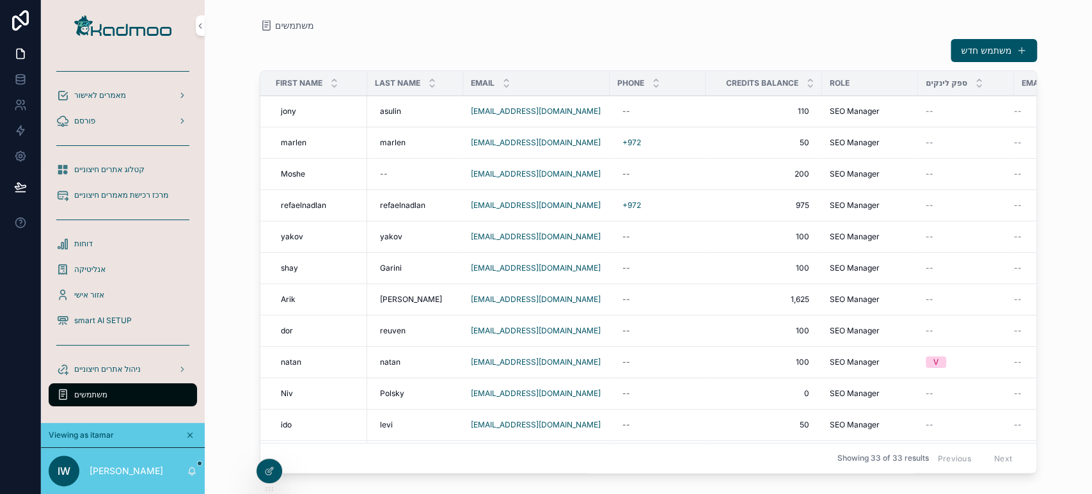
click at [778, 178] on span "200" at bounding box center [763, 174] width 91 height 10
drag, startPoint x: 784, startPoint y: 188, endPoint x: 824, endPoint y: 178, distance: 40.9
click at [824, 178] on div "***" at bounding box center [779, 191] width 184 height 47
type input "**"
click at [867, 186] on div "**" at bounding box center [779, 191] width 184 height 47
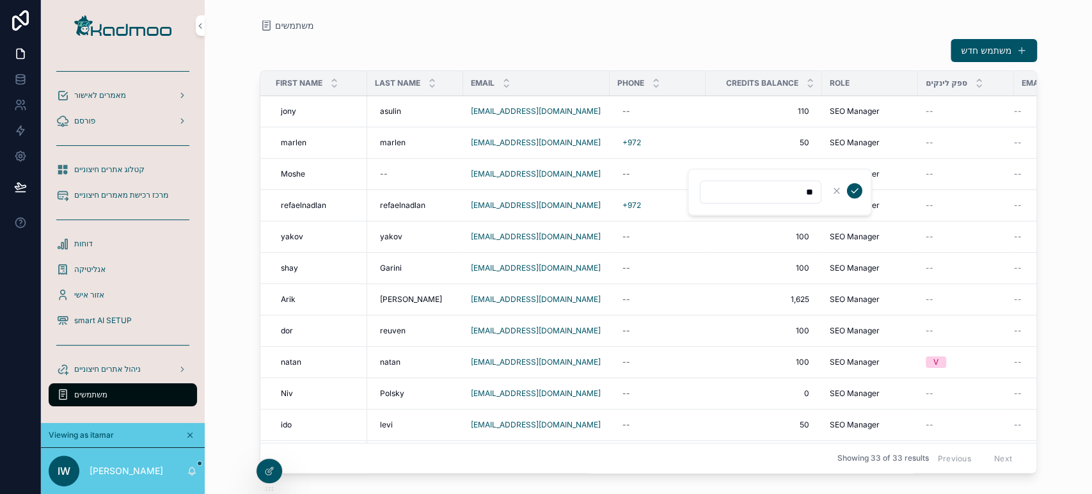
click at [857, 187] on button "scrollable content" at bounding box center [854, 190] width 15 height 15
click at [783, 111] on span "110" at bounding box center [763, 111] width 91 height 10
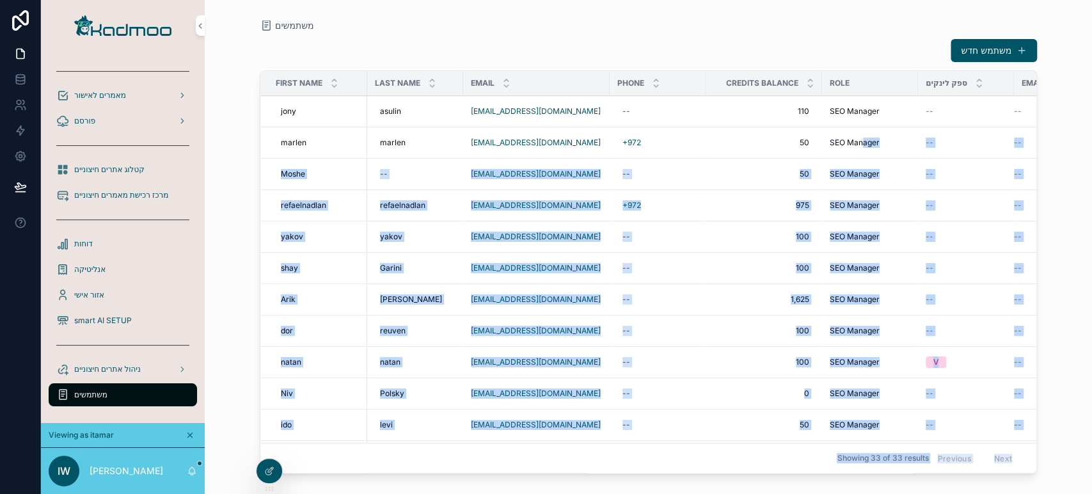
click at [778, 118] on div "110 110" at bounding box center [763, 111] width 101 height 20
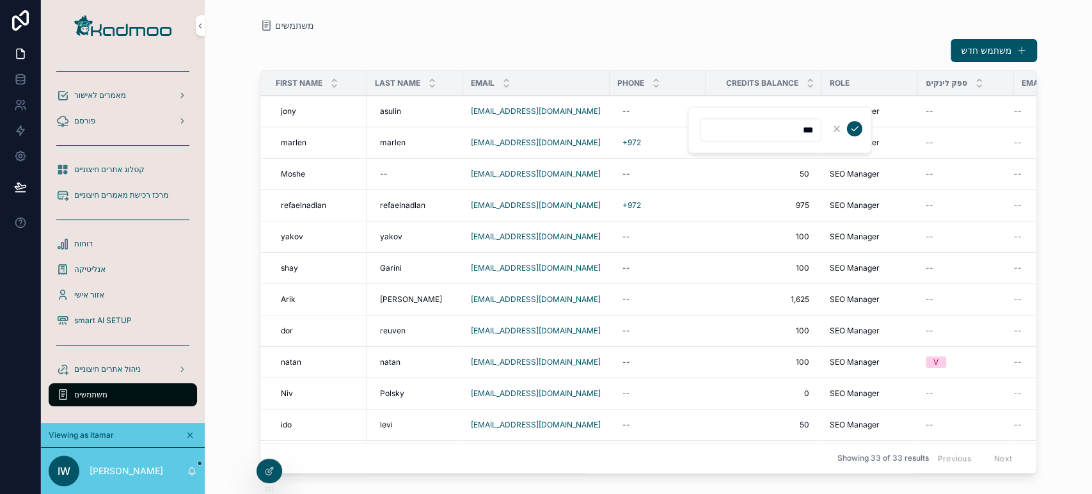
drag, startPoint x: 789, startPoint y: 125, endPoint x: 829, endPoint y: 124, distance: 39.7
click at [829, 124] on form "***" at bounding box center [781, 130] width 164 height 24
type input "*"
click at [859, 127] on icon "scrollable content" at bounding box center [854, 128] width 10 height 10
click at [783, 295] on span "1,625" at bounding box center [763, 299] width 91 height 10
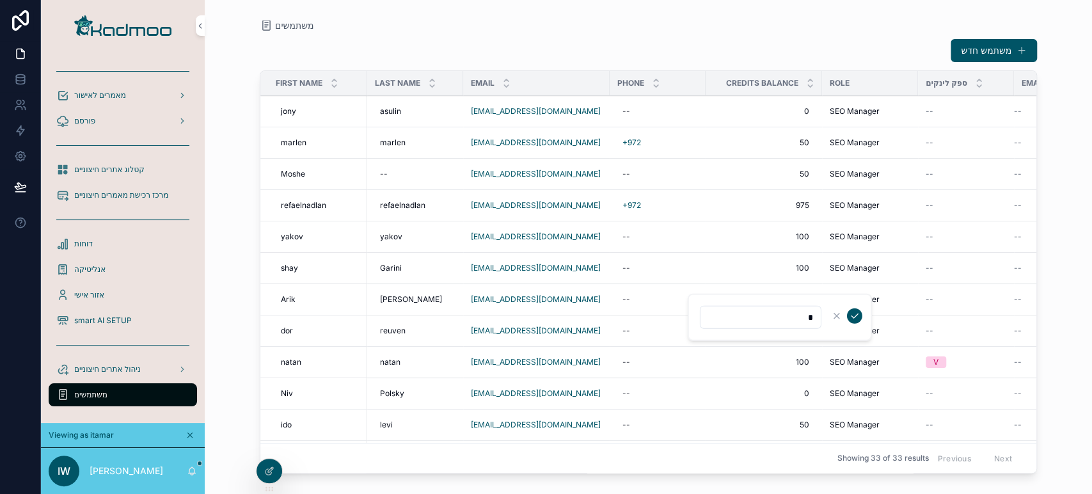
type input "*"
click at [854, 316] on icon "scrollable content" at bounding box center [854, 315] width 6 height 4
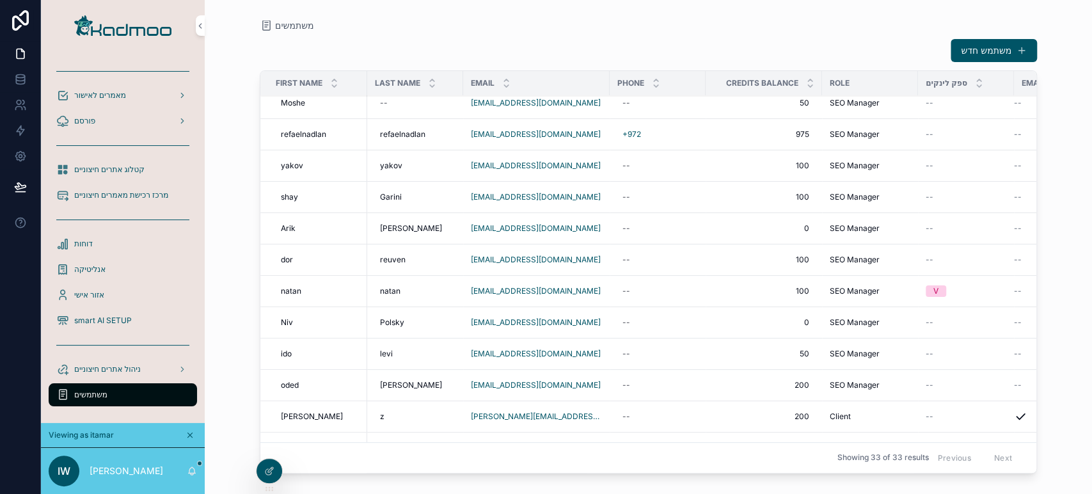
click at [1014, 256] on span "--" at bounding box center [1018, 260] width 8 height 10
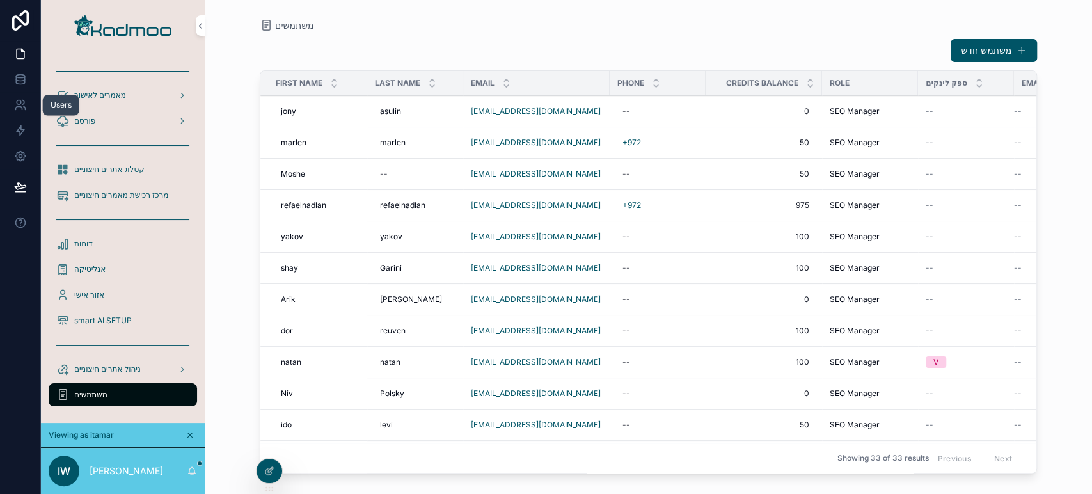
click at [22, 104] on icon at bounding box center [23, 102] width 2 height 4
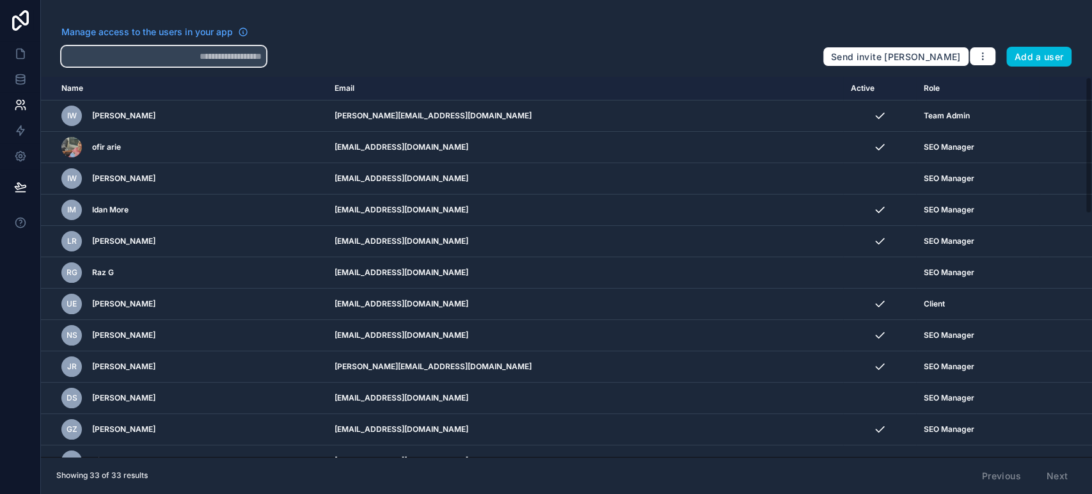
click at [235, 55] on input "text" at bounding box center [163, 56] width 205 height 20
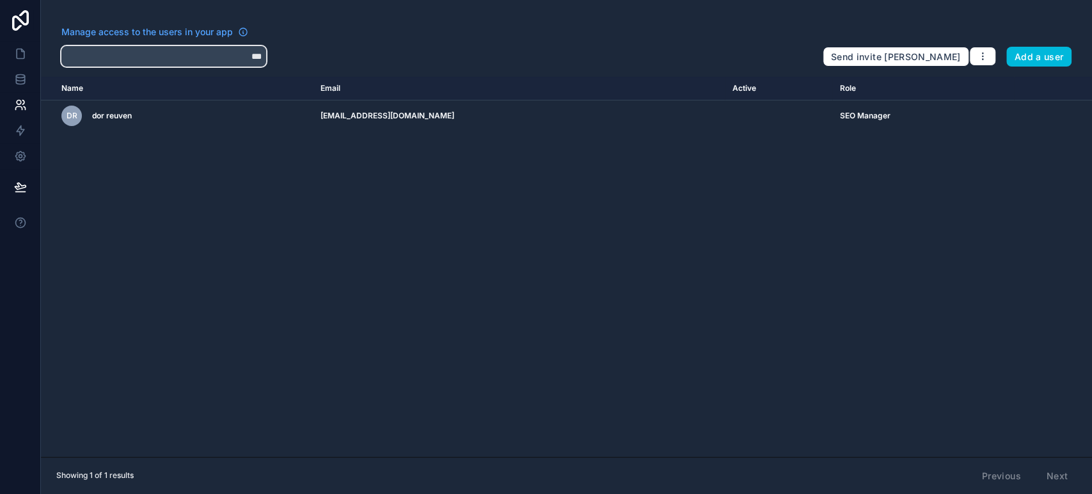
type input "***"
click at [0, 0] on icon "scrollable content" at bounding box center [0, 0] width 0 height 0
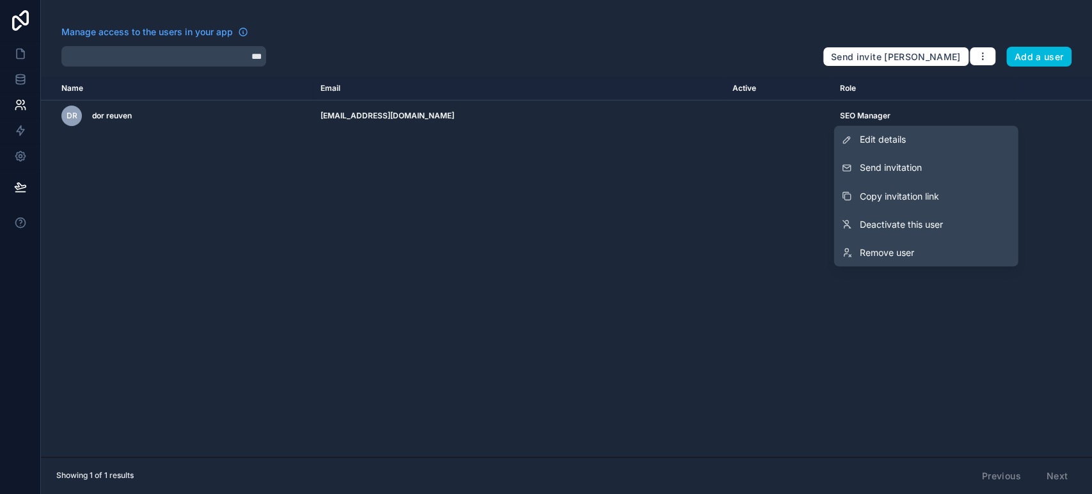
click at [916, 249] on link "Remove user" at bounding box center [925, 252] width 184 height 28
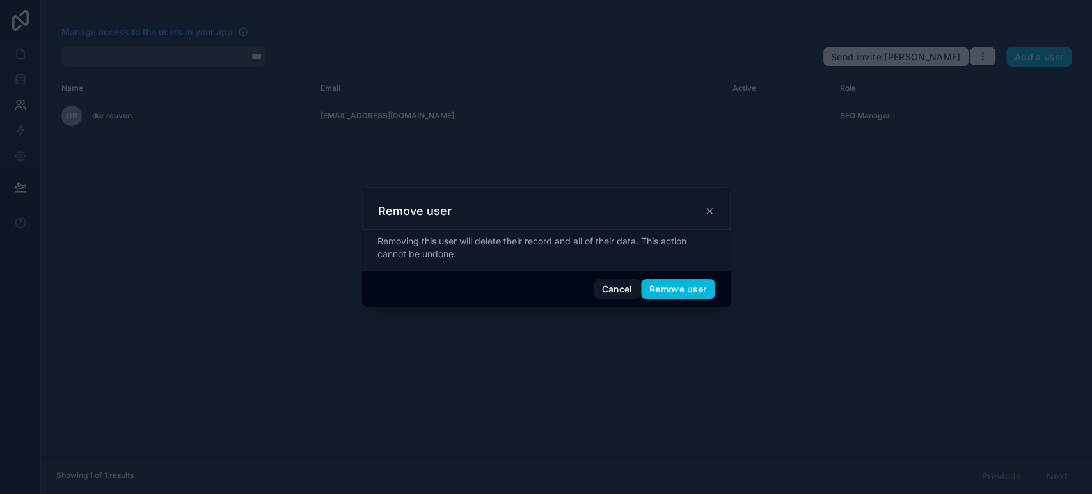
click at [709, 212] on icon at bounding box center [709, 210] width 5 height 5
click at [706, 214] on icon at bounding box center [709, 211] width 10 height 10
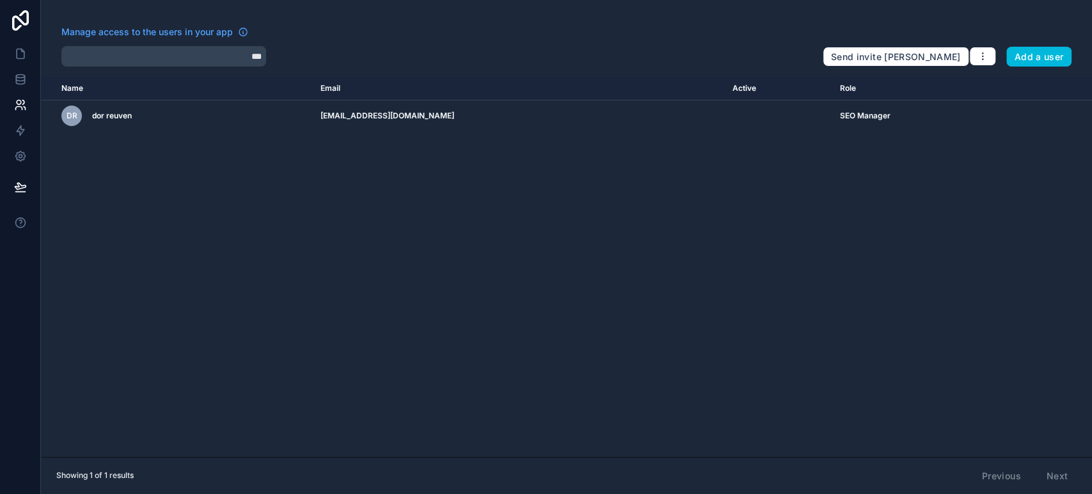
click at [0, 0] on icon "scrollable content" at bounding box center [0, 0] width 0 height 0
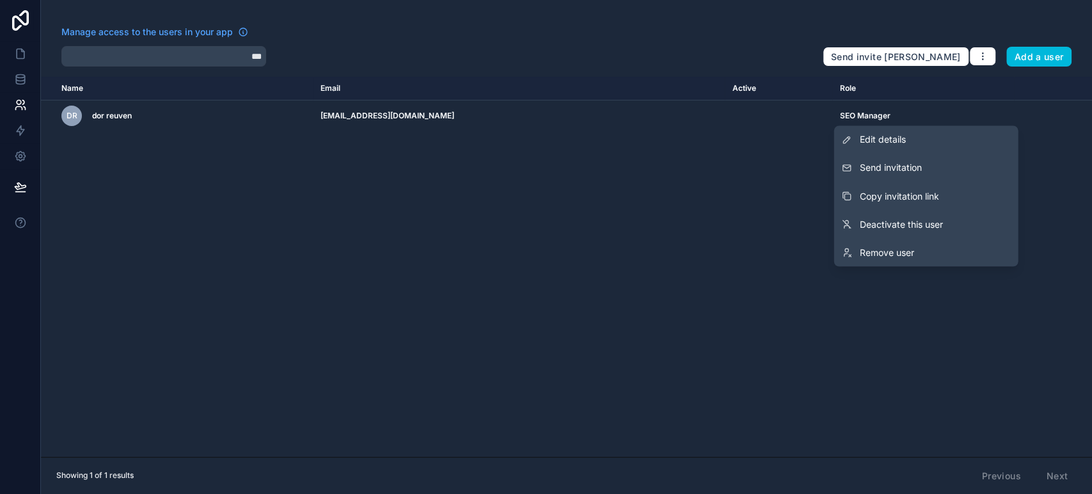
click at [926, 254] on link "Remove user" at bounding box center [925, 252] width 184 height 28
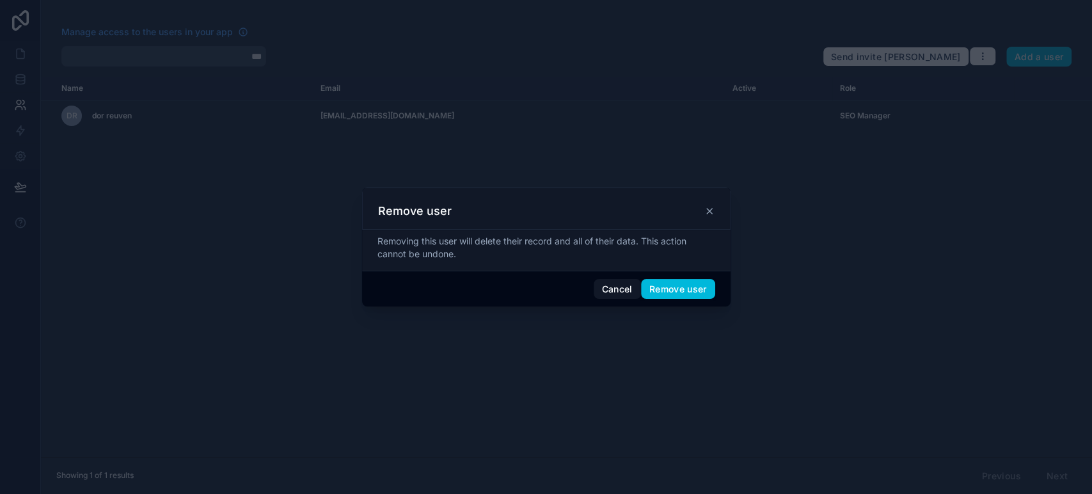
click at [661, 287] on button "Remove user" at bounding box center [678, 289] width 74 height 20
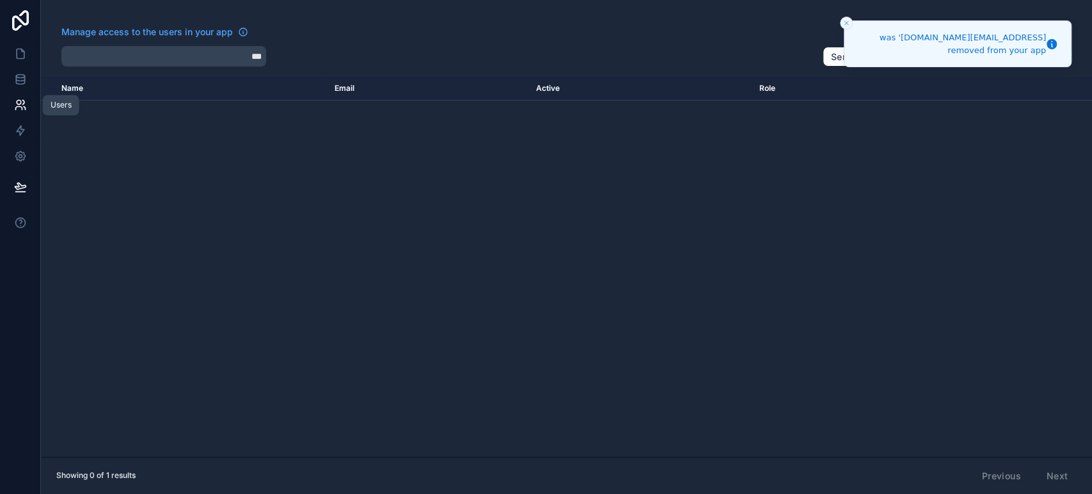
click at [19, 101] on icon at bounding box center [20, 104] width 13 height 13
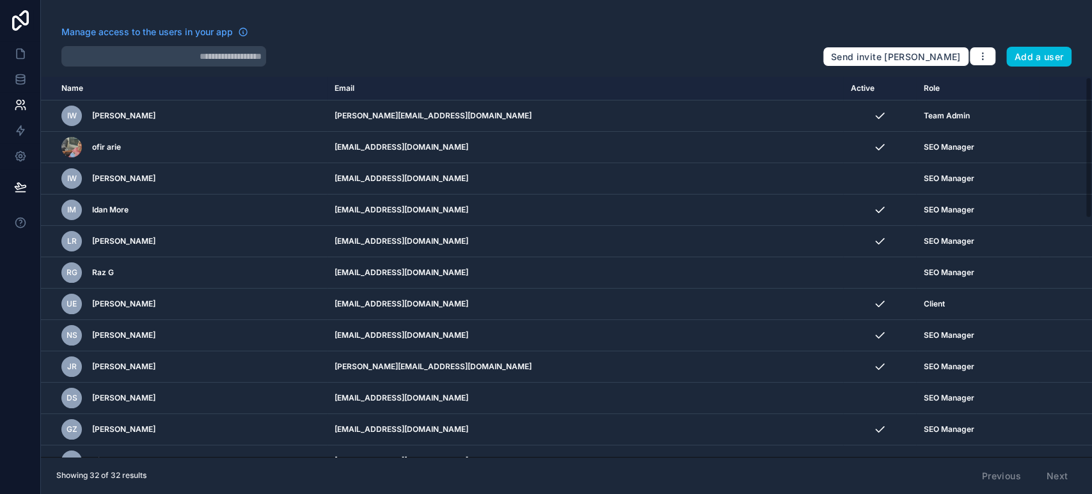
type input "***"
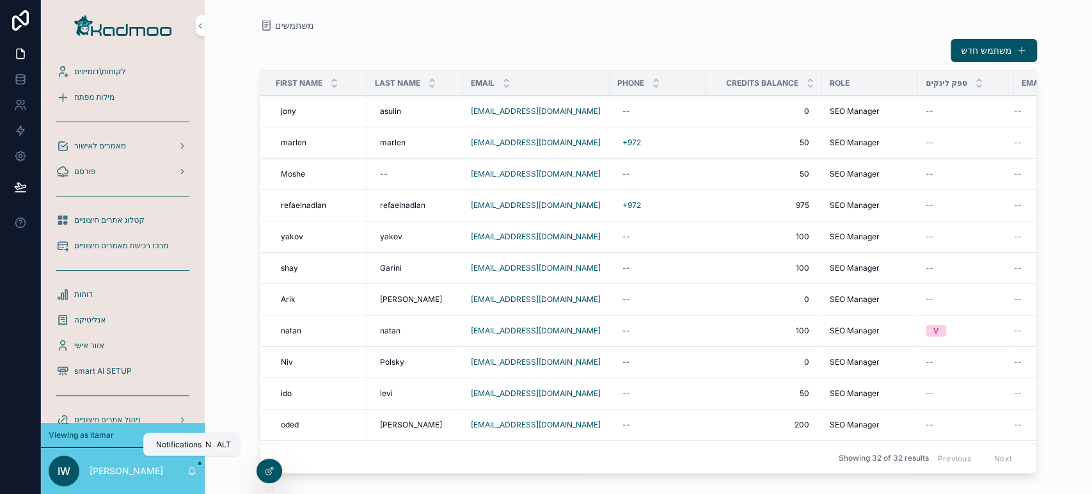
click at [194, 467] on icon "scrollable content" at bounding box center [192, 471] width 10 height 10
click at [272, 469] on icon at bounding box center [269, 471] width 10 height 10
click at [272, 468] on icon at bounding box center [269, 471] width 10 height 10
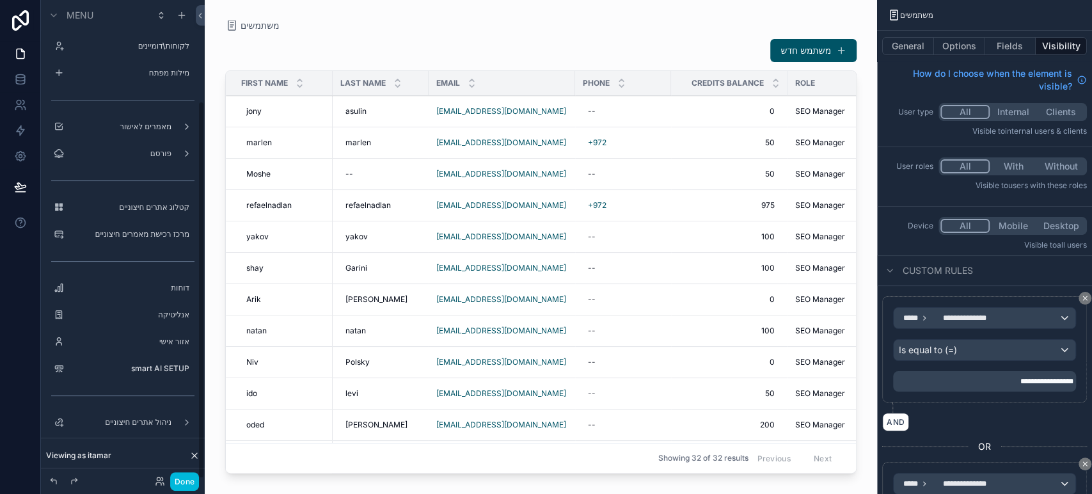
scroll to position [128, 0]
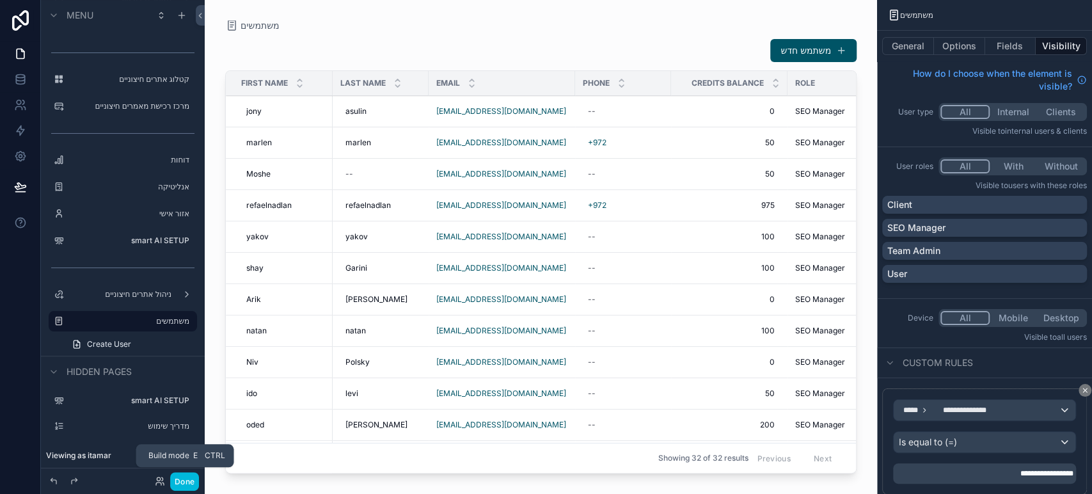
click at [179, 479] on button "Done" at bounding box center [184, 481] width 29 height 19
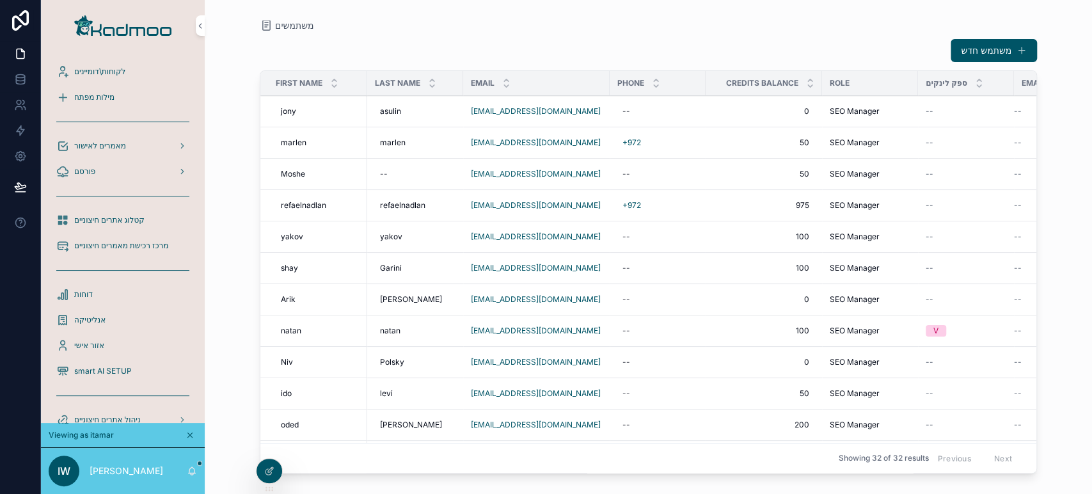
scroll to position [142, 0]
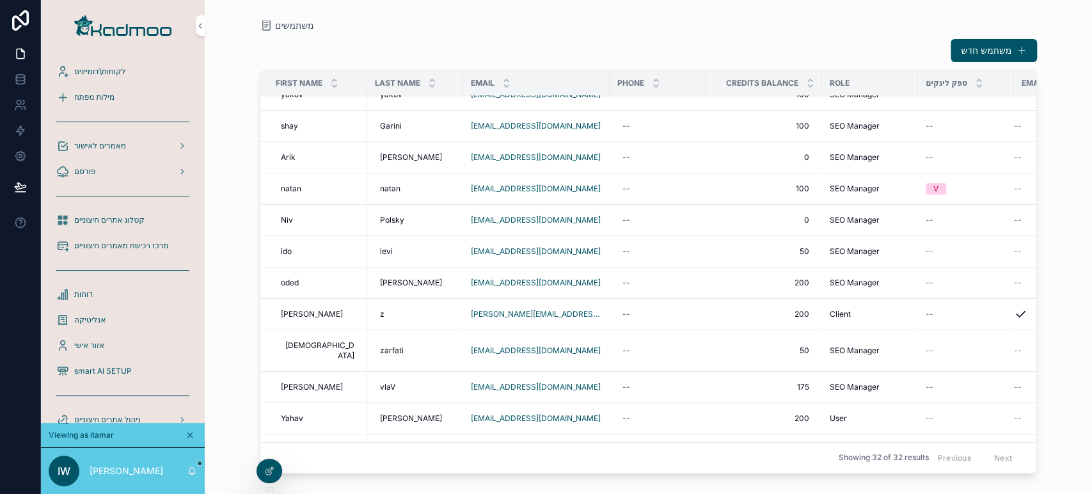
click at [775, 314] on span "200" at bounding box center [763, 314] width 91 height 10
type input "*"
click button "scrollable content" at bounding box center [854, 329] width 15 height 15
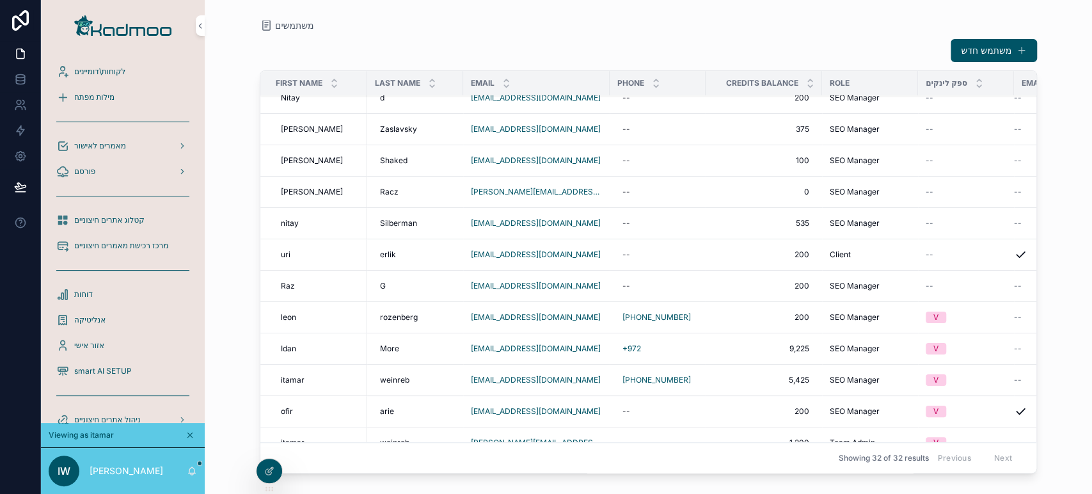
scroll to position [664, 0]
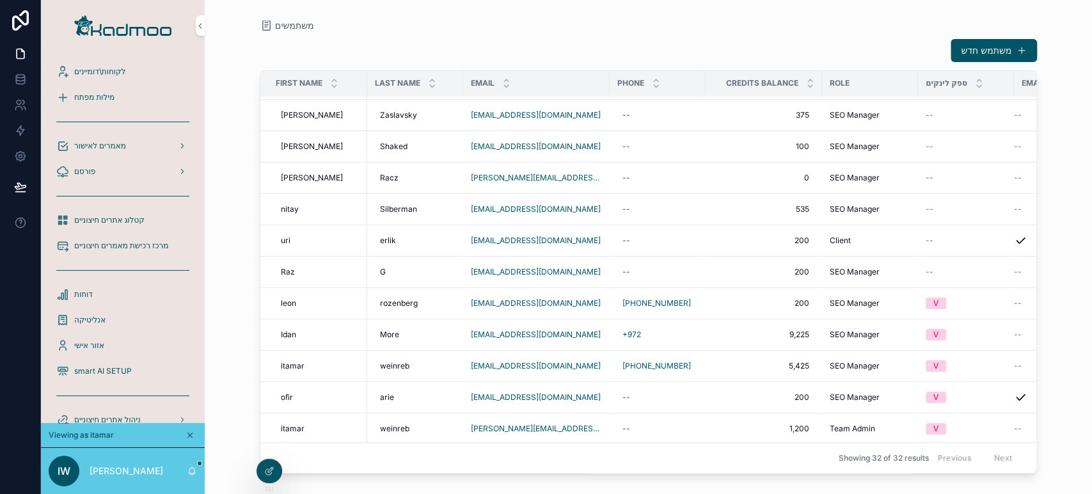
click at [0, 0] on icon at bounding box center [0, 0] width 0 height 0
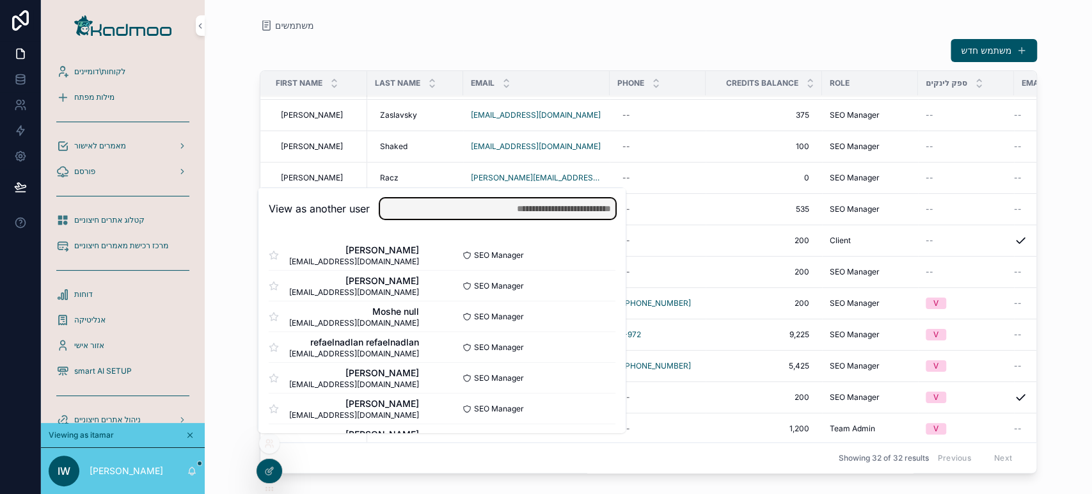
click at [534, 212] on input "text" at bounding box center [497, 208] width 235 height 20
type input "****"
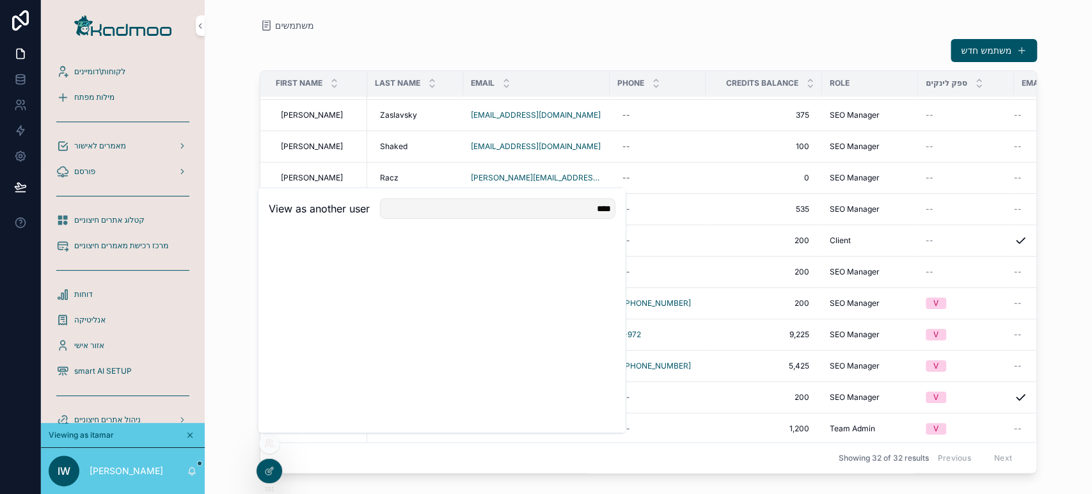
click at [116, 73] on span "לקוחות\דומיינים" at bounding box center [99, 72] width 51 height 10
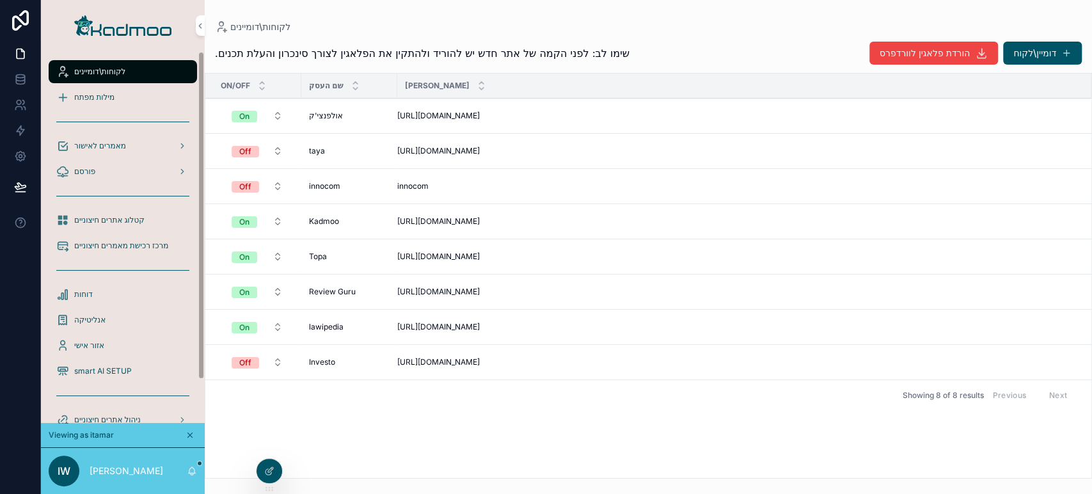
click at [98, 104] on div "מילות מפתח" at bounding box center [122, 97] width 133 height 20
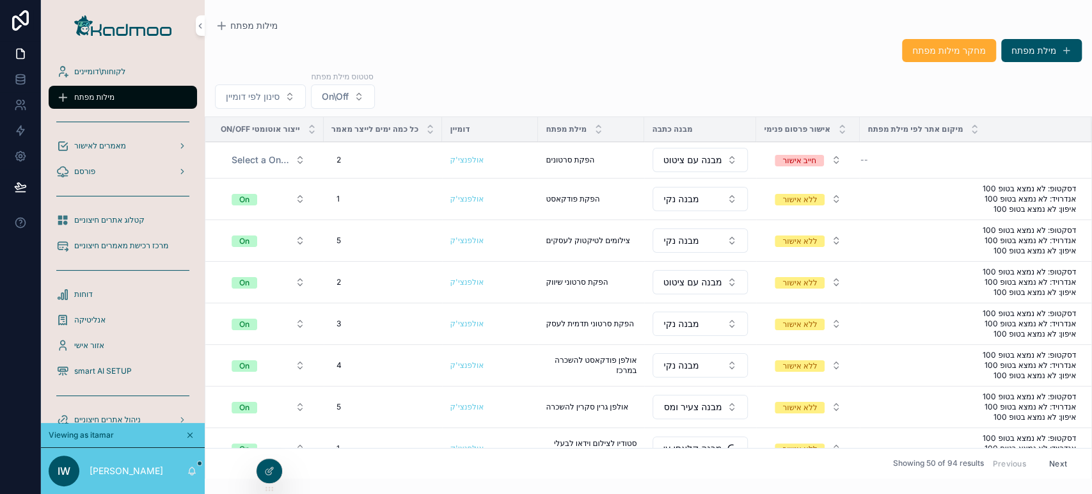
click at [270, 98] on span "סינון לפי דומיין" at bounding box center [253, 96] width 54 height 13
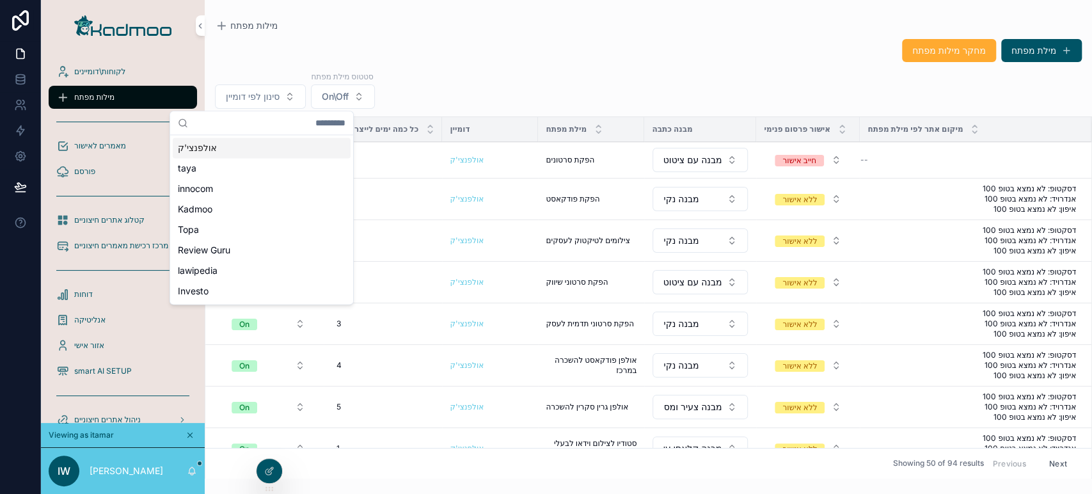
click at [245, 151] on div "אולפנצי'ק" at bounding box center [262, 147] width 178 height 20
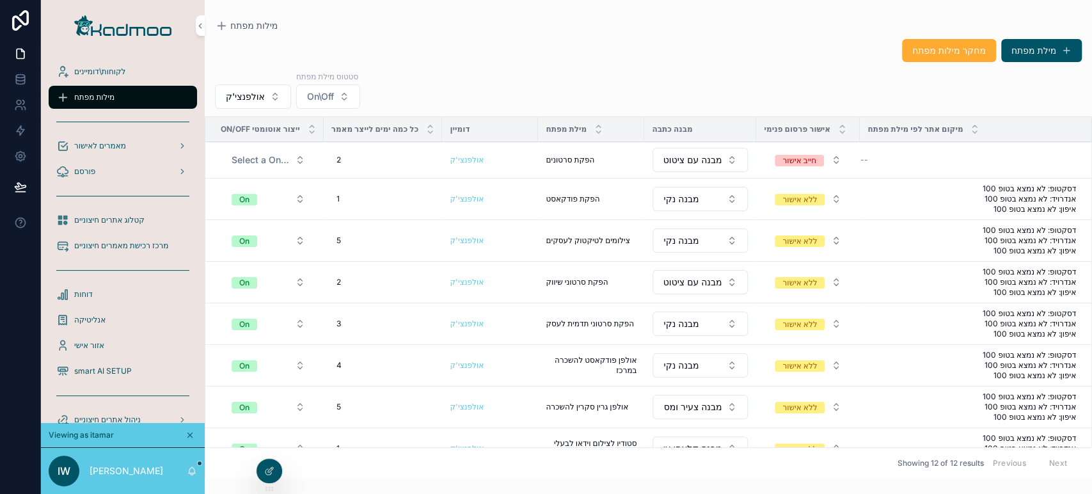
click at [342, 162] on div "2 2" at bounding box center [383, 160] width 104 height 20
drag, startPoint x: 395, startPoint y: 177, endPoint x: 525, endPoint y: 178, distance: 129.8
click at [525, 178] on div "לקוחות\דומיינים מילות מפתח מאמרים לאישור פורסם קטלוג אתרים חיצוניים מרכז רכישת …" at bounding box center [566, 247] width 1051 height 494
type input "*"
type input "**"
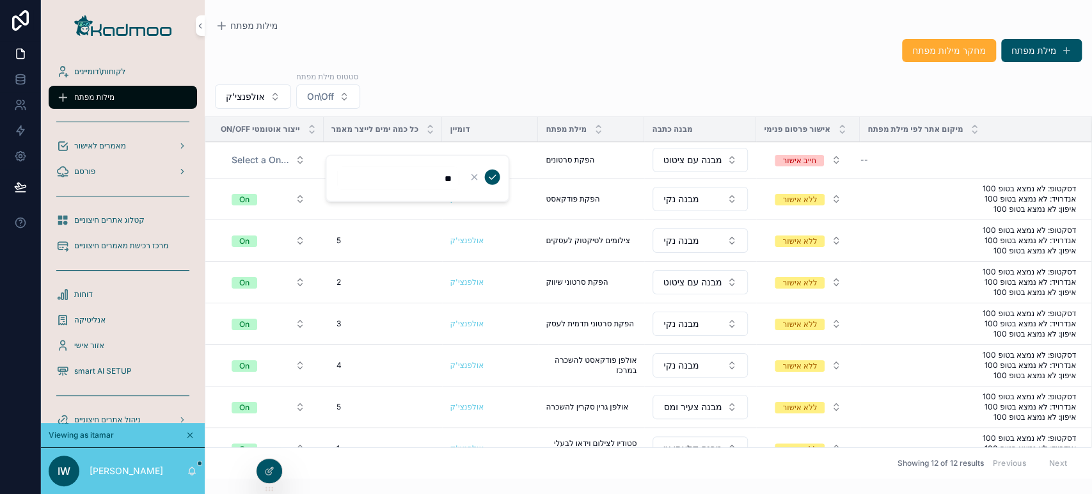
click button "scrollable content" at bounding box center [491, 176] width 15 height 15
click at [351, 196] on div "1 1" at bounding box center [383, 199] width 104 height 20
click at [341, 208] on td "1 1" at bounding box center [383, 199] width 119 height 42
click at [351, 198] on div "1 1" at bounding box center [383, 199] width 104 height 20
type input "**"
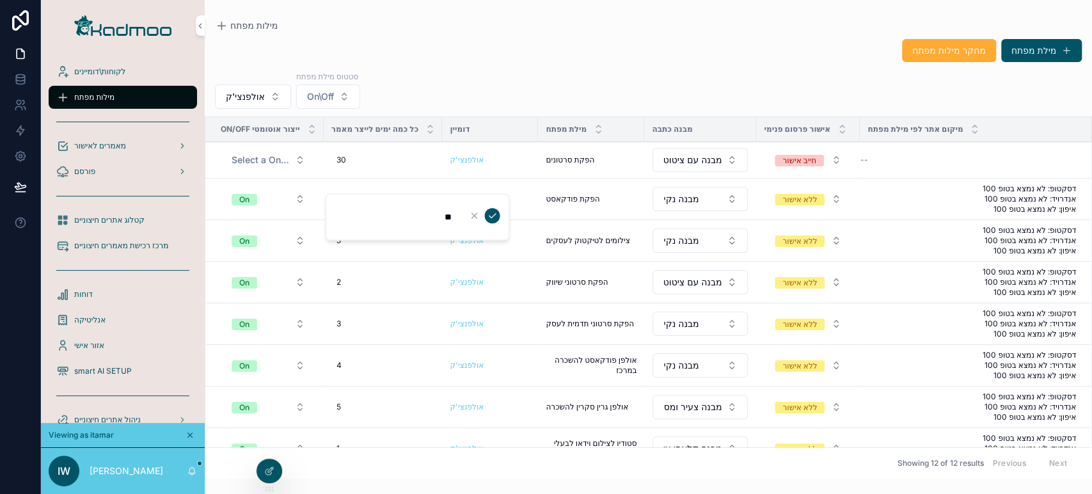
click button "scrollable content" at bounding box center [491, 215] width 15 height 15
click at [381, 246] on div "5 5" at bounding box center [383, 240] width 104 height 20
type input "**"
click button "scrollable content" at bounding box center [491, 256] width 15 height 15
click at [366, 274] on div "2 2" at bounding box center [383, 282] width 104 height 20
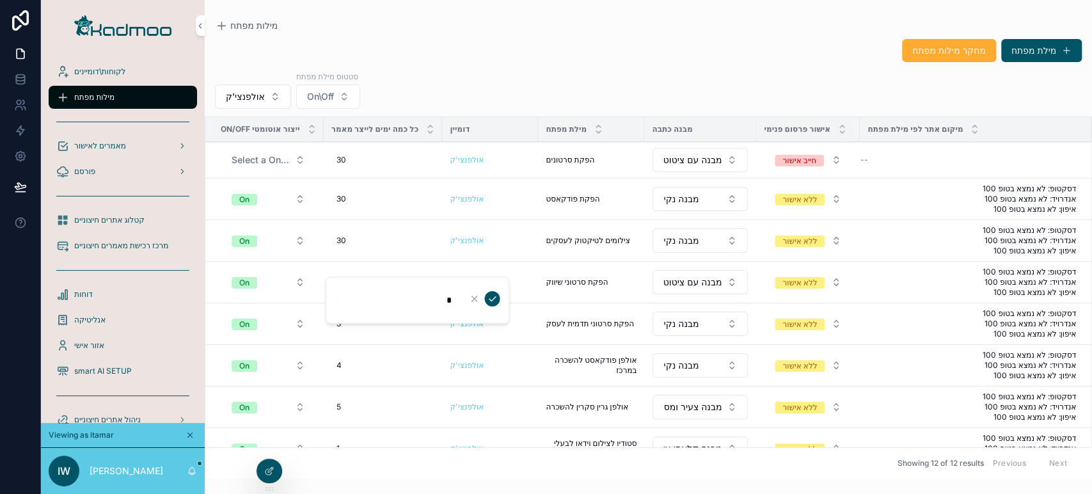
type input "**"
click button "scrollable content" at bounding box center [491, 298] width 15 height 15
type input "**"
click button "scrollable content" at bounding box center [491, 340] width 15 height 15
click at [345, 366] on div "4 4" at bounding box center [383, 365] width 104 height 20
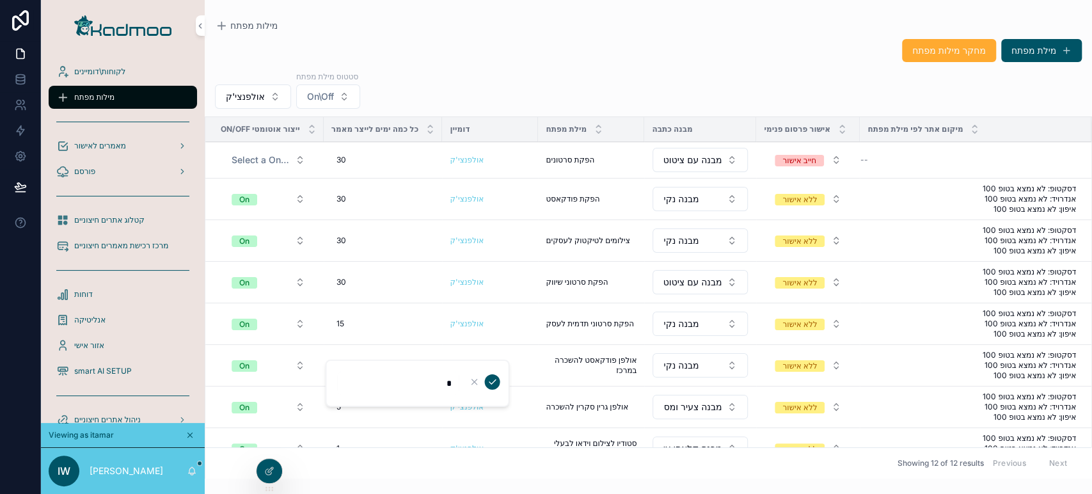
type input "**"
click button "scrollable content" at bounding box center [491, 381] width 15 height 15
click at [345, 366] on div "15 15" at bounding box center [383, 365] width 104 height 20
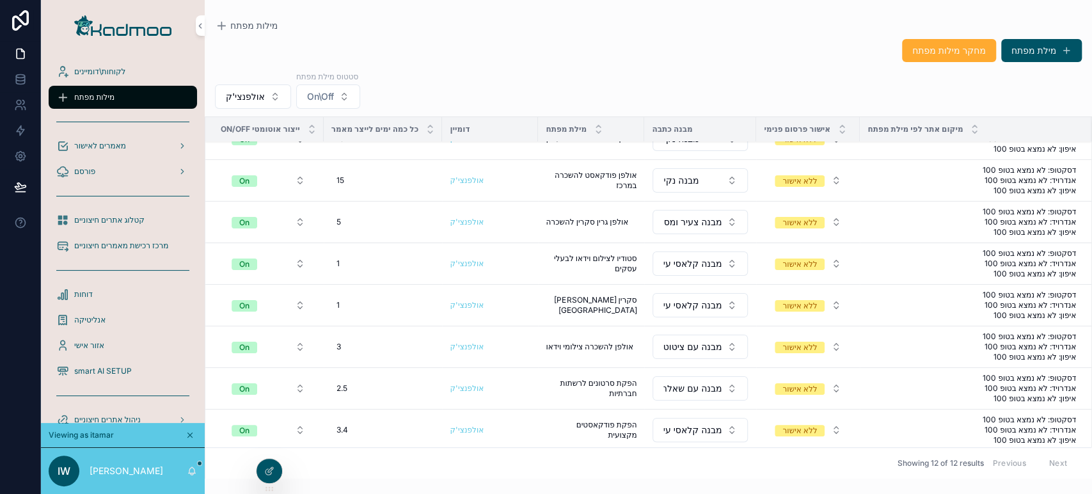
click at [356, 207] on td "5 5" at bounding box center [383, 222] width 119 height 42
click at [353, 219] on div "5 5" at bounding box center [383, 222] width 104 height 20
type input "**"
click button "scrollable content" at bounding box center [491, 237] width 15 height 15
click at [355, 256] on div "1 1" at bounding box center [383, 263] width 104 height 20
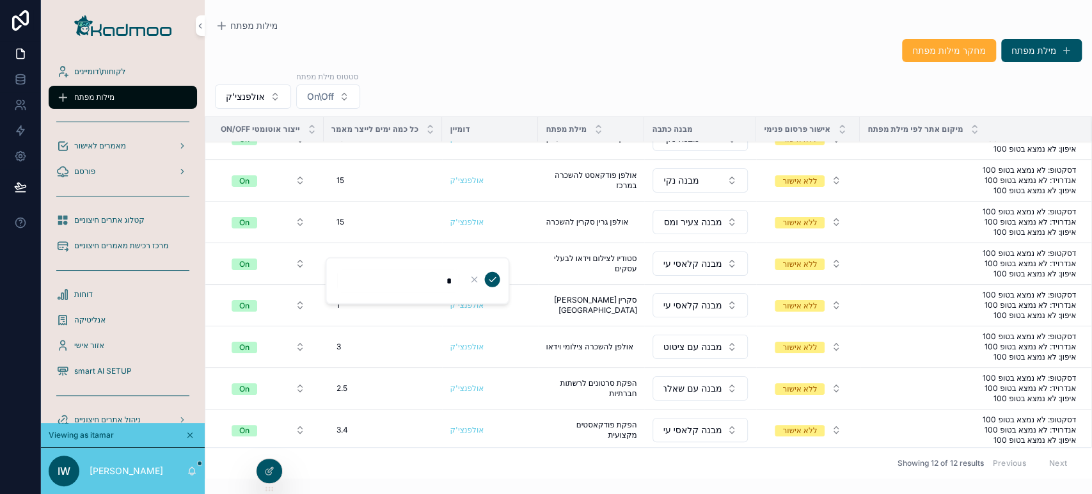
type input "**"
click button "scrollable content" at bounding box center [491, 279] width 15 height 15
click at [352, 301] on div "1 1" at bounding box center [383, 305] width 104 height 20
type input "**"
click button "scrollable content" at bounding box center [491, 320] width 15 height 15
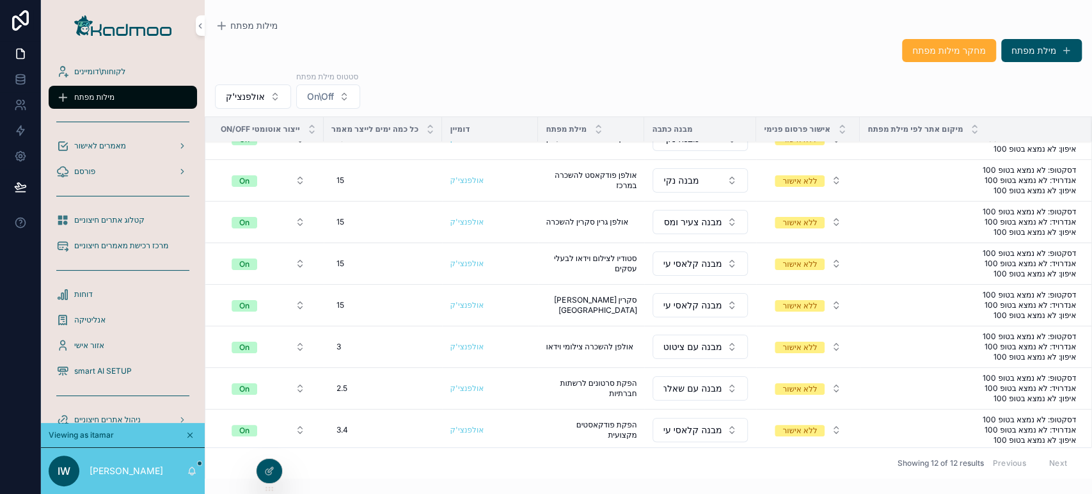
click at [365, 342] on div "3 3" at bounding box center [383, 346] width 104 height 20
type input "**"
click button "scrollable content" at bounding box center [491, 362] width 15 height 15
type input "**"
click button "scrollable content" at bounding box center [491, 403] width 15 height 15
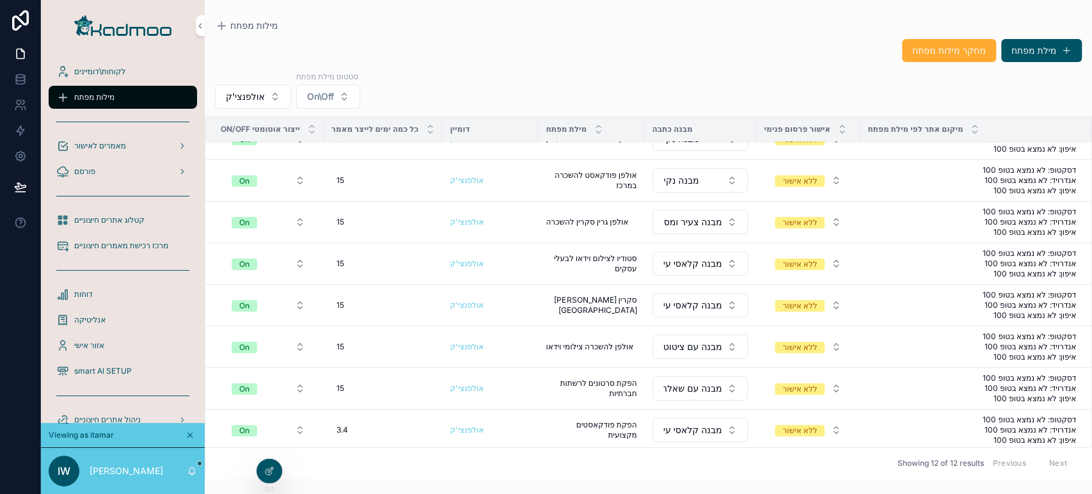
click at [375, 421] on div "3.4 3.4" at bounding box center [383, 430] width 104 height 20
type input "**"
click button "scrollable content" at bounding box center [491, 444] width 15 height 15
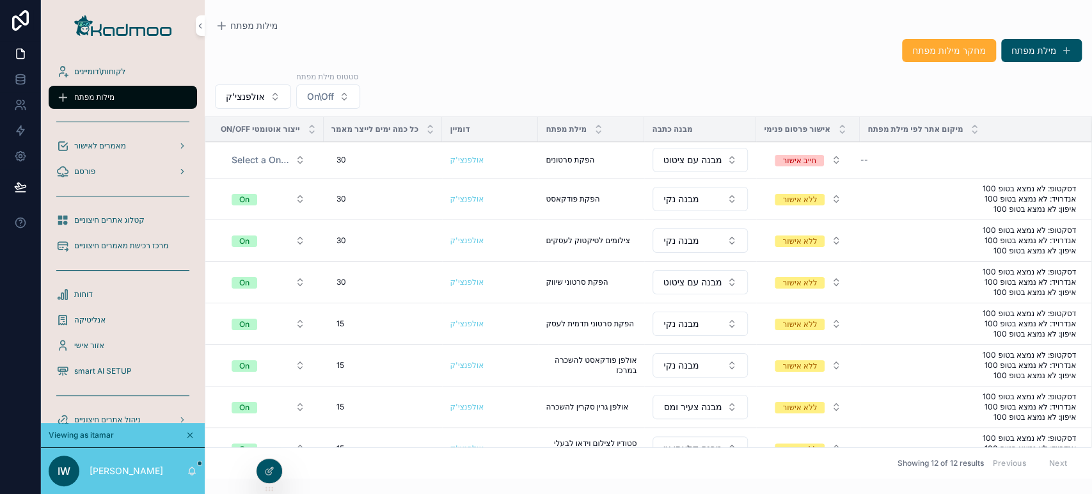
click at [270, 95] on button "אולפנצי'ק" at bounding box center [253, 96] width 76 height 24
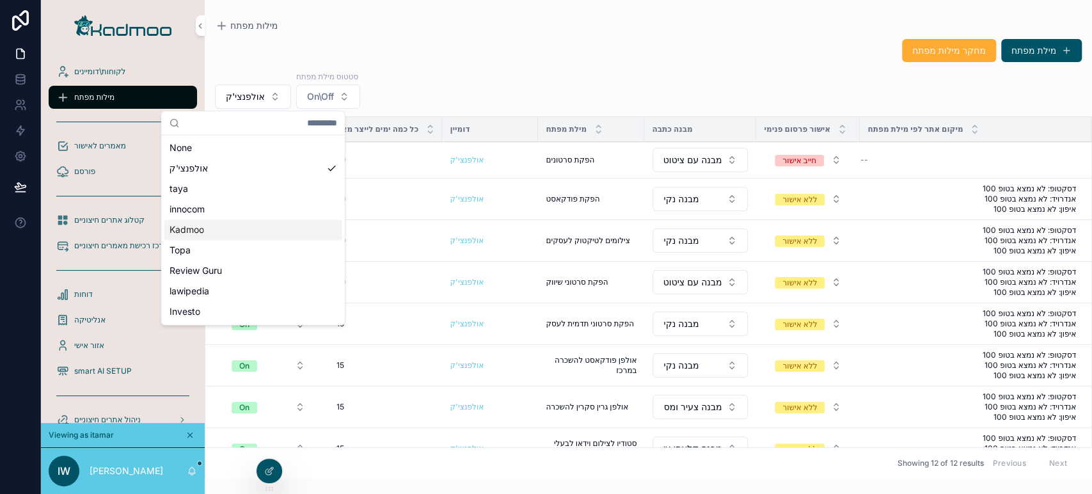
drag, startPoint x: 249, startPoint y: 181, endPoint x: 235, endPoint y: 228, distance: 48.8
click at [235, 228] on div "None אולפנצי'ק taya innocom Kadmoo Topa Review Guru lawipedia Investo" at bounding box center [253, 229] width 178 height 184
click at [235, 228] on div "Kadmoo" at bounding box center [253, 229] width 178 height 20
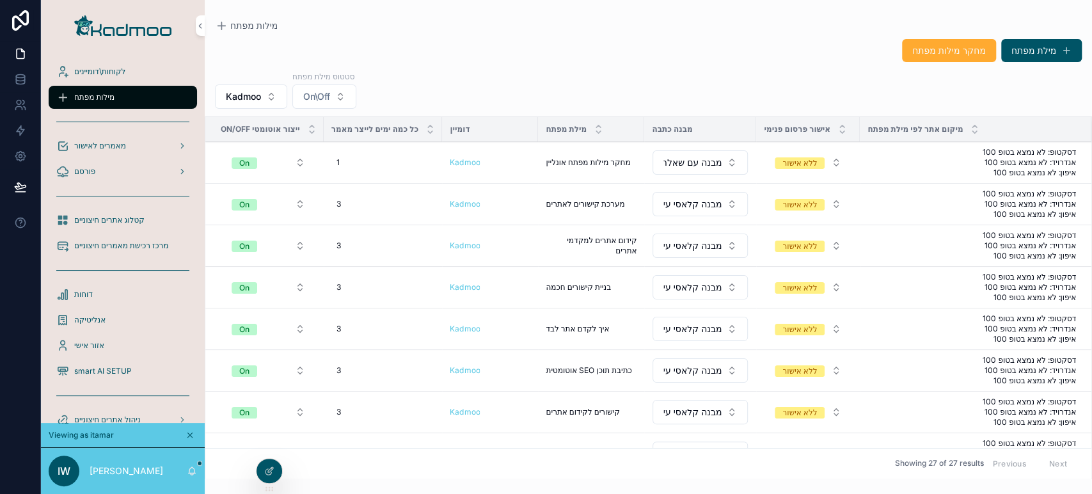
click at [361, 158] on div "1 1" at bounding box center [383, 162] width 104 height 20
type input "**"
click button "scrollable content" at bounding box center [491, 178] width 15 height 15
click at [359, 207] on div "3 3" at bounding box center [383, 204] width 104 height 20
type input "**"
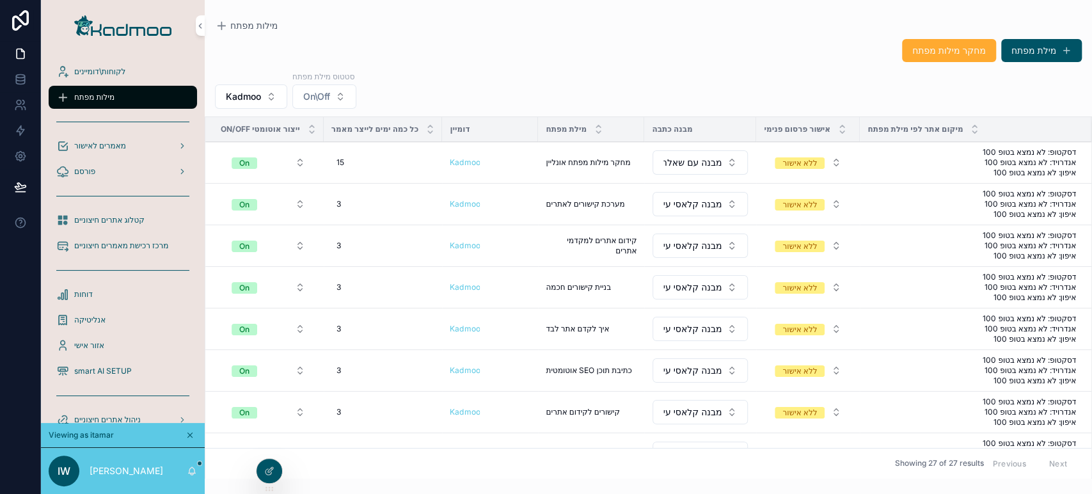
click at [352, 240] on div "3 3" at bounding box center [383, 245] width 104 height 20
type input "**"
click button "scrollable content" at bounding box center [491, 262] width 15 height 15
click at [364, 211] on div "3 3" at bounding box center [383, 204] width 104 height 20
type input "**"
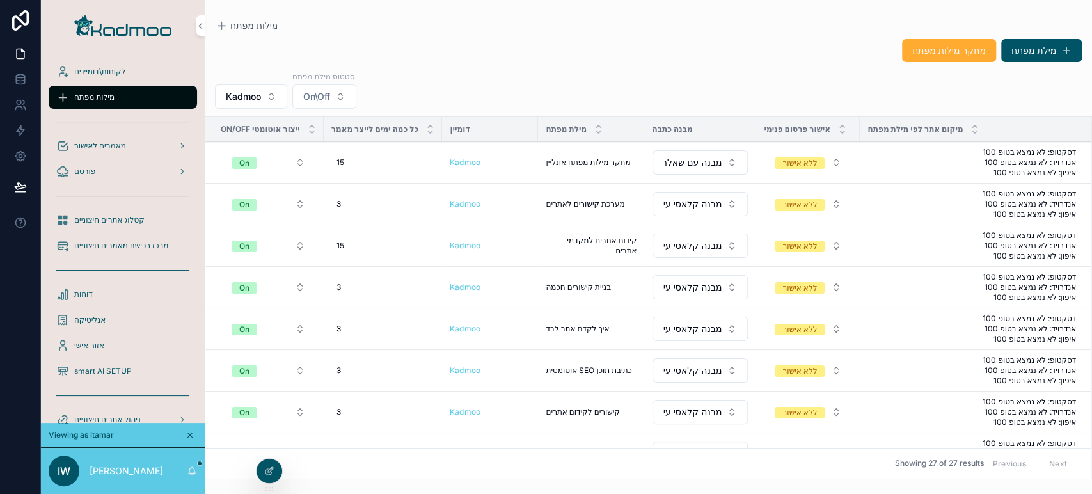
click at [364, 201] on div "3 3" at bounding box center [383, 204] width 104 height 20
click at [489, 224] on icon "scrollable content" at bounding box center [492, 221] width 10 height 10
click at [346, 283] on div "3 3" at bounding box center [383, 287] width 104 height 20
type input "**"
click at [356, 330] on div "3 3" at bounding box center [383, 328] width 104 height 20
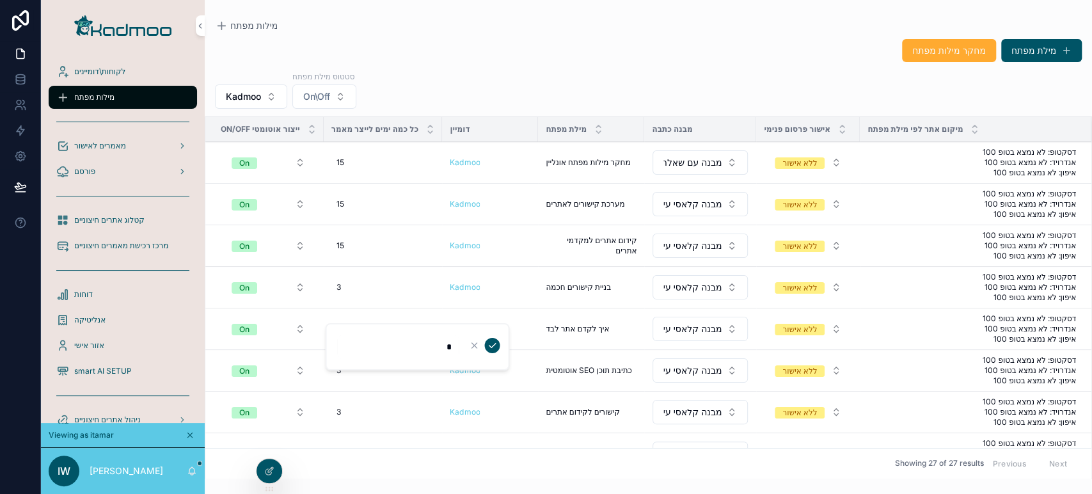
type input "**"
click button "scrollable content" at bounding box center [491, 345] width 15 height 15
click at [380, 364] on div "3 3" at bounding box center [383, 370] width 104 height 20
type input "**"
click button "scrollable content" at bounding box center [491, 386] width 15 height 15
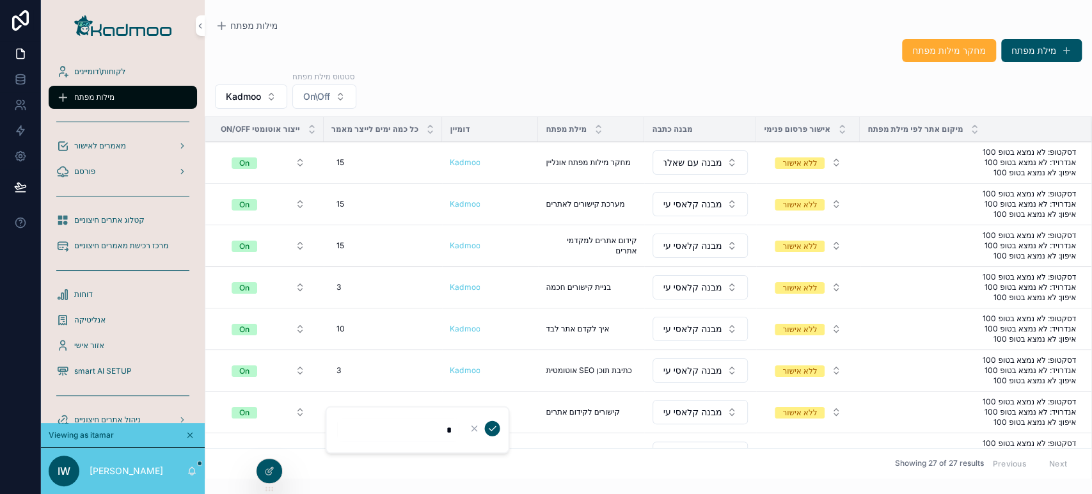
type input "**"
click button "scrollable content" at bounding box center [491, 428] width 15 height 15
click at [375, 284] on div "3 3" at bounding box center [383, 287] width 104 height 20
type input "*"
click at [375, 285] on div "3 3" at bounding box center [383, 287] width 104 height 20
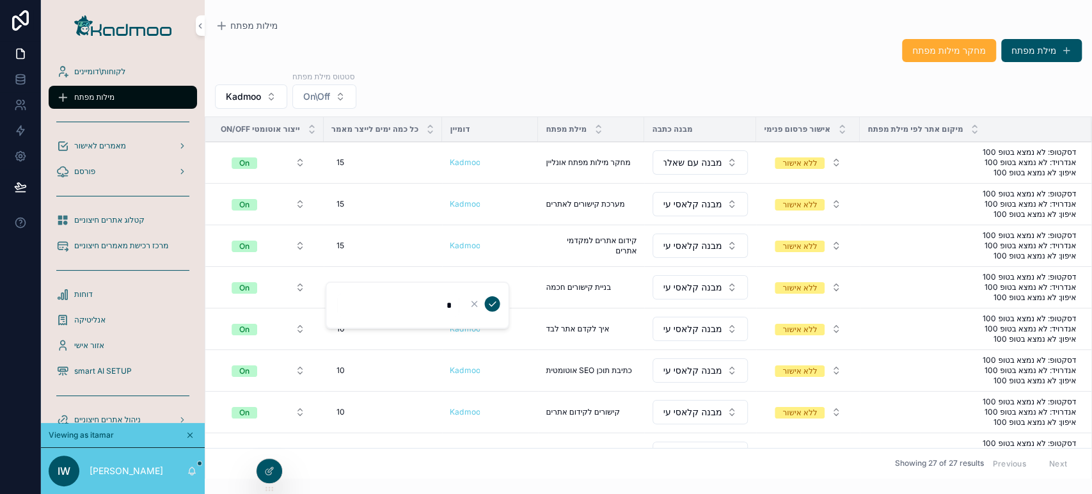
type input "**"
click button "scrollable content" at bounding box center [491, 303] width 15 height 15
click at [256, 96] on span "Kadmoo" at bounding box center [243, 96] width 35 height 13
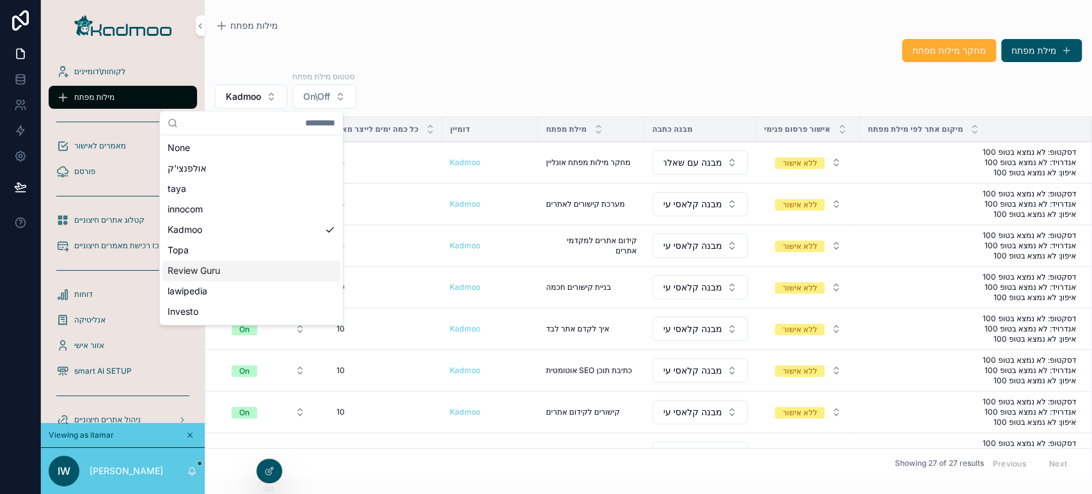
click at [235, 274] on div "Review Guru" at bounding box center [251, 270] width 178 height 20
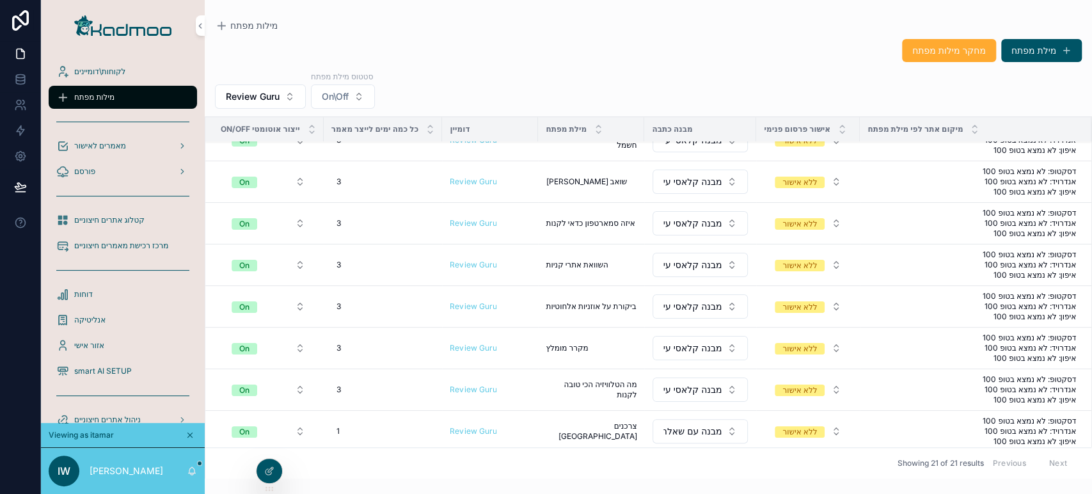
scroll to position [512, 0]
click at [341, 428] on div "1 1" at bounding box center [383, 431] width 104 height 20
type input "**"
click button "scrollable content" at bounding box center [491, 444] width 15 height 15
click at [338, 384] on span "3" at bounding box center [338, 389] width 4 height 10
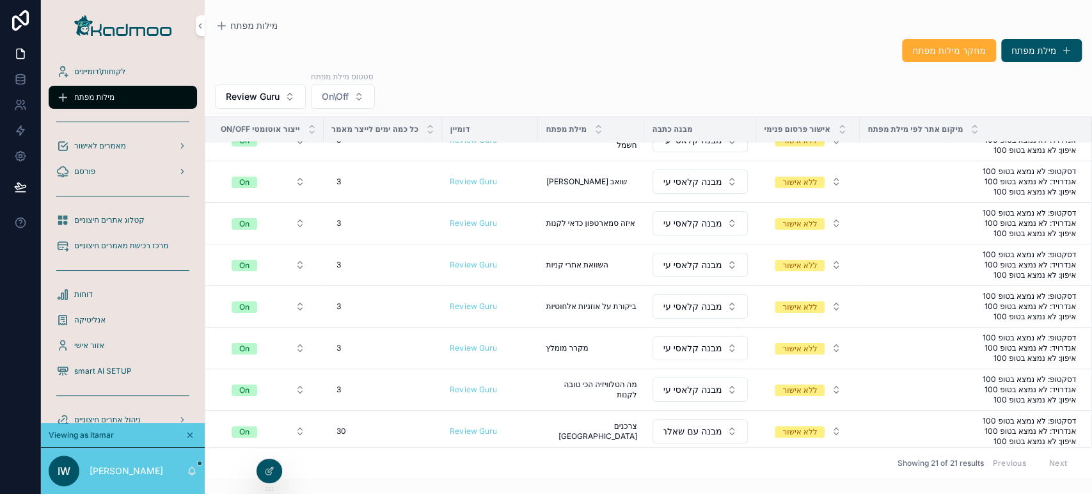
click at [339, 384] on span "3" at bounding box center [338, 389] width 4 height 10
type input "**"
click button "scrollable content" at bounding box center [491, 403] width 15 height 15
click at [351, 340] on div "3 3" at bounding box center [383, 348] width 104 height 20
click at [473, 357] on form "*" at bounding box center [418, 363] width 164 height 24
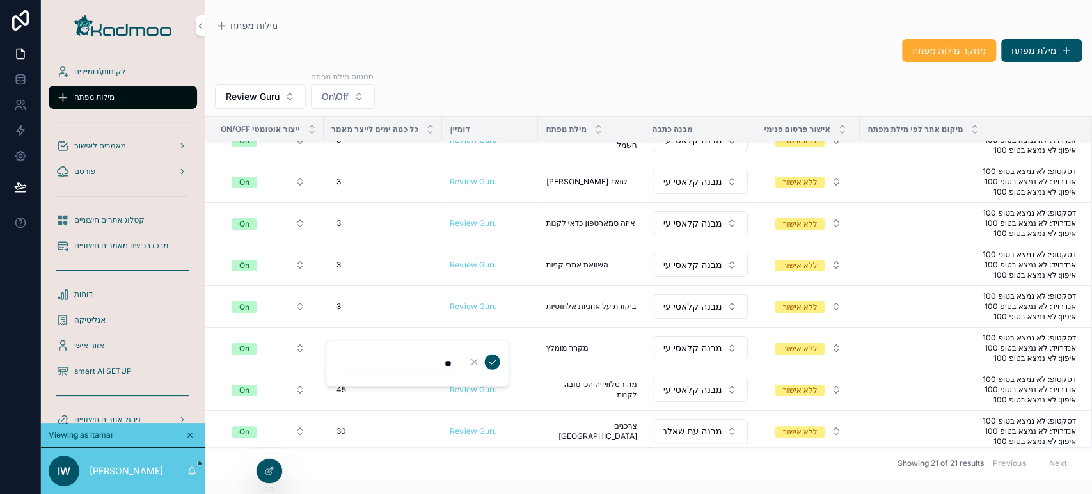
type input "*"
type input "**"
click at [357, 343] on div "3 3" at bounding box center [383, 348] width 104 height 20
drag, startPoint x: 388, startPoint y: 361, endPoint x: 491, endPoint y: 355, distance: 103.1
click at [491, 355] on form "**" at bounding box center [418, 363] width 164 height 24
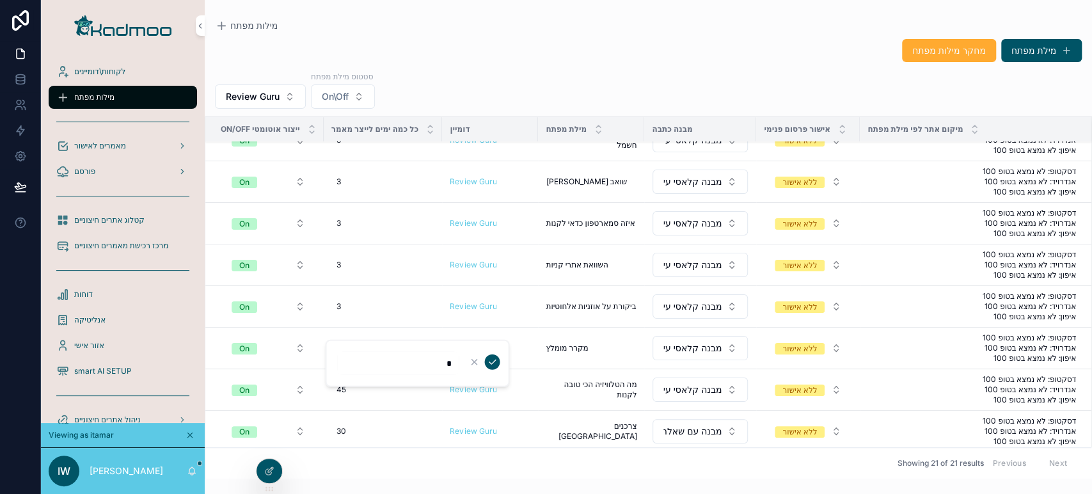
type input "**"
click button "scrollable content" at bounding box center [491, 361] width 15 height 15
drag, startPoint x: 393, startPoint y: 318, endPoint x: 381, endPoint y: 306, distance: 17.2
click at [388, 314] on td "3 3" at bounding box center [383, 307] width 119 height 42
click at [379, 305] on div "3 3" at bounding box center [383, 306] width 104 height 20
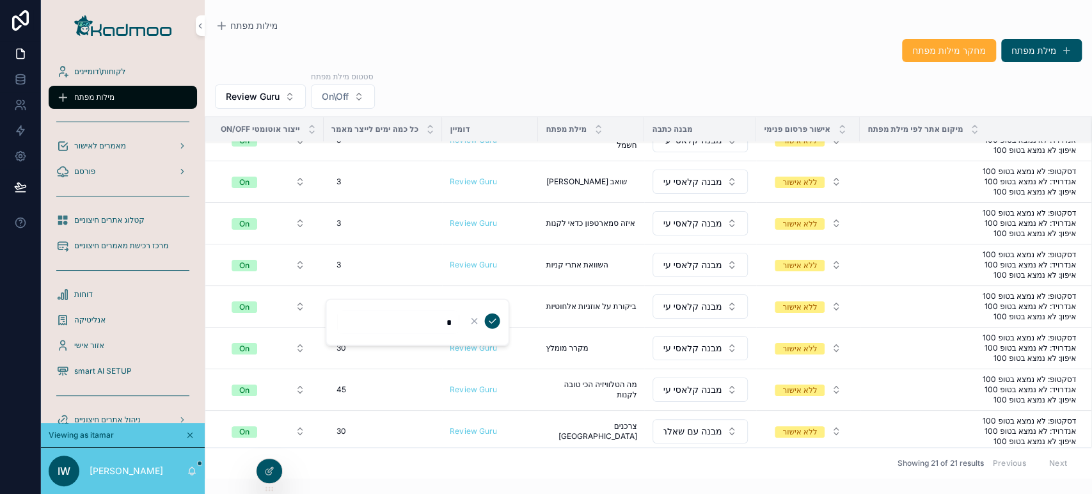
type input "**"
click button "scrollable content" at bounding box center [491, 320] width 15 height 15
click at [367, 266] on div "3 3" at bounding box center [383, 265] width 104 height 20
type input "**"
click button "scrollable content" at bounding box center [491, 279] width 15 height 15
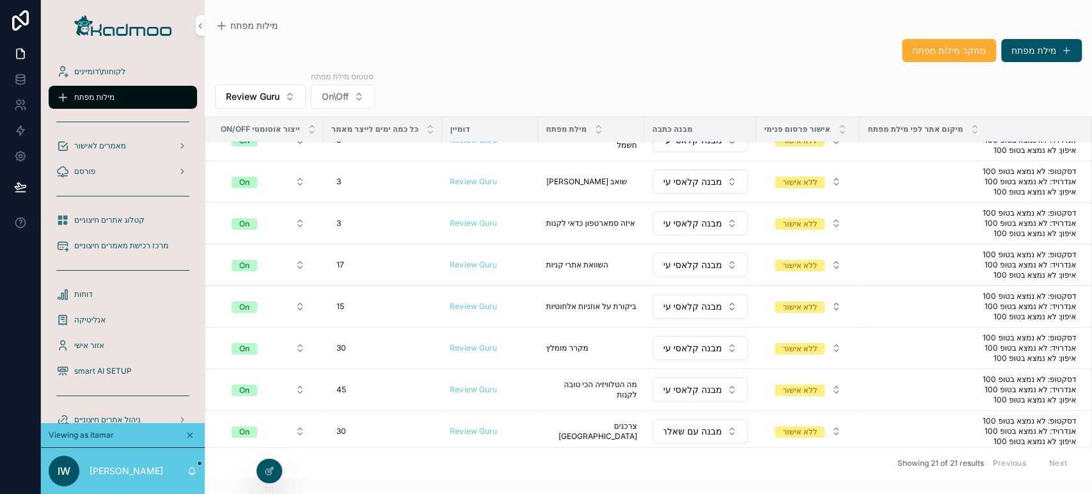
click at [360, 222] on div "3 3" at bounding box center [383, 223] width 104 height 20
type input "*"
click at [365, 226] on div "3 3" at bounding box center [383, 223] width 104 height 20
type input "**"
click button "scrollable content" at bounding box center [491, 237] width 15 height 15
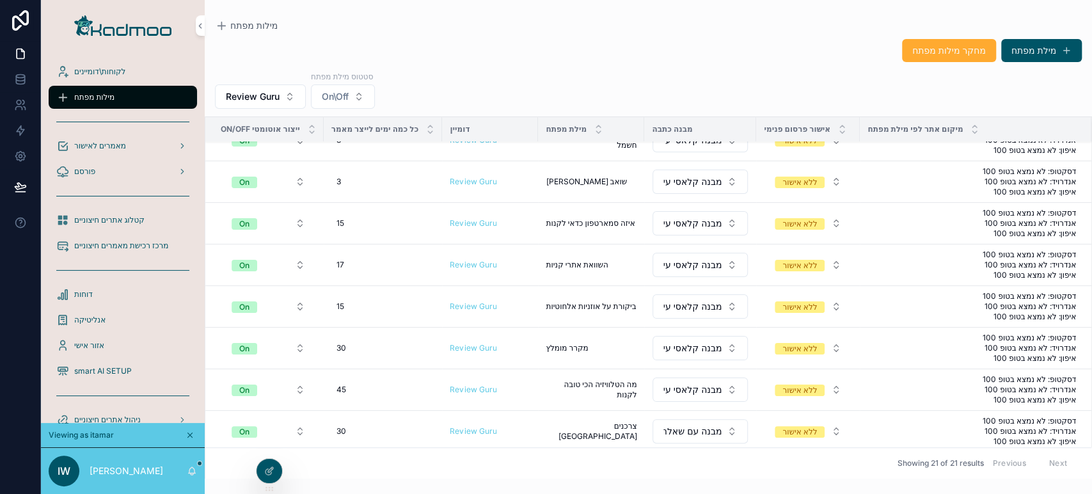
click at [356, 183] on div "3 3" at bounding box center [383, 181] width 104 height 20
type input "**"
click button "scrollable content" at bounding box center [491, 196] width 15 height 15
click at [365, 150] on div "3 3" at bounding box center [383, 140] width 104 height 20
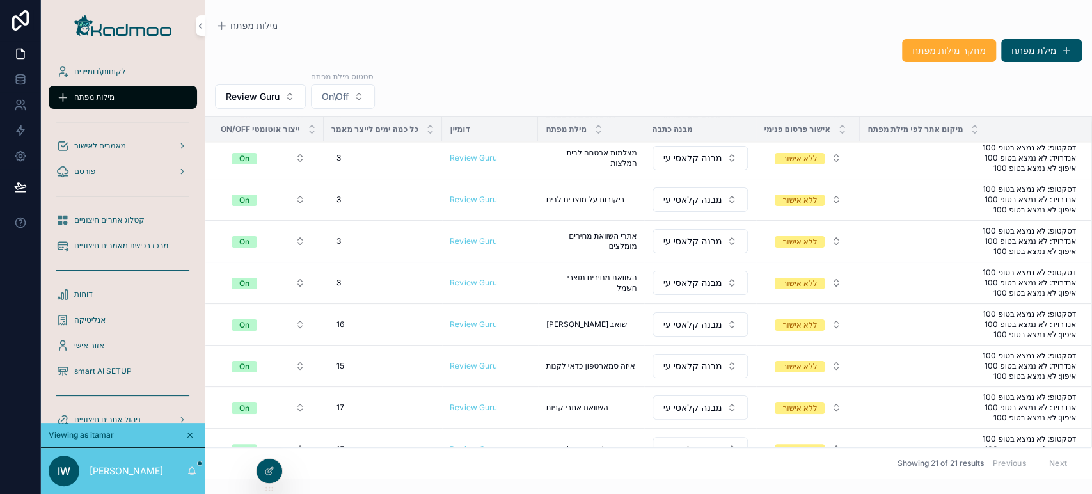
click at [370, 288] on div "3 3" at bounding box center [383, 282] width 104 height 20
type input "**"
click button "scrollable content" at bounding box center [491, 296] width 15 height 15
click at [363, 231] on div "3 3" at bounding box center [383, 241] width 104 height 20
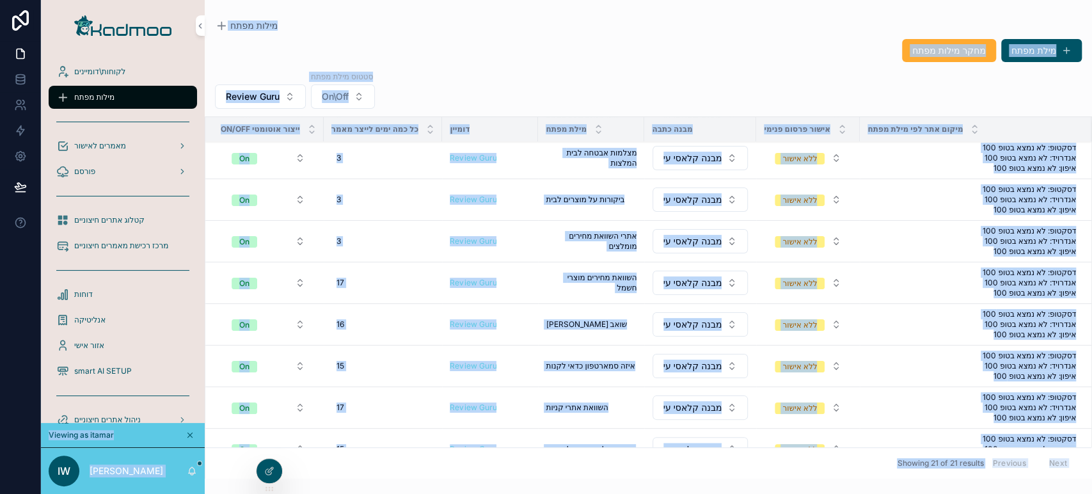
click at [365, 234] on div "3 3" at bounding box center [383, 241] width 104 height 20
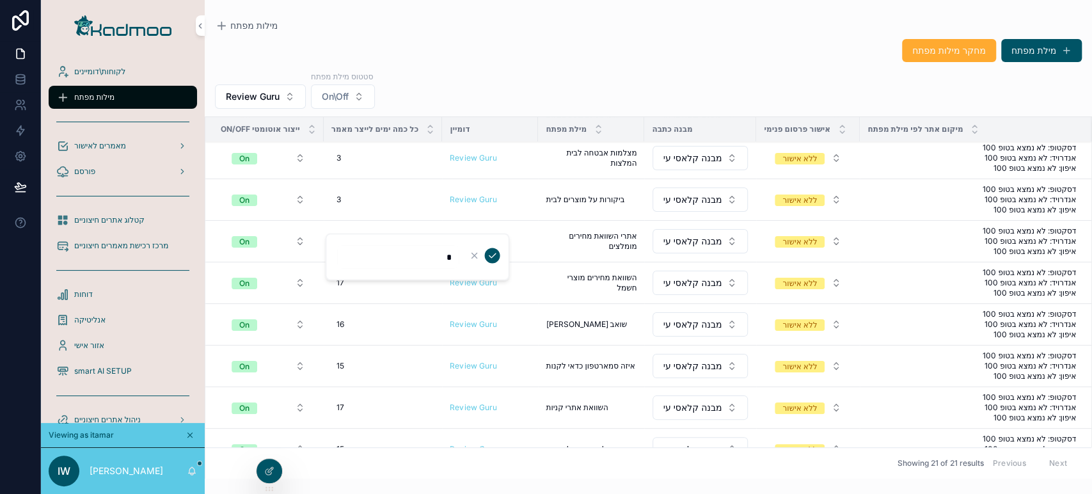
type input "**"
click button "scrollable content" at bounding box center [491, 254] width 15 height 15
click at [345, 201] on div "3 3" at bounding box center [383, 199] width 104 height 20
type input "**"
click at [345, 201] on div "3 3" at bounding box center [383, 199] width 104 height 20
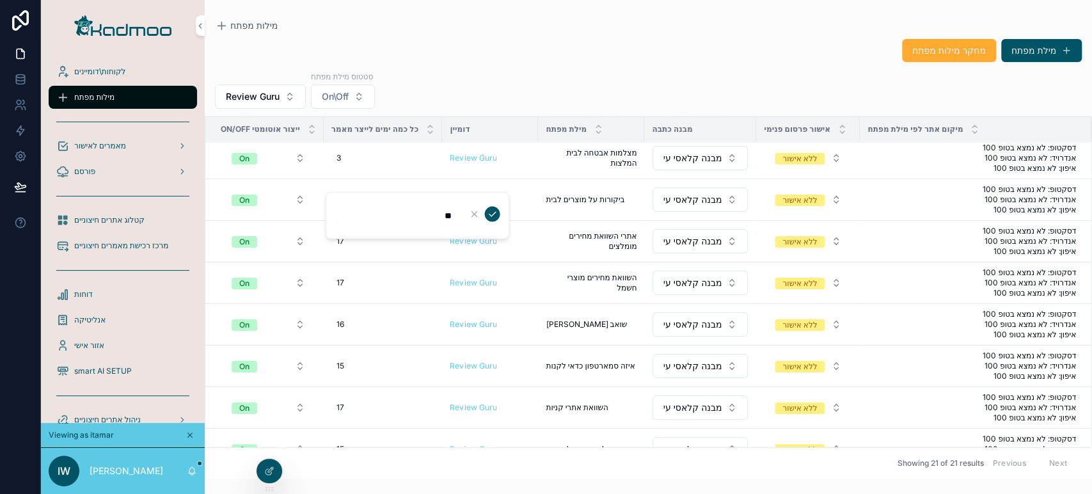
type input "*"
type input "**"
click button "scrollable content" at bounding box center [491, 214] width 15 height 15
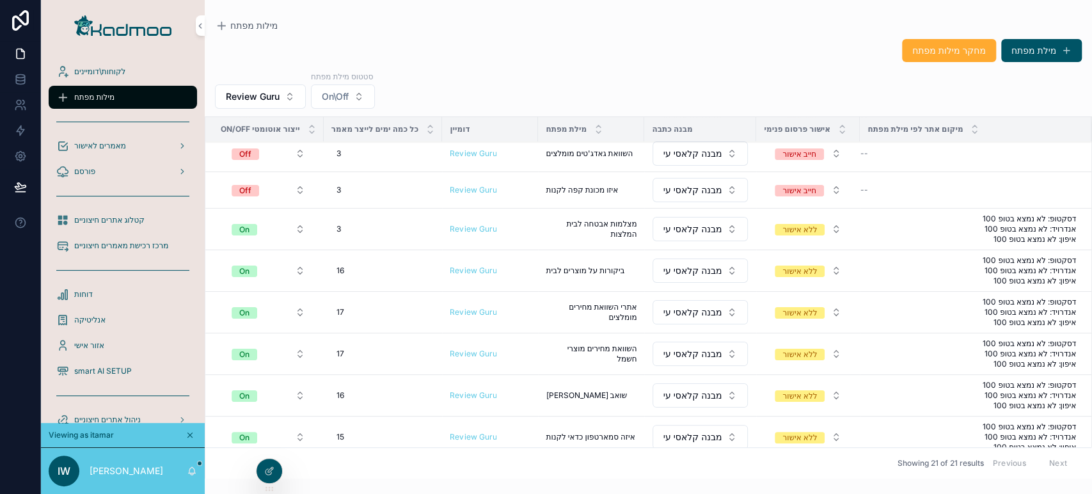
click at [355, 224] on div "3 3" at bounding box center [383, 229] width 104 height 20
type input "**"
click button "scrollable content" at bounding box center [491, 243] width 15 height 15
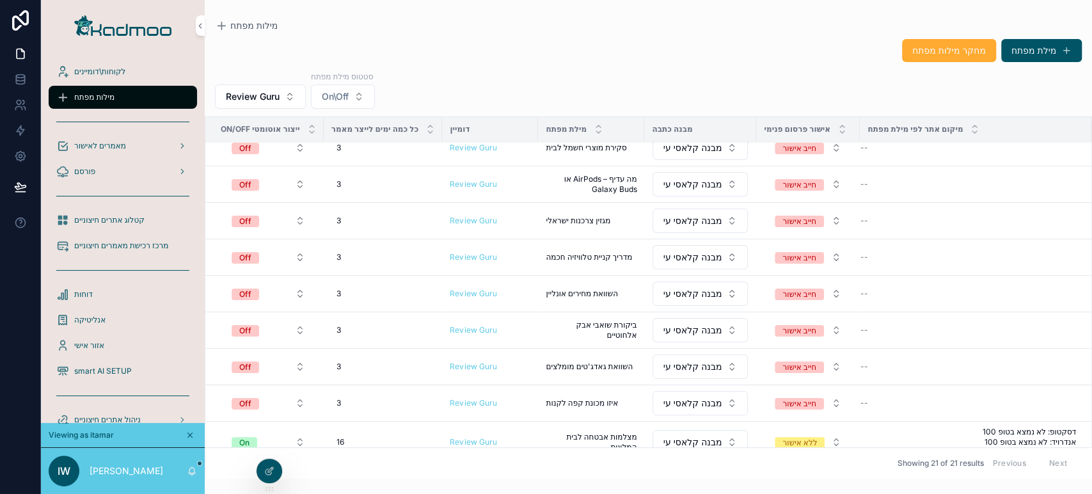
scroll to position [156, 0]
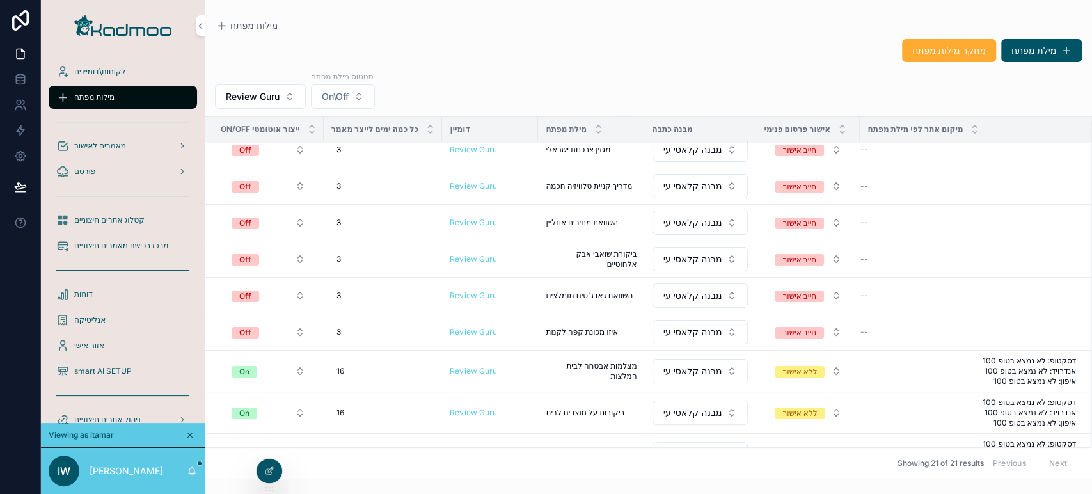
drag, startPoint x: 247, startPoint y: 329, endPoint x: 250, endPoint y: 336, distance: 7.5
click at [247, 329] on div "Off" at bounding box center [245, 333] width 12 height 12
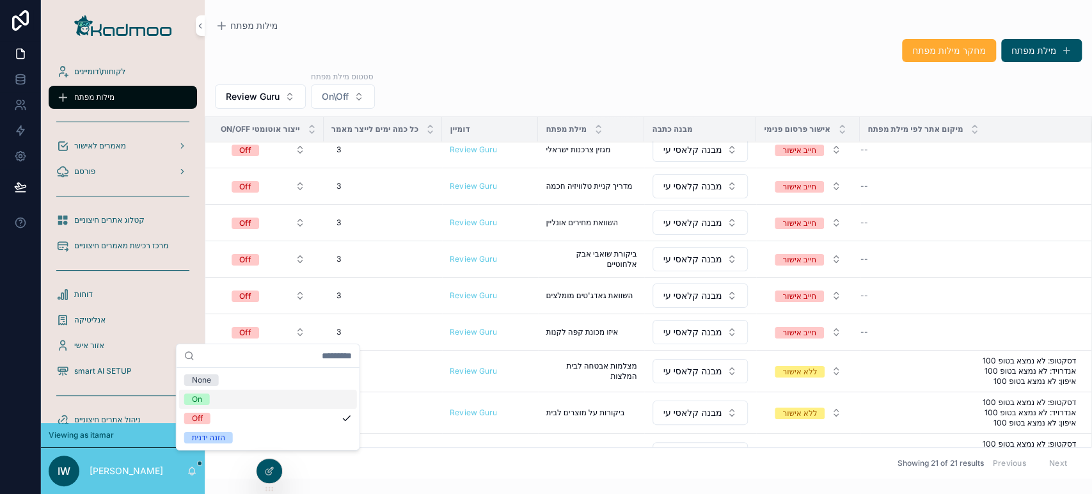
click at [217, 402] on div "On" at bounding box center [268, 398] width 178 height 19
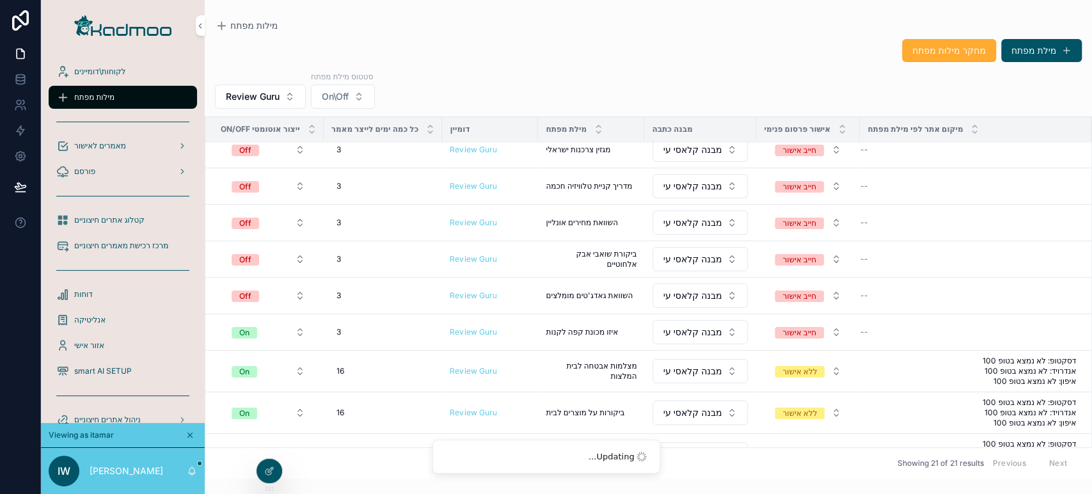
click at [249, 297] on div "Off" at bounding box center [245, 296] width 12 height 12
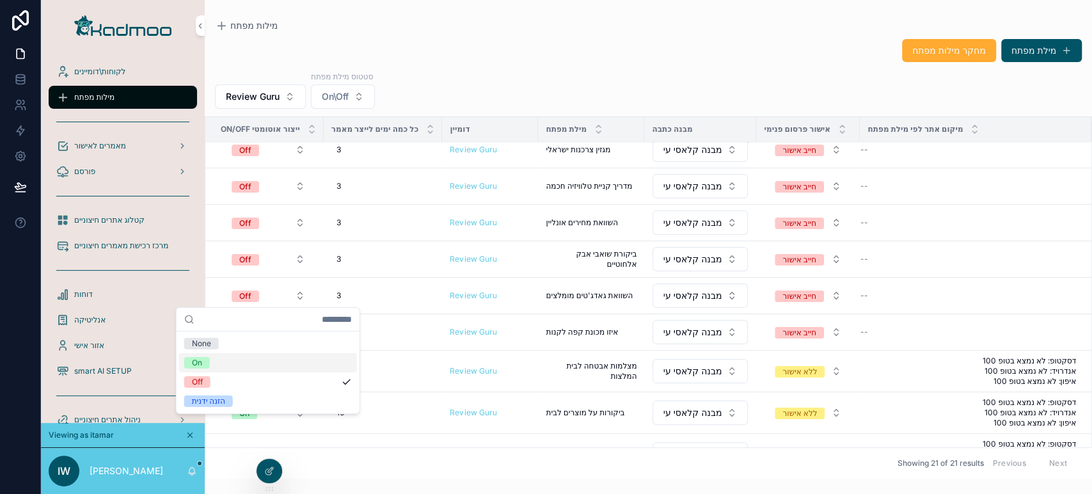
click at [220, 363] on div "On" at bounding box center [268, 362] width 178 height 19
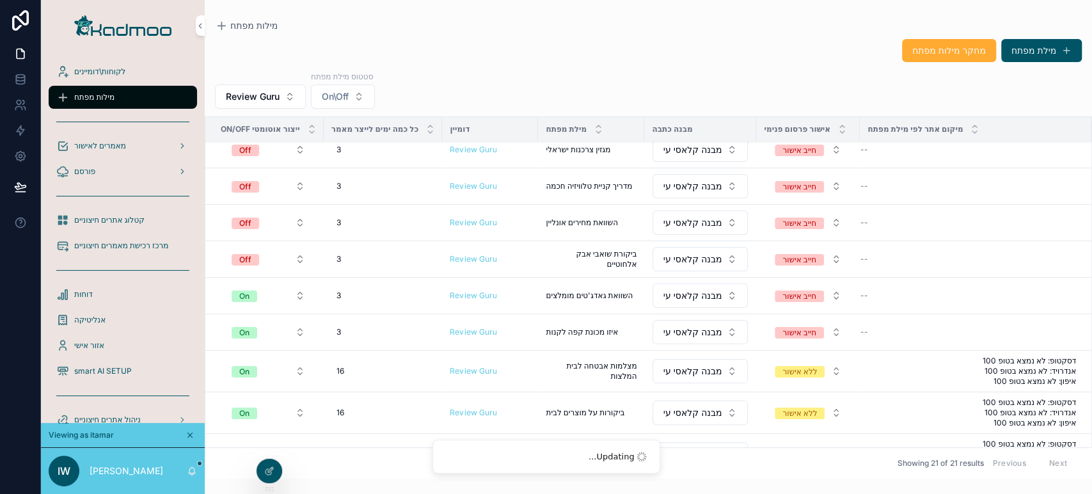
click at [254, 254] on span "Off" at bounding box center [245, 260] width 27 height 12
click at [221, 329] on button "On" at bounding box center [268, 331] width 94 height 23
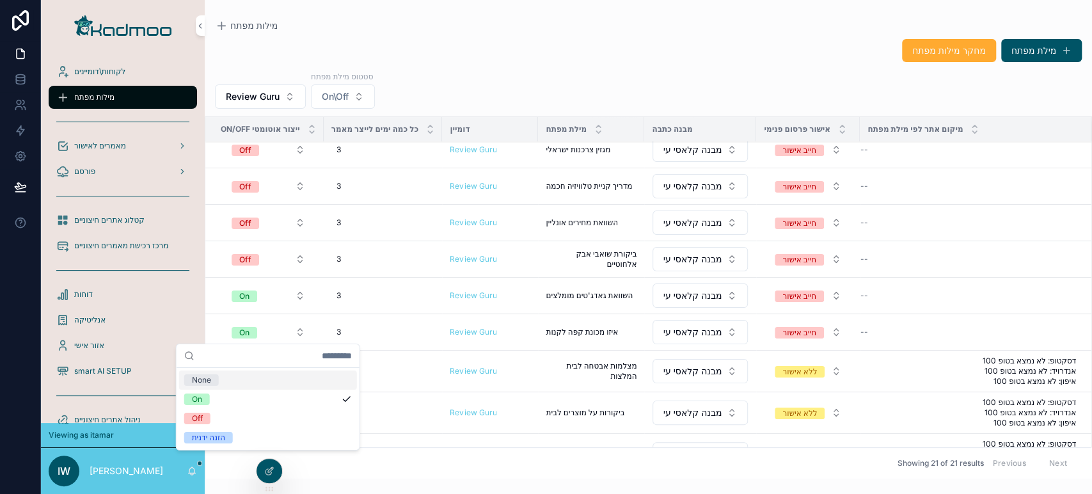
click at [255, 258] on span "Off" at bounding box center [245, 260] width 27 height 12
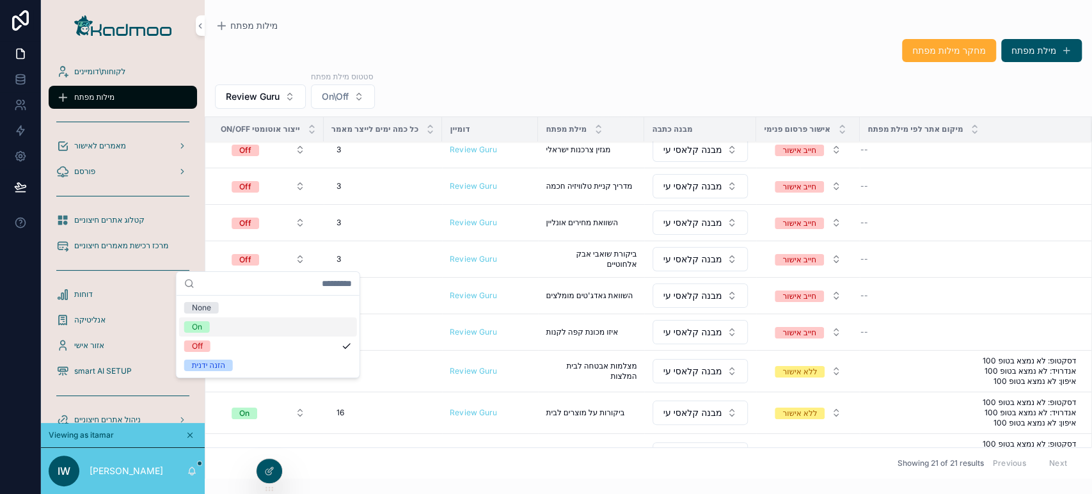
click at [232, 323] on div "On" at bounding box center [268, 326] width 178 height 19
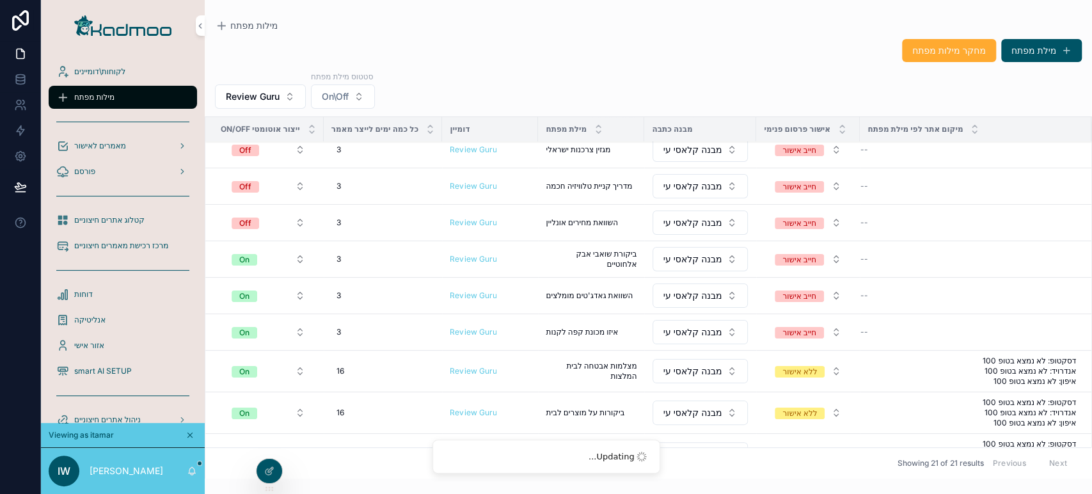
click at [252, 221] on span "Off" at bounding box center [245, 223] width 27 height 12
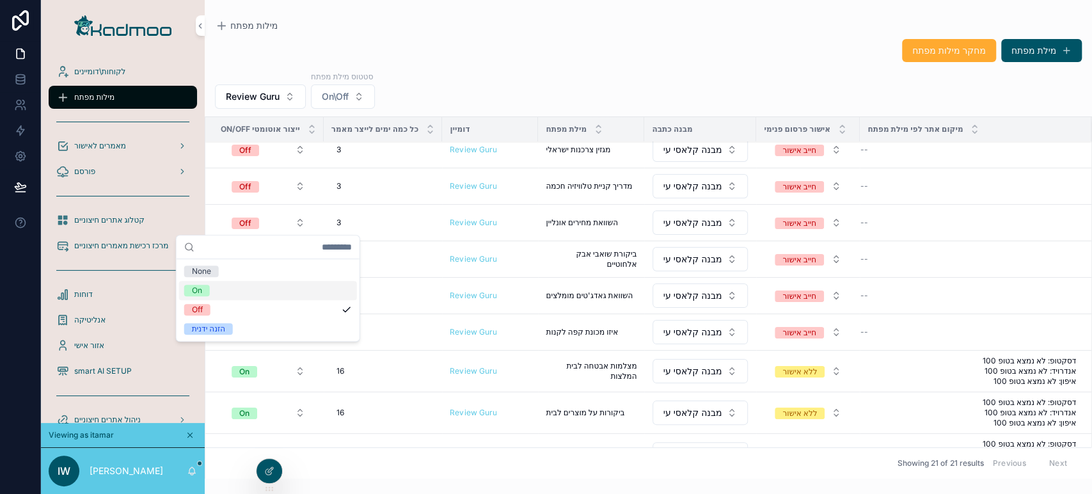
click at [227, 291] on div "On" at bounding box center [268, 290] width 178 height 19
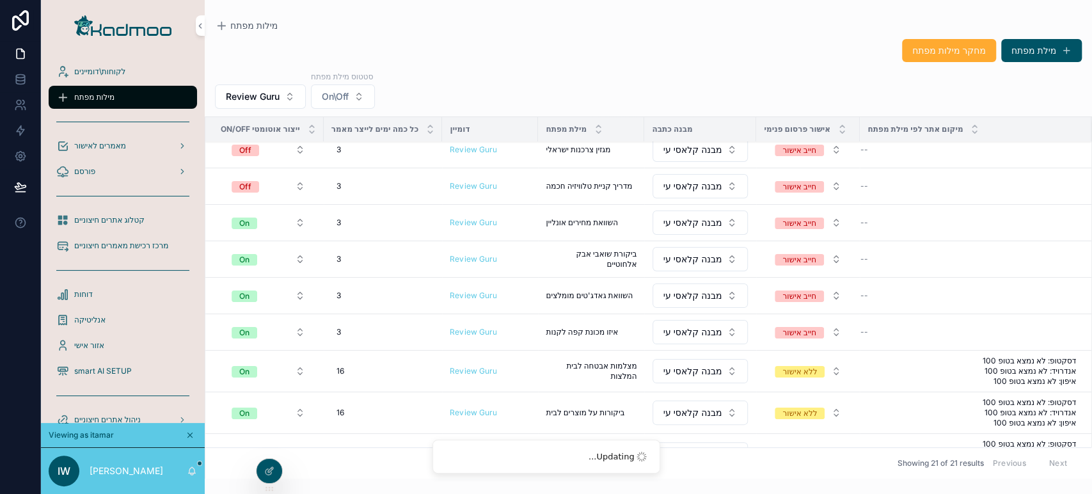
drag, startPoint x: 246, startPoint y: 184, endPoint x: 246, endPoint y: 193, distance: 9.0
click at [246, 184] on div "Off" at bounding box center [245, 187] width 12 height 12
click at [208, 253] on td "On" at bounding box center [264, 259] width 118 height 36
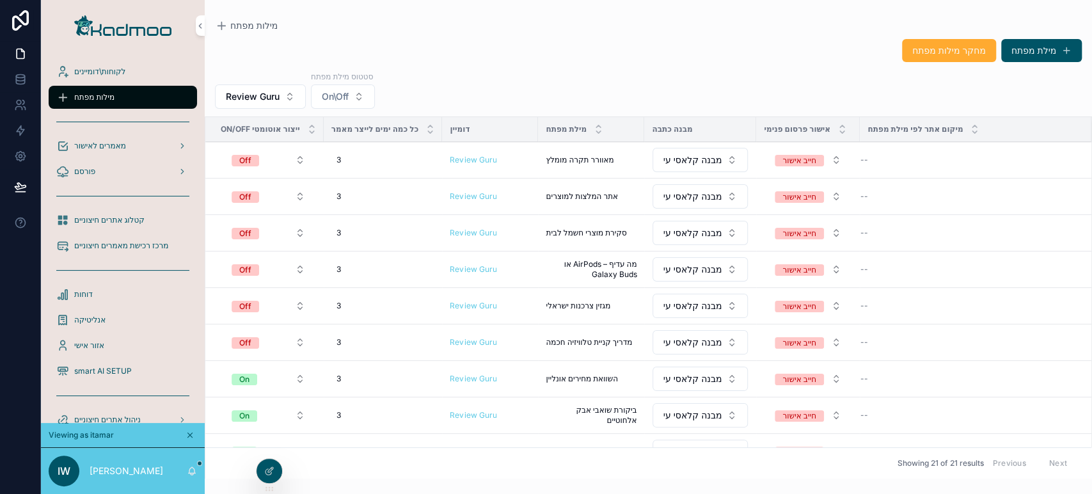
scroll to position [71, 0]
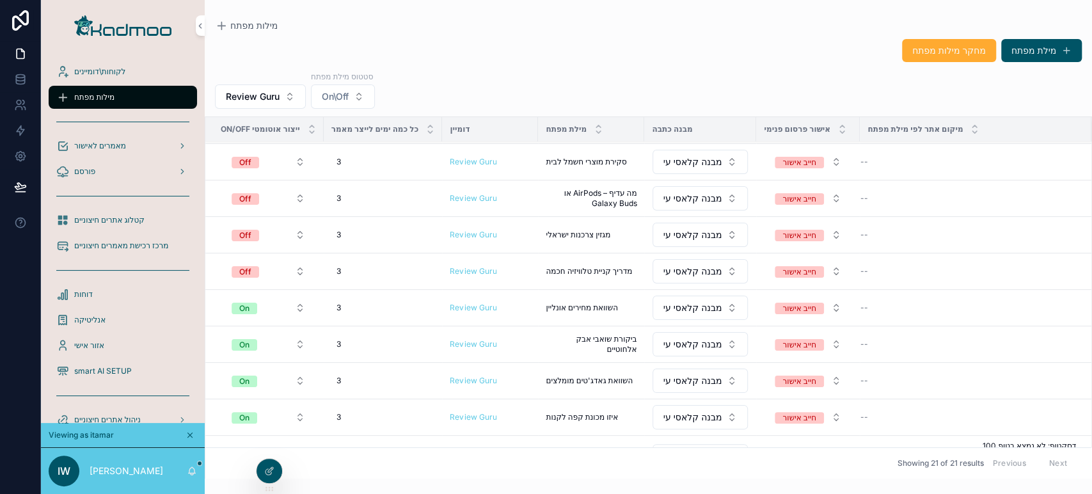
click at [260, 269] on button "Off" at bounding box center [268, 271] width 94 height 23
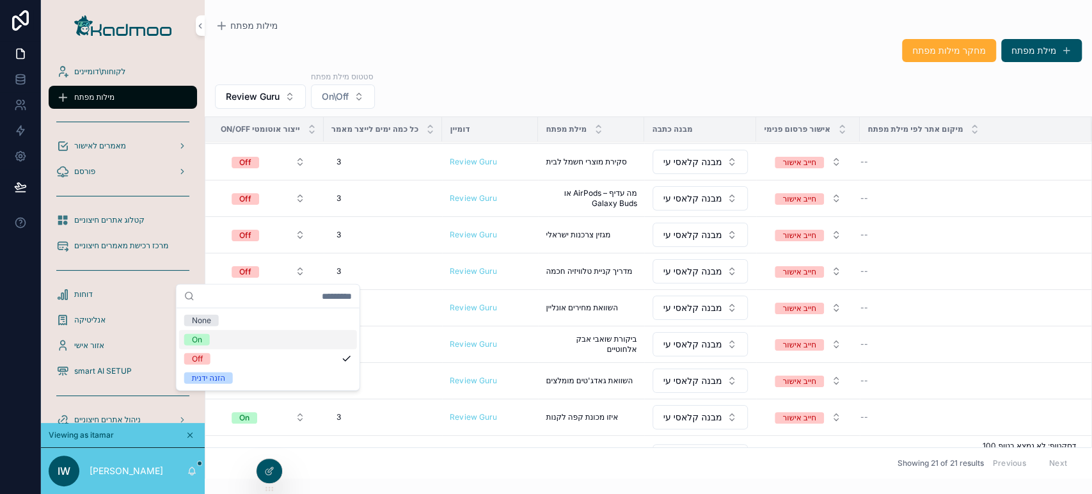
click at [214, 336] on div "On" at bounding box center [268, 339] width 178 height 19
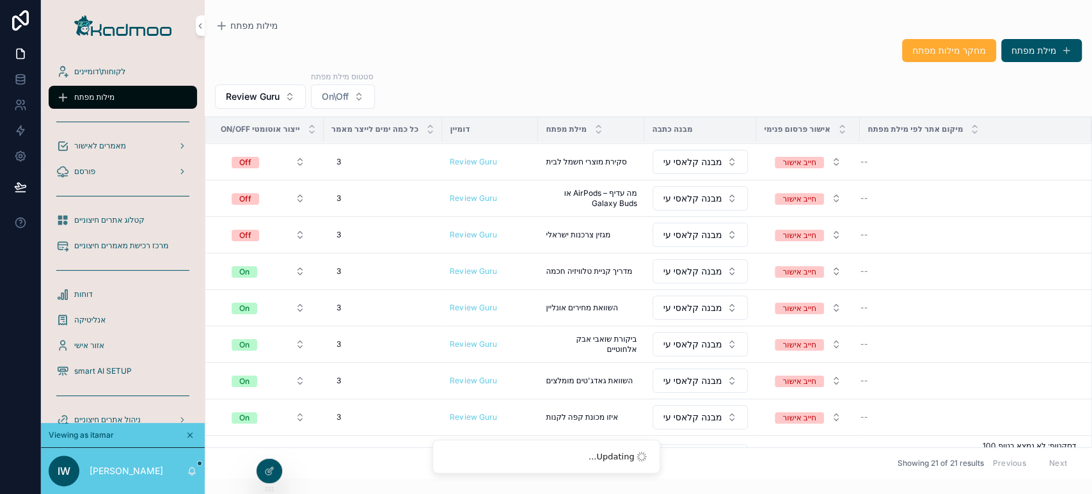
click at [246, 236] on div "Off" at bounding box center [245, 236] width 12 height 12
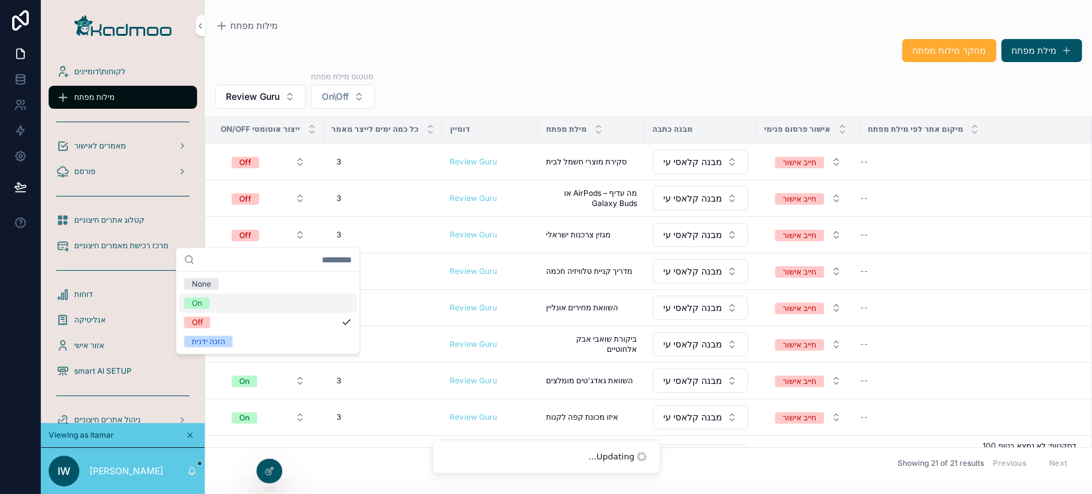
click at [205, 301] on span "On" at bounding box center [197, 303] width 26 height 12
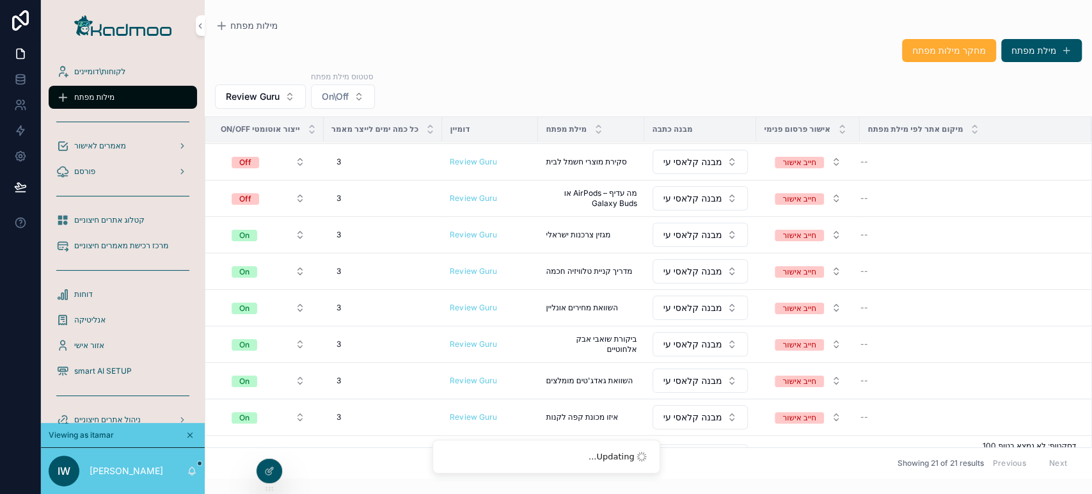
click at [250, 198] on div "Off" at bounding box center [245, 199] width 12 height 12
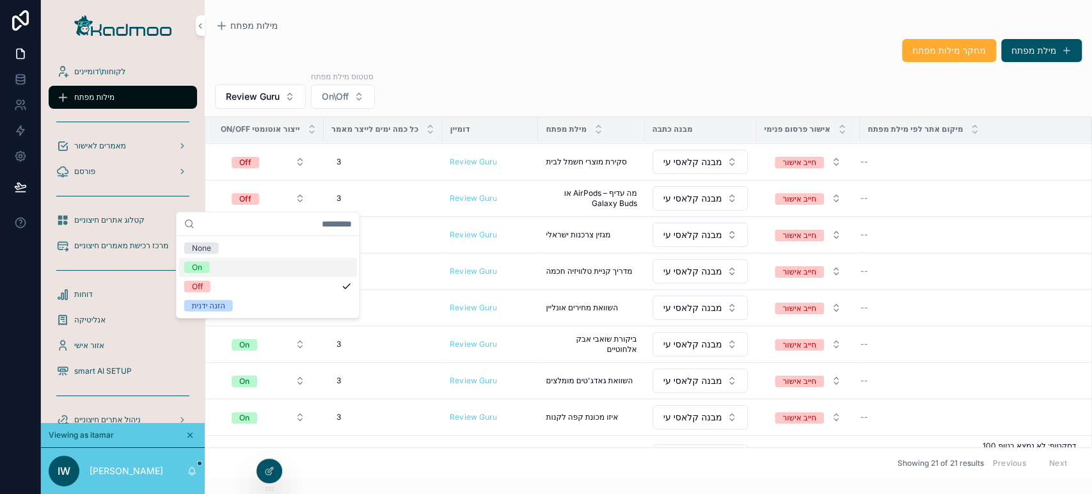
click at [226, 266] on div "On" at bounding box center [268, 267] width 178 height 19
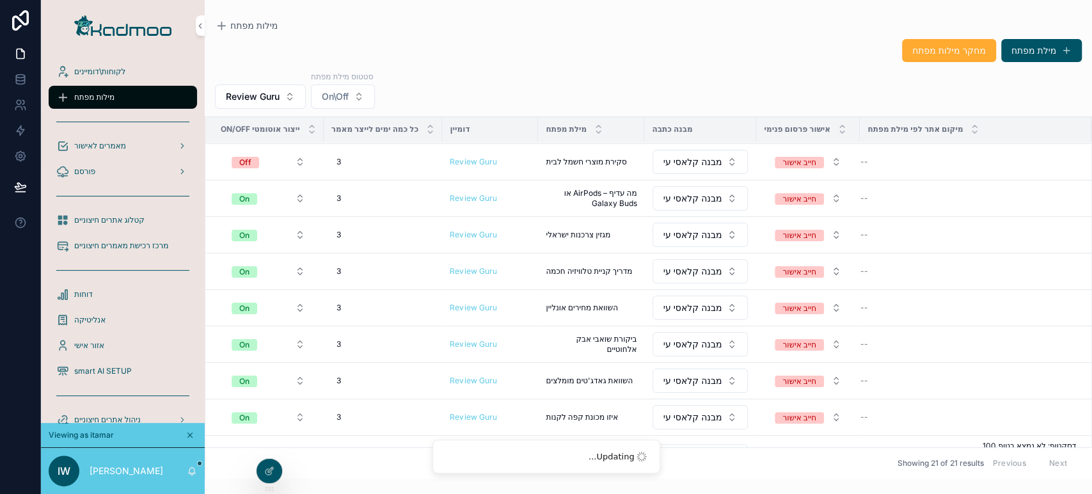
click at [254, 161] on span "Off" at bounding box center [245, 163] width 27 height 12
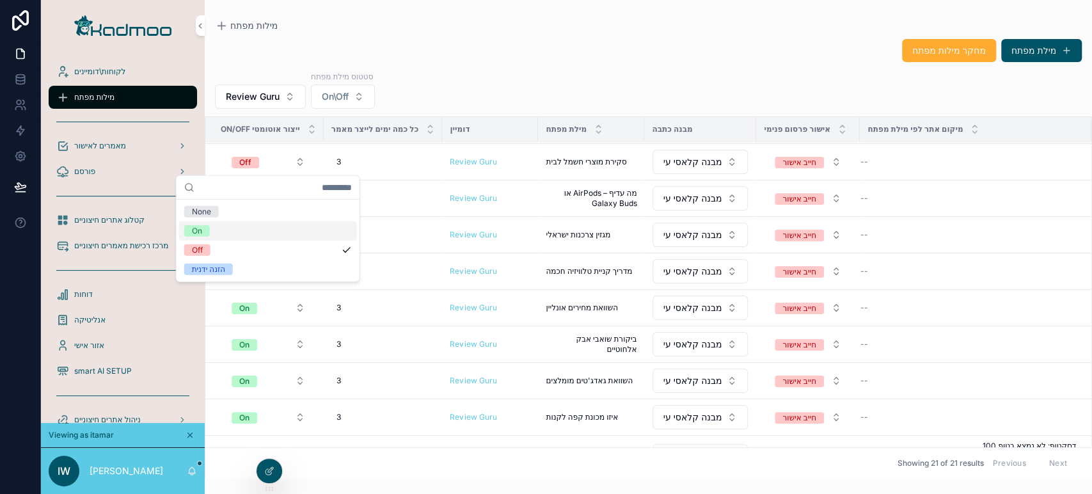
click at [228, 226] on div "On" at bounding box center [268, 230] width 178 height 19
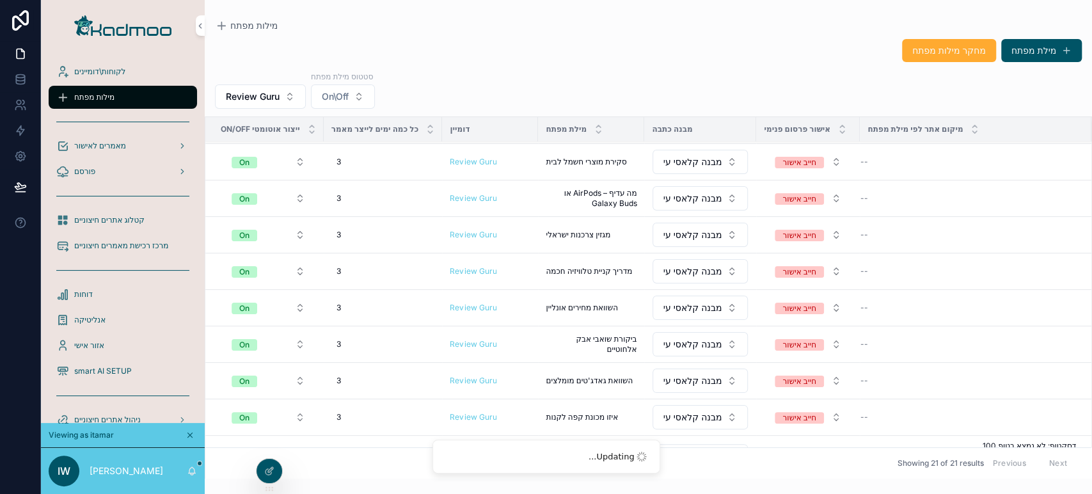
click at [342, 159] on div "3 3" at bounding box center [383, 162] width 104 height 20
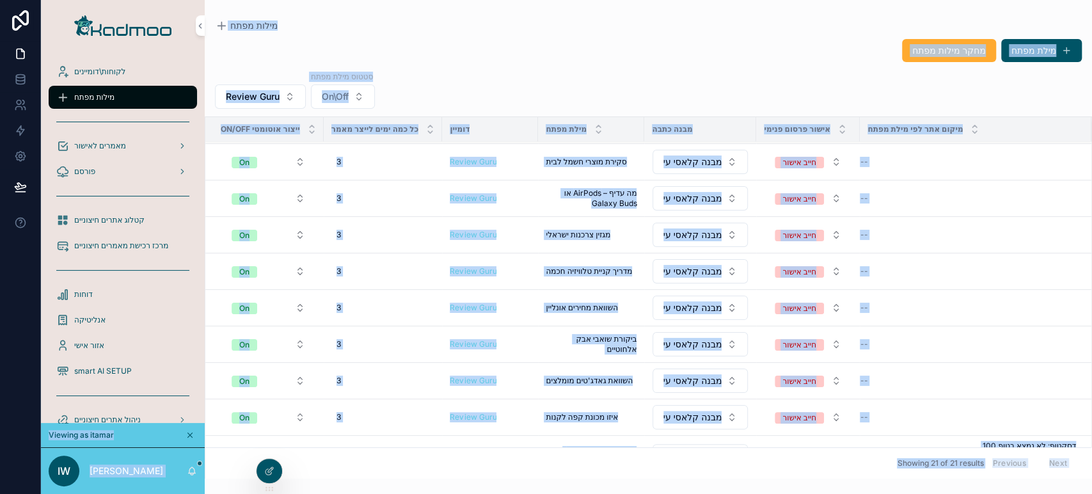
click at [352, 165] on div "3 3" at bounding box center [383, 162] width 104 height 20
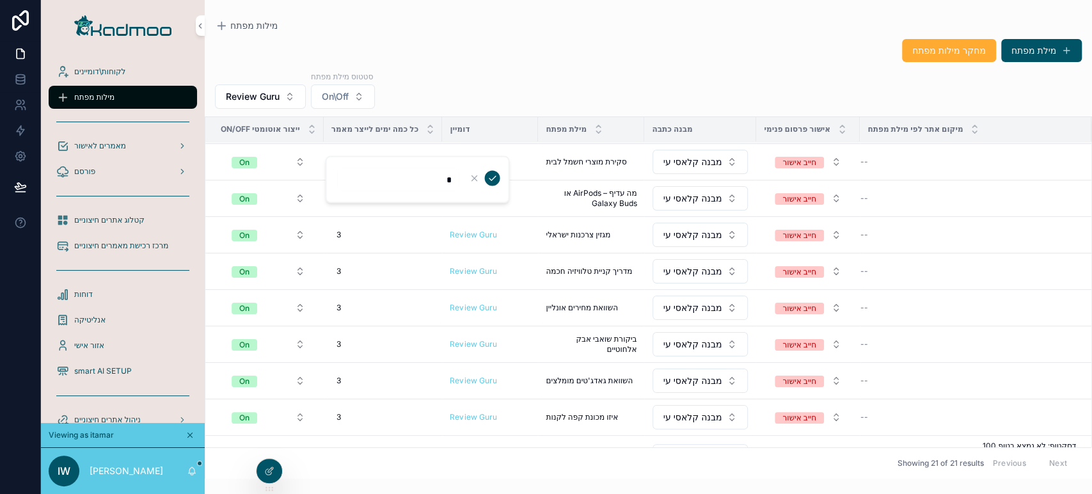
type input "**"
click button "scrollable content" at bounding box center [491, 178] width 15 height 15
click at [329, 197] on td "3 3" at bounding box center [383, 198] width 119 height 36
click at [340, 197] on div "3 3" at bounding box center [383, 198] width 104 height 20
type input "**"
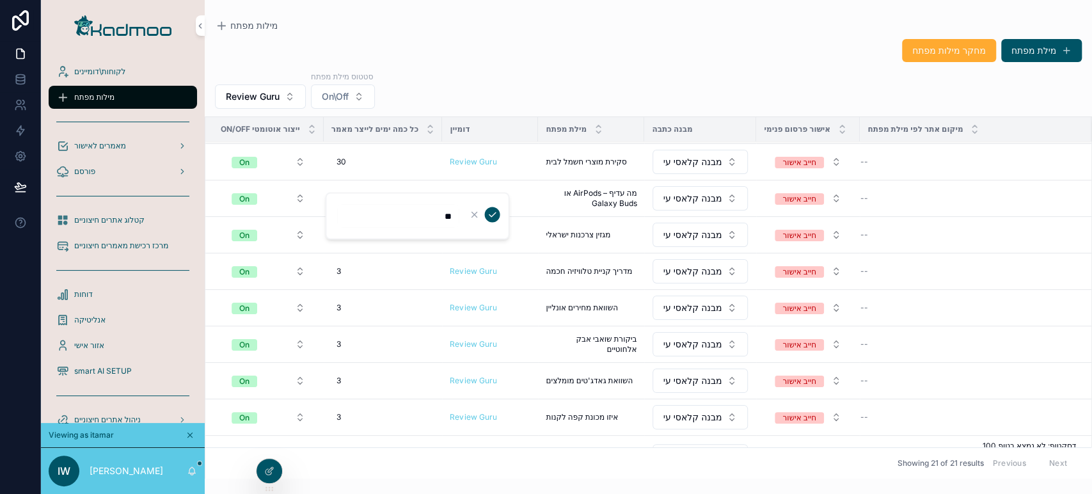
click button "scrollable content" at bounding box center [491, 214] width 15 height 15
click at [343, 230] on div "3 3" at bounding box center [383, 234] width 104 height 20
type input "**"
click at [356, 261] on div "3 3" at bounding box center [383, 271] width 104 height 20
type input "**"
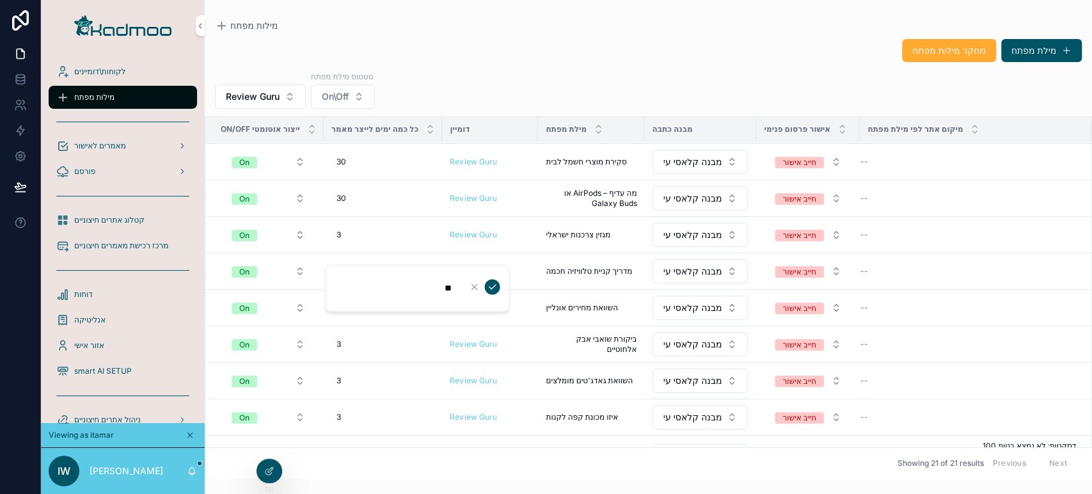
click button "scrollable content" at bounding box center [491, 286] width 15 height 15
click at [341, 226] on div "3 3" at bounding box center [383, 234] width 104 height 20
click at [349, 229] on div "3 3" at bounding box center [383, 234] width 104 height 20
type input "*"
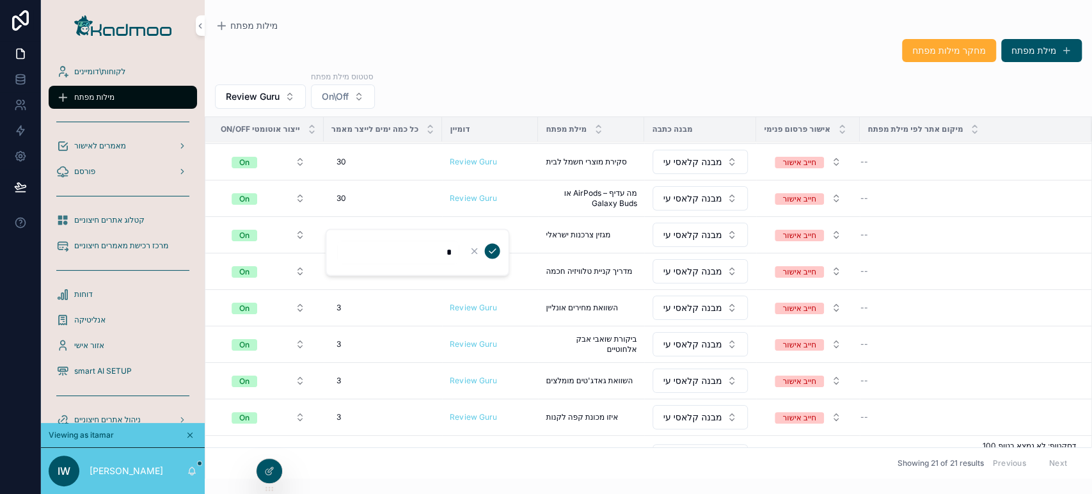
type input "**"
click button "scrollable content" at bounding box center [491, 250] width 15 height 15
click at [348, 309] on div "3 3" at bounding box center [383, 307] width 104 height 20
click at [350, 306] on div "3 3" at bounding box center [383, 307] width 104 height 20
type input "**"
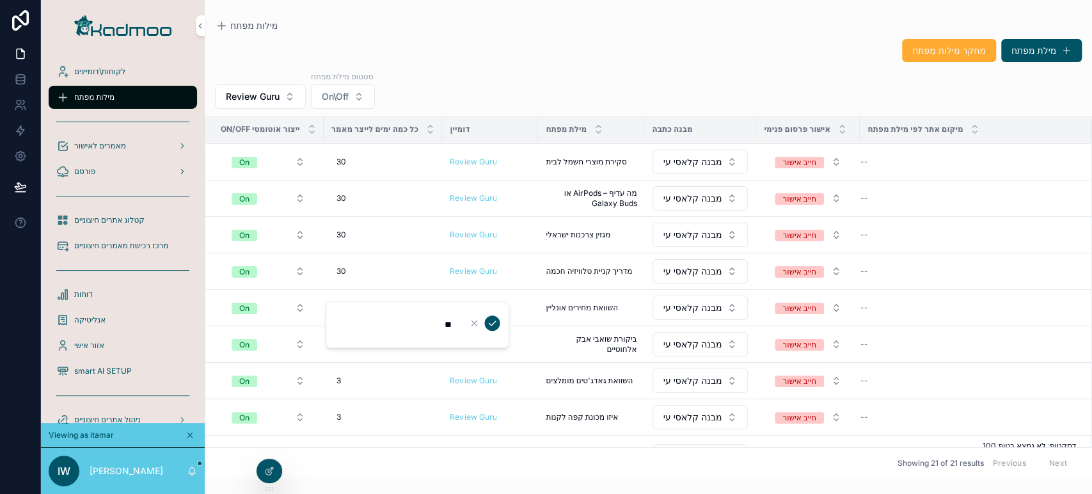
click button "scrollable content" at bounding box center [491, 322] width 15 height 15
click at [345, 338] on div "3 3" at bounding box center [383, 344] width 104 height 20
click at [347, 340] on div "3 3" at bounding box center [383, 344] width 104 height 20
type input "**"
click button "scrollable content" at bounding box center [491, 359] width 15 height 15
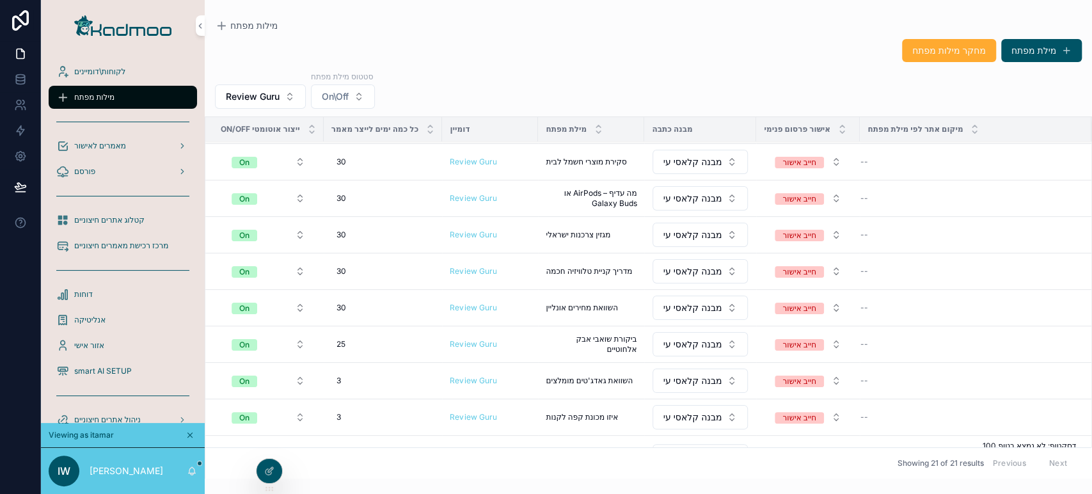
click at [345, 365] on td "3 3" at bounding box center [383, 381] width 119 height 36
click at [345, 376] on div "3 3" at bounding box center [383, 380] width 104 height 20
type input "**"
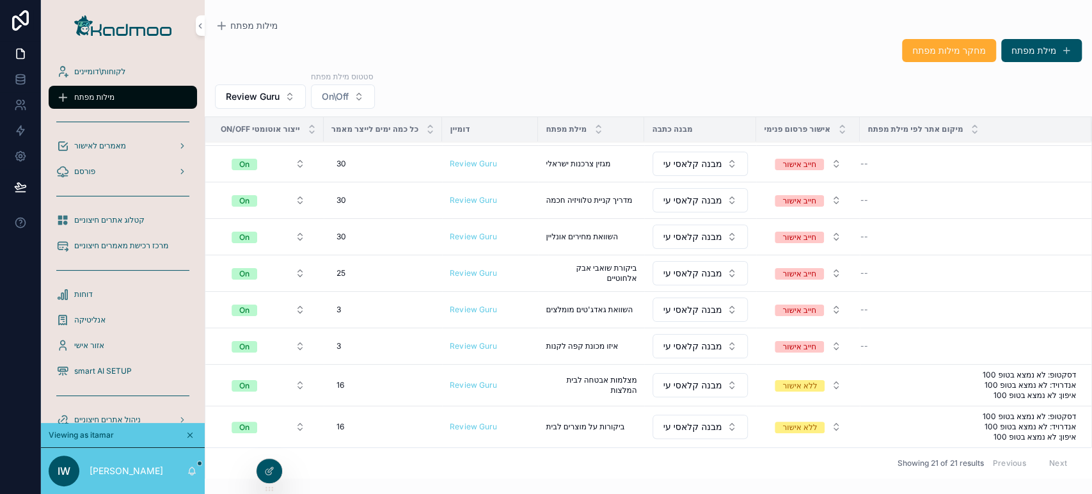
click at [343, 299] on div "3 3" at bounding box center [383, 309] width 104 height 20
type input "**"
click button "scrollable content" at bounding box center [491, 324] width 15 height 15
click at [350, 336] on div "3 3" at bounding box center [383, 346] width 104 height 20
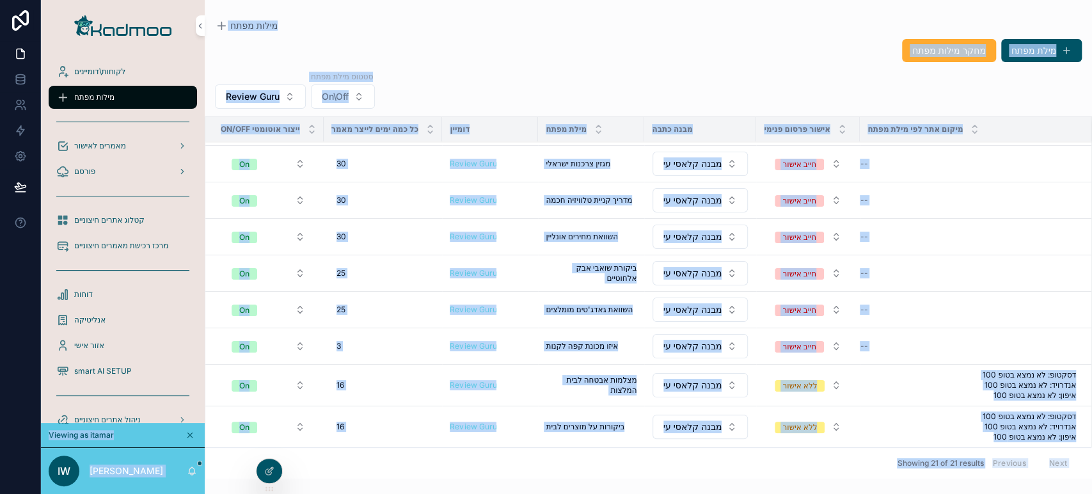
click at [359, 346] on div "3 3" at bounding box center [383, 346] width 104 height 20
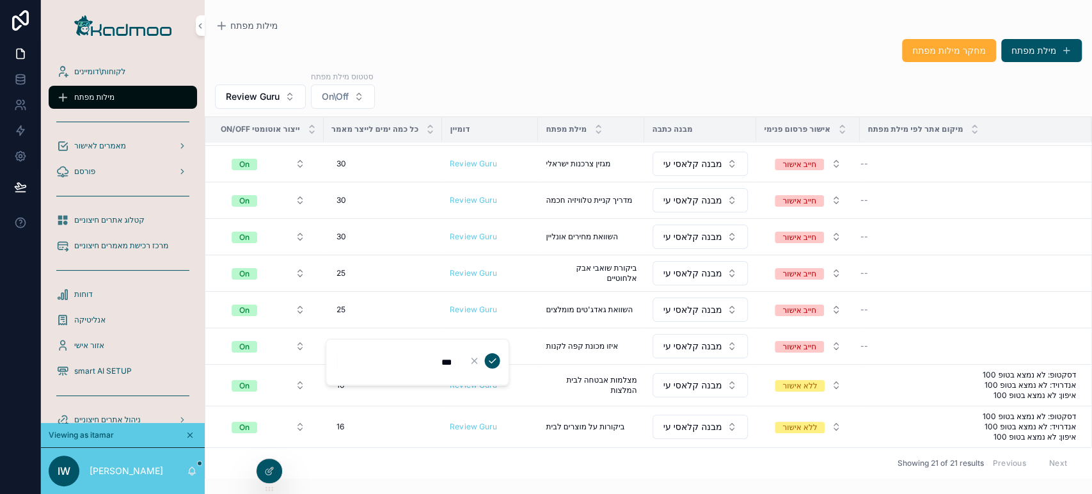
type input "**"
click button "scrollable content" at bounding box center [491, 360] width 15 height 15
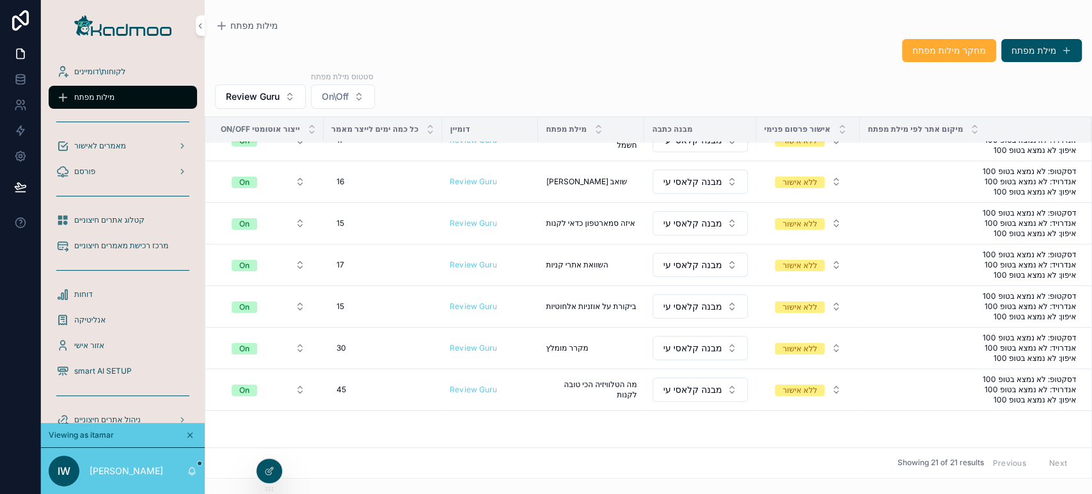
scroll to position [0, 0]
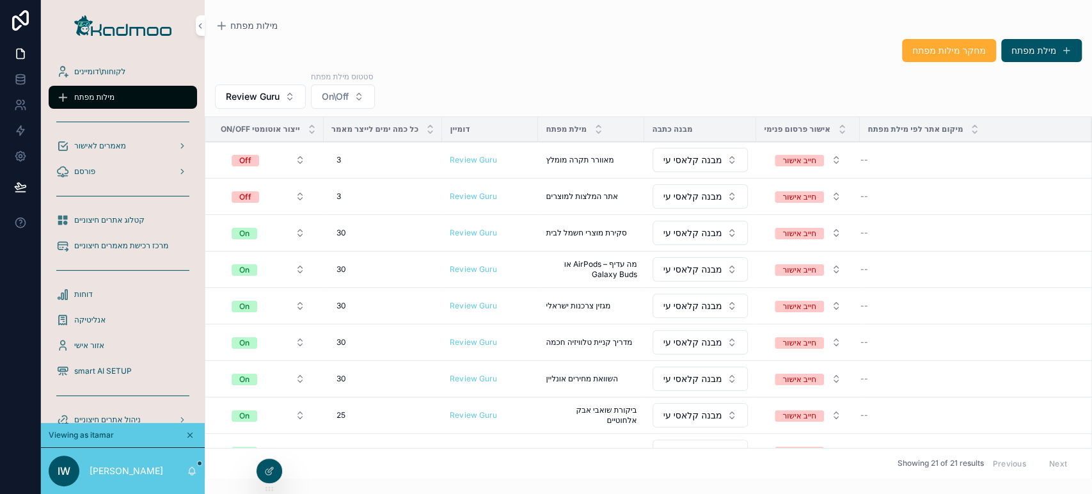
click at [261, 197] on button "Off" at bounding box center [268, 196] width 94 height 23
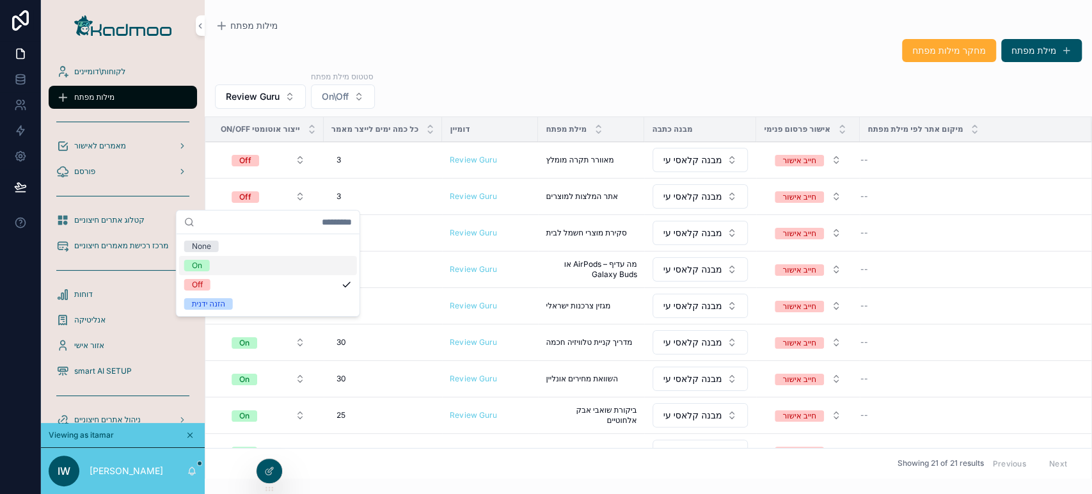
click at [221, 263] on div "On" at bounding box center [268, 265] width 178 height 19
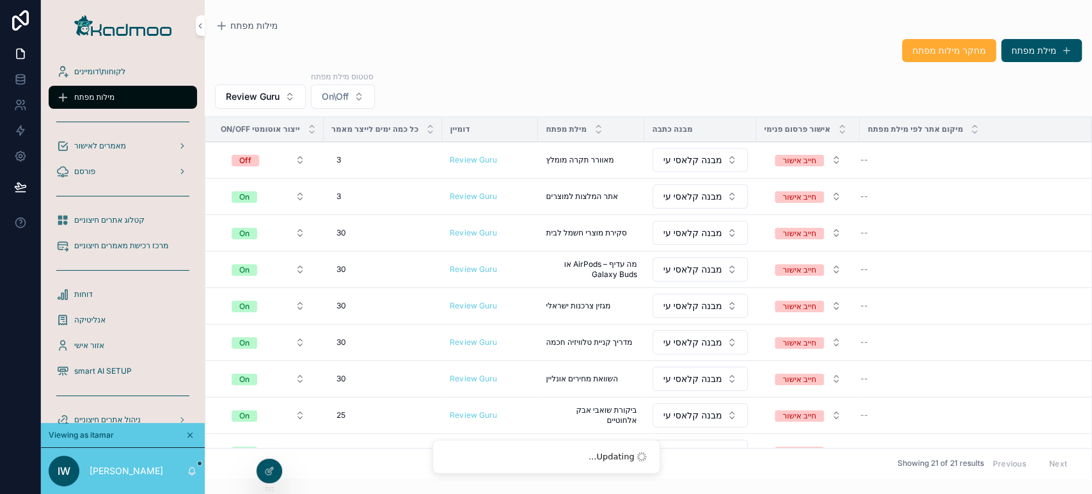
click at [267, 161] on button "Off" at bounding box center [268, 159] width 94 height 23
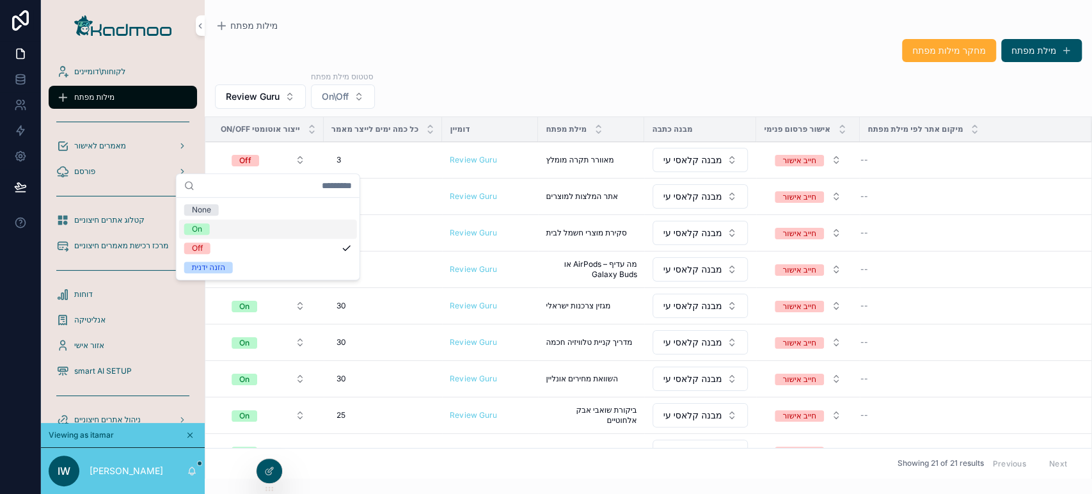
click at [247, 231] on div "On" at bounding box center [268, 228] width 178 height 19
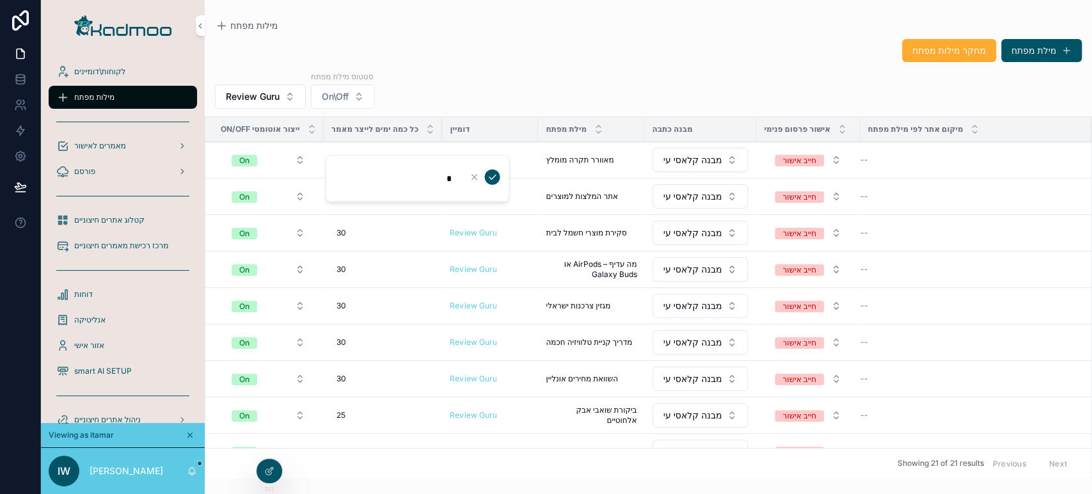
type input "**"
click button "scrollable content" at bounding box center [491, 176] width 15 height 15
click at [366, 189] on div "3 3" at bounding box center [383, 196] width 104 height 20
type input "**"
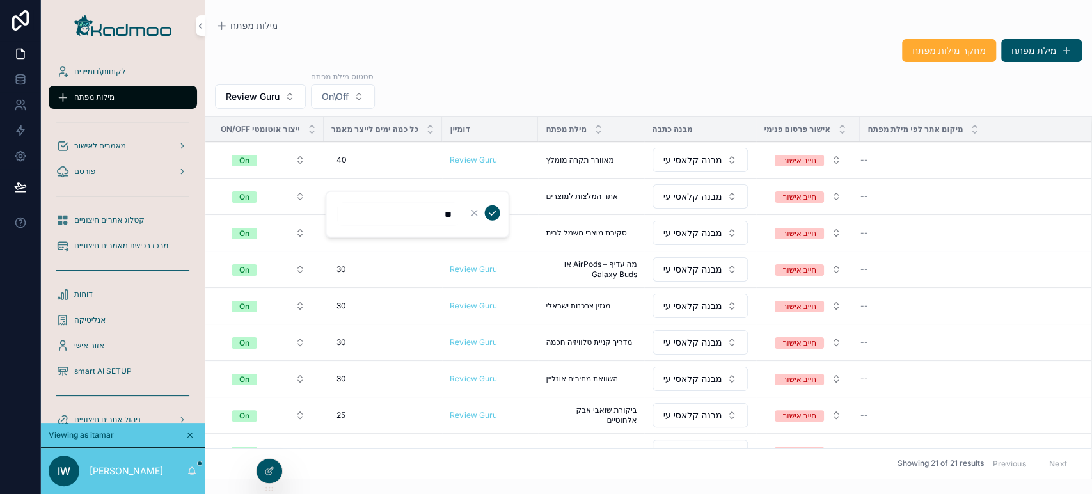
click button "scrollable content" at bounding box center [491, 212] width 15 height 15
click at [273, 111] on div "מחקר מילות מפתח מילת מפתח Review Guru סטטוס מילת מפתח On\Off On/Off ייצור אוטומ…" at bounding box center [648, 255] width 887 height 448
click at [266, 97] on span "Review Guru" at bounding box center [253, 96] width 54 height 13
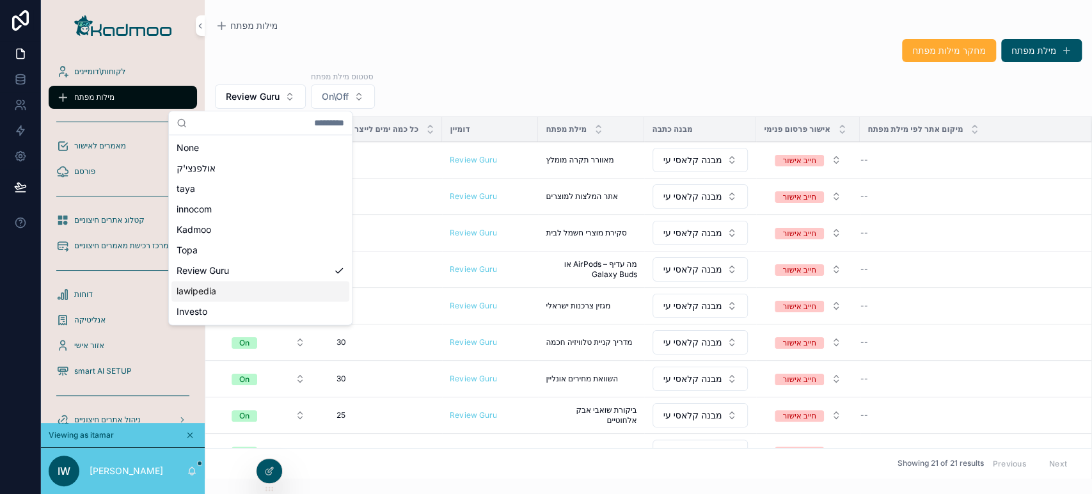
click at [210, 283] on div "lawipedia" at bounding box center [260, 291] width 178 height 20
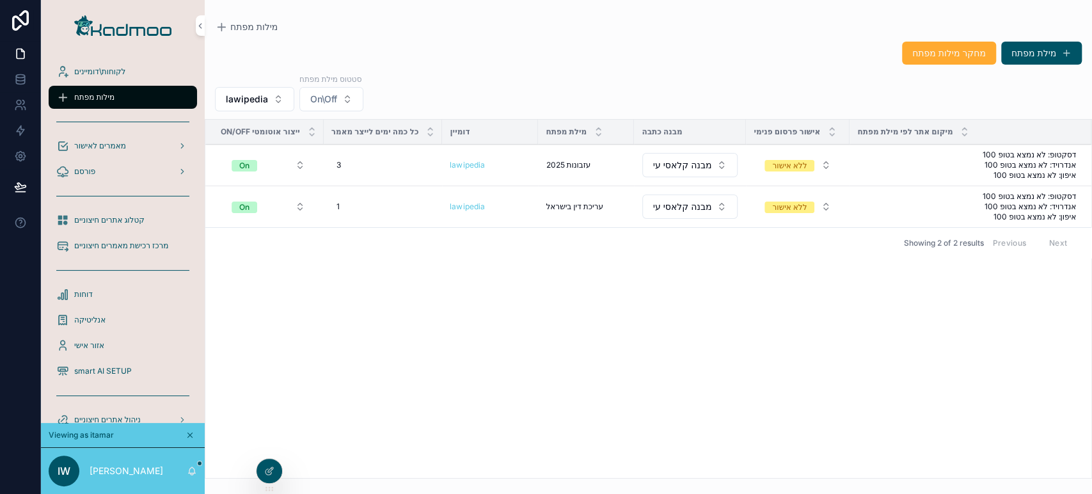
click at [359, 164] on div "3 3" at bounding box center [383, 165] width 104 height 20
type input "**"
click button "scrollable content" at bounding box center [491, 182] width 15 height 15
click at [366, 203] on div "1 1" at bounding box center [383, 206] width 104 height 20
type input "**"
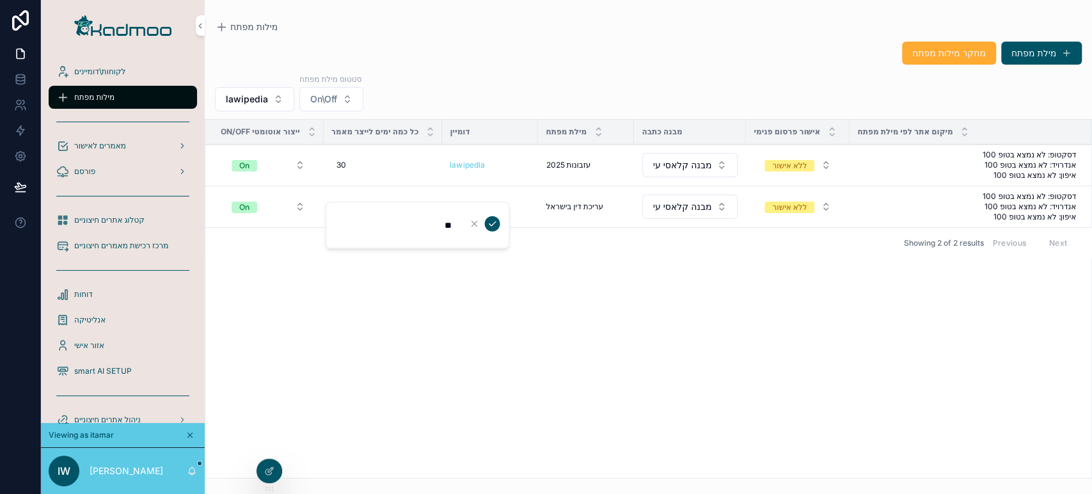
click button "scrollable content" at bounding box center [491, 223] width 15 height 15
click at [94, 70] on span "לקוחות\דומיינים" at bounding box center [99, 72] width 51 height 10
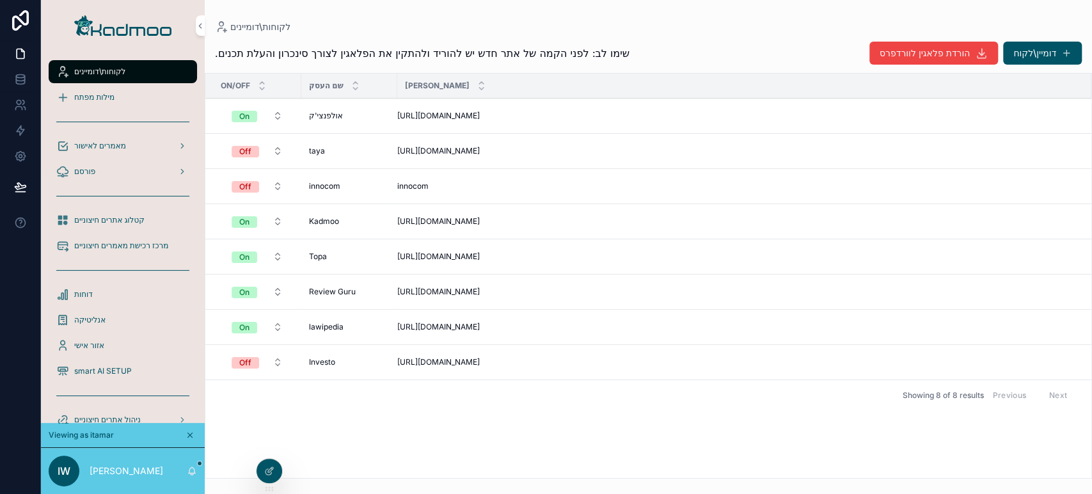
click at [0, 0] on span "הקמה אוטומטית של מילות מפתח" at bounding box center [0, 0] width 0 height 0
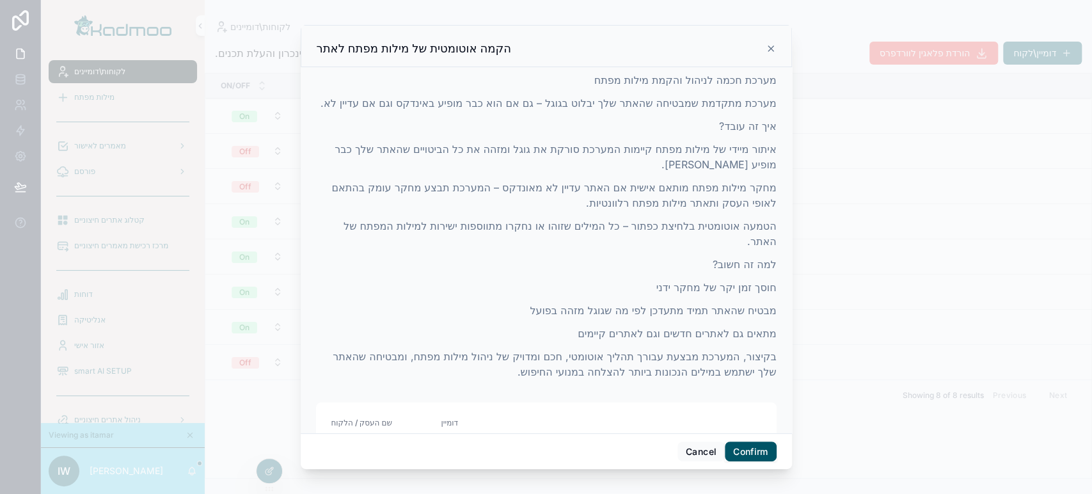
click at [757, 451] on button "Confirm" at bounding box center [750, 451] width 51 height 20
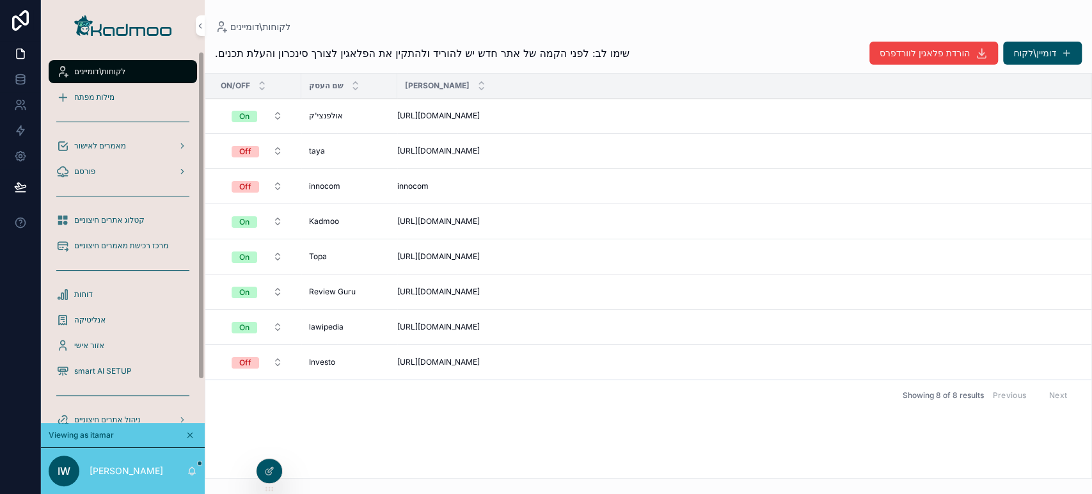
drag, startPoint x: 91, startPoint y: 88, endPoint x: 104, endPoint y: 107, distance: 23.9
click at [92, 88] on div "מילות מפתח" at bounding box center [122, 97] width 133 height 20
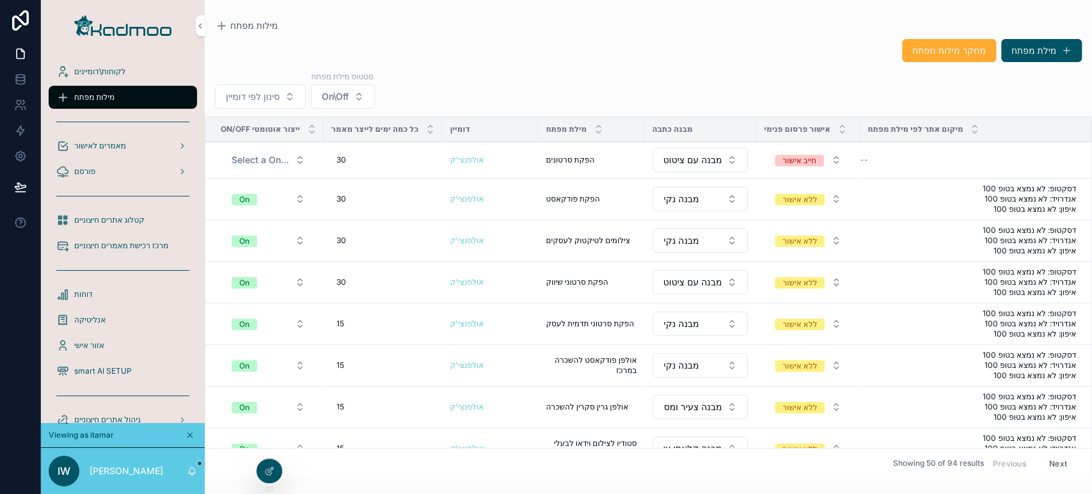
scroll to position [284, 0]
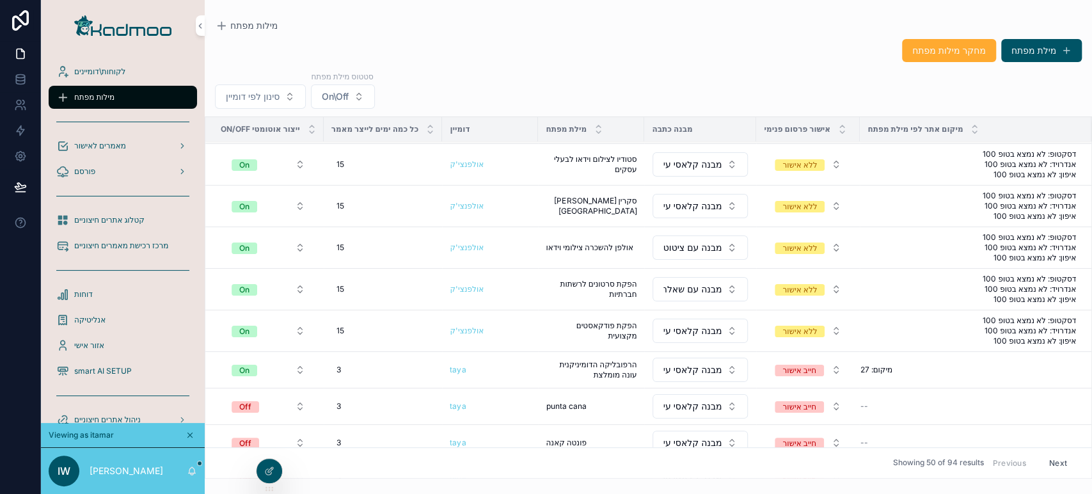
click at [276, 98] on span "סינון לפי דומיין" at bounding box center [253, 96] width 54 height 13
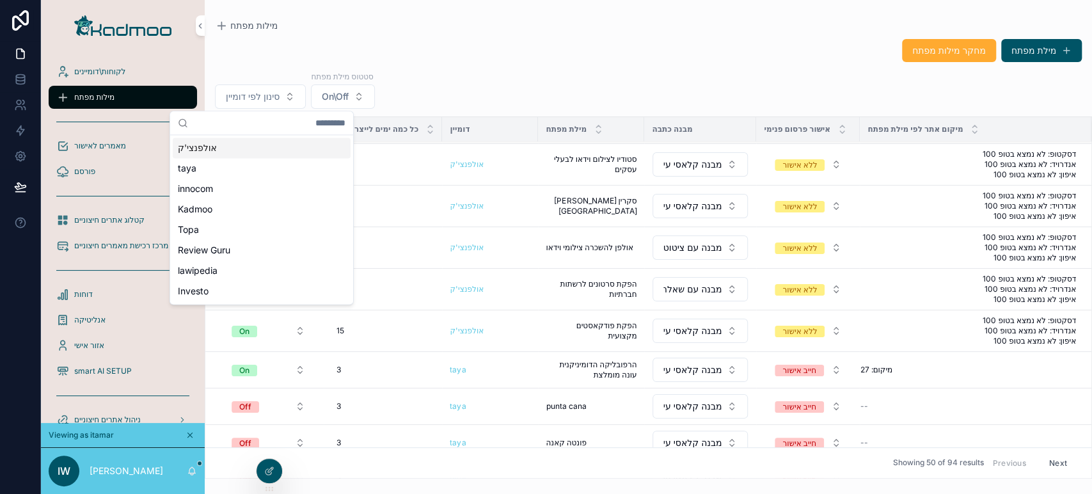
scroll to position [142, 0]
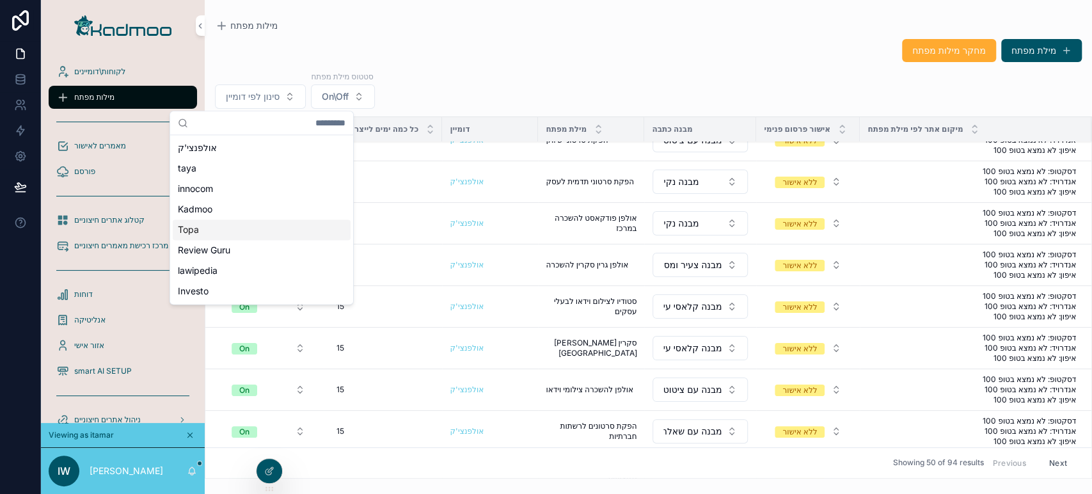
click at [221, 235] on div "Topa" at bounding box center [262, 229] width 178 height 20
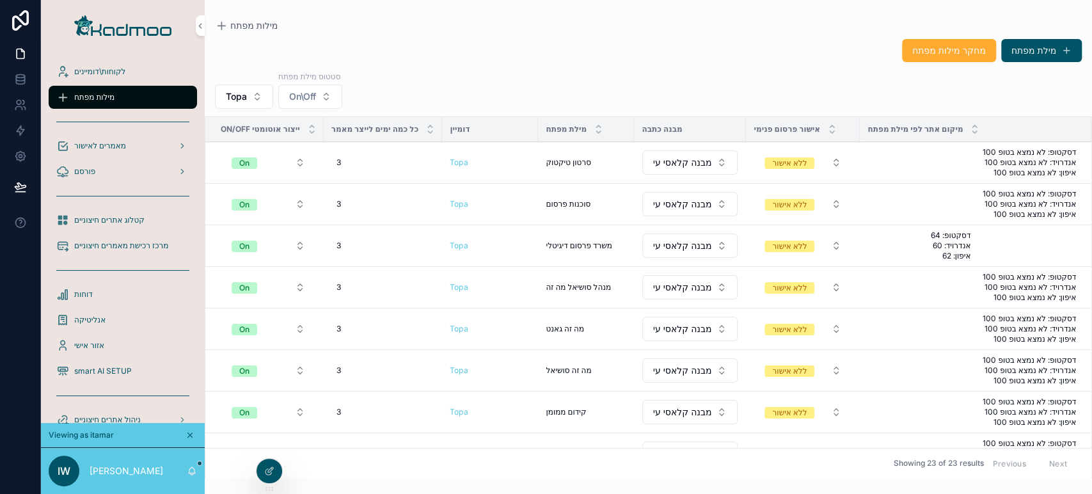
click at [345, 203] on div "3 3" at bounding box center [383, 204] width 104 height 20
type input "**"
click button "scrollable content" at bounding box center [491, 220] width 15 height 15
click at [341, 166] on div "3 3" at bounding box center [383, 162] width 104 height 20
click at [353, 167] on div "3 3" at bounding box center [383, 162] width 104 height 20
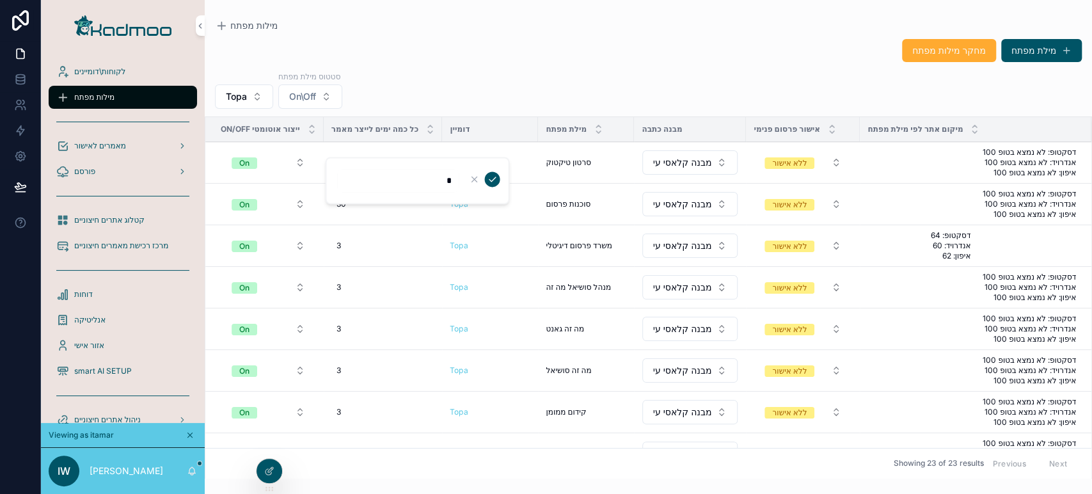
type input "**"
click button "scrollable content" at bounding box center [491, 178] width 15 height 15
click at [377, 246] on div "3 3" at bounding box center [383, 245] width 104 height 20
type input "**"
click button "scrollable content" at bounding box center [491, 262] width 15 height 15
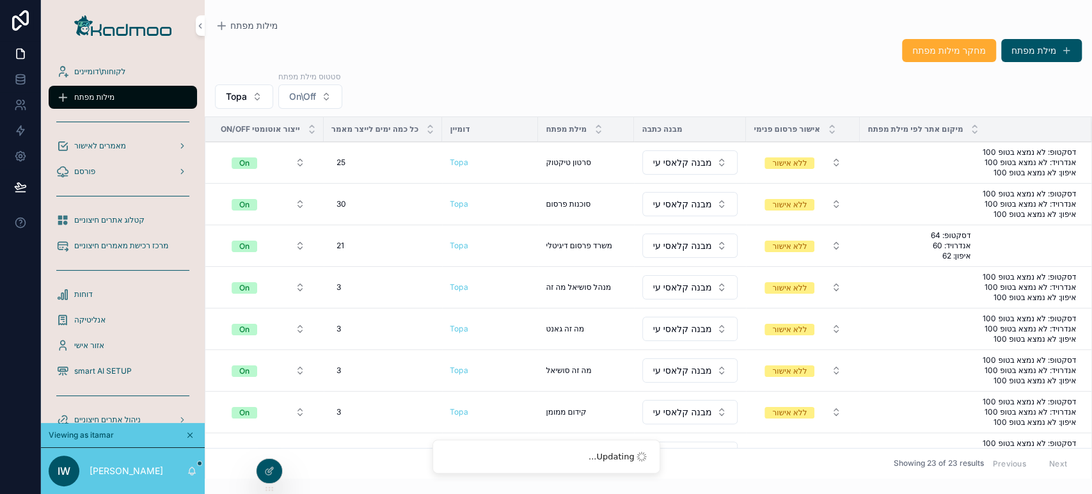
click at [354, 288] on div "3 3" at bounding box center [383, 287] width 104 height 20
type input "**"
click button "scrollable content" at bounding box center [491, 303] width 15 height 15
click at [358, 325] on div "3 3" at bounding box center [383, 328] width 104 height 20
click at [365, 331] on div "3 3" at bounding box center [383, 328] width 104 height 20
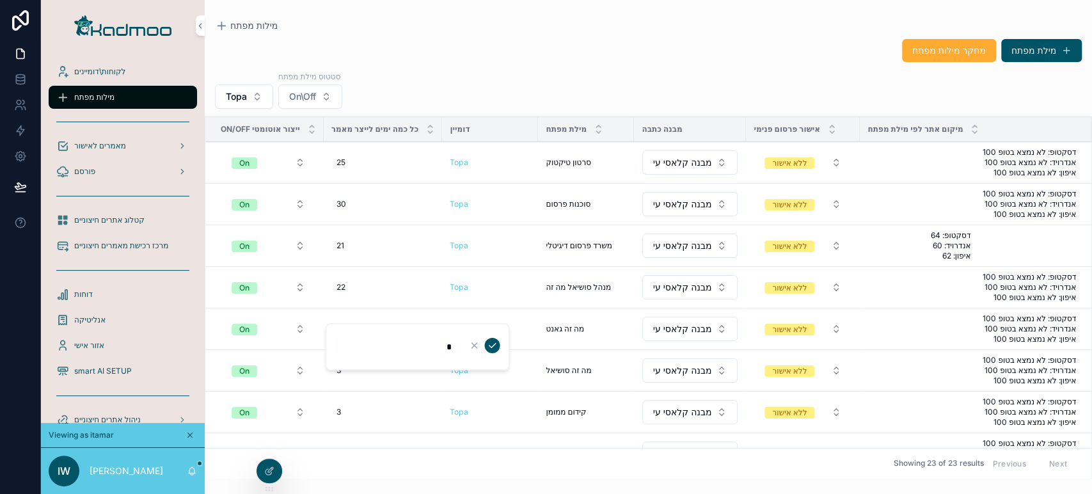
drag, startPoint x: 466, startPoint y: 347, endPoint x: 531, endPoint y: 340, distance: 66.2
click at [521, 341] on div "לקוחות\דומיינים מילות מפתח מאמרים לאישור פורסם קטלוג אתרים חיצוניים מרכז רכישת …" at bounding box center [566, 247] width 1051 height 494
type input "**"
click button "scrollable content" at bounding box center [491, 345] width 15 height 15
click at [394, 362] on div "3 3" at bounding box center [383, 370] width 104 height 20
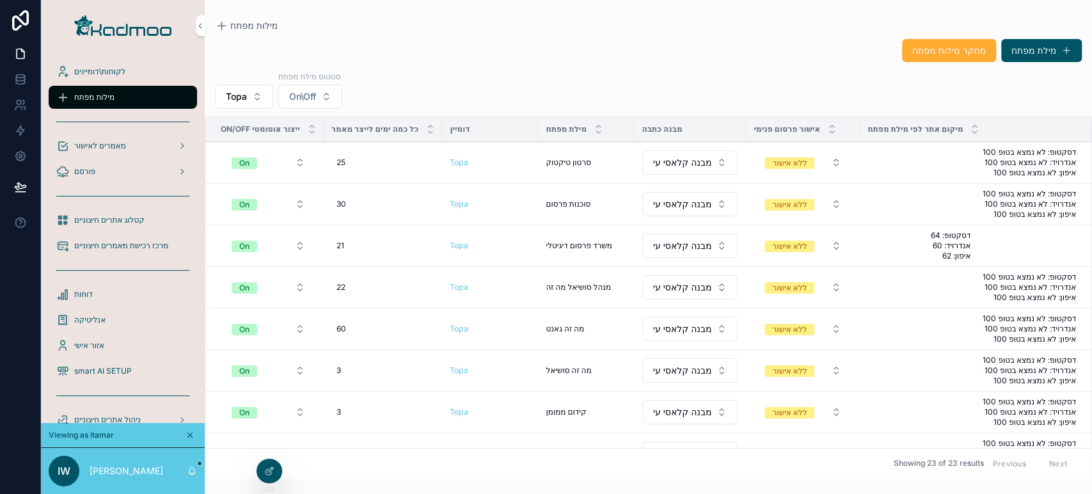
click at [360, 369] on div "3 3" at bounding box center [383, 370] width 104 height 20
type input "*"
type input "***"
click button "scrollable content" at bounding box center [491, 386] width 15 height 15
click at [362, 402] on div "3 3" at bounding box center [383, 412] width 104 height 20
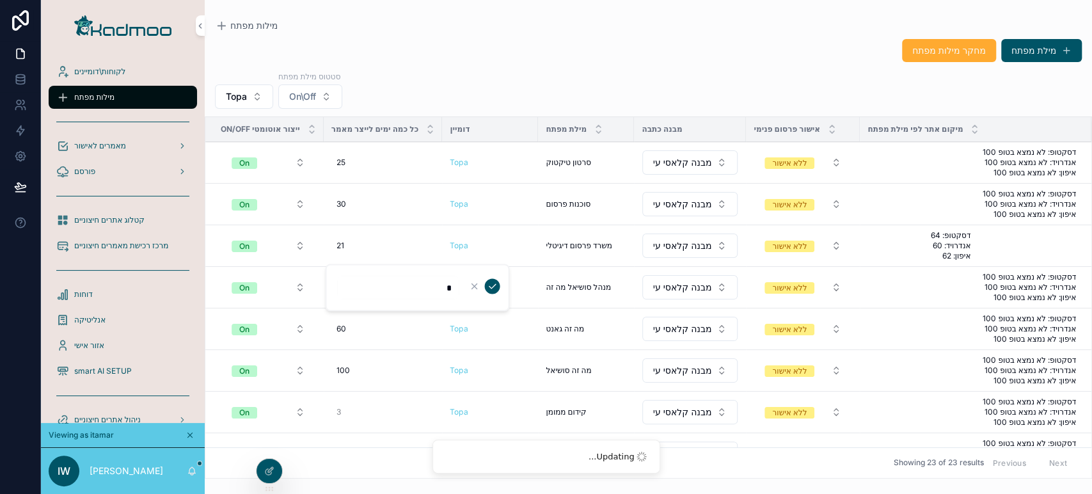
scroll to position [142, 0]
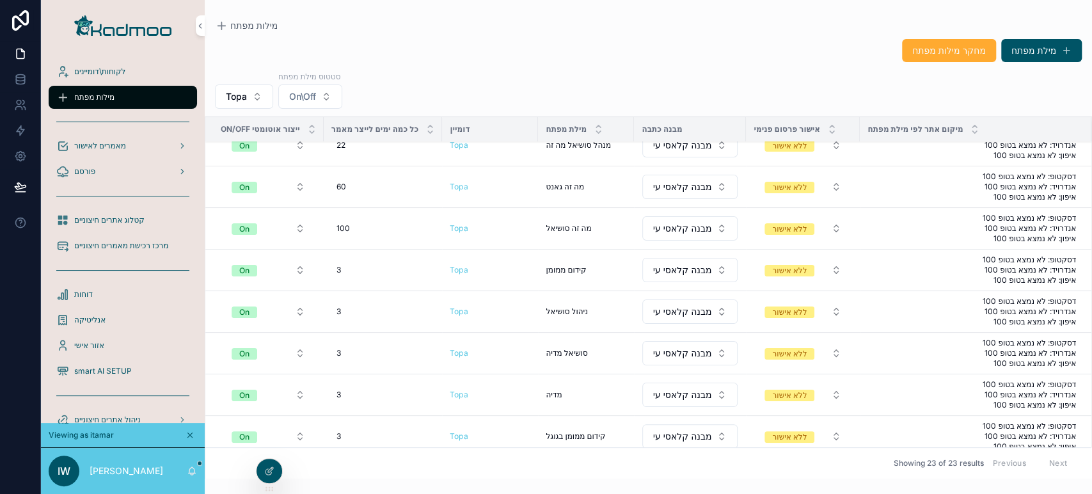
click at [362, 266] on div "3 3" at bounding box center [383, 270] width 104 height 20
type input "**"
click button "scrollable content" at bounding box center [491, 285] width 15 height 15
click at [359, 310] on div "3 3" at bounding box center [383, 311] width 104 height 20
click at [359, 310] on div "*" at bounding box center [417, 328] width 184 height 47
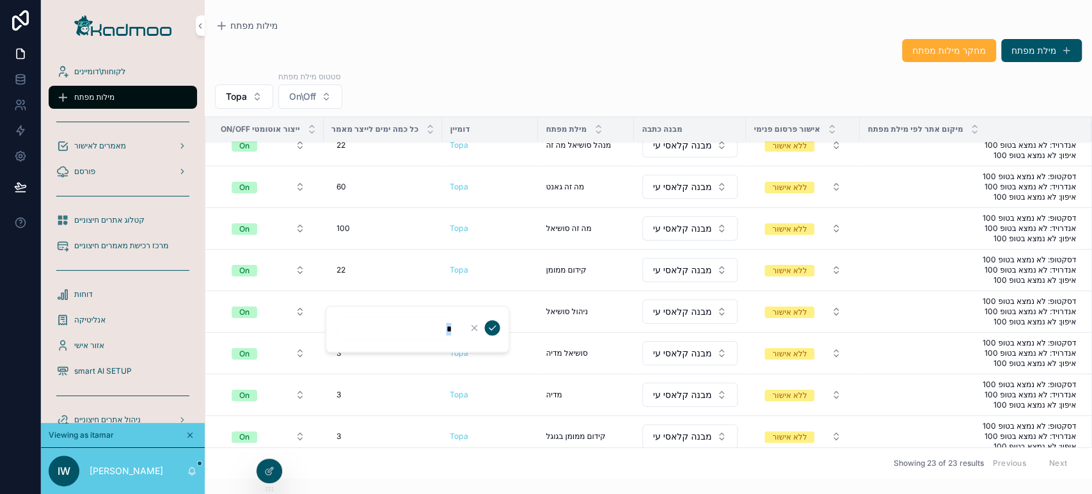
click at [368, 331] on input "*" at bounding box center [398, 329] width 122 height 18
type input "**"
click button "scrollable content" at bounding box center [491, 327] width 15 height 15
click at [372, 349] on div "3 3" at bounding box center [383, 353] width 104 height 20
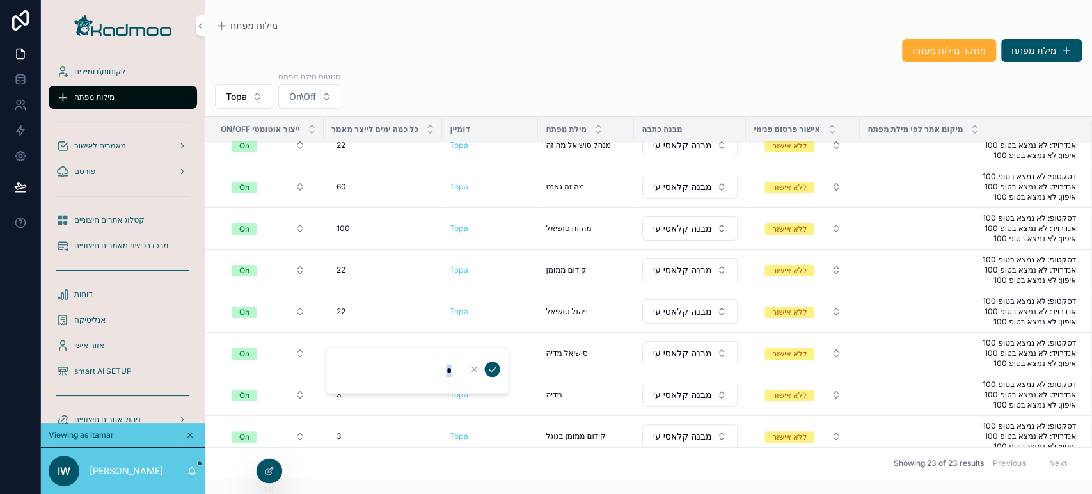
click at [372, 349] on div "*" at bounding box center [417, 370] width 184 height 47
click at [372, 354] on div "3 3" at bounding box center [383, 353] width 104 height 20
type input "**"
click button "scrollable content" at bounding box center [491, 368] width 15 height 15
click at [340, 393] on span "3" at bounding box center [338, 394] width 4 height 10
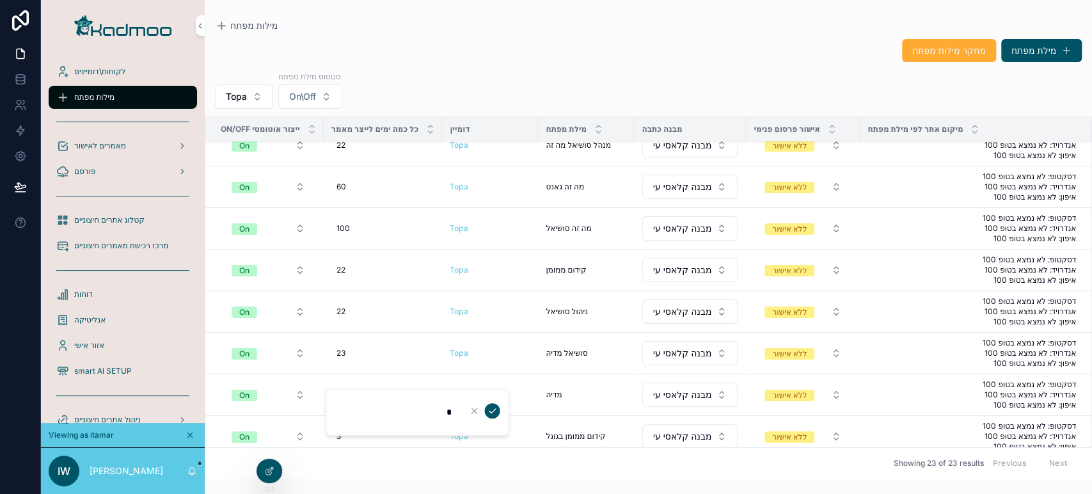
drag, startPoint x: 377, startPoint y: 407, endPoint x: 480, endPoint y: 415, distance: 102.6
click at [475, 416] on form "*" at bounding box center [418, 412] width 164 height 24
type input "**"
click button "scrollable content" at bounding box center [491, 410] width 15 height 15
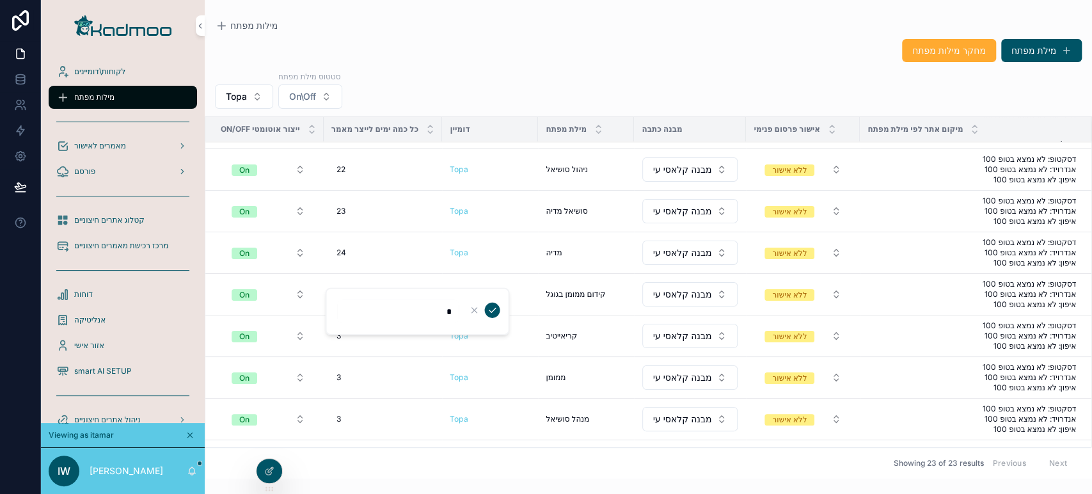
click at [366, 287] on div "3 3" at bounding box center [383, 294] width 104 height 20
drag, startPoint x: 389, startPoint y: 310, endPoint x: 506, endPoint y: 307, distance: 116.4
click at [506, 307] on div "*" at bounding box center [417, 311] width 184 height 47
type input "**"
click button "scrollable content" at bounding box center [491, 309] width 15 height 15
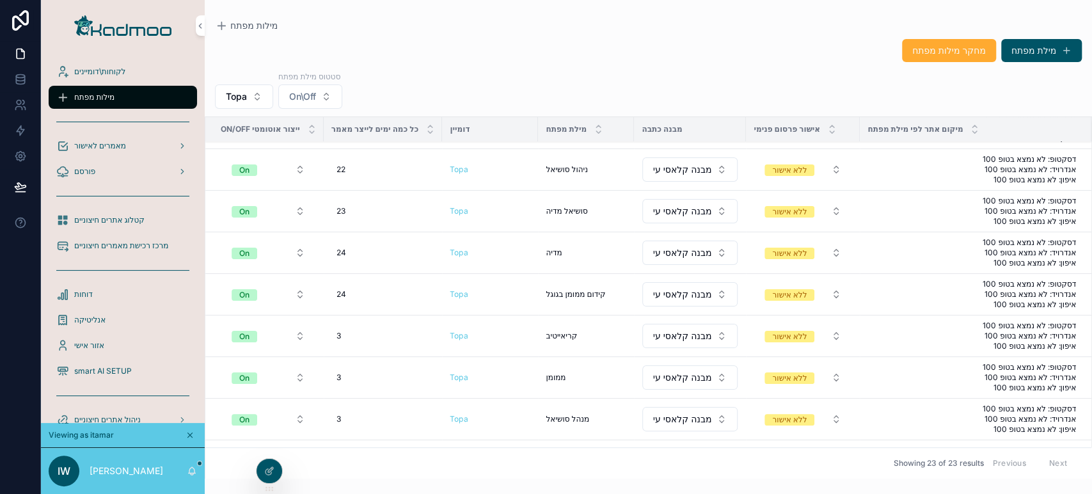
click at [375, 321] on td "3 3" at bounding box center [383, 336] width 119 height 42
click at [366, 331] on div "3 3" at bounding box center [383, 336] width 104 height 20
click at [366, 331] on div "*" at bounding box center [417, 352] width 184 height 47
click at [396, 354] on input "*" at bounding box center [398, 353] width 122 height 18
click at [368, 340] on div "3 3" at bounding box center [383, 336] width 104 height 20
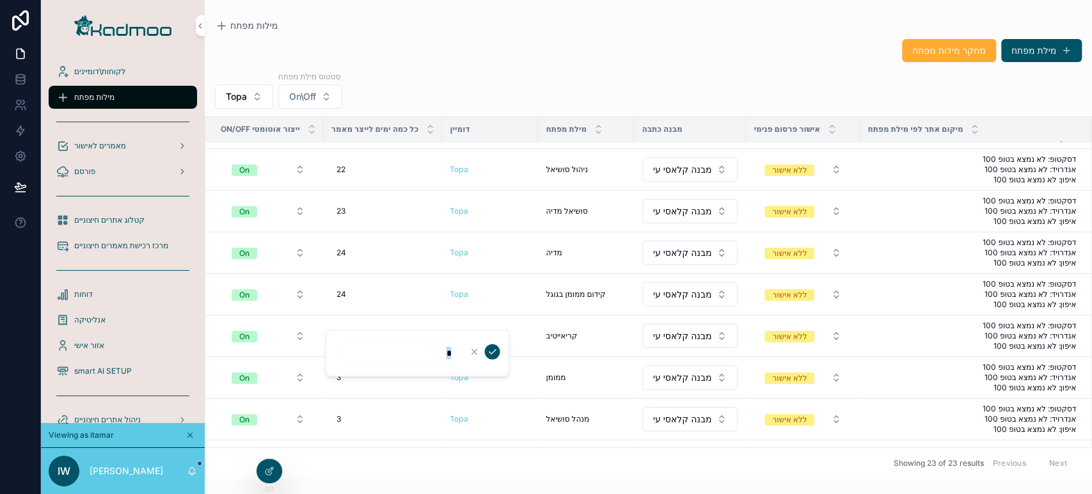
click at [368, 340] on div "*" at bounding box center [417, 352] width 184 height 47
click at [389, 352] on input "*" at bounding box center [398, 353] width 122 height 18
type input "**"
click button "scrollable content" at bounding box center [491, 351] width 15 height 15
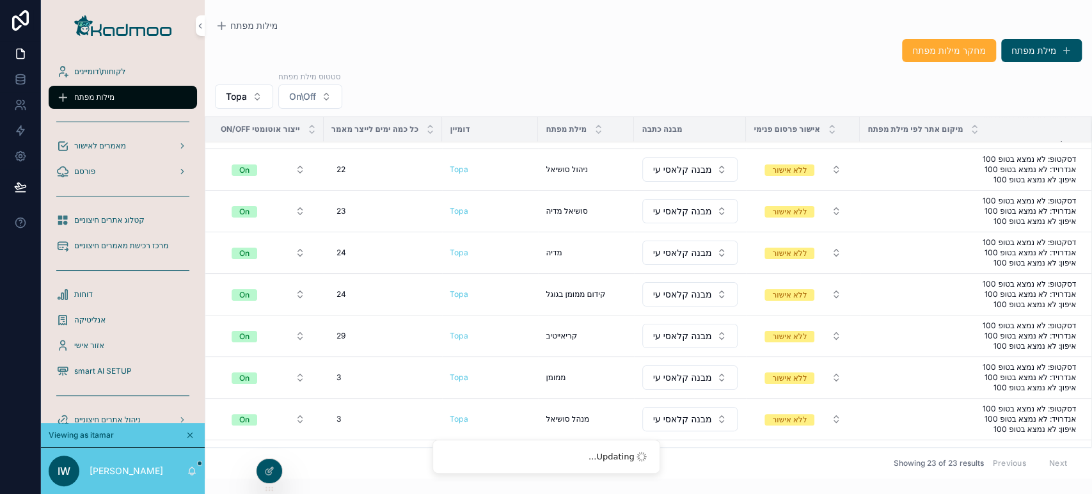
click at [354, 367] on div "3 3" at bounding box center [383, 377] width 104 height 20
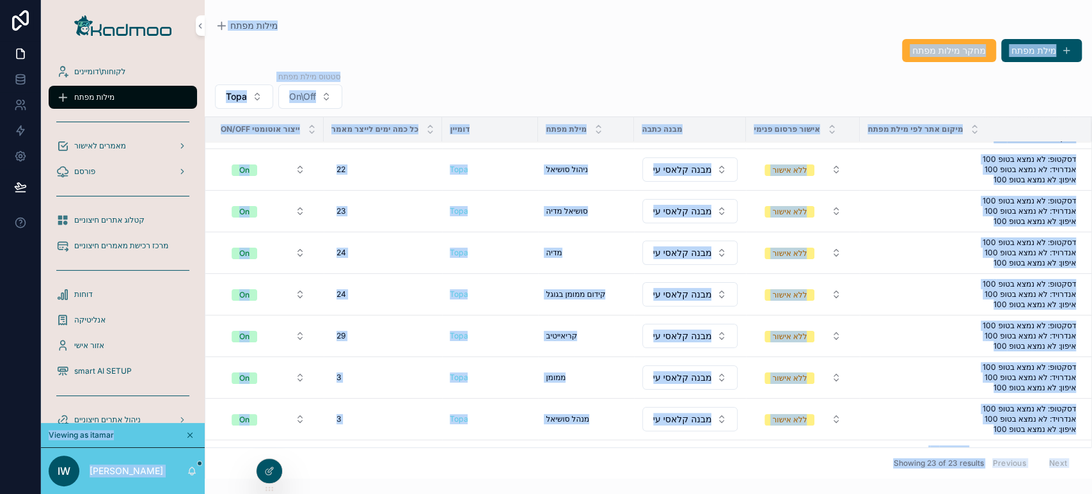
click at [372, 383] on div "3 3" at bounding box center [383, 377] width 104 height 20
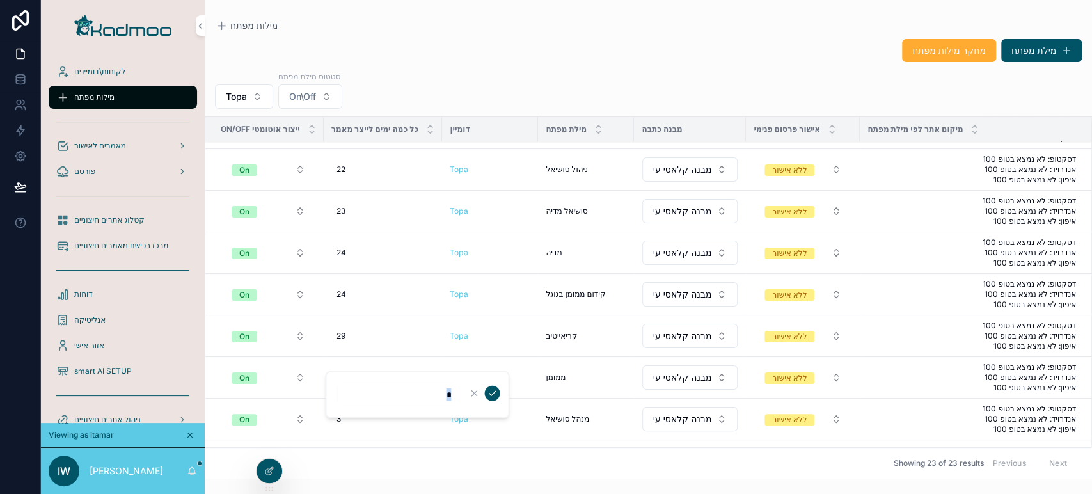
click at [372, 383] on div "*" at bounding box center [398, 394] width 122 height 23
click at [397, 391] on input "*" at bounding box center [398, 395] width 122 height 18
type input "**"
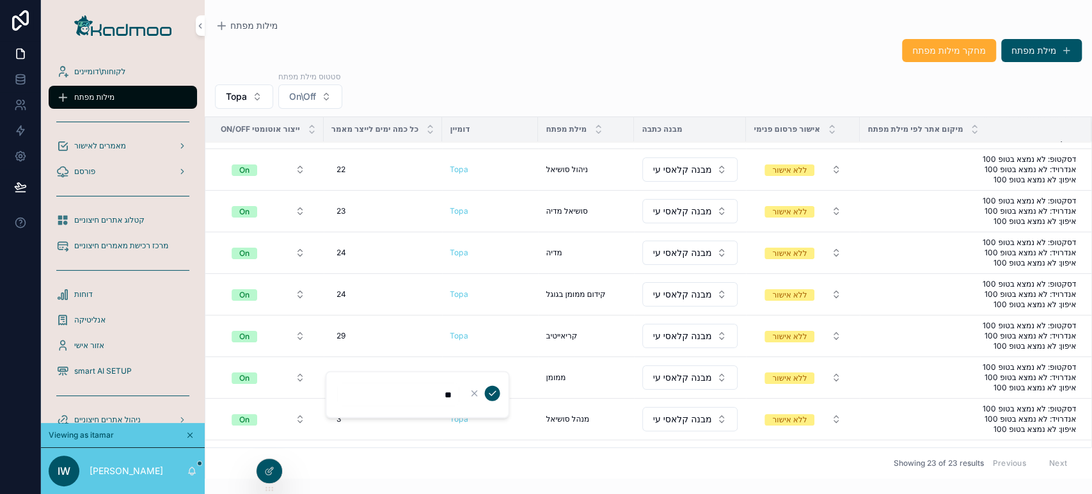
click button "scrollable content" at bounding box center [491, 393] width 15 height 15
click at [345, 418] on div "3 3" at bounding box center [383, 419] width 104 height 20
click at [345, 418] on div "*" at bounding box center [417, 435] width 184 height 47
click at [395, 437] on input "*" at bounding box center [398, 436] width 122 height 18
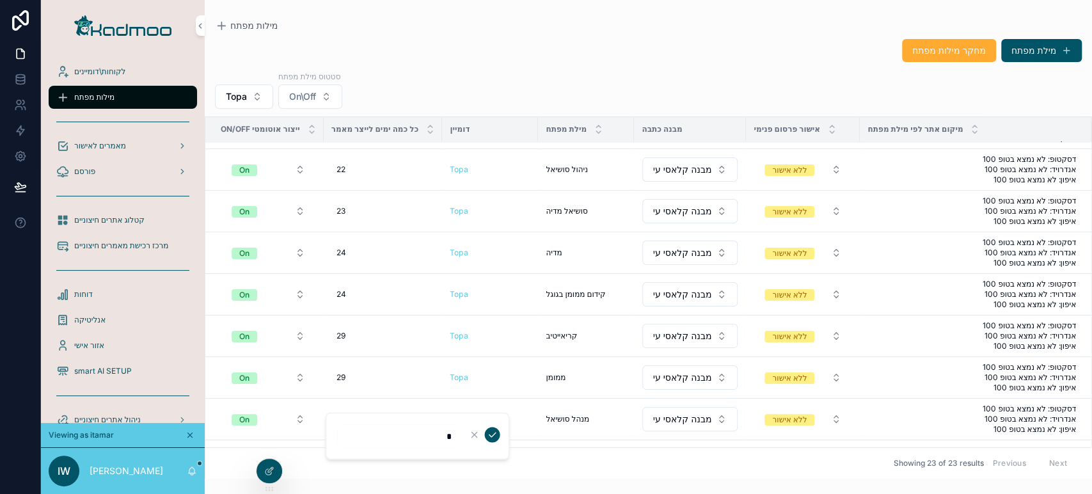
type input "**"
click button "scrollable content" at bounding box center [491, 434] width 15 height 15
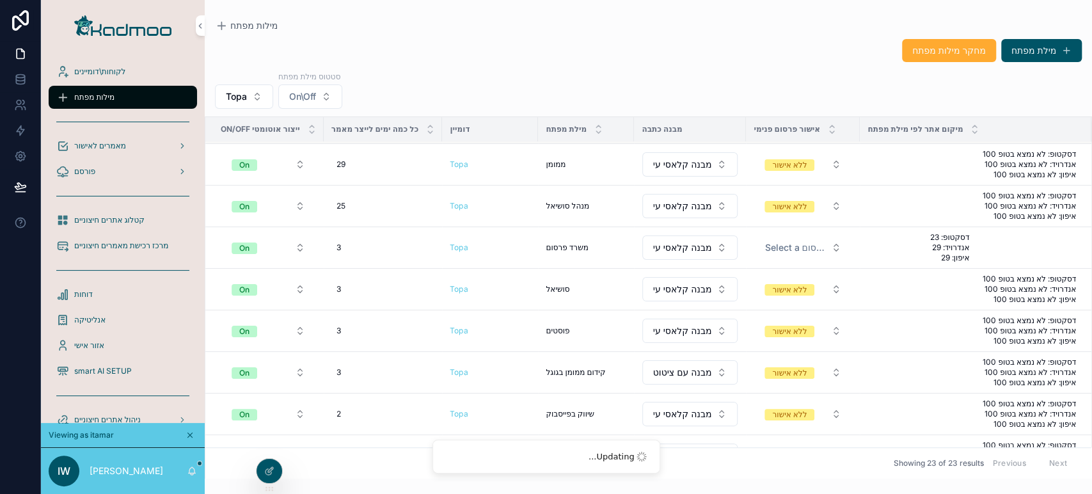
click at [350, 239] on div "3 3" at bounding box center [383, 247] width 104 height 20
click at [348, 246] on div "3 3" at bounding box center [383, 247] width 104 height 20
drag, startPoint x: 451, startPoint y: 265, endPoint x: 482, endPoint y: 265, distance: 31.3
click at [482, 265] on form "*" at bounding box center [418, 264] width 164 height 24
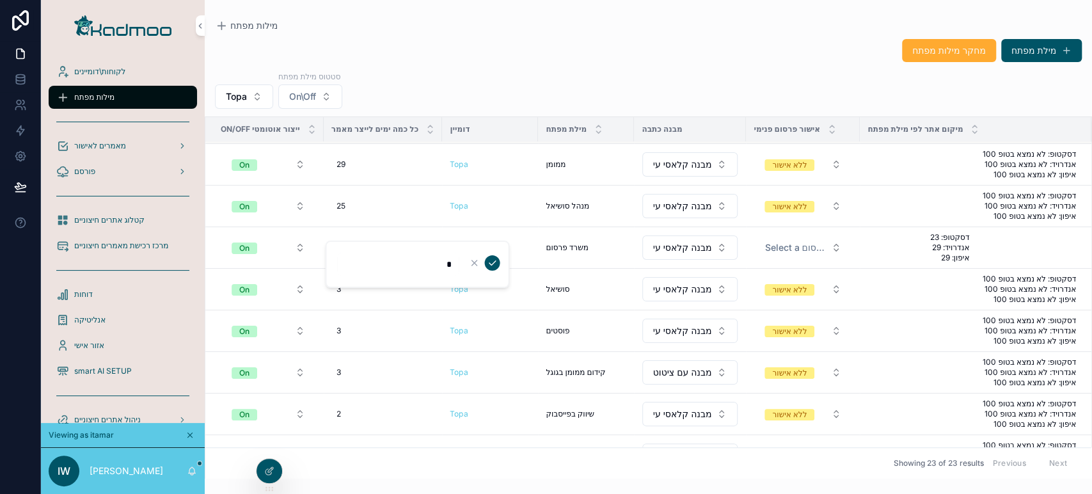
type input "**"
click button "scrollable content" at bounding box center [491, 262] width 15 height 15
click at [338, 288] on span "3" at bounding box center [338, 289] width 4 height 10
click at [338, 288] on div "*" at bounding box center [417, 305] width 184 height 47
click at [382, 300] on input "*" at bounding box center [398, 306] width 122 height 18
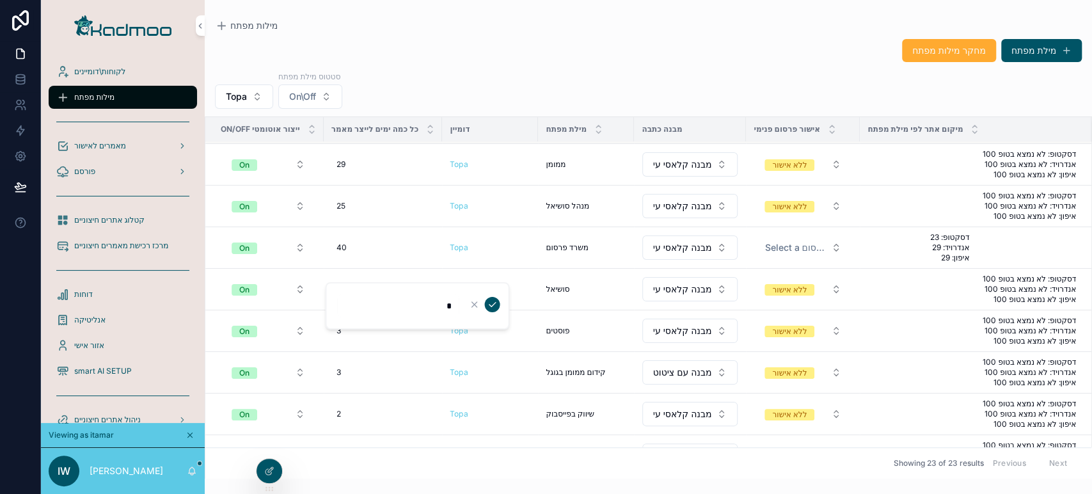
click at [382, 300] on input "*" at bounding box center [398, 306] width 122 height 18
type input "**"
click button "scrollable content" at bounding box center [491, 304] width 15 height 15
click at [347, 325] on div "3 3" at bounding box center [383, 330] width 104 height 20
drag, startPoint x: 423, startPoint y: 347, endPoint x: 538, endPoint y: 329, distance: 116.0
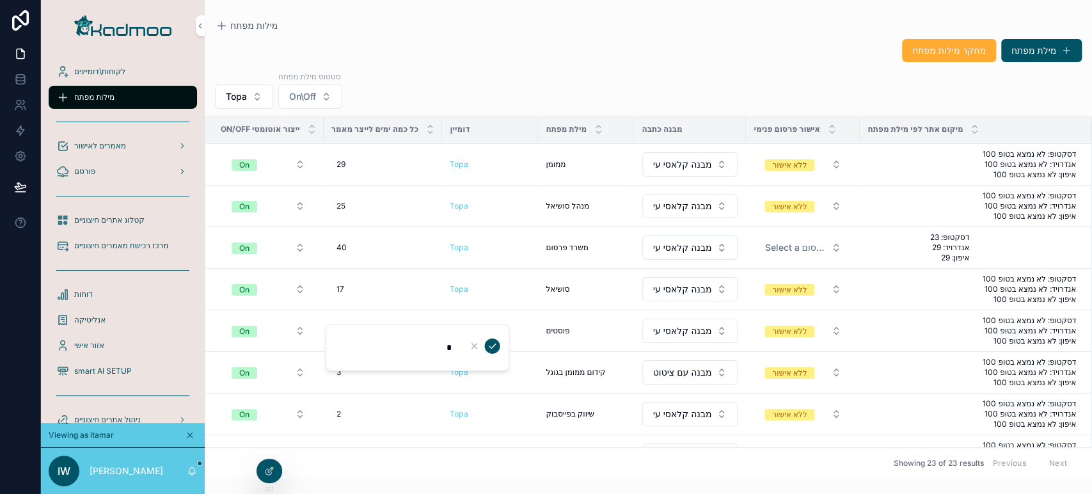
click at [530, 345] on div "לקוחות\דומיינים מילות מפתח מאמרים לאישור פורסם קטלוג אתרים חיצוניים מרכז רכישת …" at bounding box center [566, 247] width 1051 height 494
click at [363, 327] on div "3 3" at bounding box center [383, 330] width 104 height 20
click at [363, 327] on div "*" at bounding box center [417, 347] width 184 height 47
click at [414, 352] on input "*" at bounding box center [398, 347] width 122 height 18
click at [415, 353] on input "*" at bounding box center [398, 347] width 122 height 18
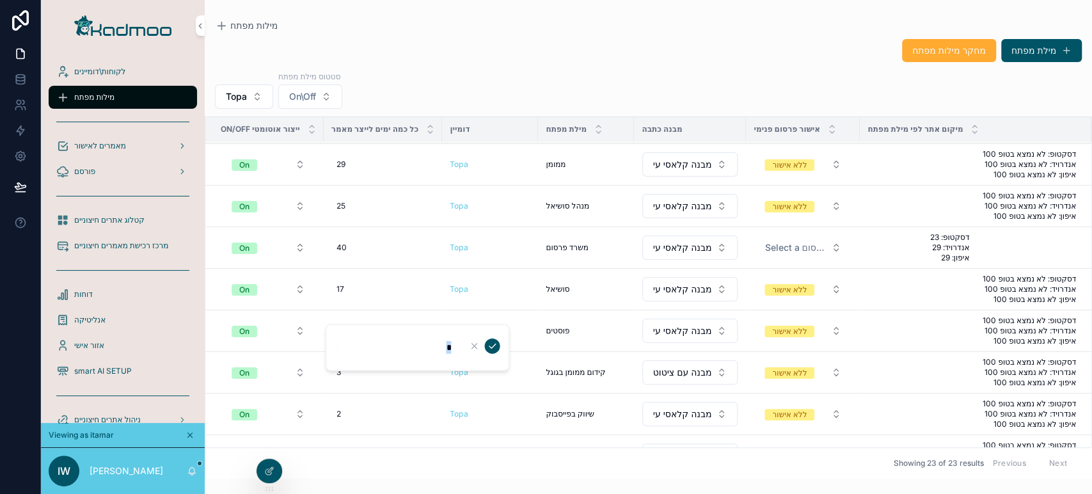
click at [434, 351] on input "*" at bounding box center [398, 347] width 122 height 18
click at [440, 348] on input "*" at bounding box center [398, 347] width 122 height 18
type input "**"
click button "scrollable content" at bounding box center [491, 345] width 15 height 15
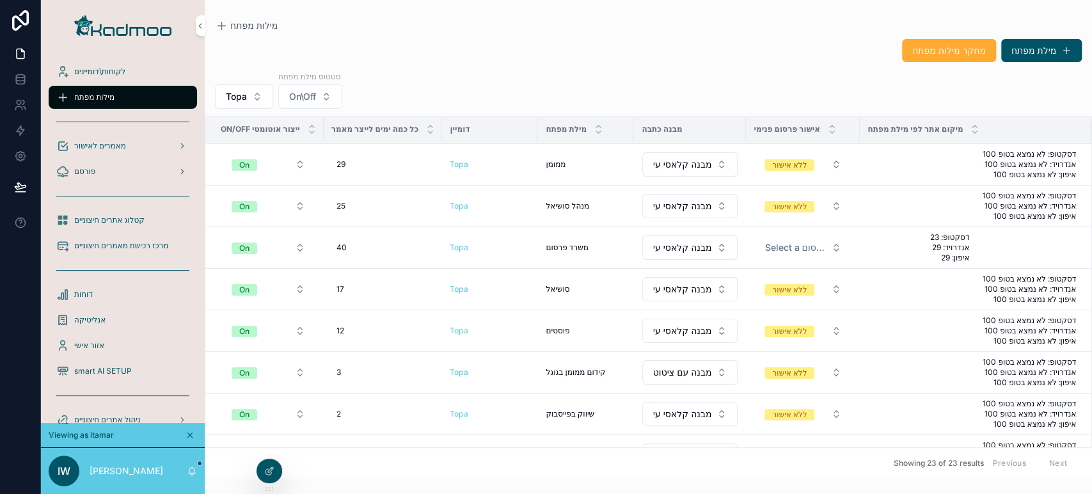
click at [346, 364] on div "3 3" at bounding box center [383, 372] width 104 height 20
click at [429, 386] on td "3 3" at bounding box center [383, 373] width 119 height 42
click at [360, 367] on div "3 3" at bounding box center [383, 372] width 104 height 20
drag, startPoint x: 427, startPoint y: 386, endPoint x: 458, endPoint y: 386, distance: 31.3
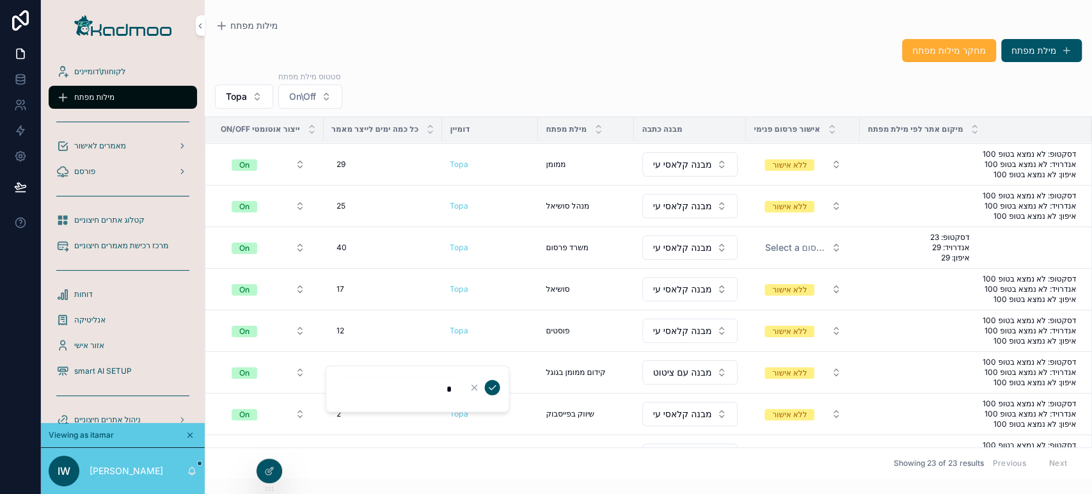
click at [458, 386] on input "*" at bounding box center [398, 389] width 122 height 18
type input "**"
click button "scrollable content" at bounding box center [491, 387] width 15 height 15
click at [363, 409] on div "2 2" at bounding box center [383, 414] width 104 height 20
click at [363, 409] on div "*" at bounding box center [417, 430] width 184 height 47
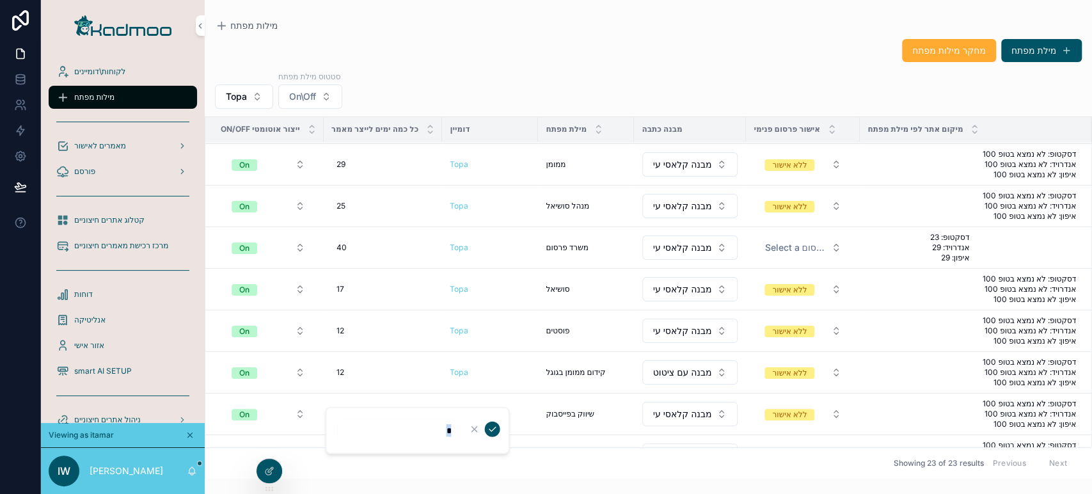
click at [426, 432] on input "*" at bounding box center [398, 430] width 122 height 18
click at [432, 430] on input "*" at bounding box center [398, 430] width 122 height 18
click at [446, 427] on input "*" at bounding box center [398, 430] width 122 height 18
click at [447, 427] on input "*" at bounding box center [398, 430] width 122 height 18
click at [446, 429] on input "*" at bounding box center [398, 430] width 122 height 18
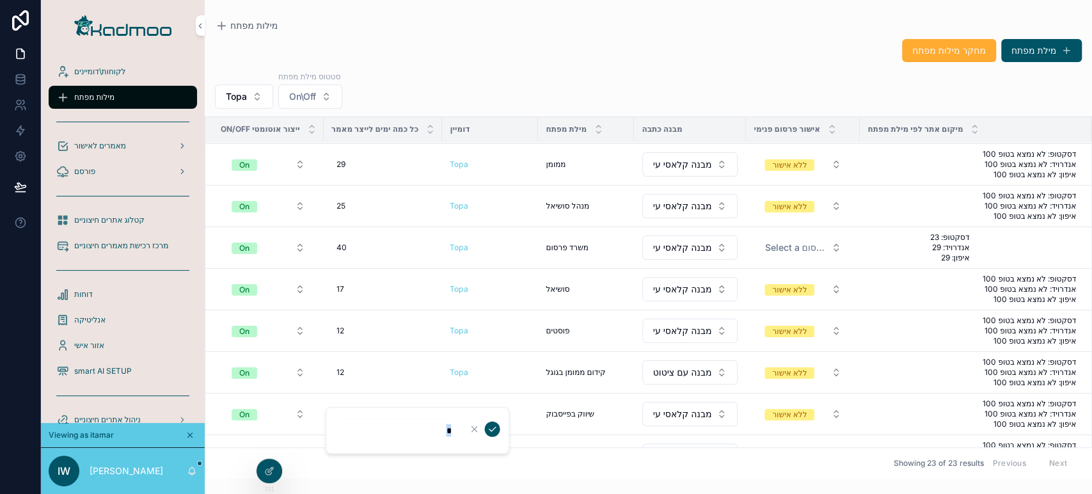
click at [454, 422] on input "*" at bounding box center [398, 430] width 122 height 18
click at [373, 377] on div "12 12" at bounding box center [383, 372] width 104 height 20
click at [350, 417] on div "2 2" at bounding box center [383, 414] width 104 height 20
type input "**"
click button "scrollable content" at bounding box center [491, 428] width 15 height 15
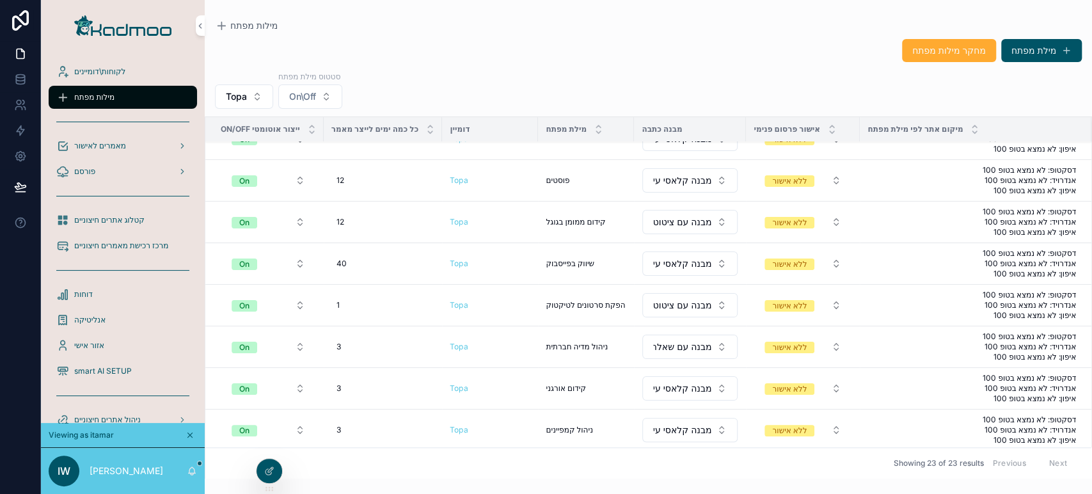
scroll to position [292, 0]
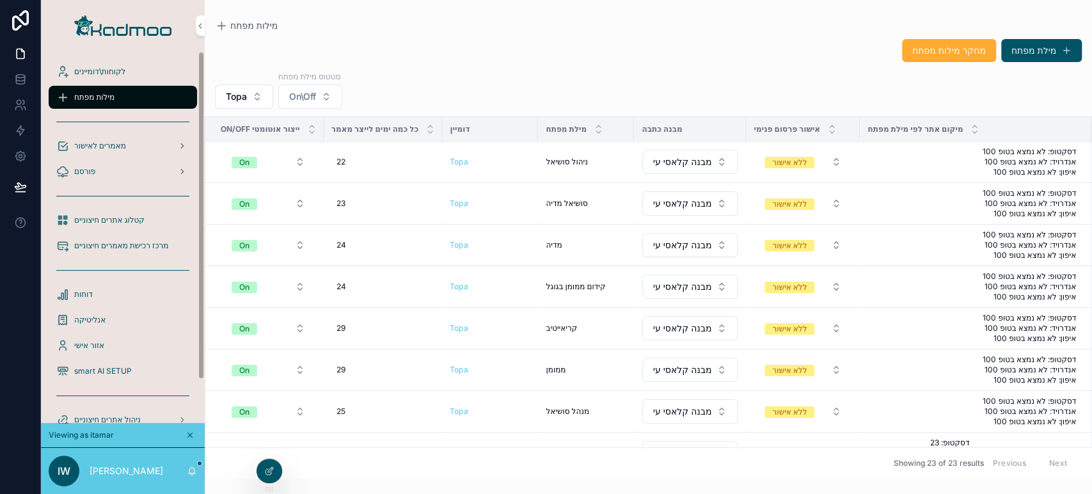
click at [251, 98] on button "Topa" at bounding box center [244, 96] width 58 height 24
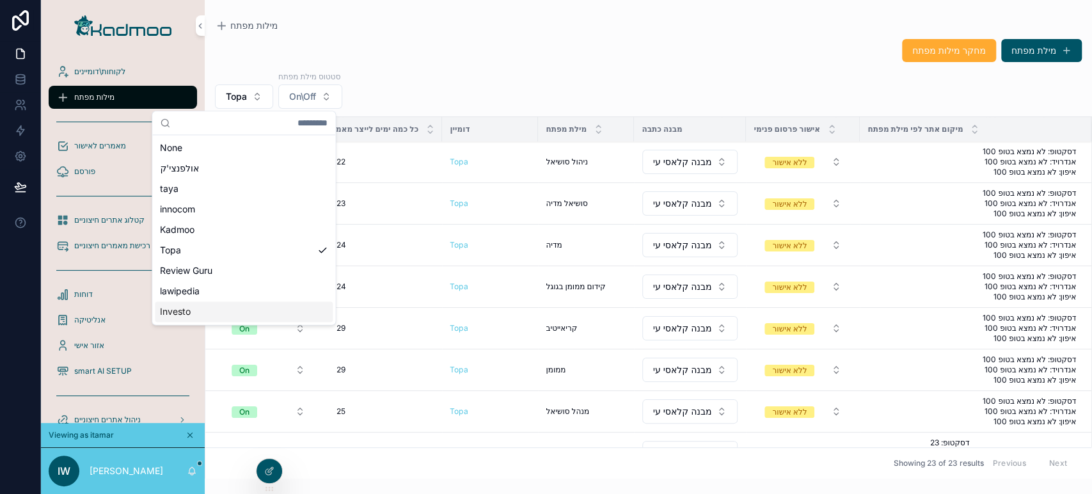
click at [240, 308] on div "Investo" at bounding box center [244, 311] width 178 height 20
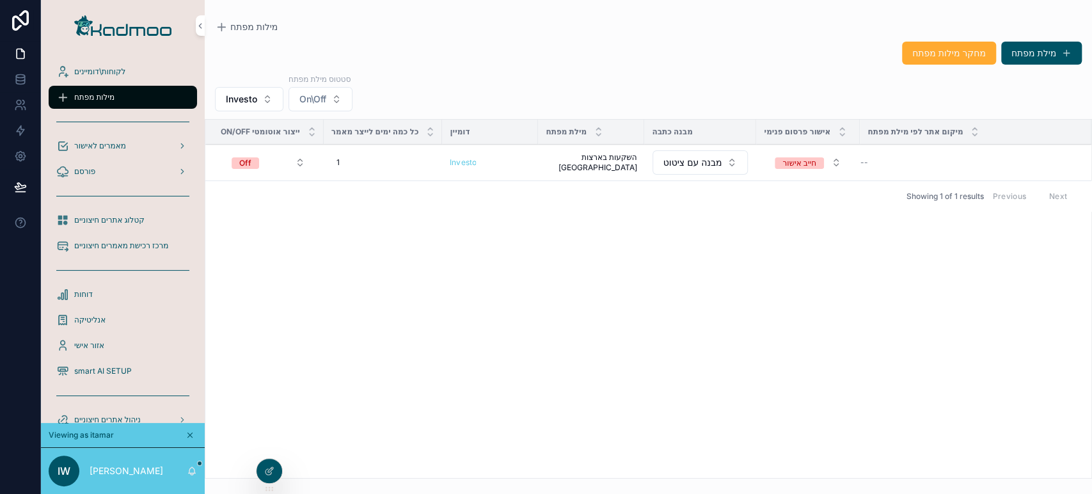
click at [0, 0] on span "מחיקה" at bounding box center [0, 0] width 0 height 0
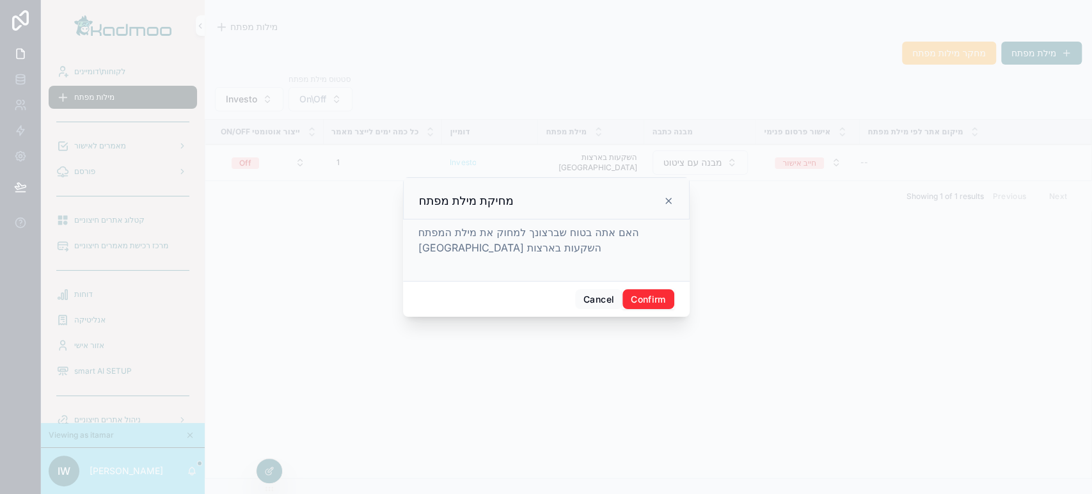
click at [647, 302] on button "Confirm" at bounding box center [647, 299] width 51 height 20
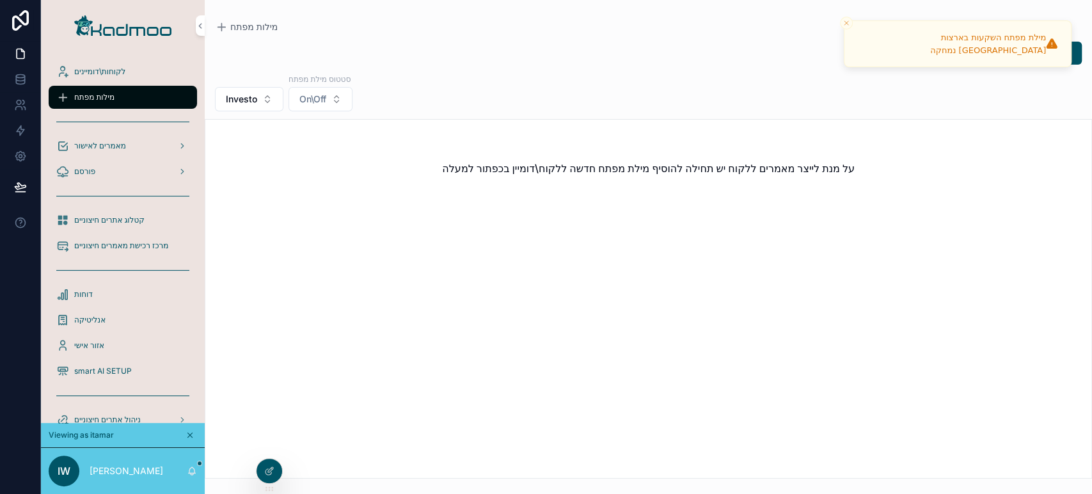
click at [246, 109] on button "Investo" at bounding box center [249, 99] width 68 height 24
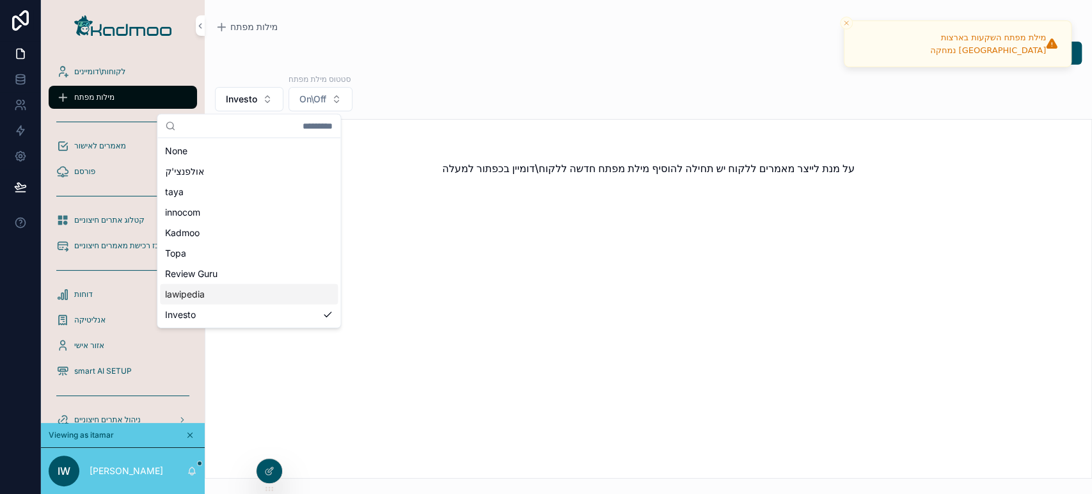
click at [221, 288] on div "lawipedia" at bounding box center [249, 294] width 178 height 20
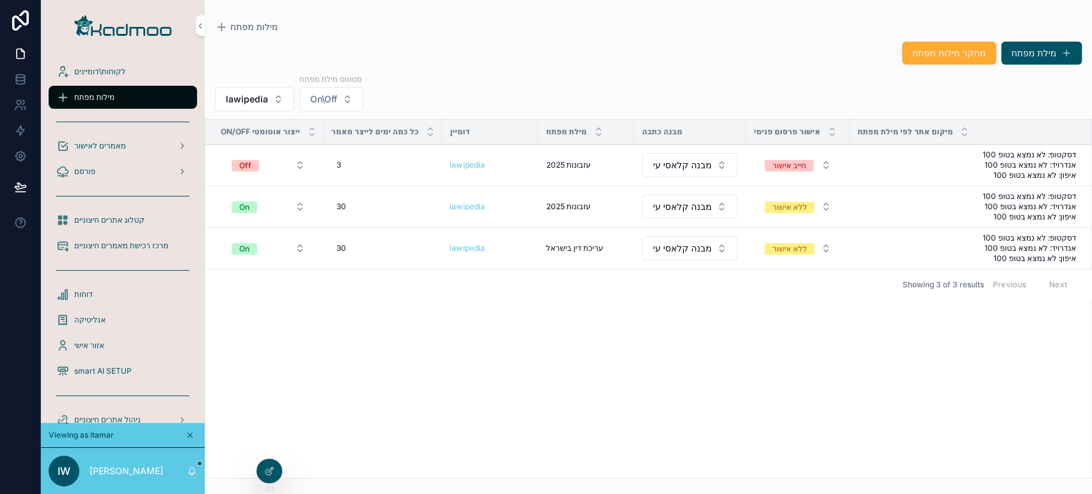
click at [0, 0] on span "מחיקה" at bounding box center [0, 0] width 0 height 0
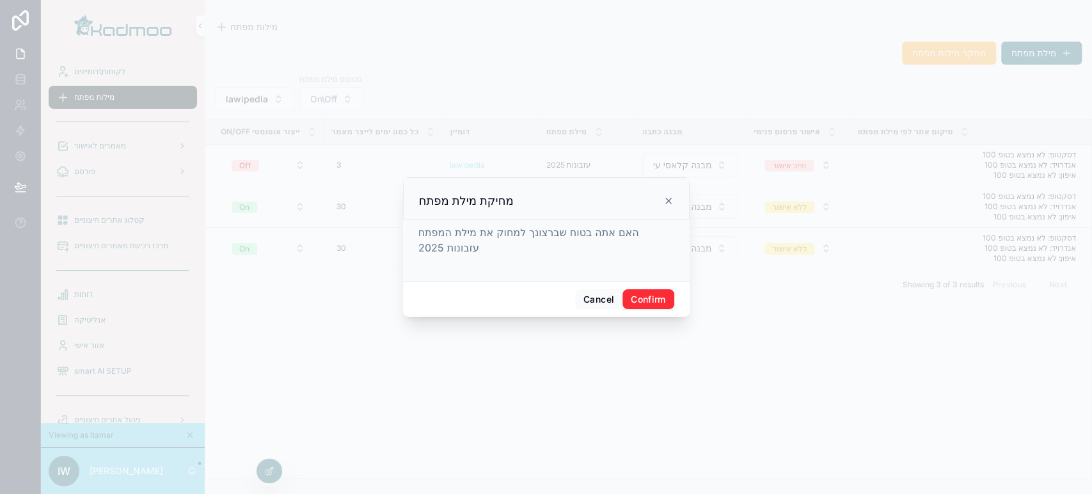
click at [645, 295] on button "Confirm" at bounding box center [647, 299] width 51 height 20
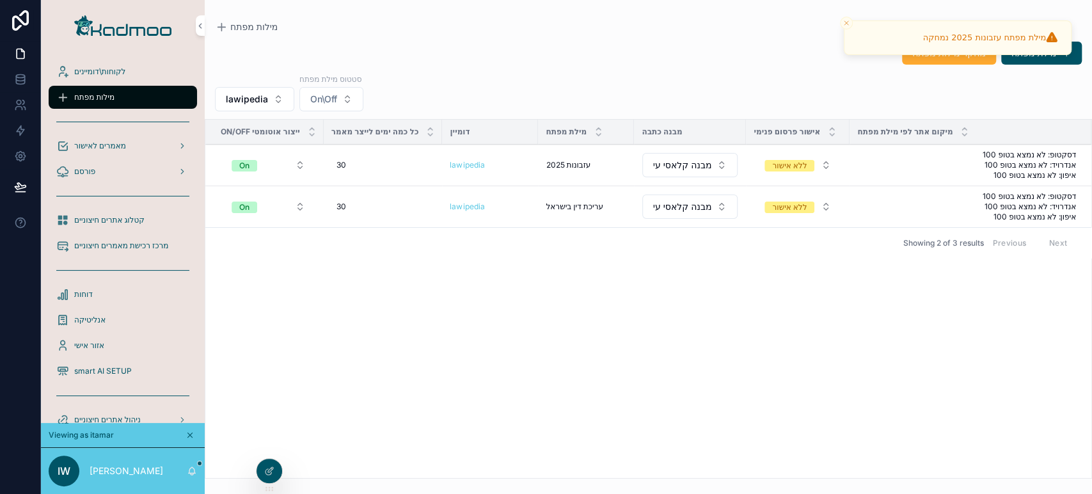
click at [265, 93] on span "lawipedia" at bounding box center [247, 99] width 42 height 13
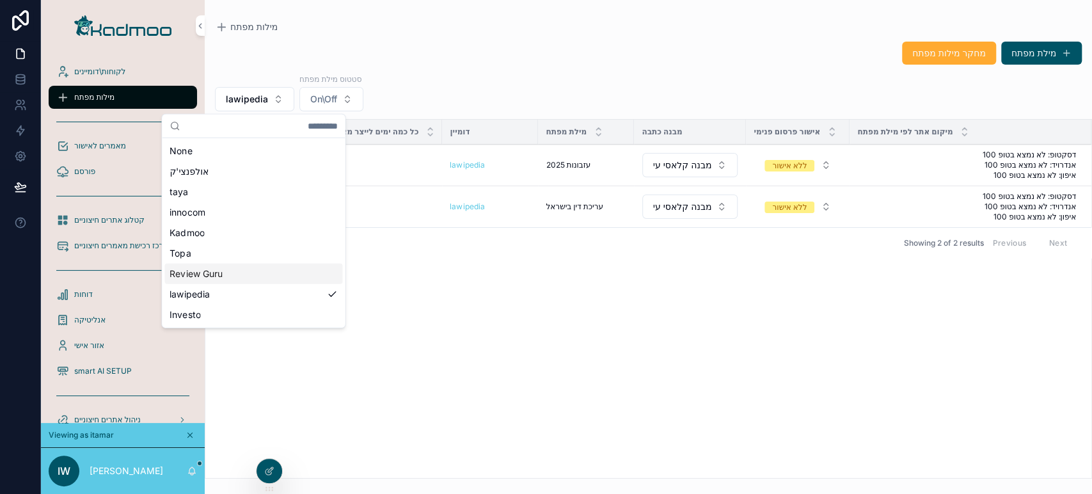
click at [255, 281] on div "Review Guru" at bounding box center [253, 273] width 178 height 20
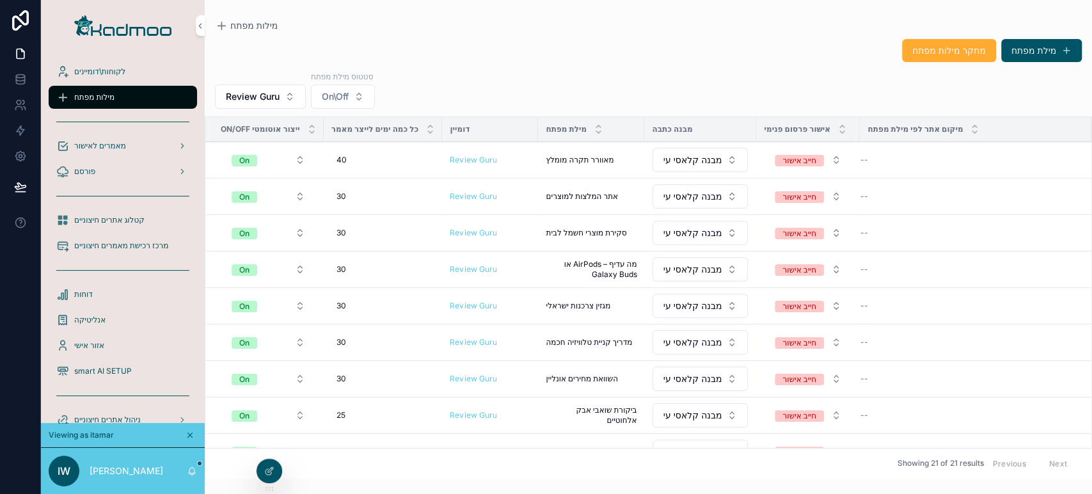
click at [271, 93] on span "Review Guru" at bounding box center [253, 96] width 54 height 13
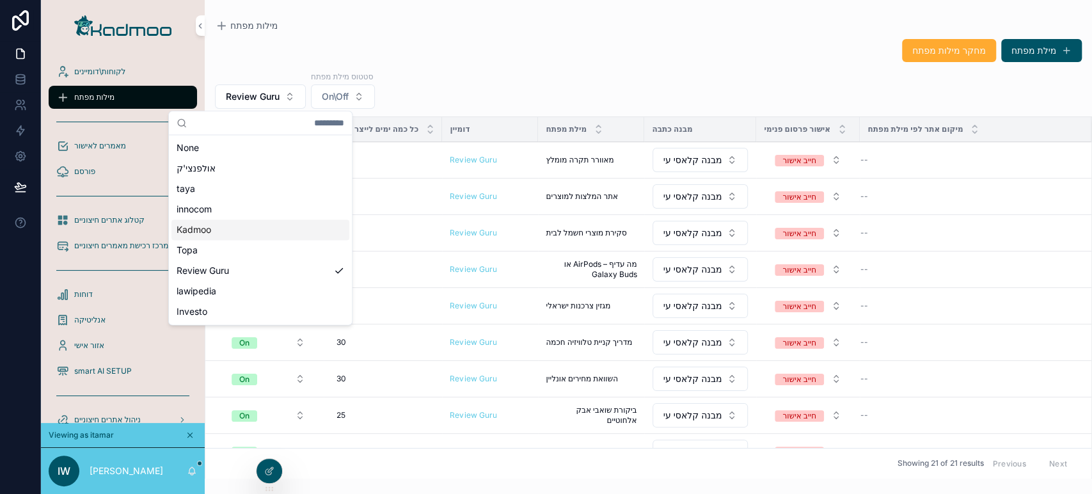
click at [243, 225] on div "Kadmoo" at bounding box center [260, 229] width 178 height 20
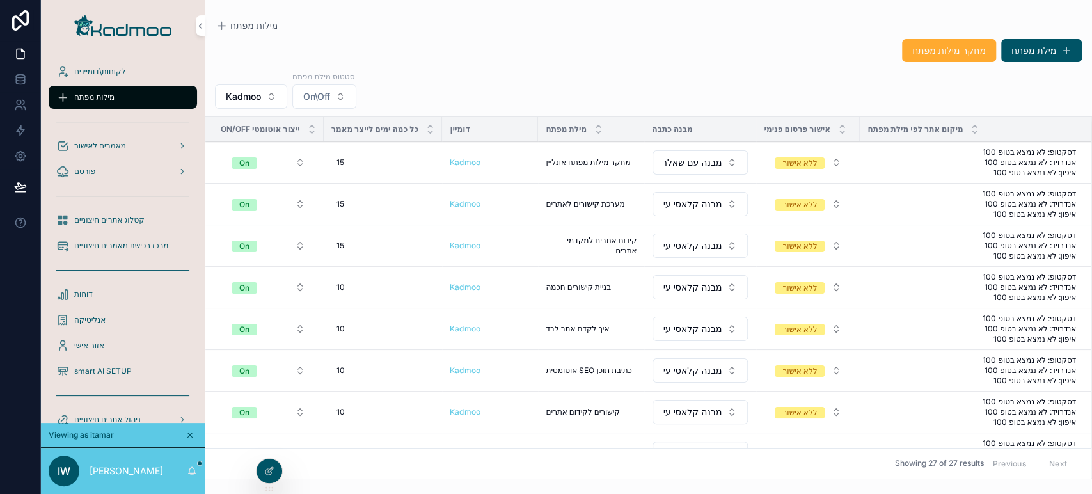
click at [270, 97] on button "Kadmoo" at bounding box center [251, 96] width 72 height 24
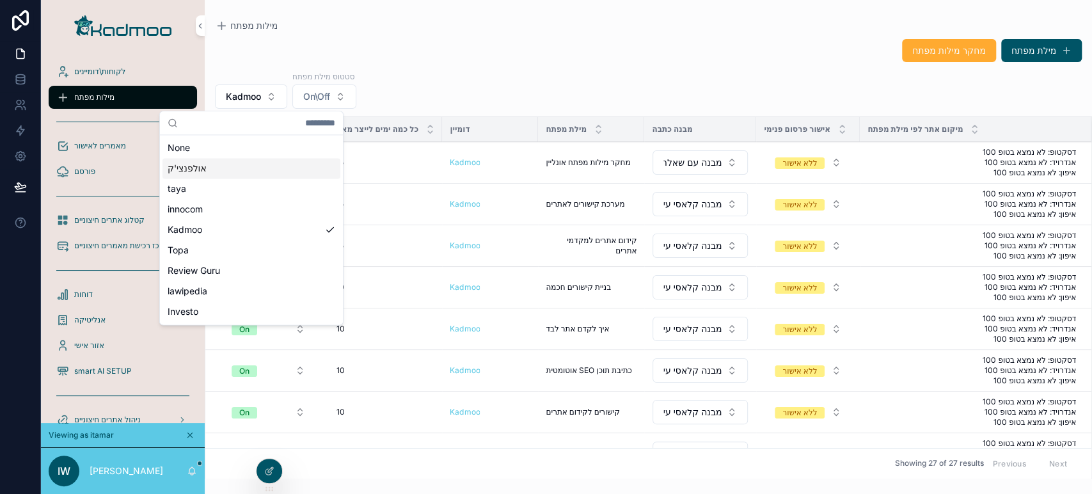
click at [234, 168] on div "אולפנצי'ק" at bounding box center [251, 168] width 178 height 20
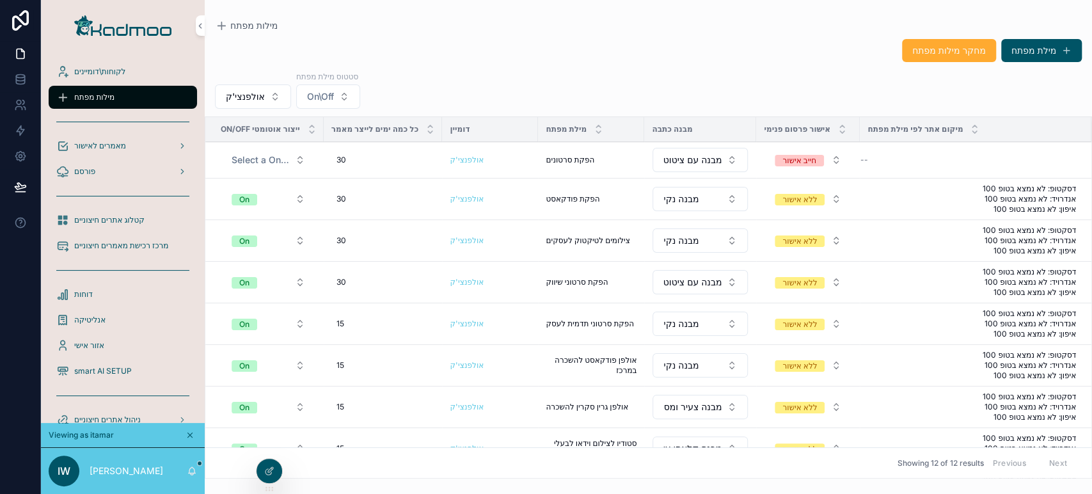
scroll to position [185, 0]
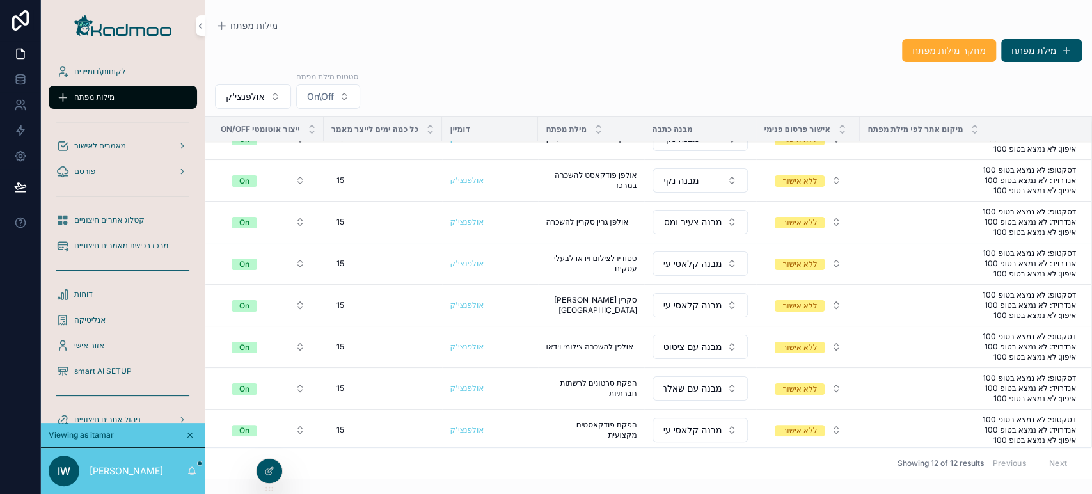
click at [273, 104] on button "אולפנצי'ק" at bounding box center [253, 96] width 76 height 24
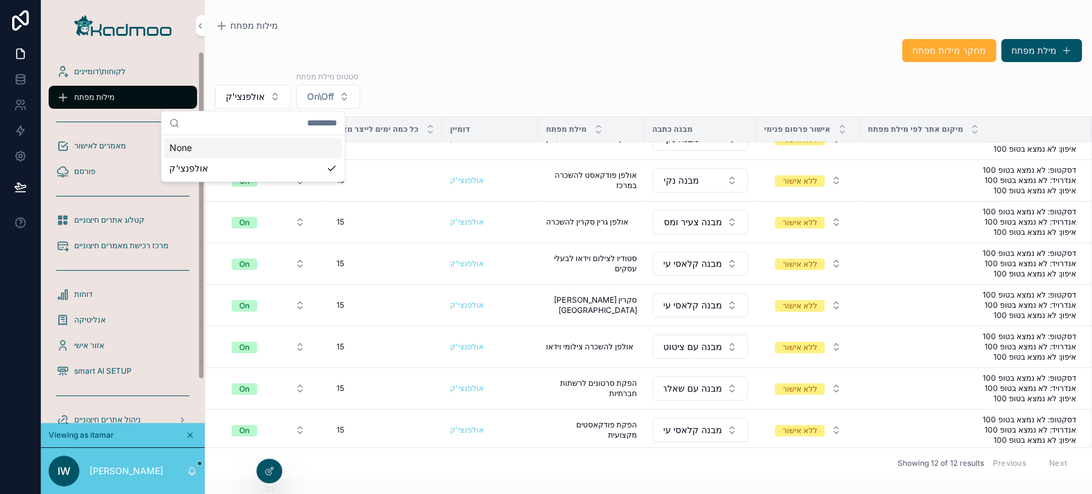
click at [0, 0] on icon at bounding box center [0, 0] width 0 height 0
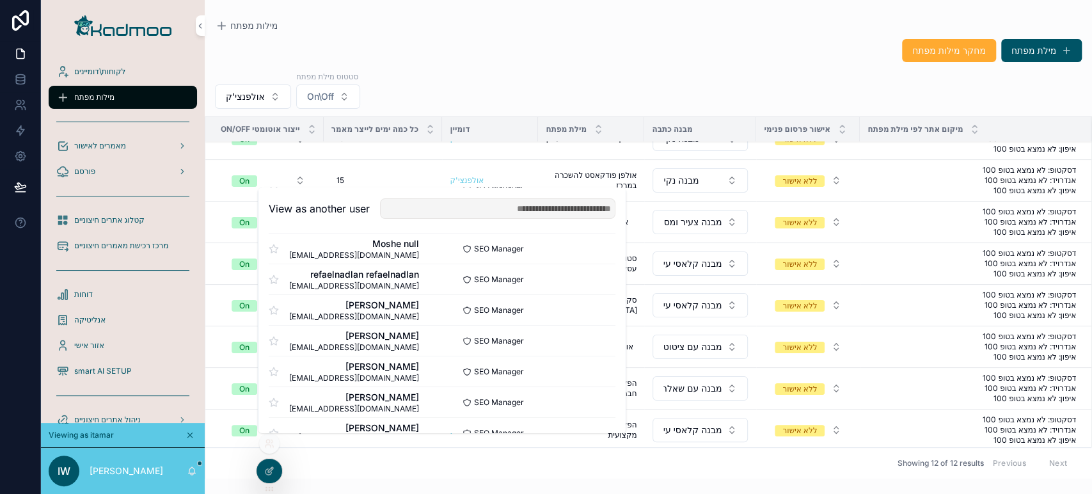
scroll to position [71, 0]
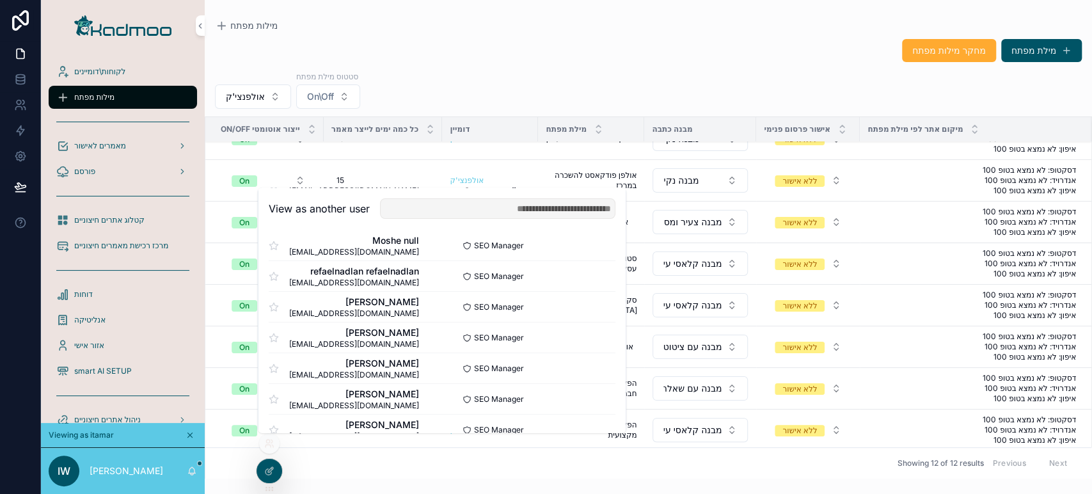
click at [0, 0] on button "Select" at bounding box center [0, 0] width 0 height 0
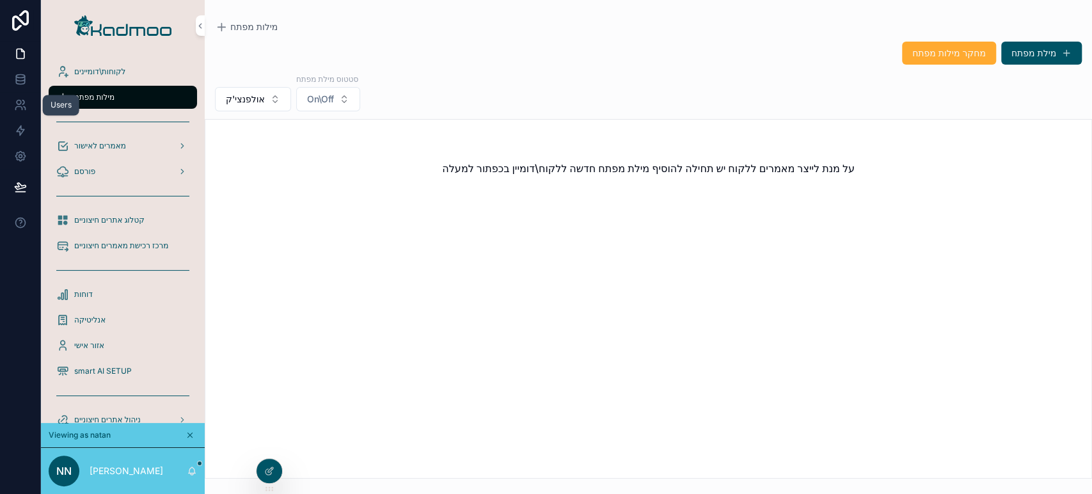
click at [15, 106] on icon at bounding box center [20, 104] width 13 height 13
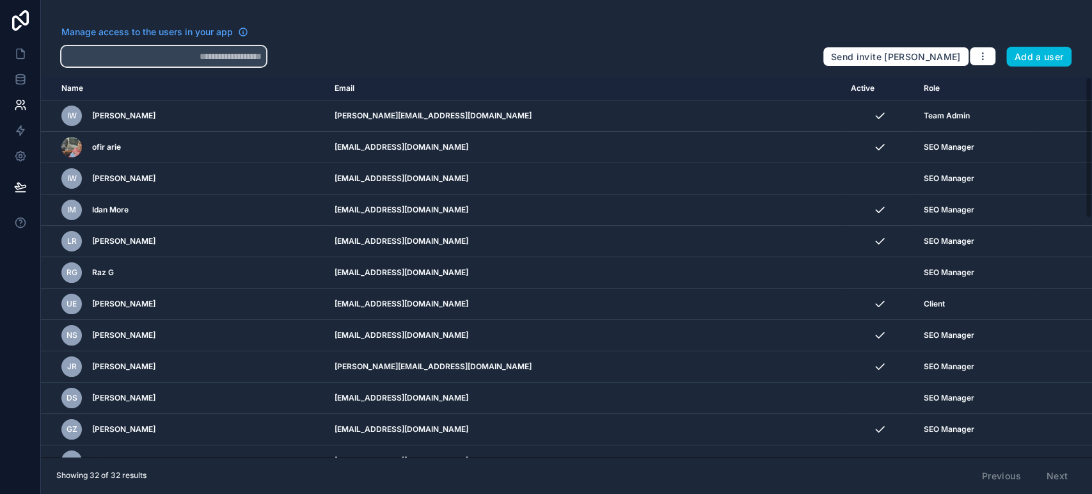
click at [143, 59] on input "text" at bounding box center [163, 56] width 205 height 20
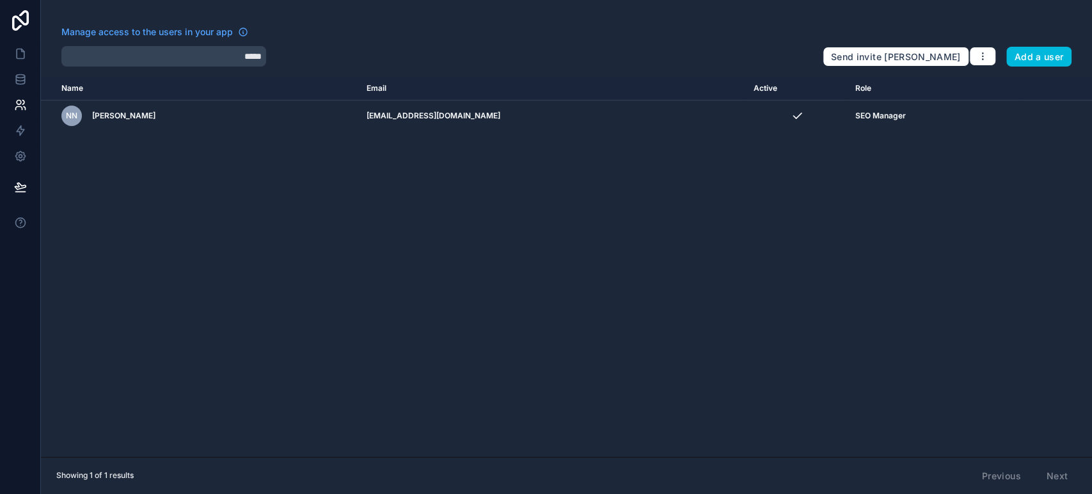
click at [0, 0] on icon "scrollable content" at bounding box center [0, 0] width 0 height 0
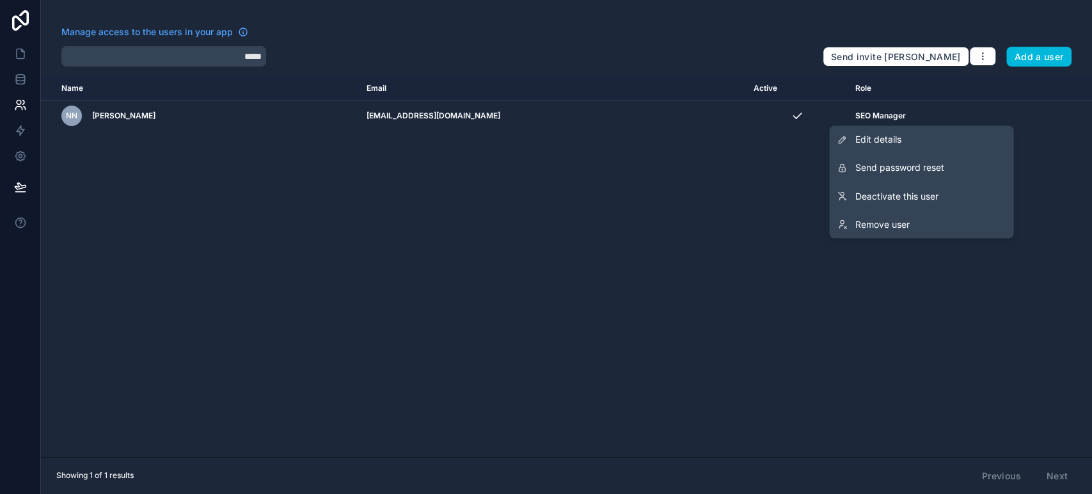
type input "*****"
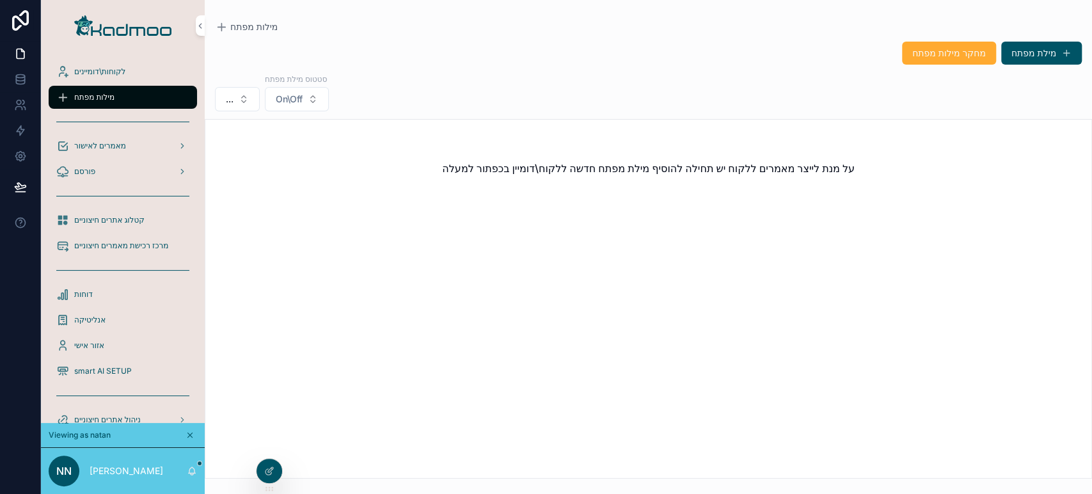
click at [0, 0] on icon at bounding box center [0, 0] width 0 height 0
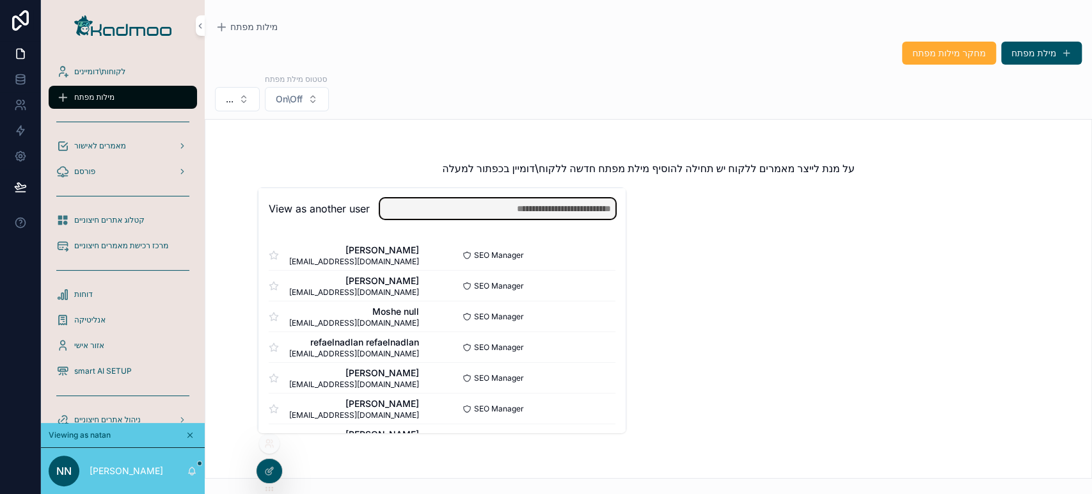
click at [446, 198] on input "text" at bounding box center [497, 208] width 235 height 20
type input "*****"
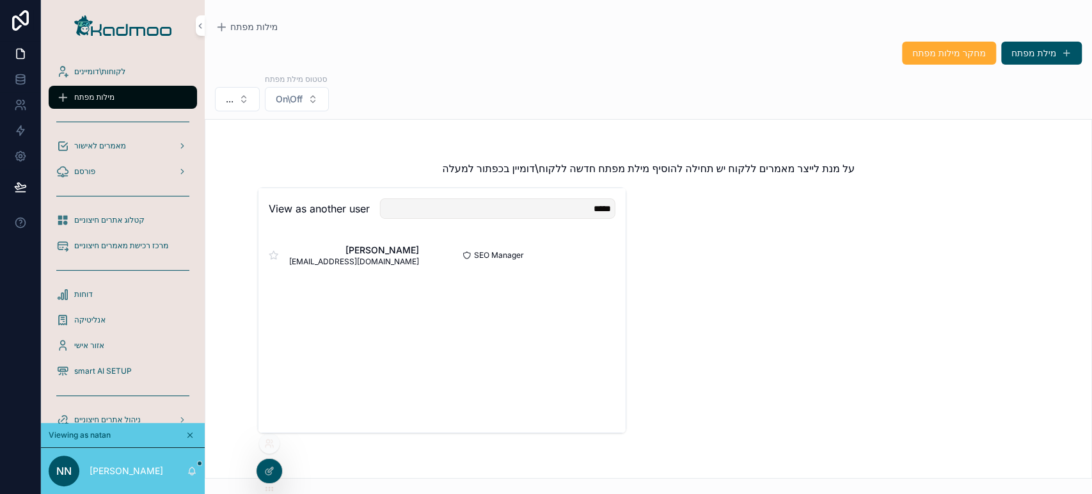
click at [0, 0] on button "Select" at bounding box center [0, 0] width 0 height 0
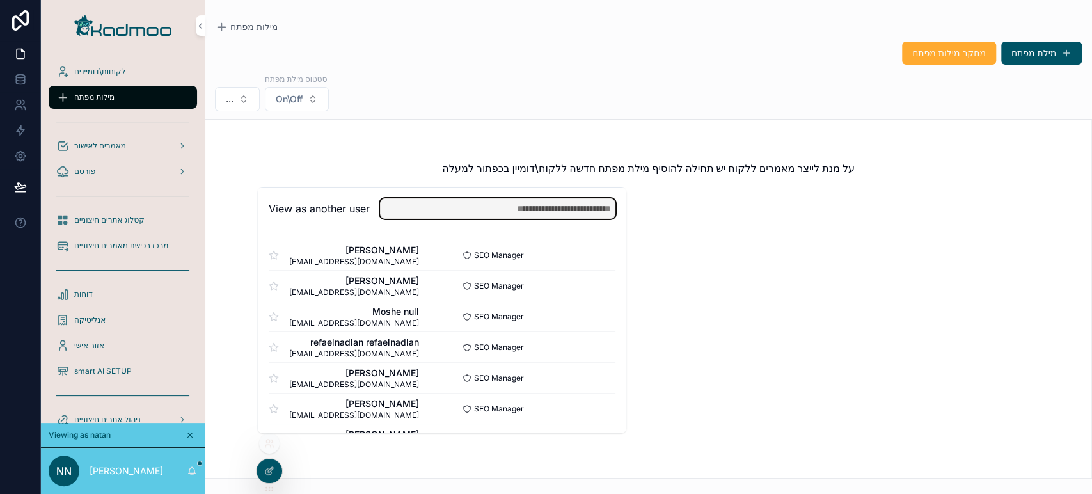
click at [576, 215] on input "text" at bounding box center [497, 208] width 235 height 20
type input "*****"
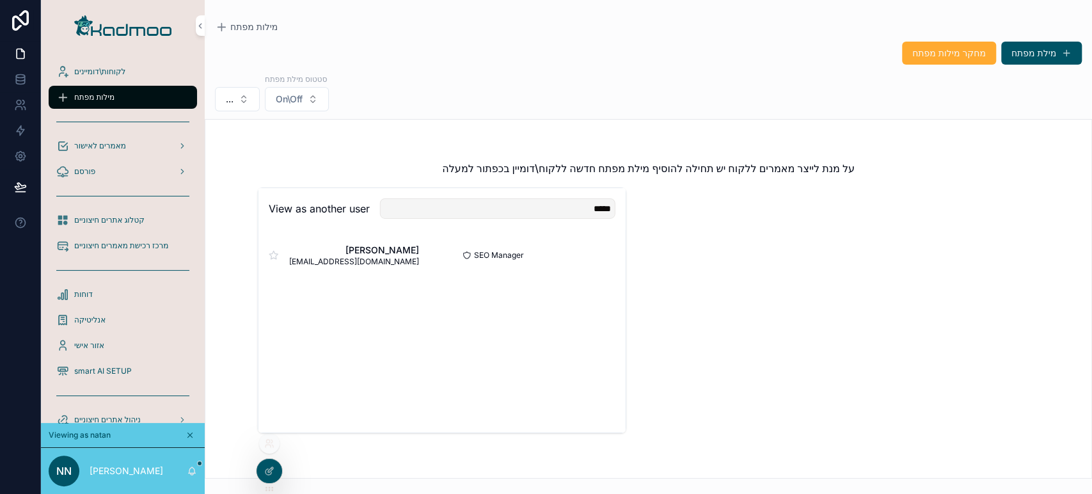
click at [0, 0] on button "Select" at bounding box center [0, 0] width 0 height 0
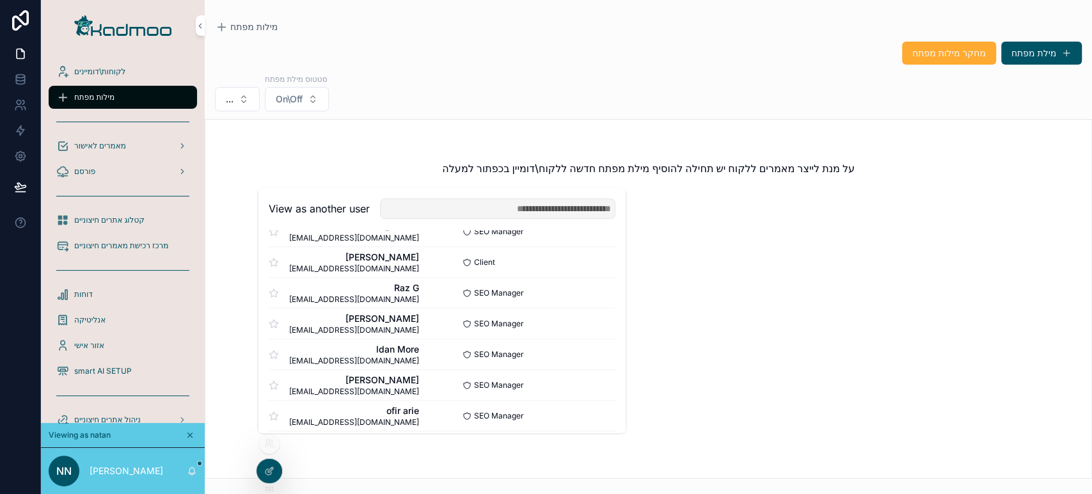
scroll to position [799, 0]
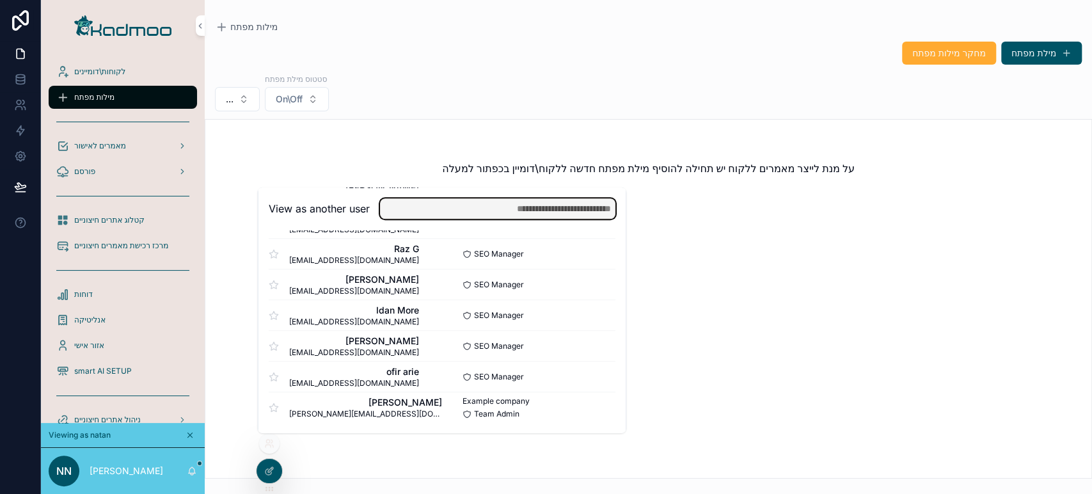
drag, startPoint x: 512, startPoint y: 213, endPoint x: 517, endPoint y: 198, distance: 15.6
click at [512, 212] on input "text" at bounding box center [497, 208] width 235 height 20
type input "*****"
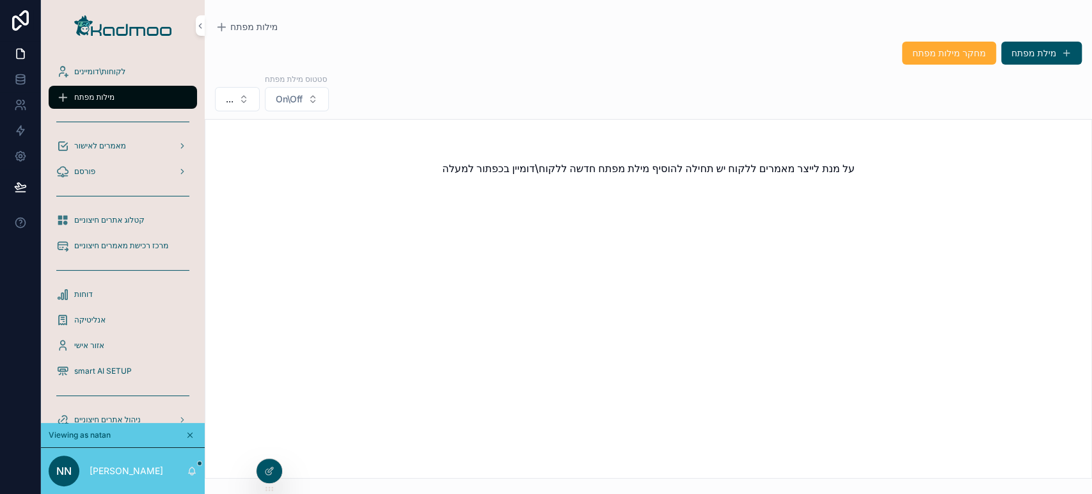
click at [721, 212] on div "על מנת לייצר מאמרים ללקוח יש תחילה להוסיף מילת מפתח חדשה ללקוח\דומיין בכפתור למ…" at bounding box center [648, 168] width 886 height 97
click at [103, 82] on div "לקוחות\דומיינים" at bounding box center [123, 72] width 164 height 26
click at [103, 77] on div "לקוחות\דומיינים" at bounding box center [122, 71] width 133 height 20
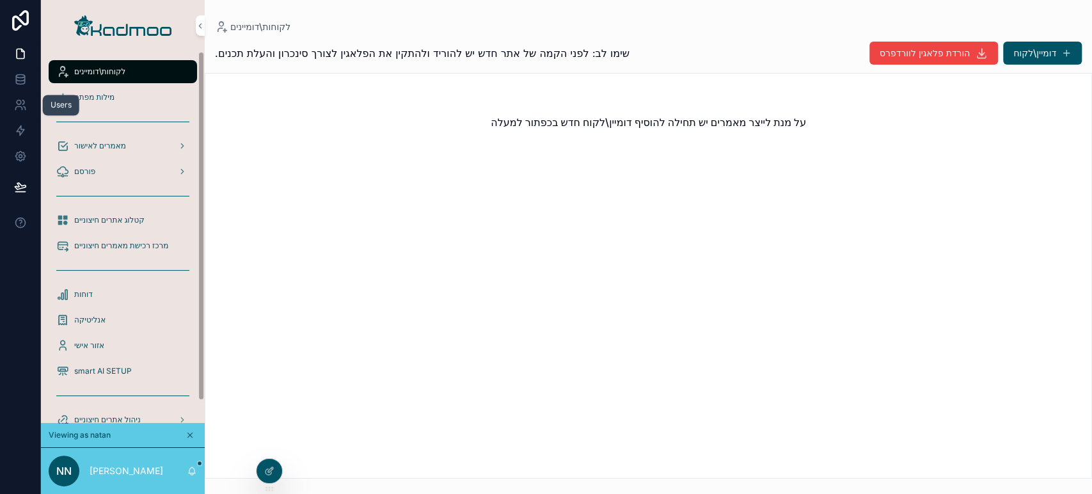
click at [24, 108] on icon at bounding box center [20, 104] width 13 height 13
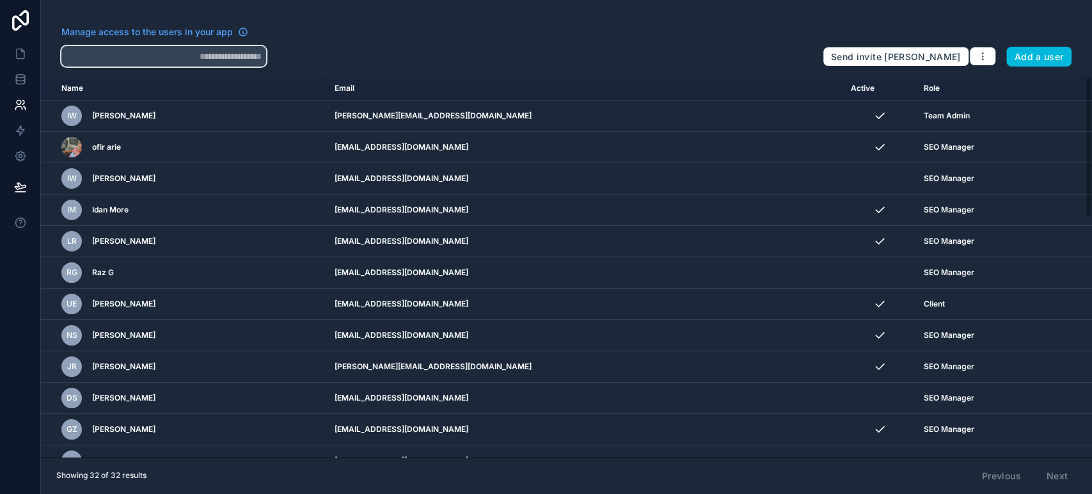
drag, startPoint x: 225, startPoint y: 57, endPoint x: 232, endPoint y: 52, distance: 8.2
click at [224, 57] on input "text" at bounding box center [163, 56] width 205 height 20
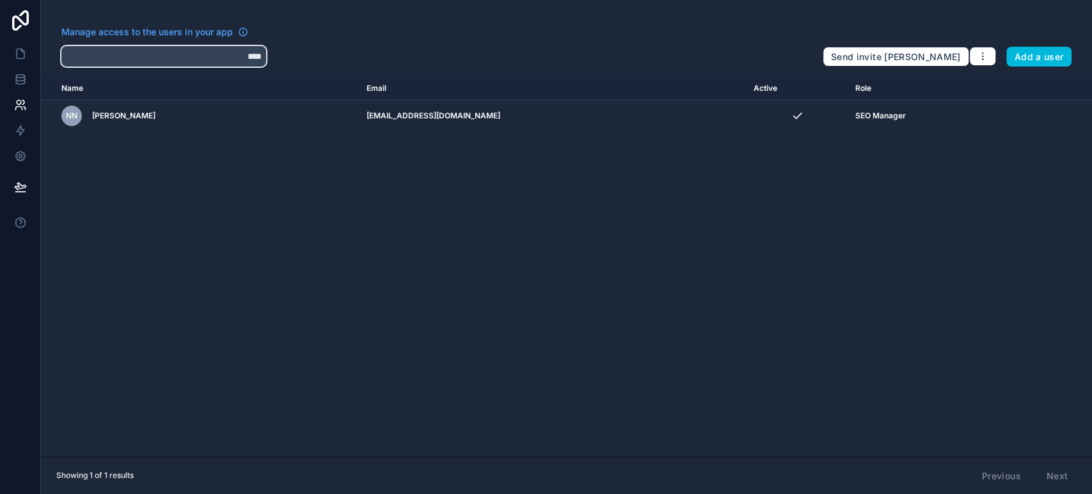
type input "****"
click at [0, 0] on icon "scrollable content" at bounding box center [0, 0] width 0 height 0
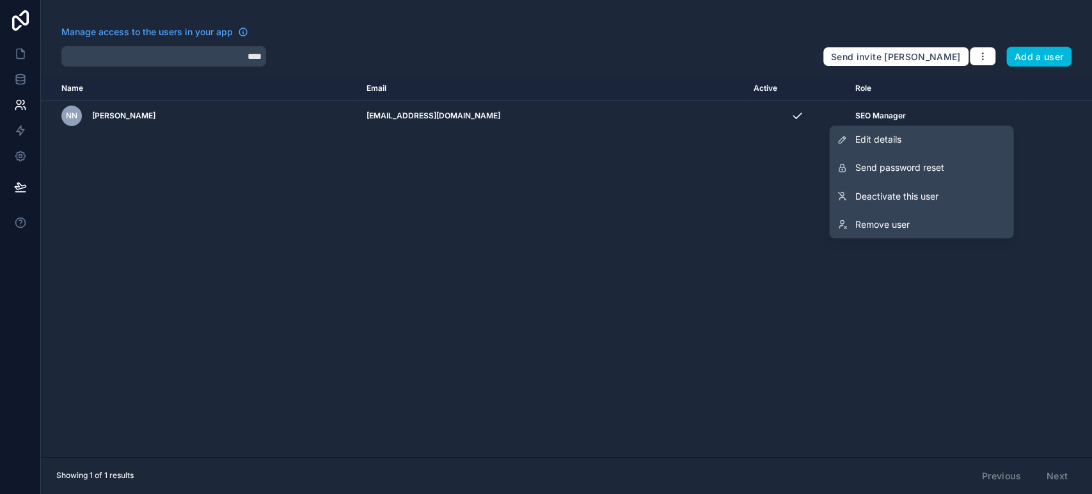
click at [880, 228] on span "Remove user" at bounding box center [881, 223] width 54 height 13
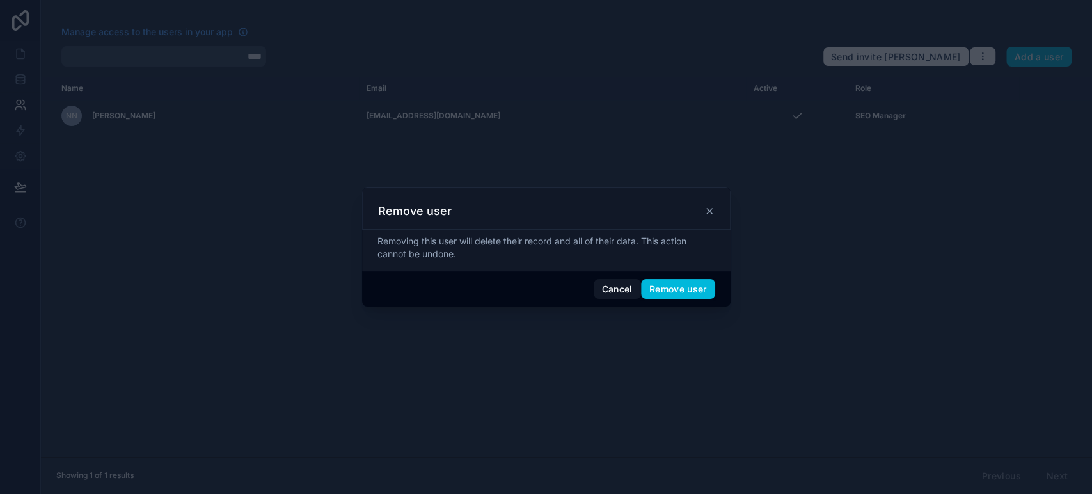
click at [685, 288] on button "Remove user" at bounding box center [678, 289] width 74 height 20
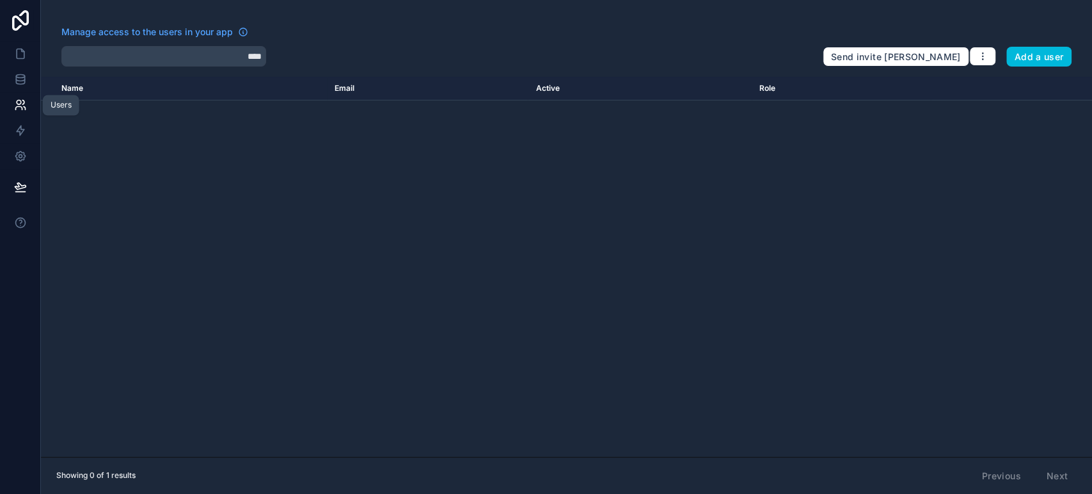
click at [18, 105] on icon at bounding box center [20, 104] width 13 height 13
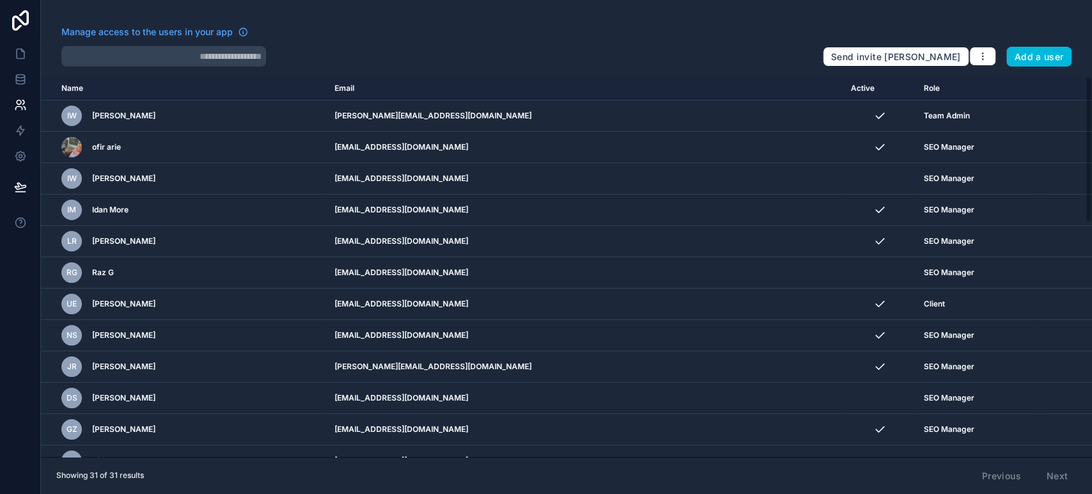
type input "****"
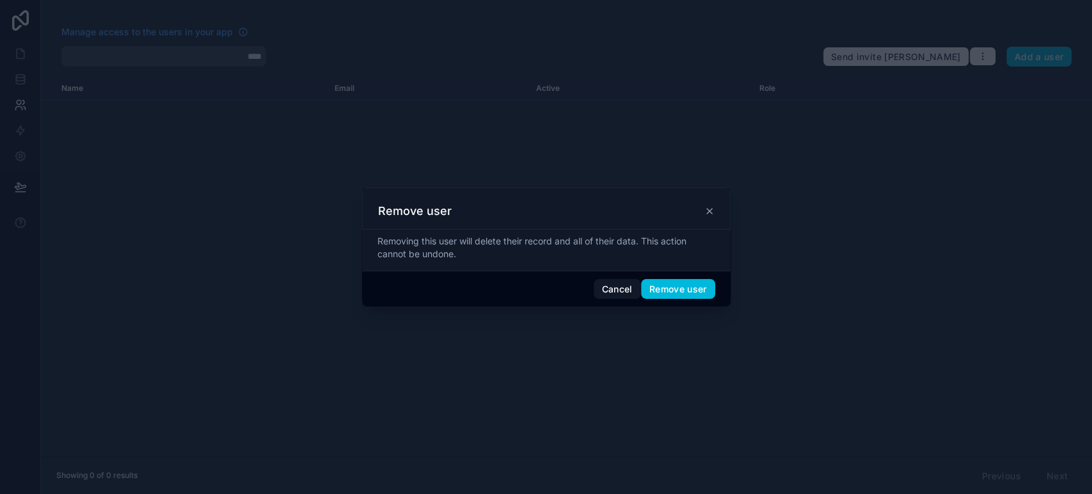
click at [631, 295] on button "Cancel" at bounding box center [616, 289] width 47 height 20
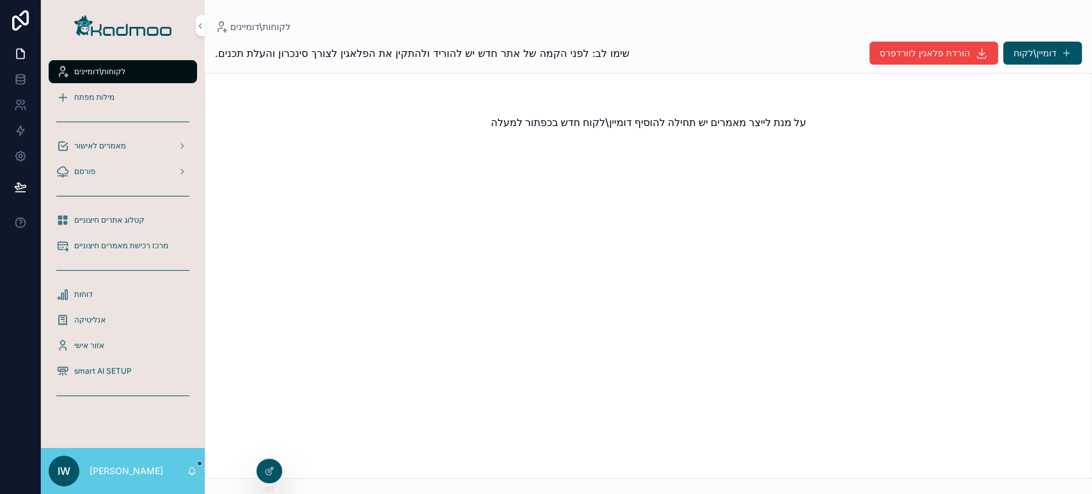
click at [0, 0] on icon at bounding box center [0, 0] width 0 height 0
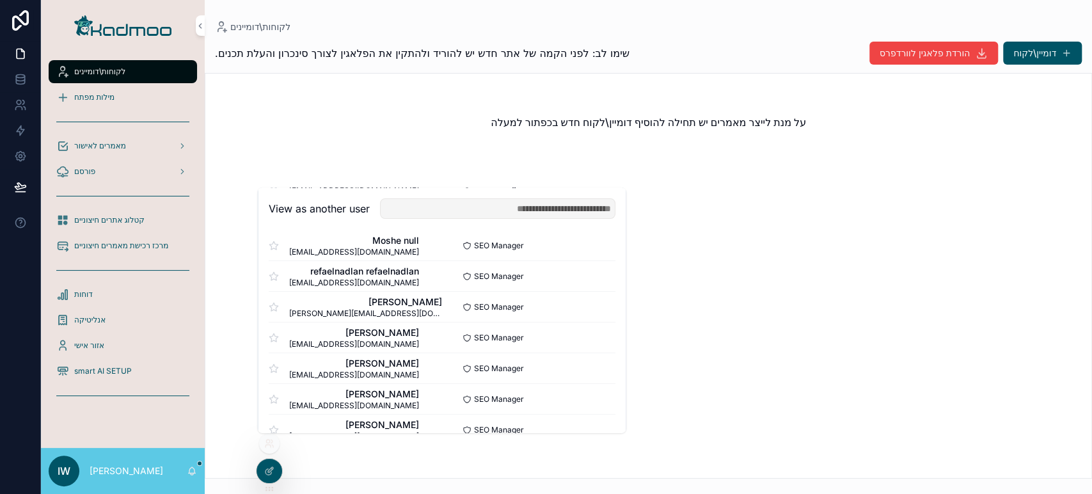
scroll to position [142, 0]
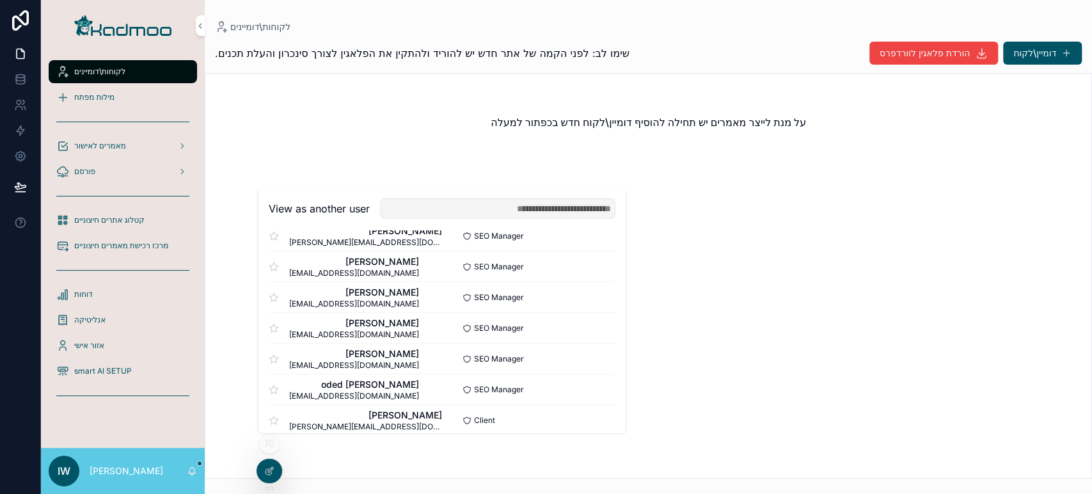
click at [0, 0] on button "Select" at bounding box center [0, 0] width 0 height 0
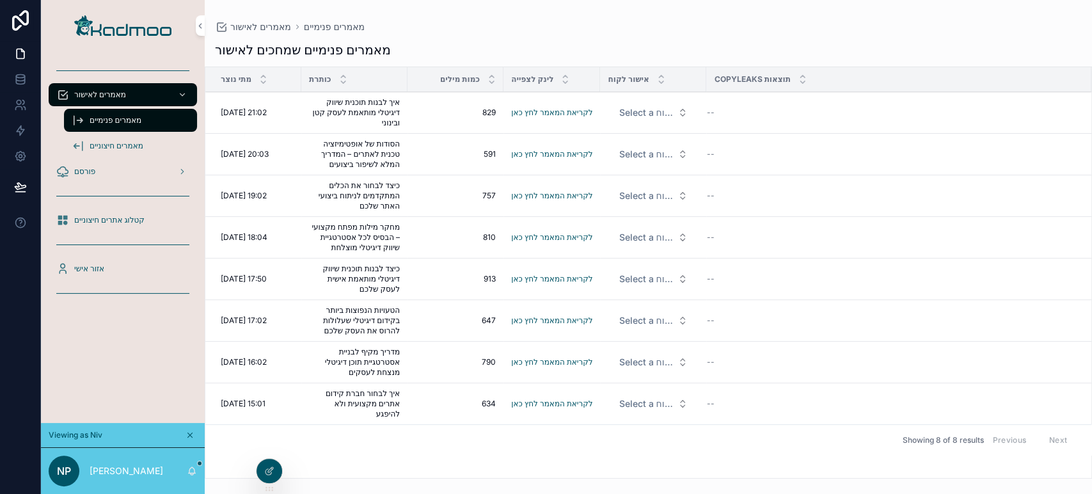
click at [182, 91] on icon "scrollable content" at bounding box center [182, 94] width 9 height 9
click at [179, 96] on icon "scrollable content" at bounding box center [182, 94] width 9 height 9
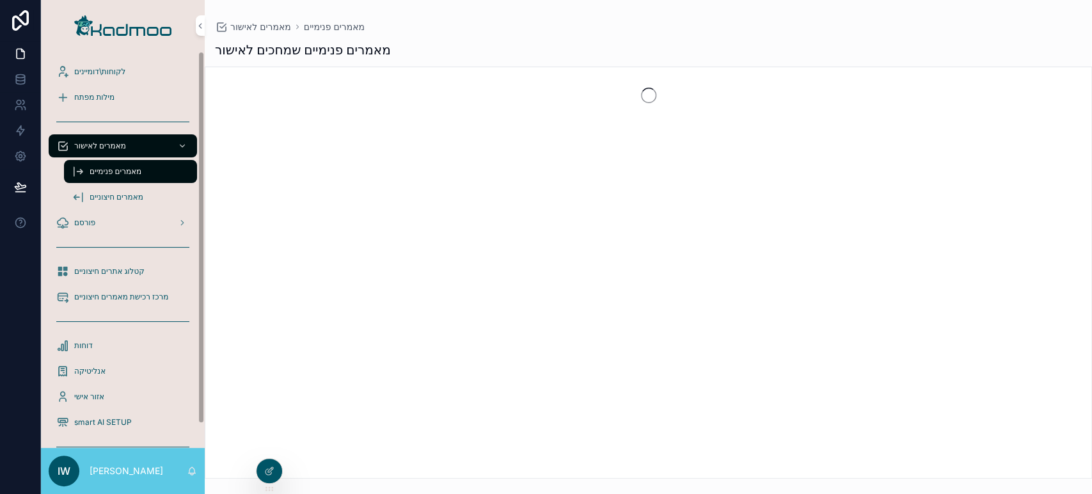
click at [135, 63] on div "לקוחות\דומיינים" at bounding box center [122, 71] width 133 height 20
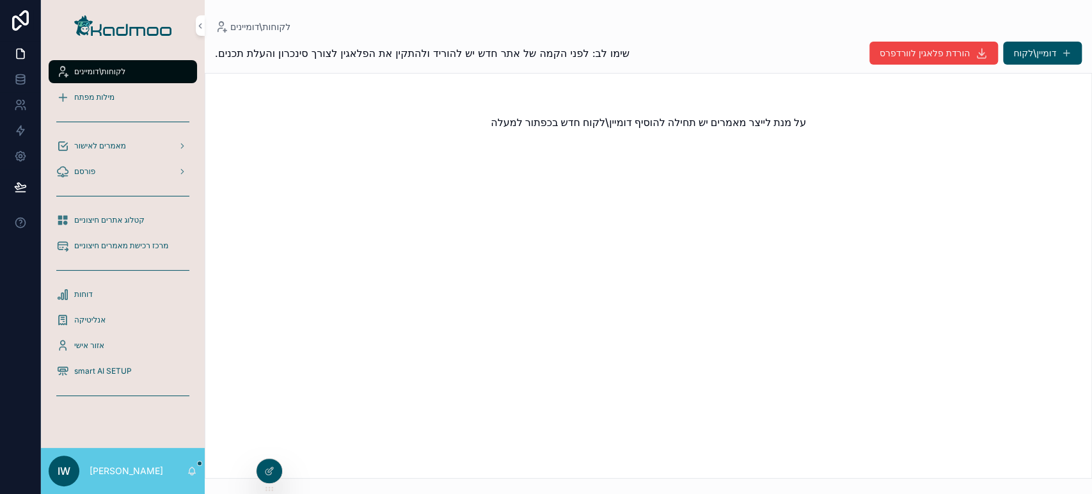
click at [128, 219] on span "קטלוג אתרים חיצוניים" at bounding box center [109, 220] width 70 height 10
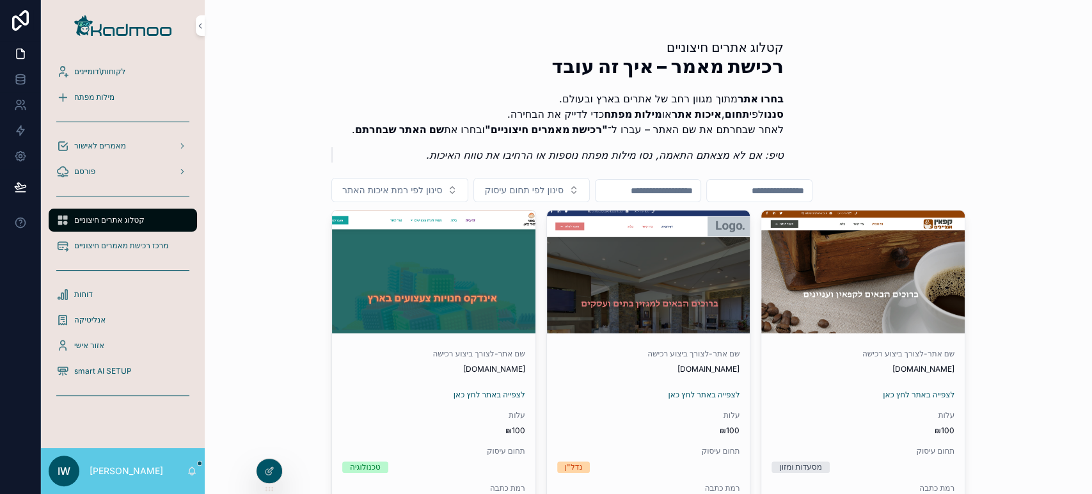
click at [102, 142] on span "מאמרים לאישור" at bounding box center [100, 146] width 52 height 10
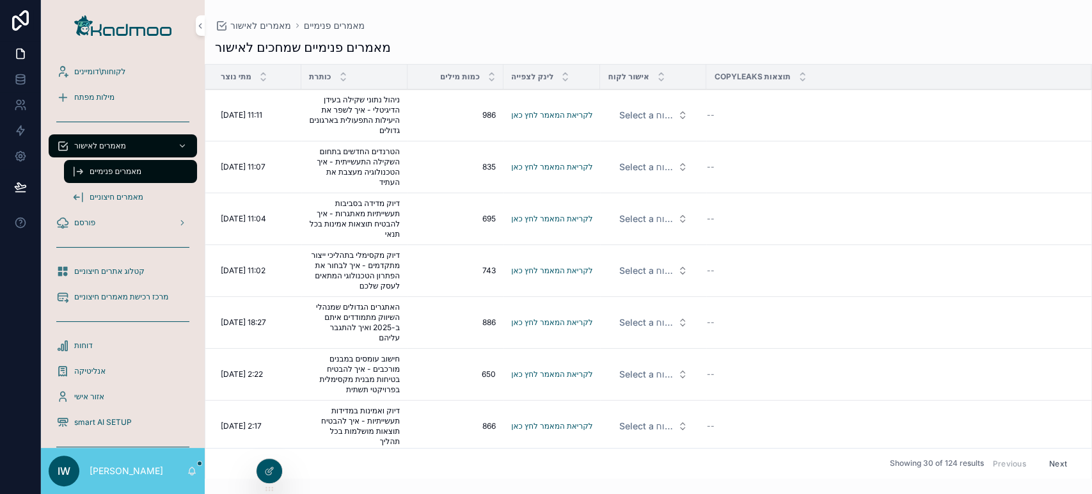
click at [109, 171] on span "מאמרים פנימיים" at bounding box center [116, 171] width 52 height 10
click at [141, 89] on div "מילות מפתח" at bounding box center [122, 97] width 133 height 20
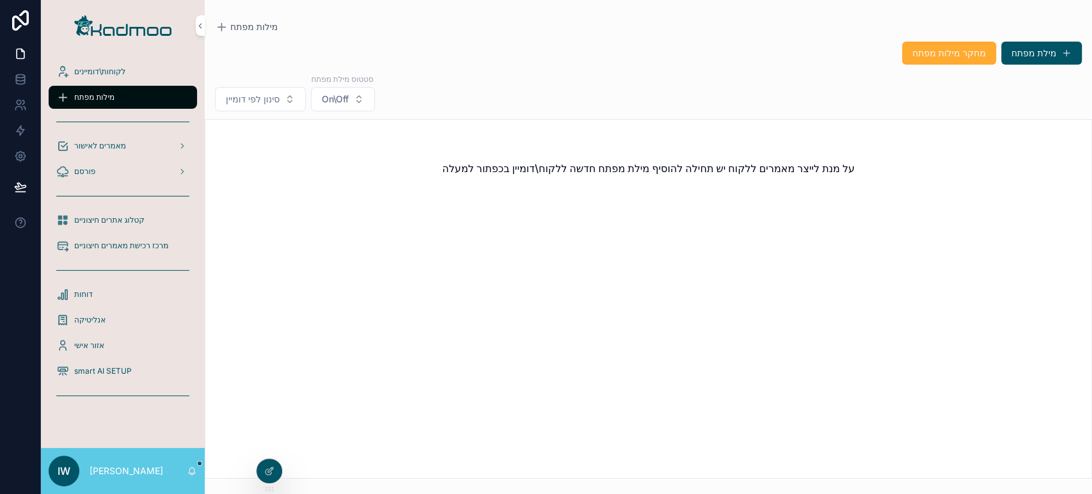
click at [133, 65] on div "לקוחות\דומיינים" at bounding box center [122, 71] width 133 height 20
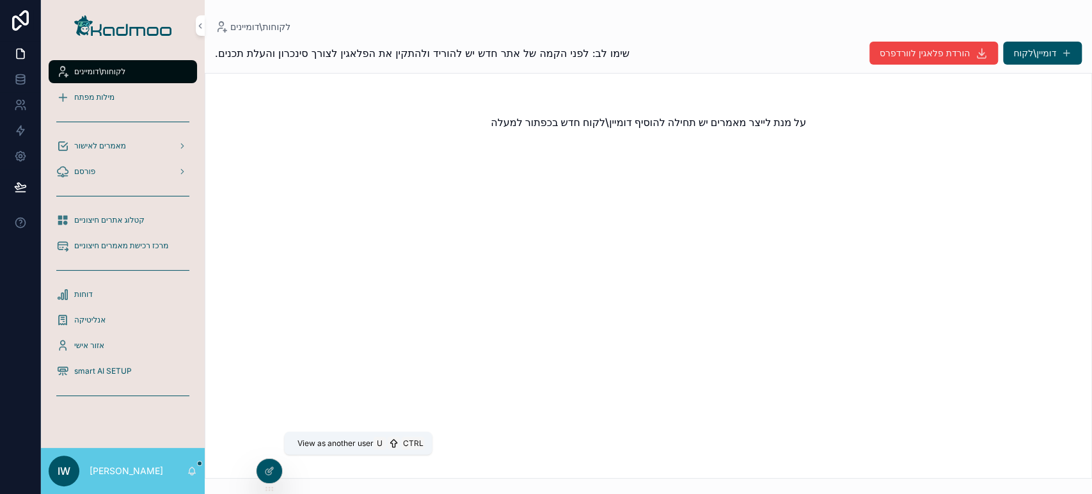
click at [0, 0] on icon at bounding box center [0, 0] width 0 height 0
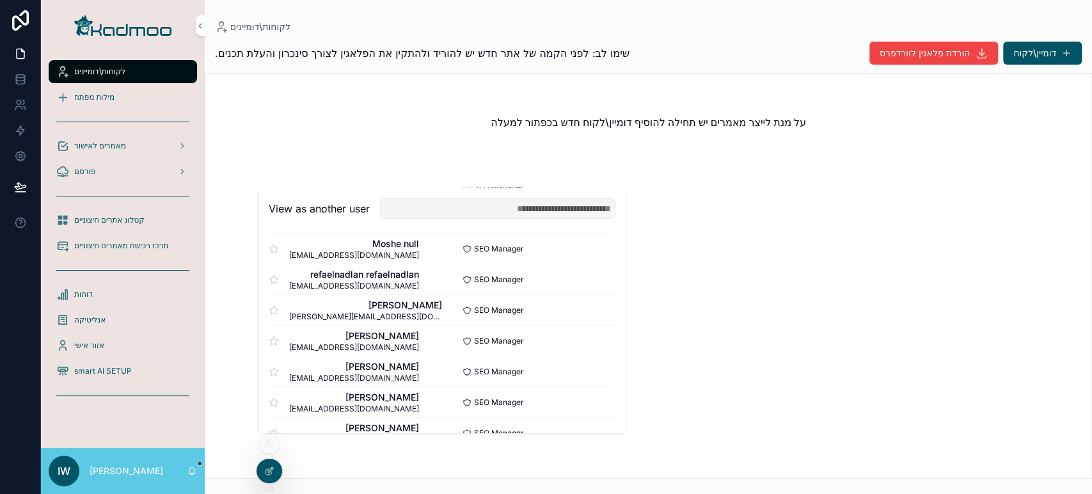
scroll to position [71, 0]
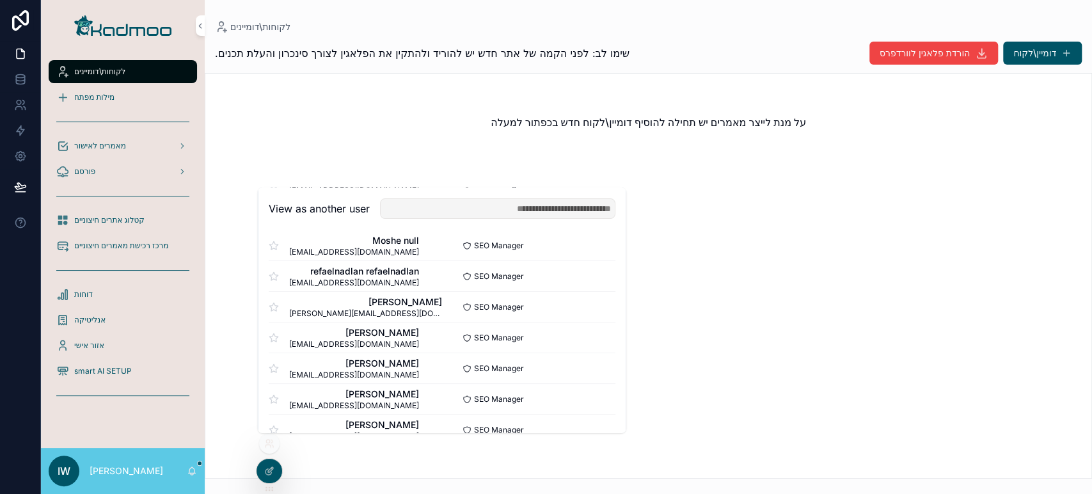
click at [0, 0] on button "Select" at bounding box center [0, 0] width 0 height 0
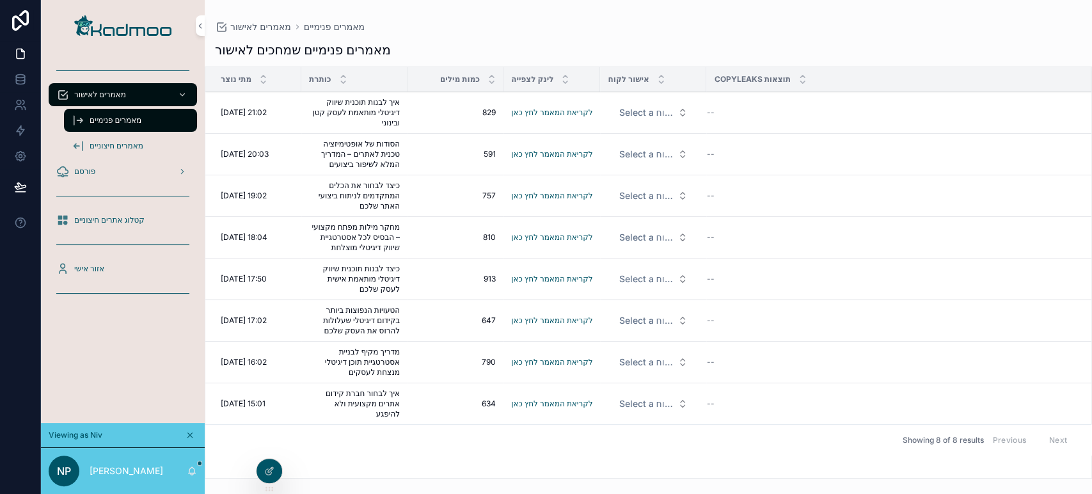
click at [543, 109] on link "לקריאת המאמר לחץ כאן" at bounding box center [551, 112] width 81 height 10
click at [133, 171] on div "פורסם" at bounding box center [122, 171] width 133 height 20
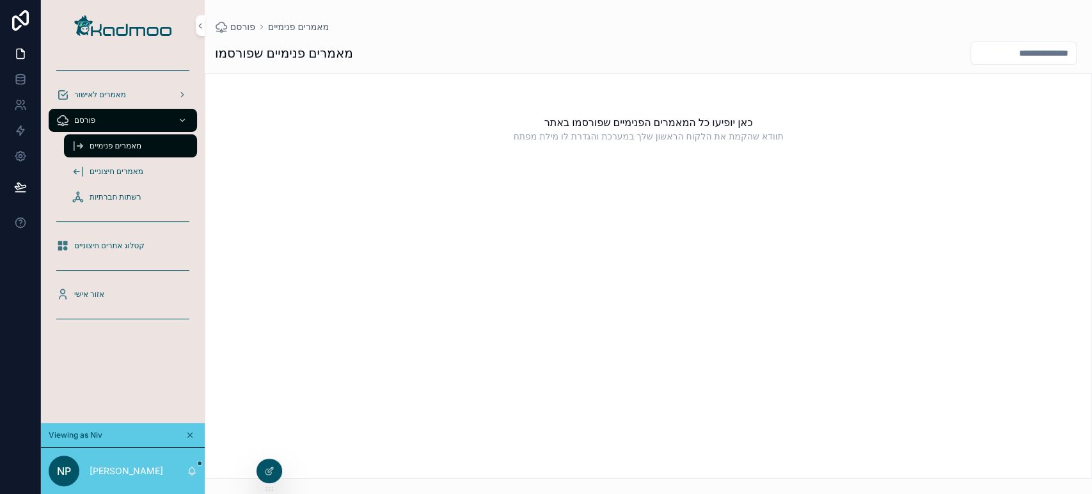
click at [128, 148] on span "מאמרים פנימיים" at bounding box center [116, 146] width 52 height 10
click at [116, 100] on div "מאמרים לאישור" at bounding box center [122, 94] width 133 height 20
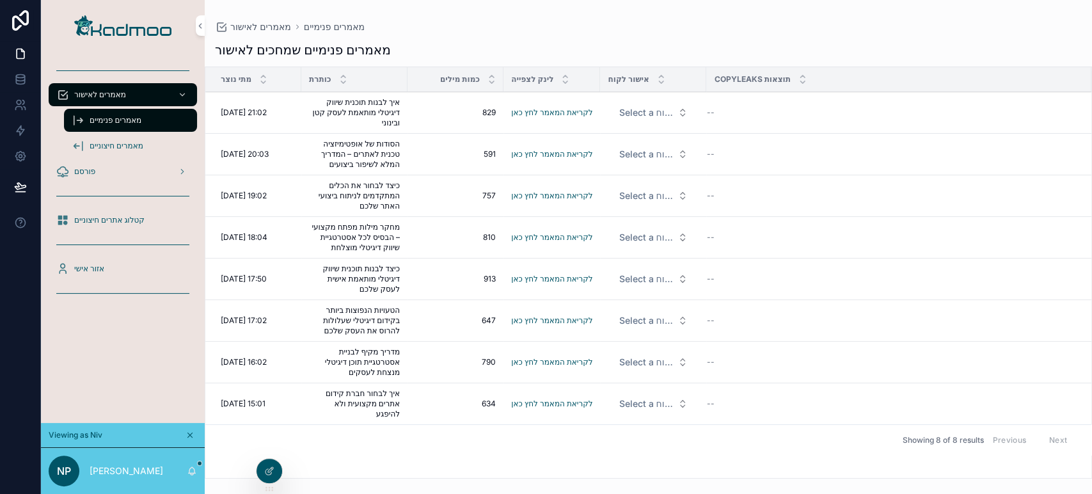
click at [115, 268] on div "אזור אישי" at bounding box center [122, 268] width 133 height 20
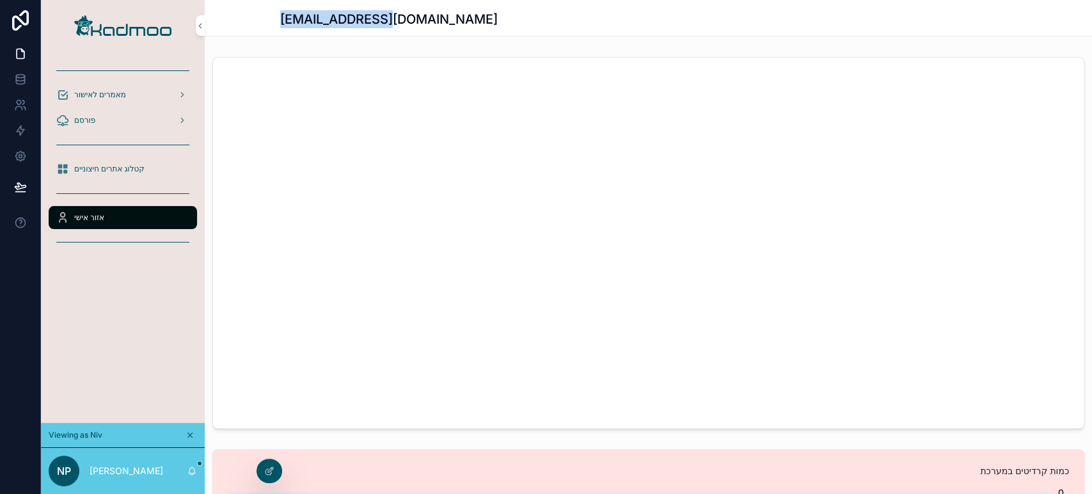
drag, startPoint x: 376, startPoint y: 13, endPoint x: 258, endPoint y: 16, distance: 117.7
click at [258, 16] on div "[EMAIL_ADDRESS][DOMAIN_NAME]" at bounding box center [648, 18] width 887 height 36
copy h1 "[EMAIL_ADDRESS][DOMAIN_NAME]"
click at [83, 110] on div "פורסם" at bounding box center [122, 120] width 133 height 20
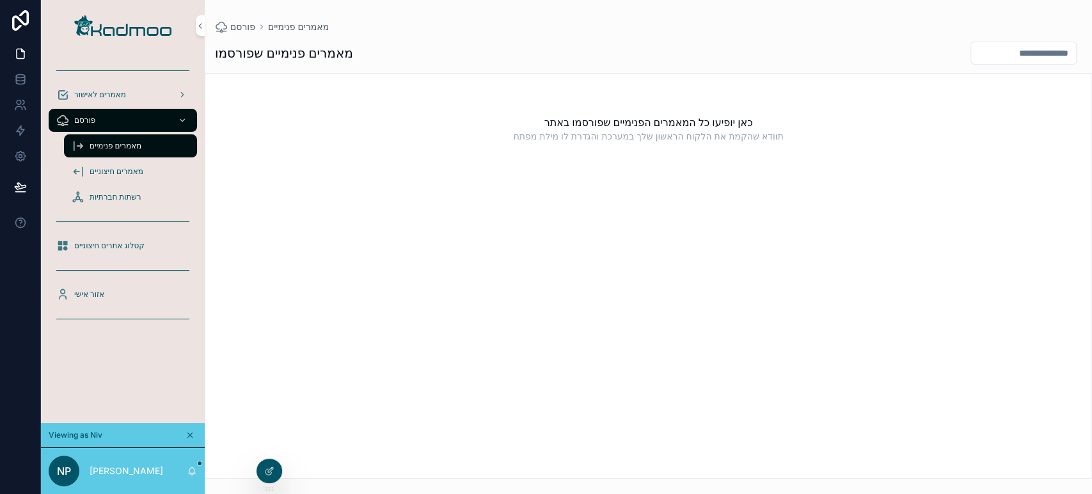
click at [103, 96] on span "מאמרים לאישור" at bounding box center [100, 95] width 52 height 10
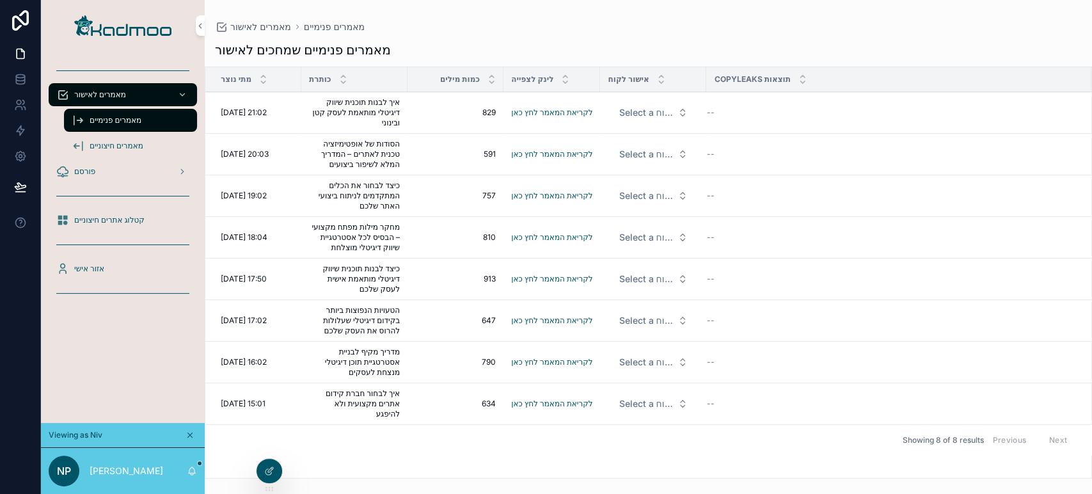
click at [182, 87] on div "scrollable content" at bounding box center [181, 94] width 17 height 20
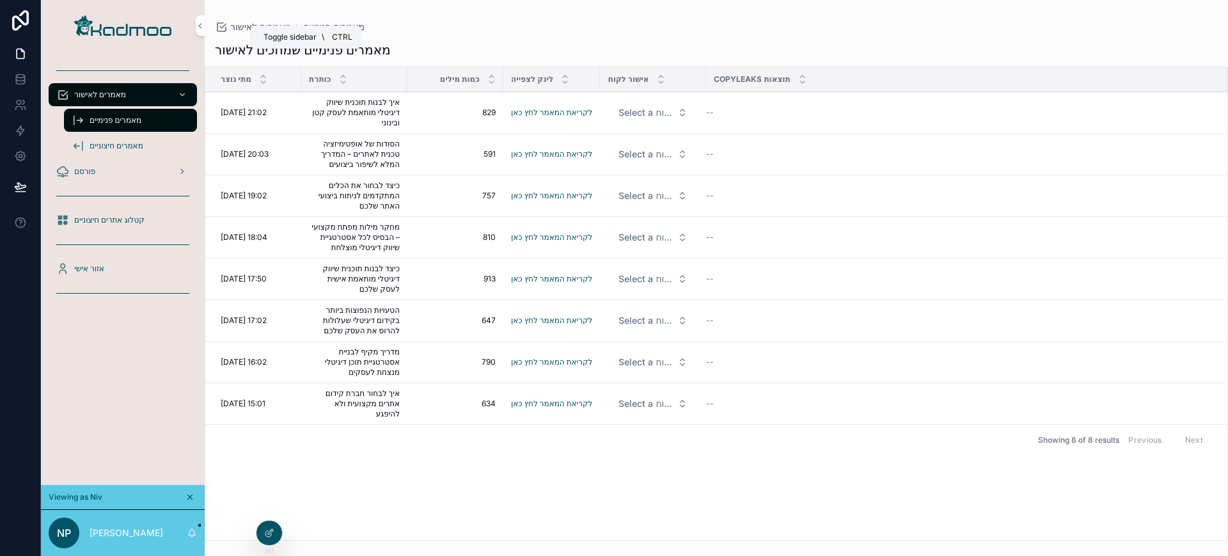
click at [198, 24] on icon "scrollable content" at bounding box center [200, 26] width 9 height 10
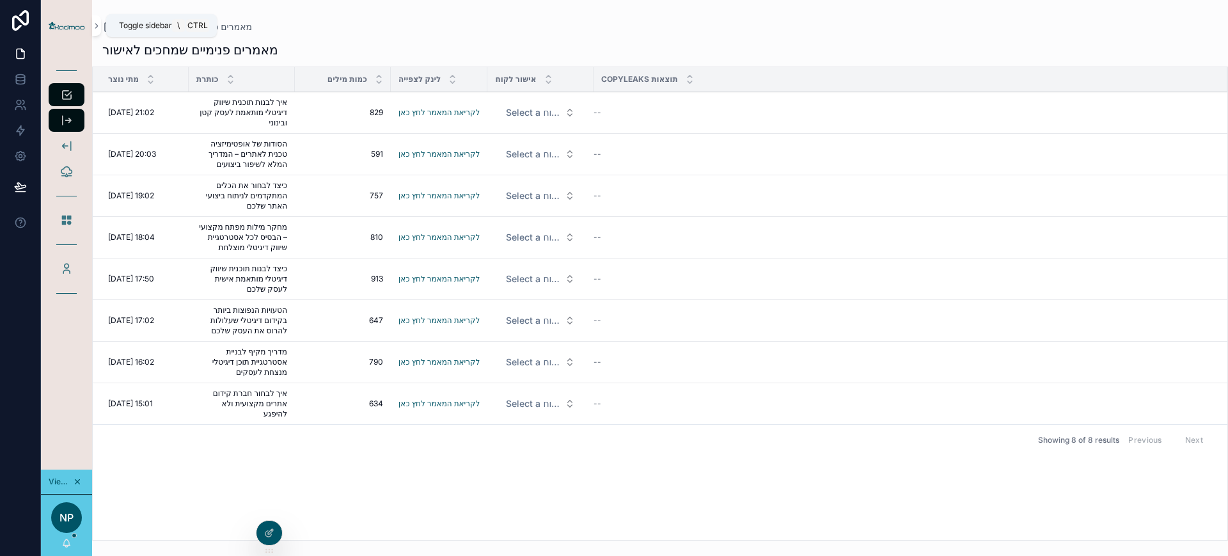
click at [95, 21] on icon "scrollable content" at bounding box center [96, 26] width 9 height 10
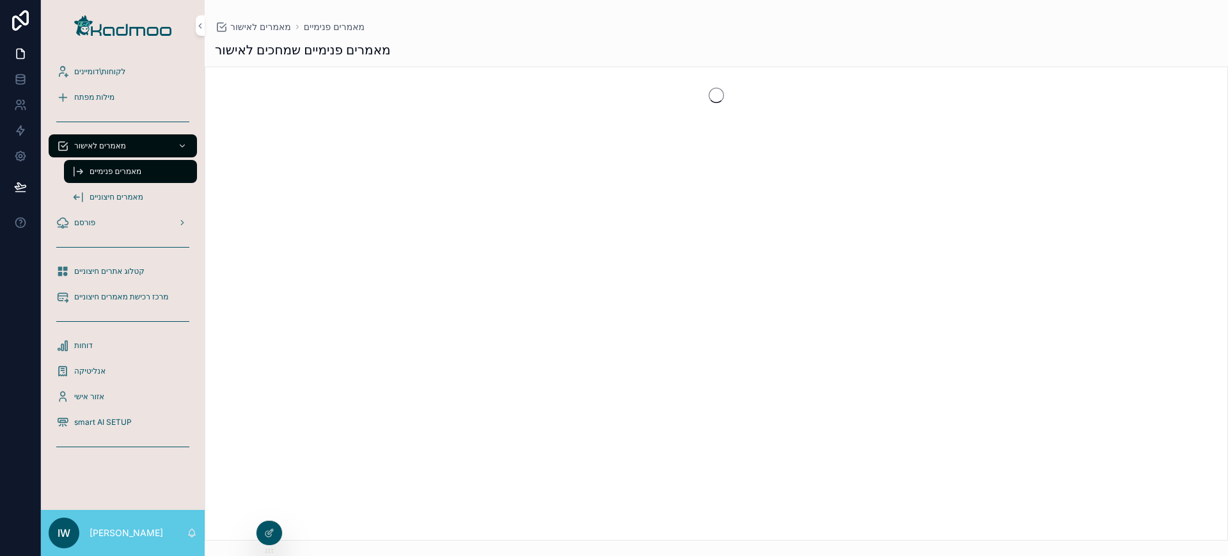
click at [120, 65] on div "לקוחות\דומיינים" at bounding box center [122, 71] width 133 height 20
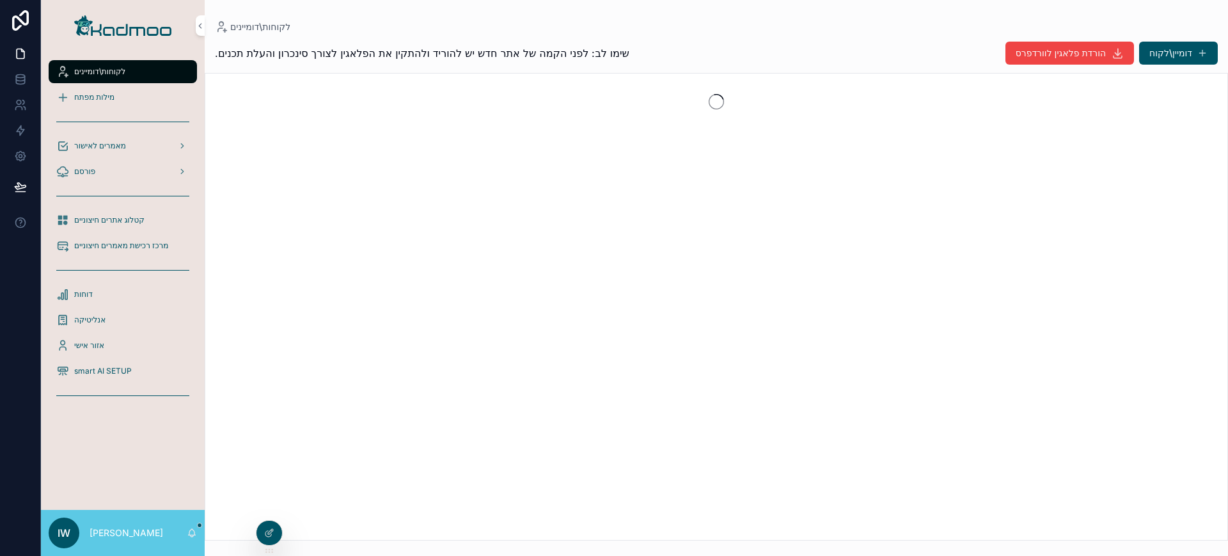
click at [122, 71] on span "לקוחות\דומיינים" at bounding box center [99, 72] width 51 height 10
click at [98, 104] on div "מילות מפתח" at bounding box center [122, 97] width 133 height 20
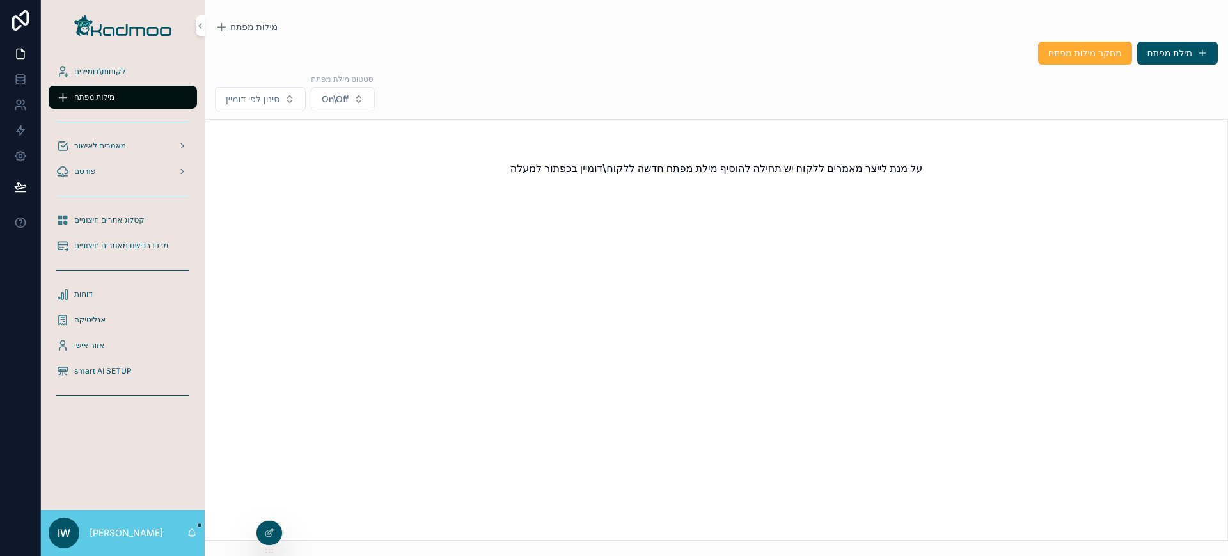
click at [111, 71] on span "לקוחות\דומיינים" at bounding box center [99, 72] width 51 height 10
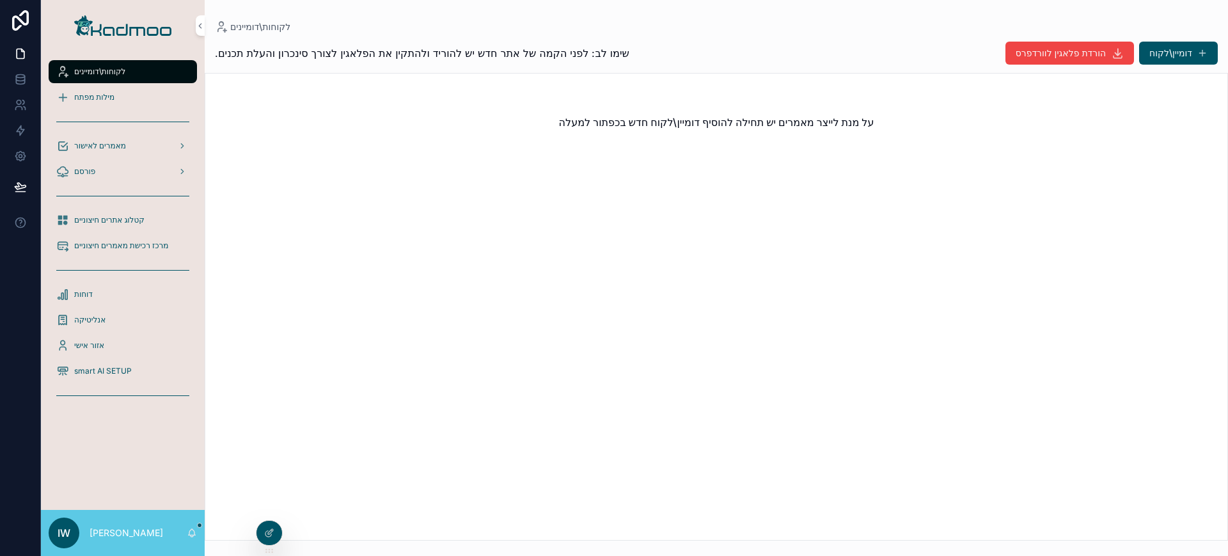
click at [285, 524] on div "על מנת לייצר מאמרים יש תחילה להוסיף דומיין\לקוח חדש בכפתור למעלה" at bounding box center [716, 306] width 1023 height 467
click at [269, 537] on icon at bounding box center [269, 533] width 10 height 10
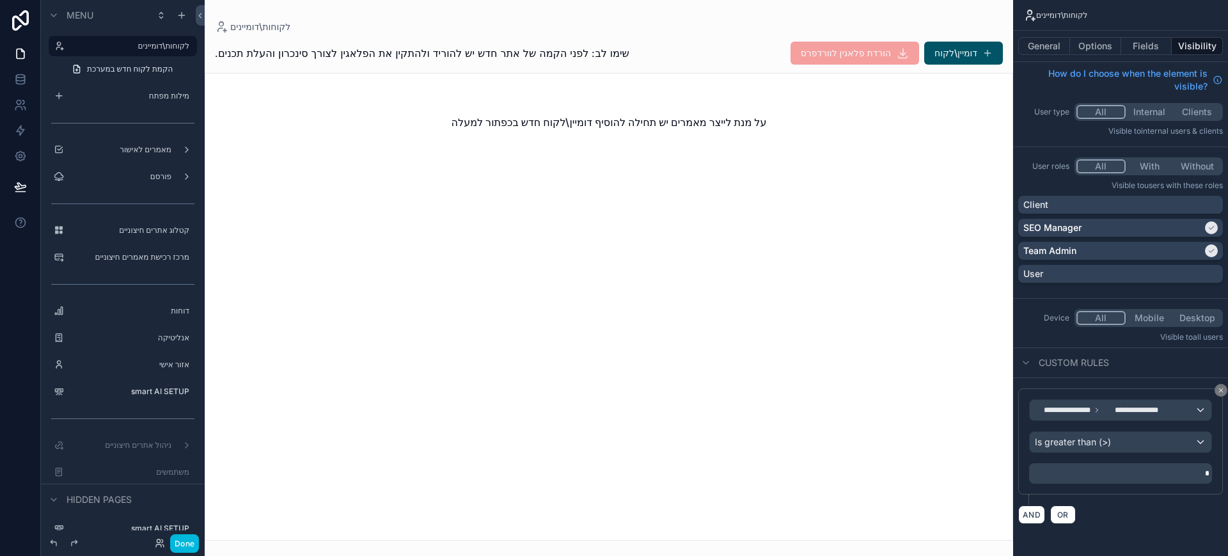
click at [185, 543] on button "Done" at bounding box center [184, 543] width 29 height 19
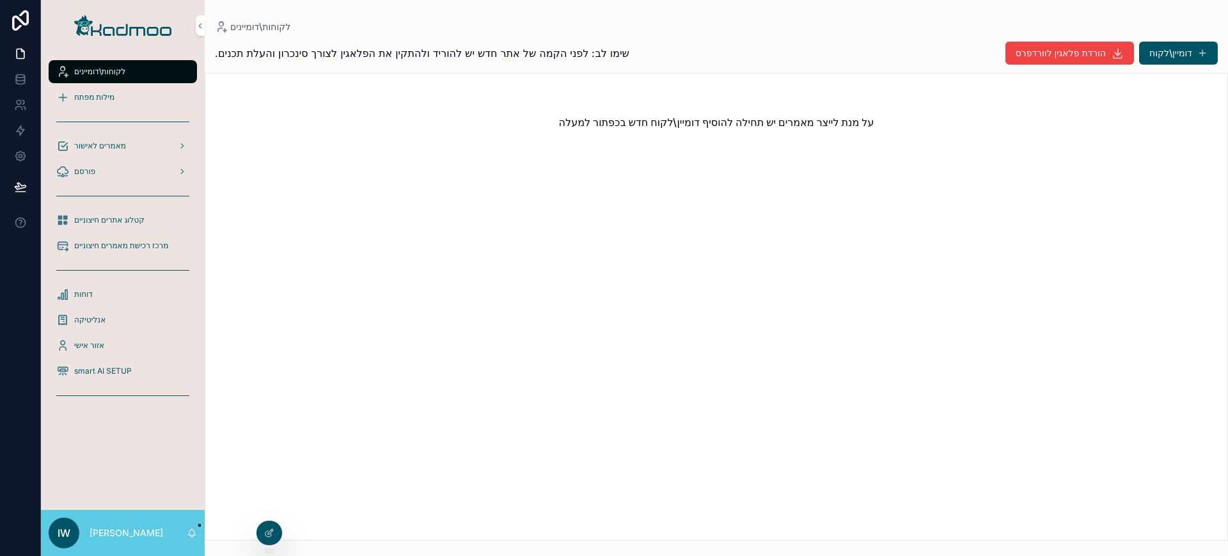
click at [0, 0] on div at bounding box center [0, 0] width 0 height 0
click at [0, 0] on icon at bounding box center [0, 0] width 0 height 0
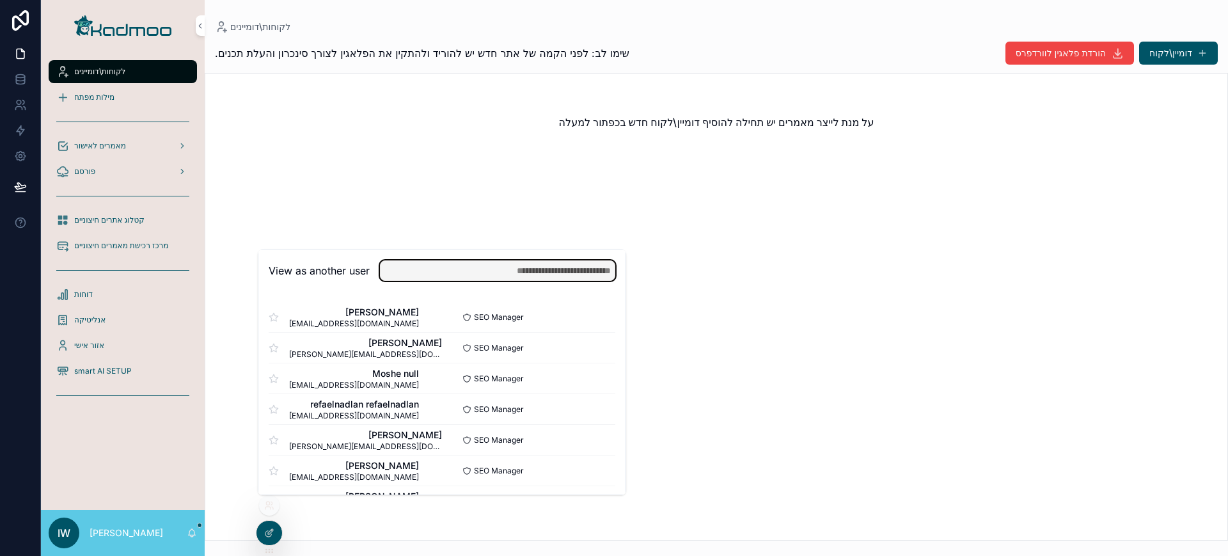
click at [461, 263] on input "text" at bounding box center [497, 270] width 235 height 20
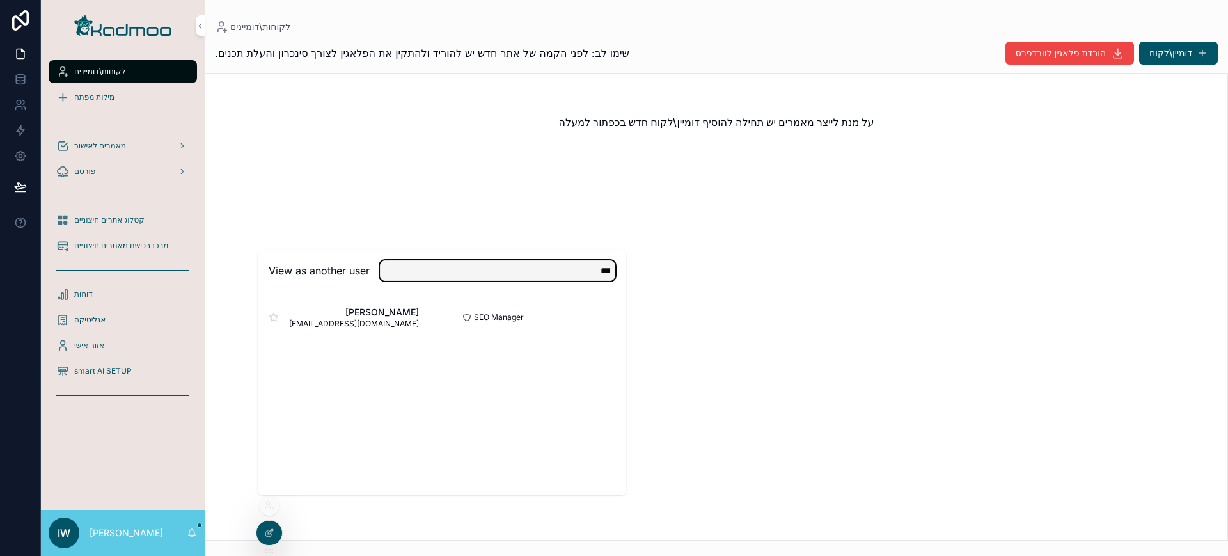
type input "***"
click at [620, 315] on div "[PERSON_NAME] [EMAIL_ADDRESS][DOMAIN_NAME] SEO Manager Select" at bounding box center [441, 317] width 367 height 51
click at [0, 0] on button "Select" at bounding box center [0, 0] width 0 height 0
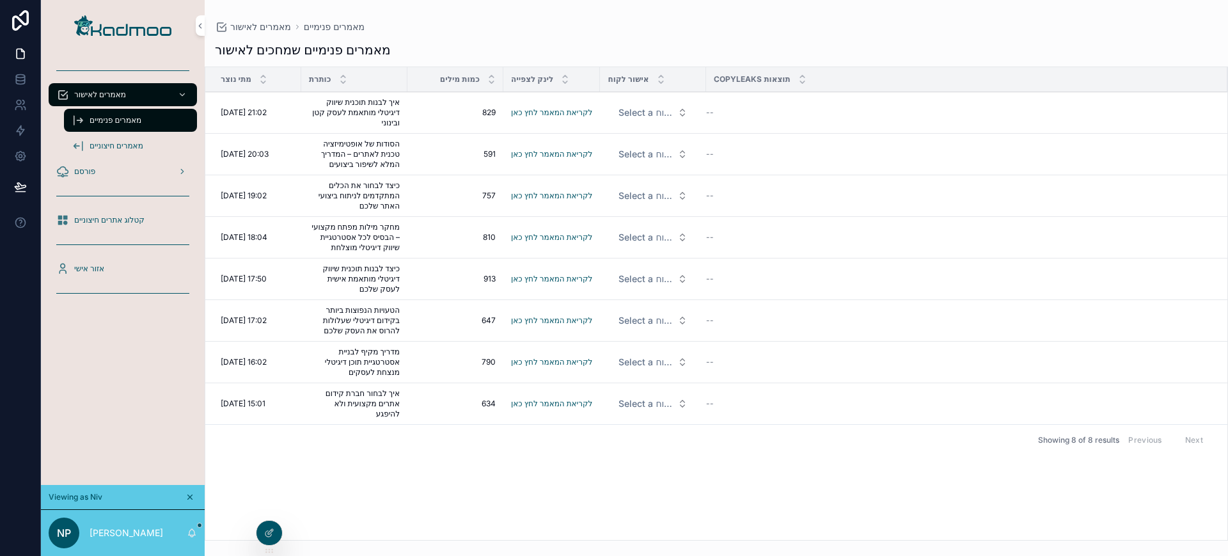
click at [87, 261] on div "אזור אישי" at bounding box center [122, 268] width 133 height 20
